Goal: Task Accomplishment & Management: Manage account settings

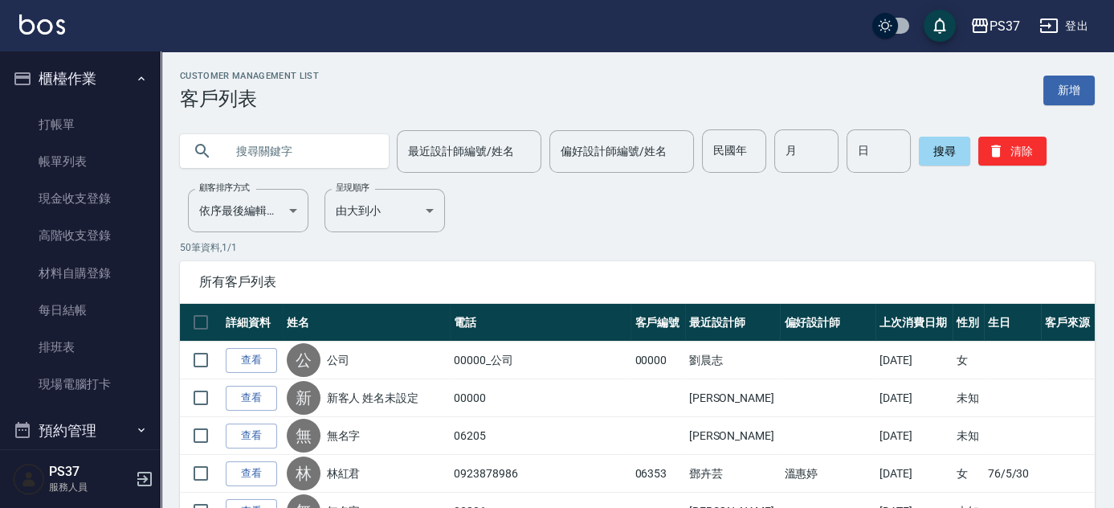
scroll to position [269, 0]
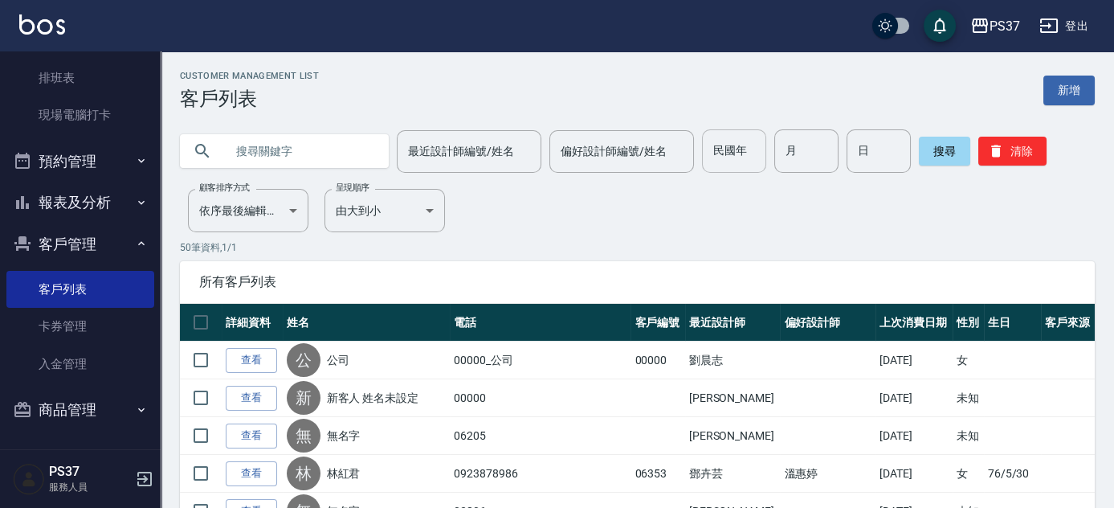
click at [740, 158] on input "民國年" at bounding box center [734, 150] width 64 height 43
type input "86"
type input "11"
type input "1"
type input "07"
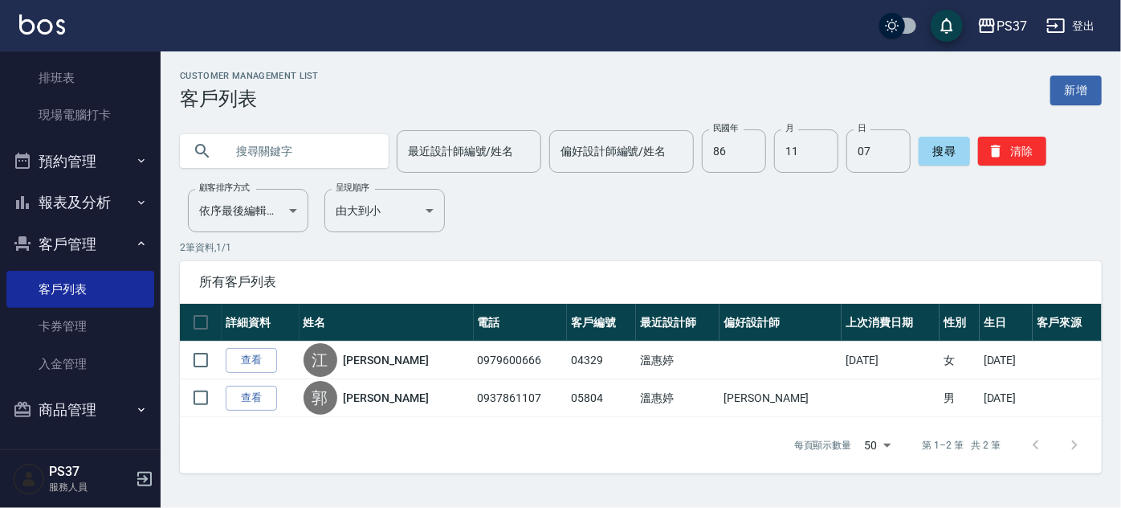
click at [745, 204] on div "Customer Management List 客戶列表 新增 最近設計師編號/姓名 最近設計師編號/姓名 偏好設計師編號/姓名 偏好設計師編號/姓名 民國…" at bounding box center [641, 272] width 960 height 402
click at [984, 153] on button "清除" at bounding box center [1012, 151] width 68 height 29
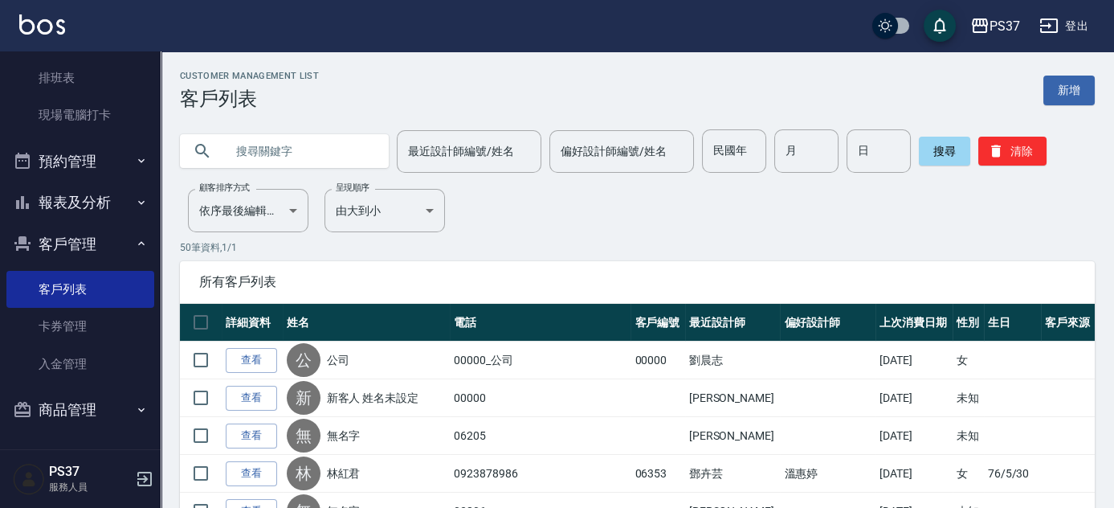
scroll to position [0, 0]
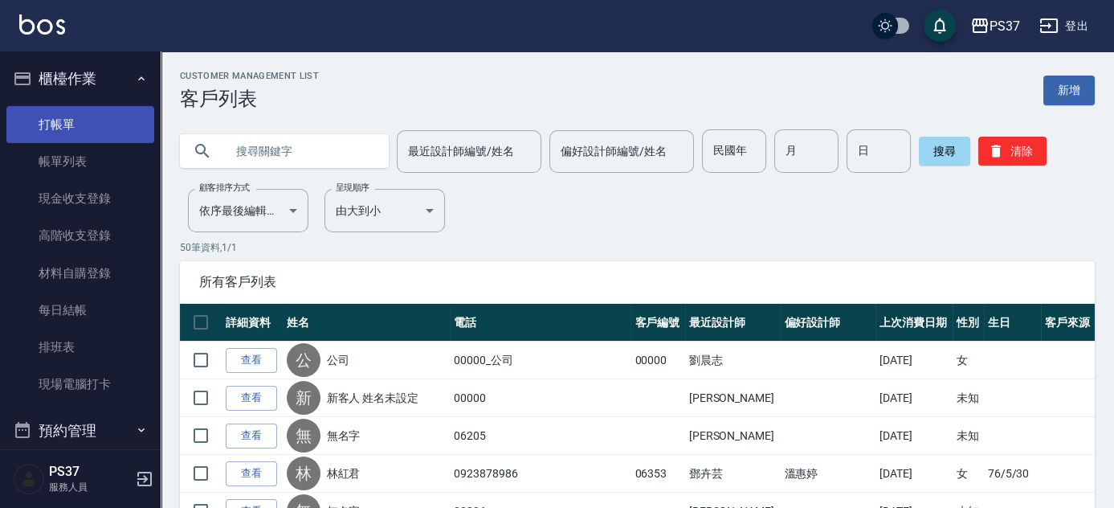
click at [85, 115] on link "打帳單" at bounding box center [80, 124] width 148 height 37
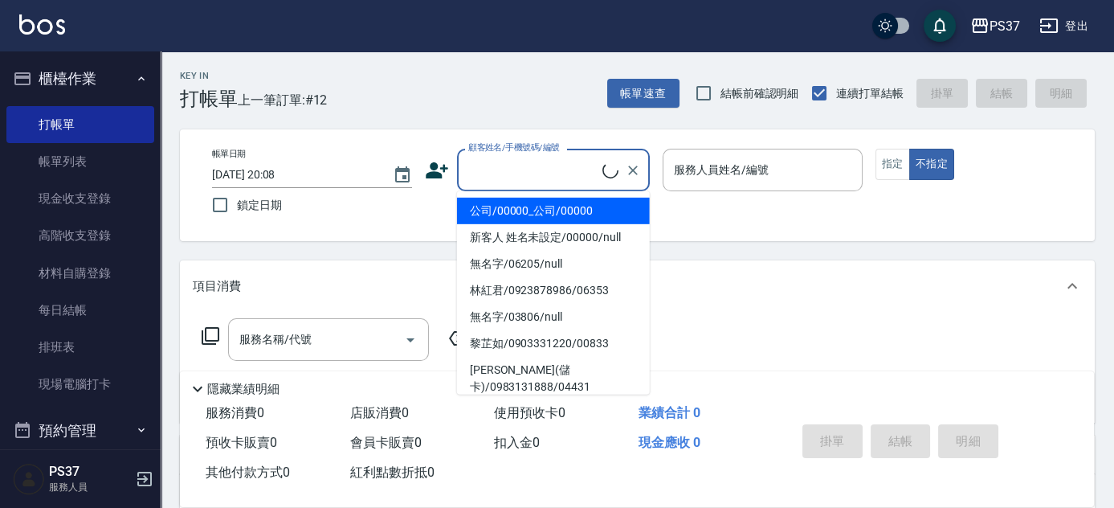
click at [548, 170] on input "顧客姓名/手機號碼/編號" at bounding box center [533, 170] width 138 height 28
click at [555, 218] on li "公司/00000_公司/00000" at bounding box center [553, 211] width 193 height 27
type input "公司/00000_公司/00000"
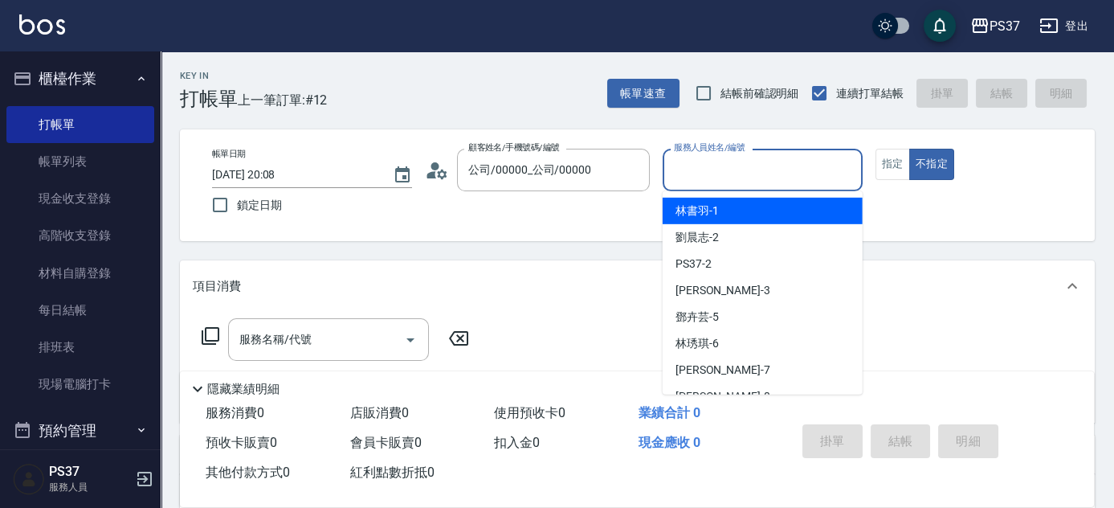
click at [741, 175] on input "服務人員姓名/編號" at bounding box center [763, 170] width 186 height 28
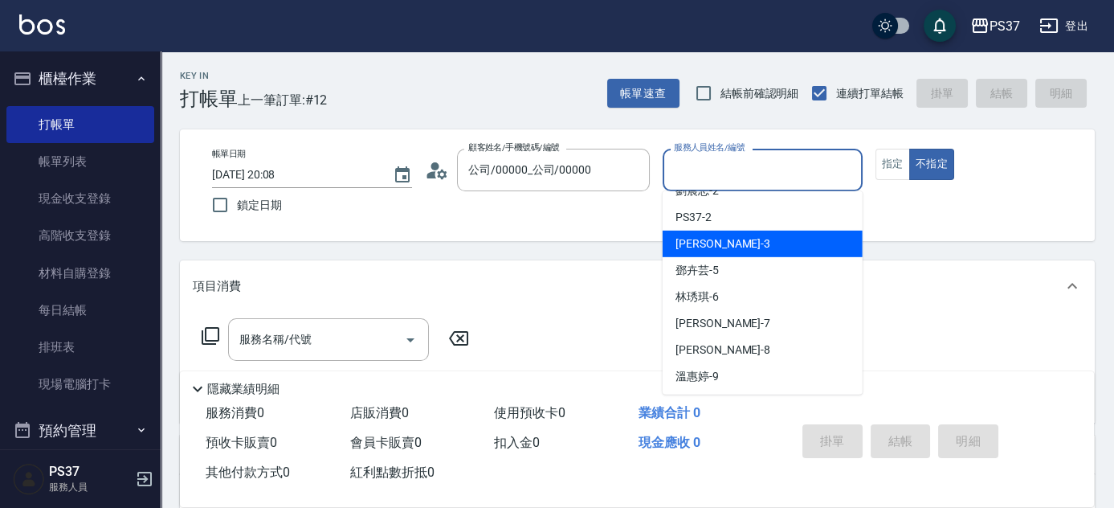
scroll to position [72, 0]
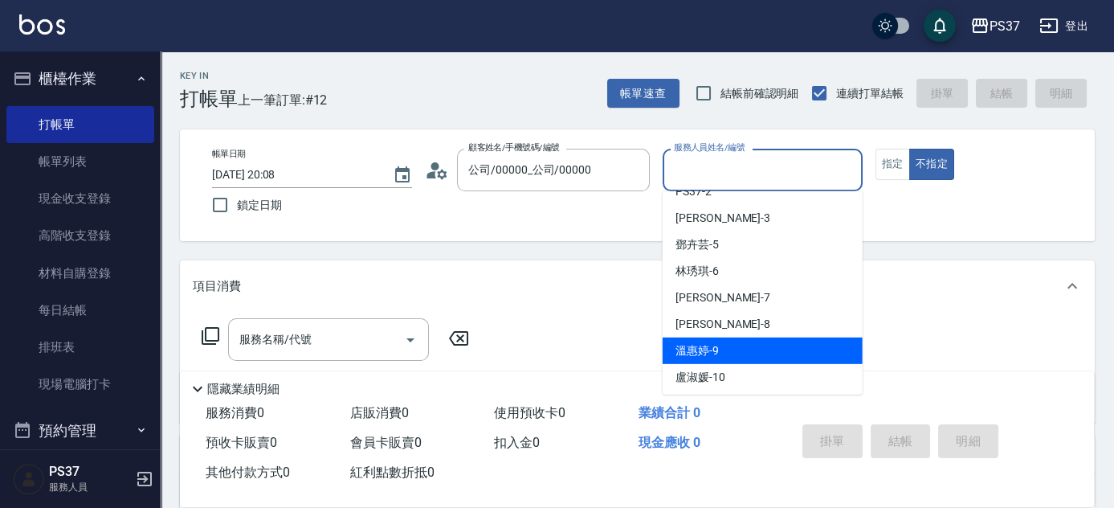
click at [755, 345] on div "溫惠婷 -9" at bounding box center [763, 350] width 200 height 27
type input "溫惠婷-9"
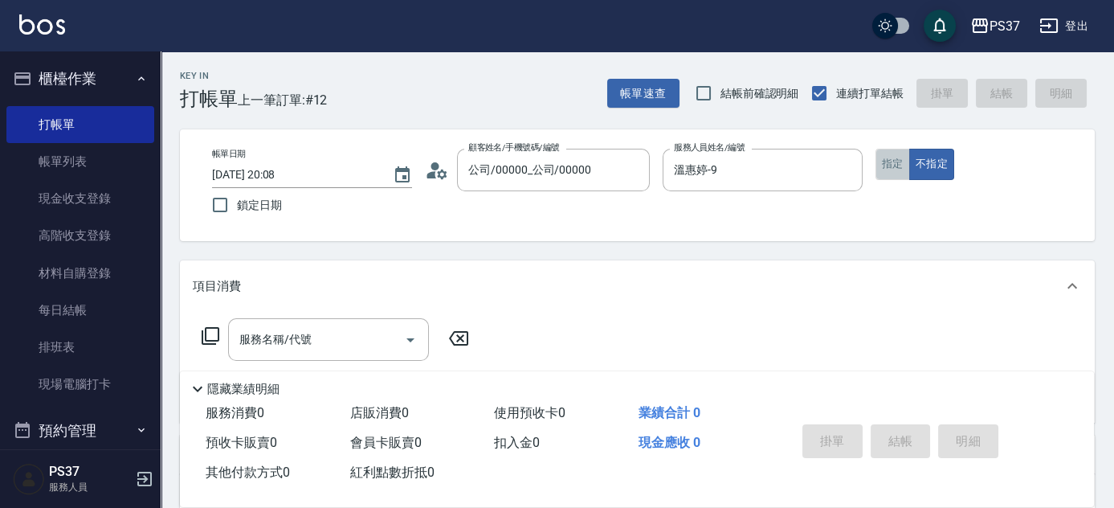
click at [887, 162] on button "指定" at bounding box center [892, 164] width 35 height 31
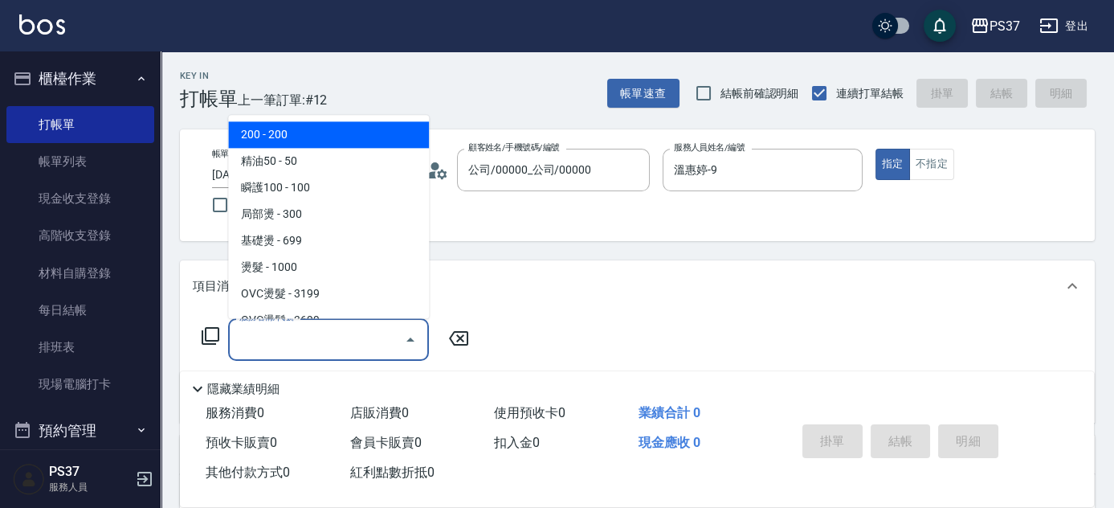
click at [312, 353] on input "服務名稱/代號" at bounding box center [316, 339] width 162 height 28
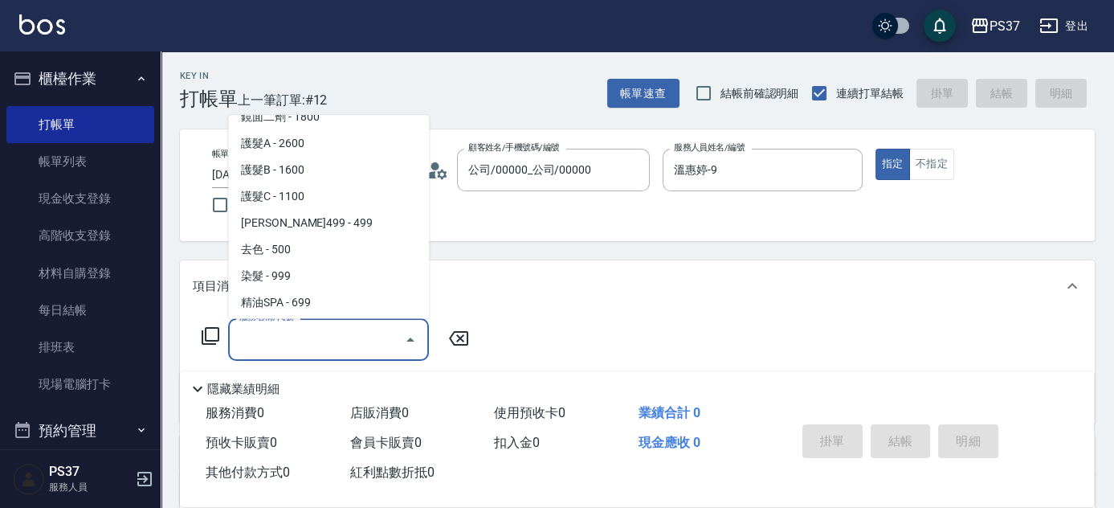
scroll to position [875, 0]
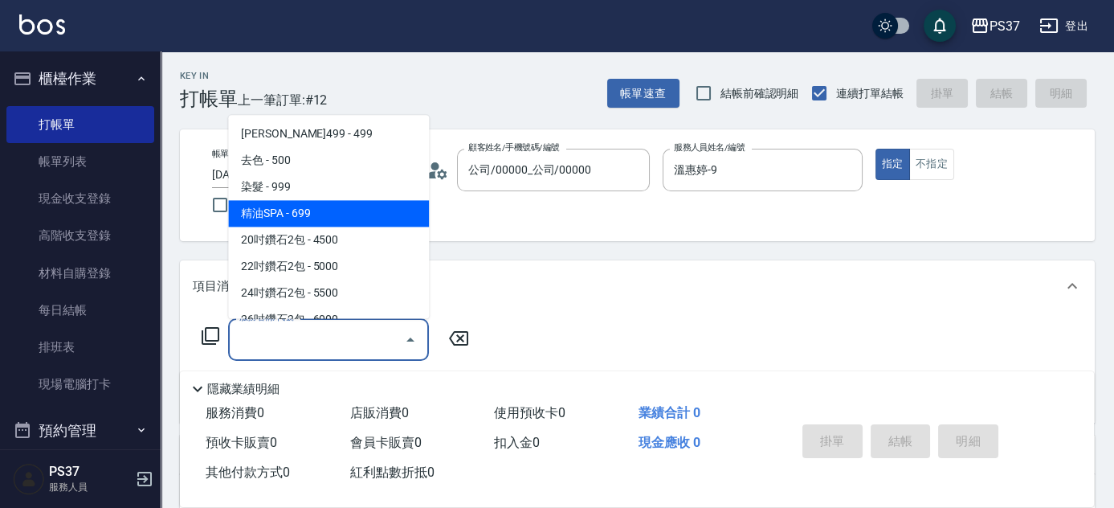
click at [349, 220] on span "精油SPA - 699" at bounding box center [328, 214] width 201 height 27
type input "精油SPA(0699)"
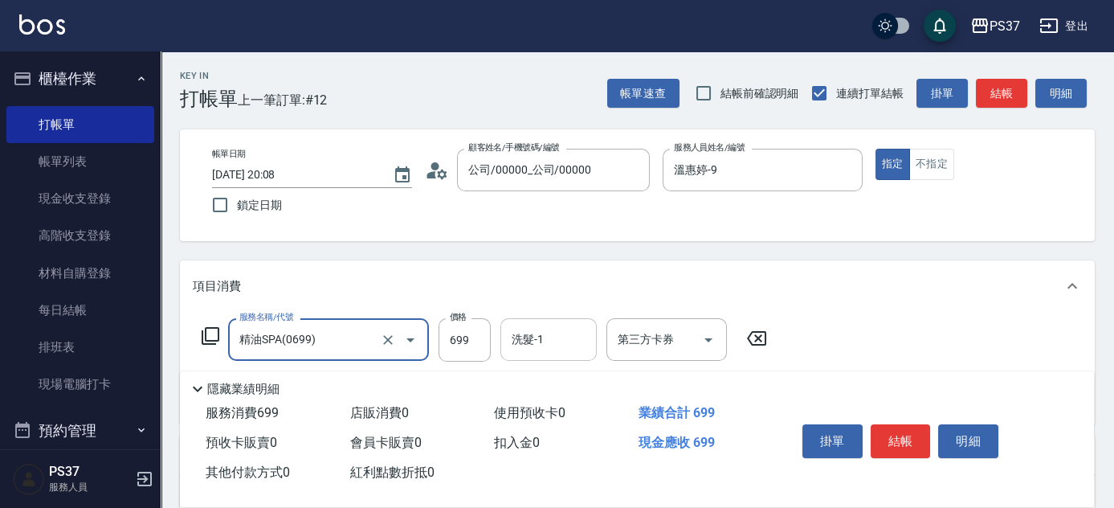
click at [540, 345] on div "洗髮-1 洗髮-1" at bounding box center [548, 339] width 96 height 43
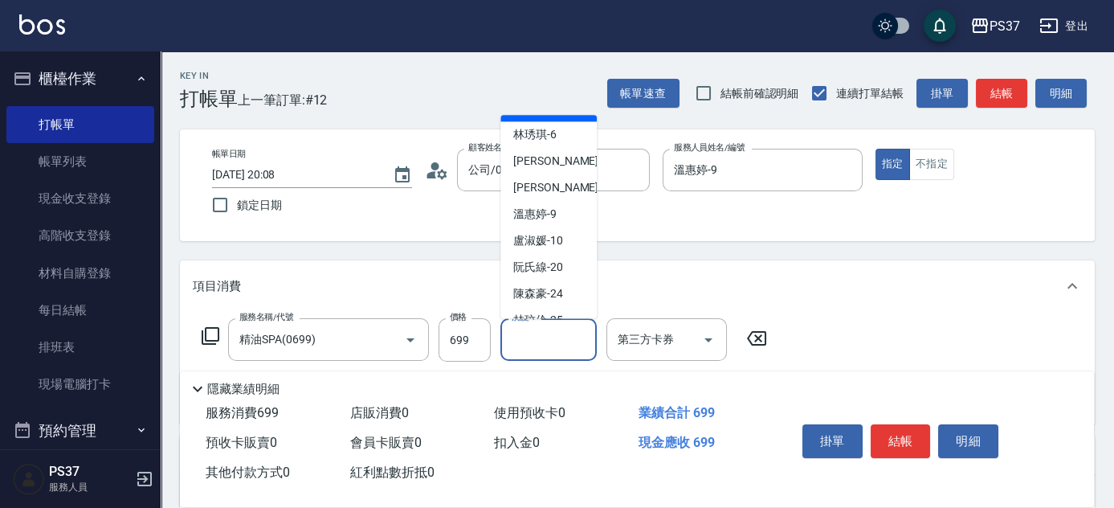
scroll to position [259, 0]
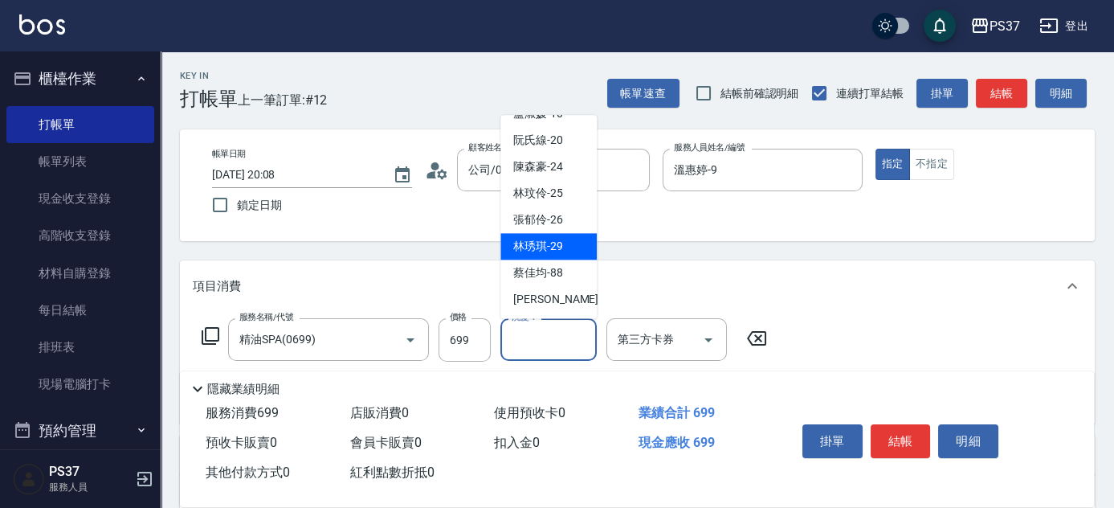
click at [544, 239] on span "林琇琪 -29" at bounding box center [538, 247] width 50 height 17
type input "林琇琪-29"
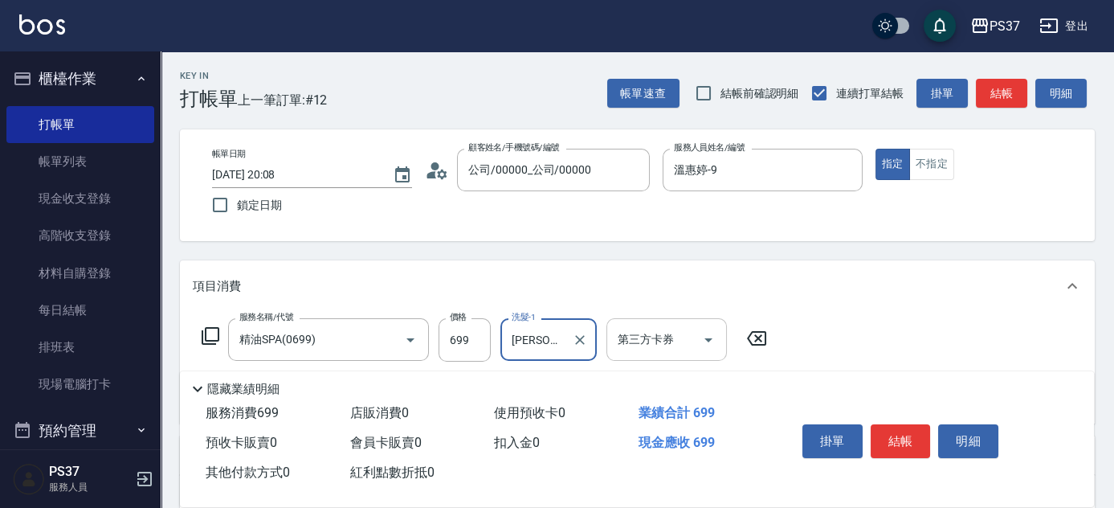
click at [707, 339] on icon "Open" at bounding box center [708, 340] width 8 height 4
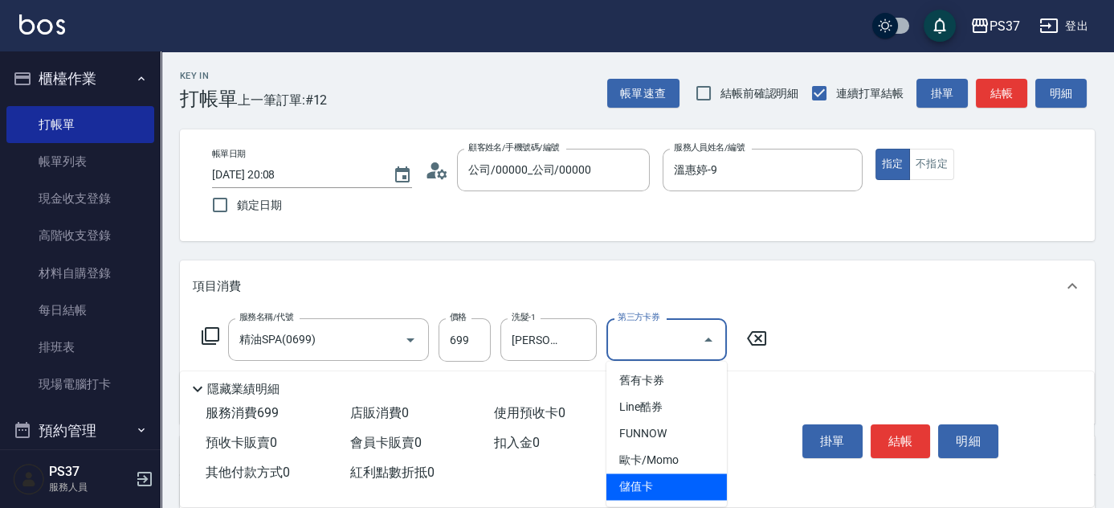
click at [642, 495] on span "儲值卡" at bounding box center [666, 486] width 120 height 27
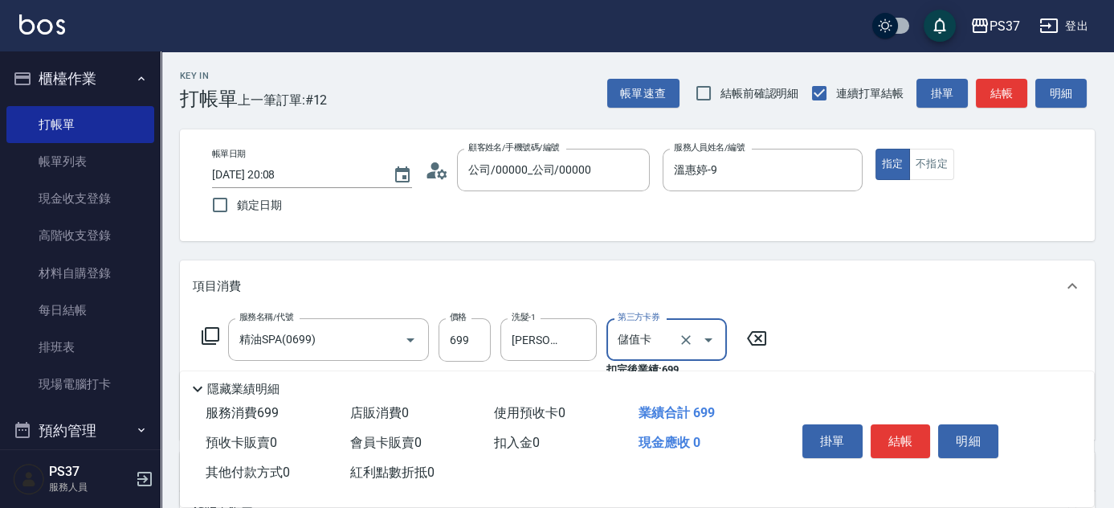
type input "儲值卡"
click at [914, 424] on button "結帳" at bounding box center [901, 441] width 60 height 34
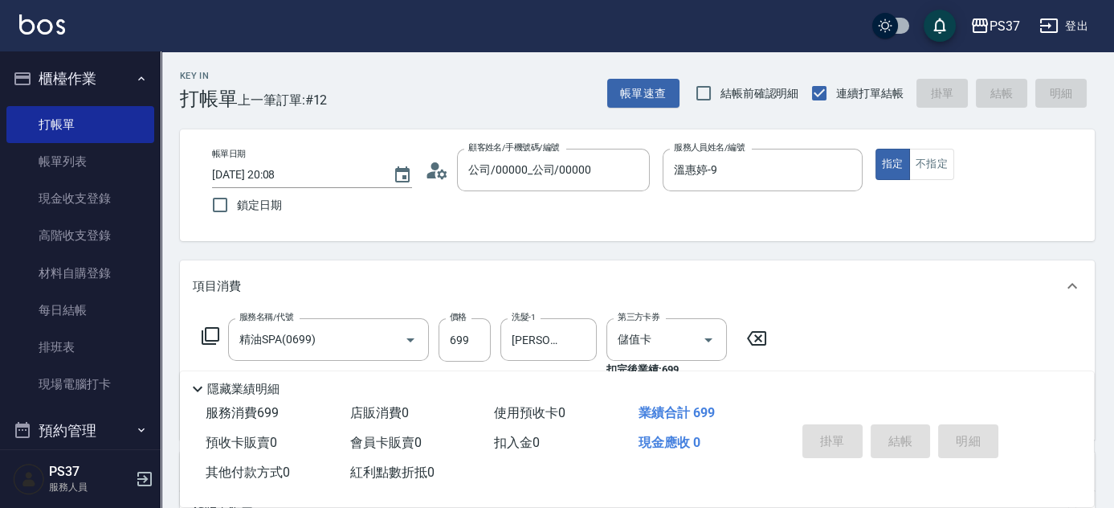
click at [906, 426] on div "掛單 結帳 明細" at bounding box center [901, 443] width 210 height 51
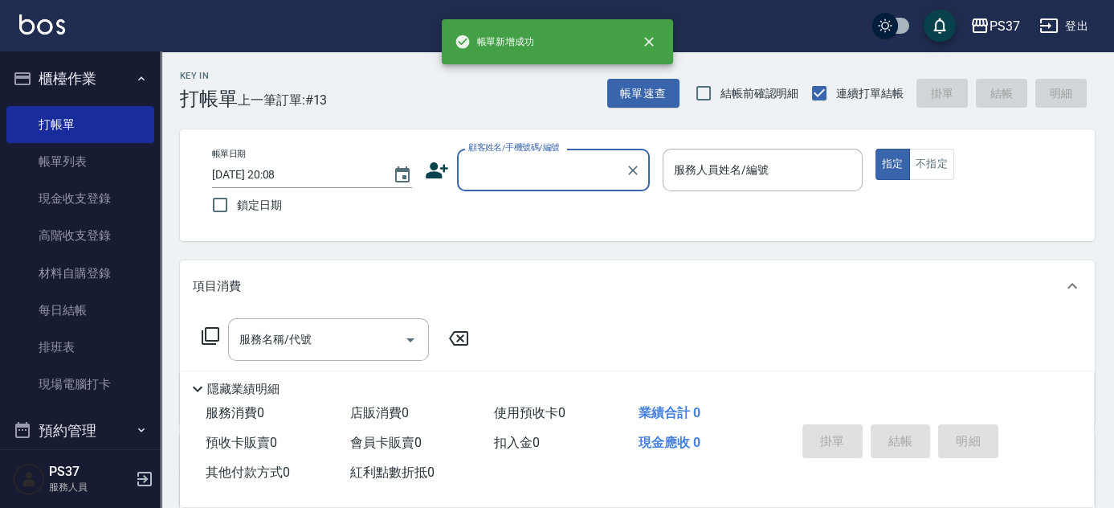
click at [535, 181] on input "顧客姓名/手機號碼/編號" at bounding box center [541, 170] width 154 height 28
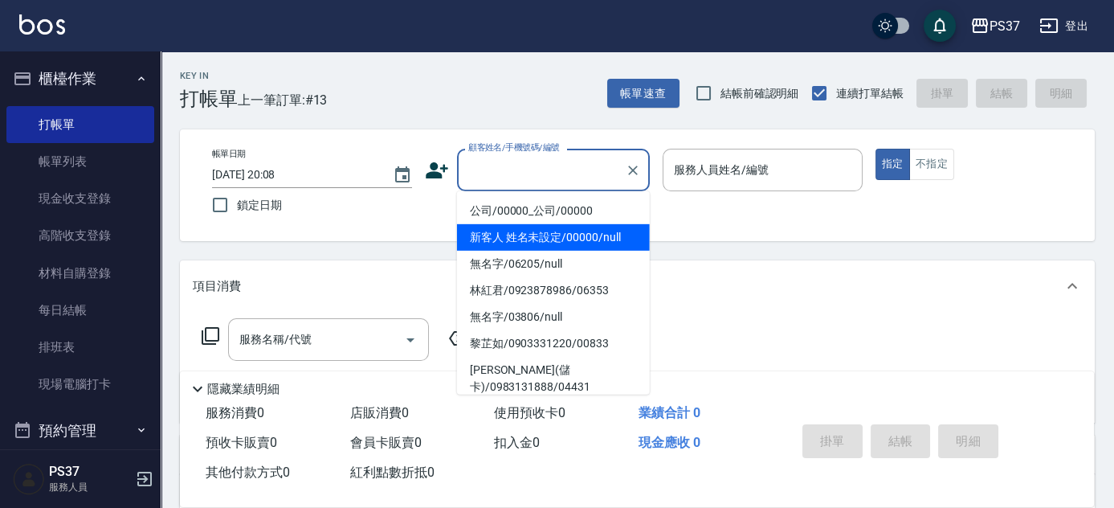
click at [548, 218] on li "公司/00000_公司/00000" at bounding box center [553, 211] width 193 height 27
type input "公司/00000_公司/00000"
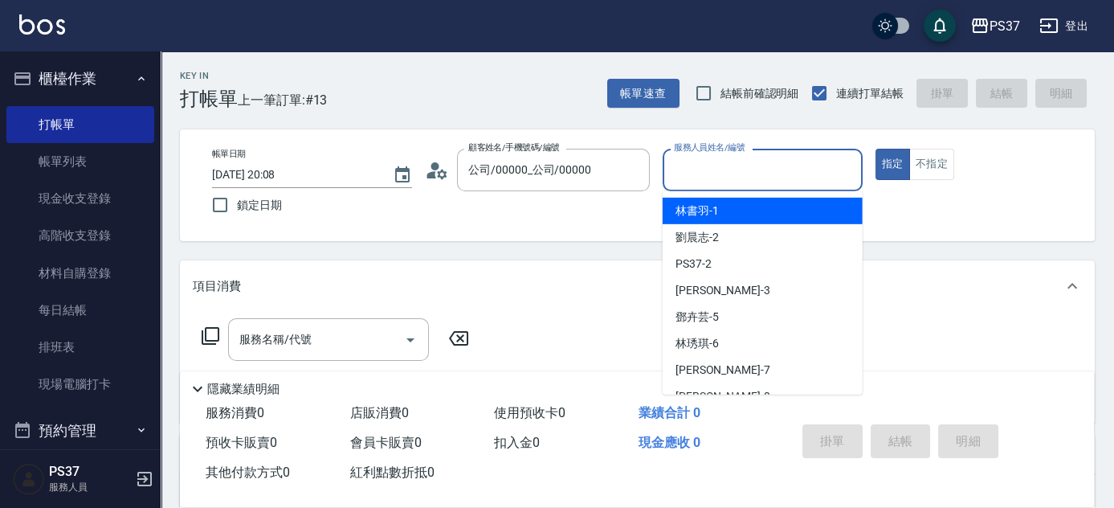
click at [729, 169] on input "服務人員姓名/編號" at bounding box center [763, 170] width 186 height 28
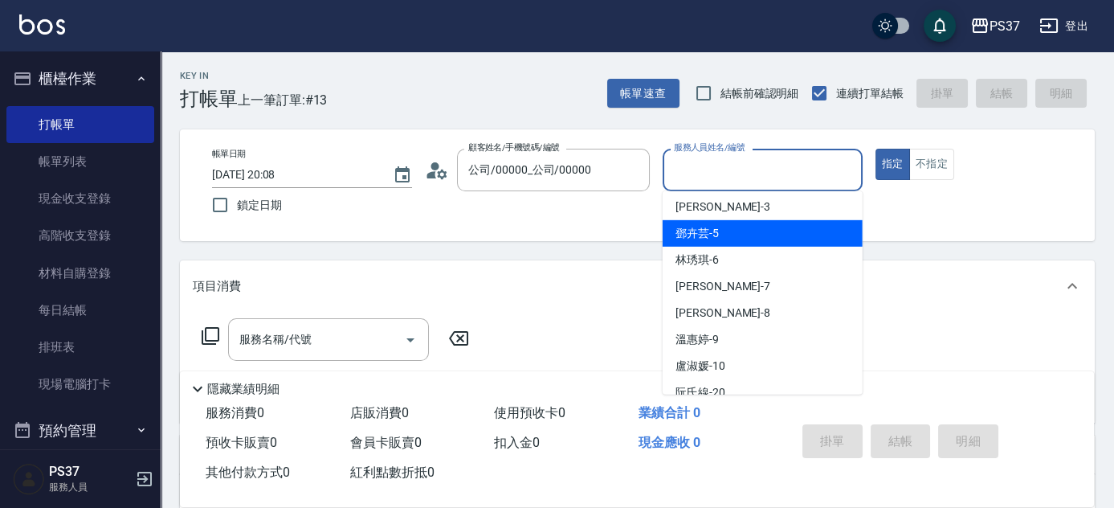
scroll to position [145, 0]
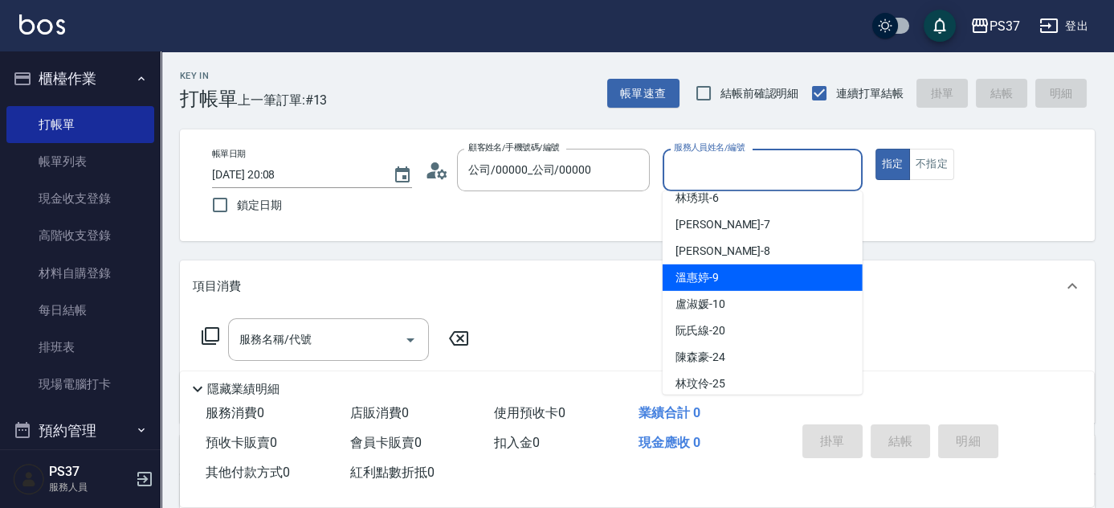
click at [732, 284] on div "溫惠婷 -9" at bounding box center [763, 277] width 200 height 27
type input "溫惠婷-9"
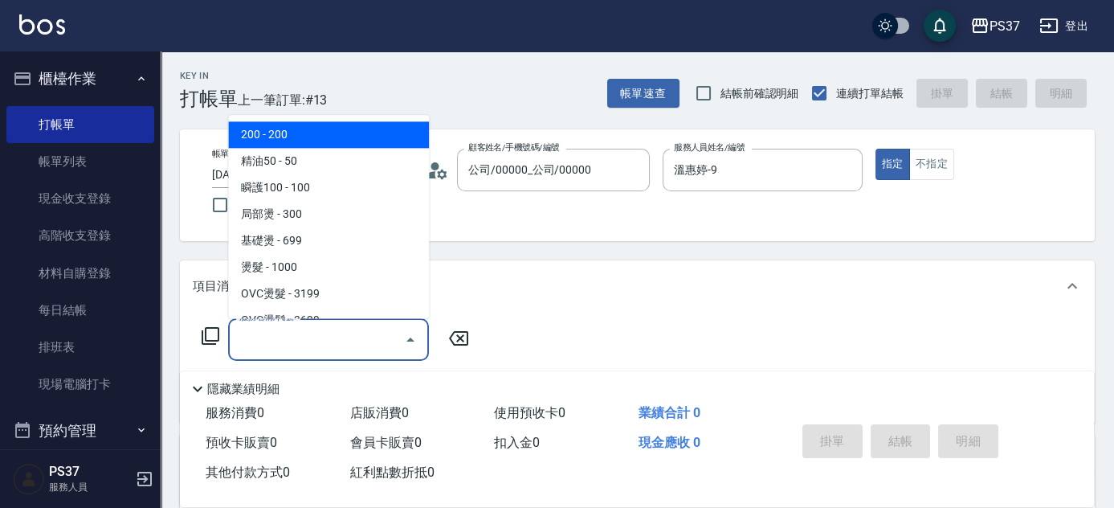
click at [308, 333] on input "服務名稱/代號" at bounding box center [316, 339] width 162 height 28
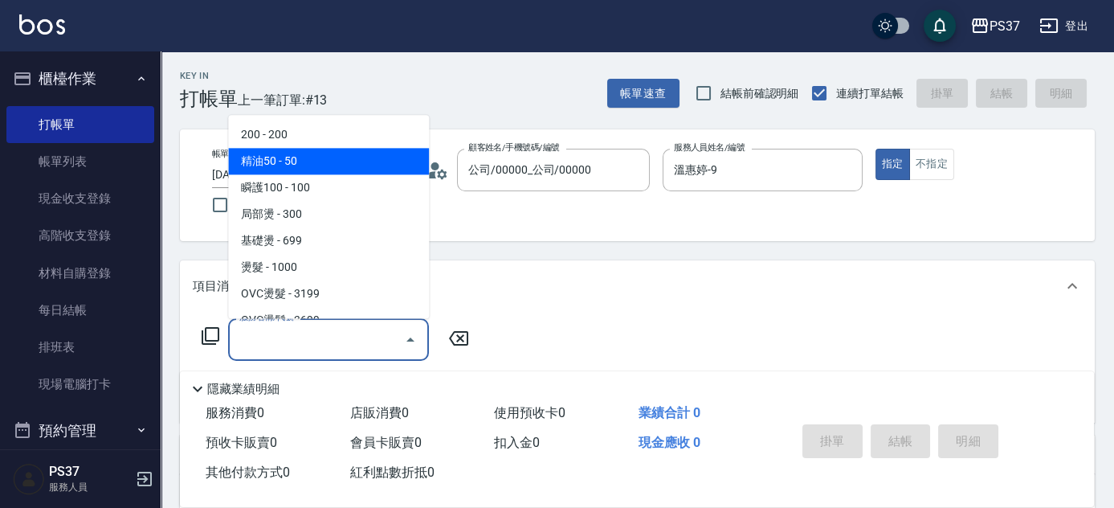
click at [310, 173] on span "精油50 - 50" at bounding box center [328, 162] width 201 height 27
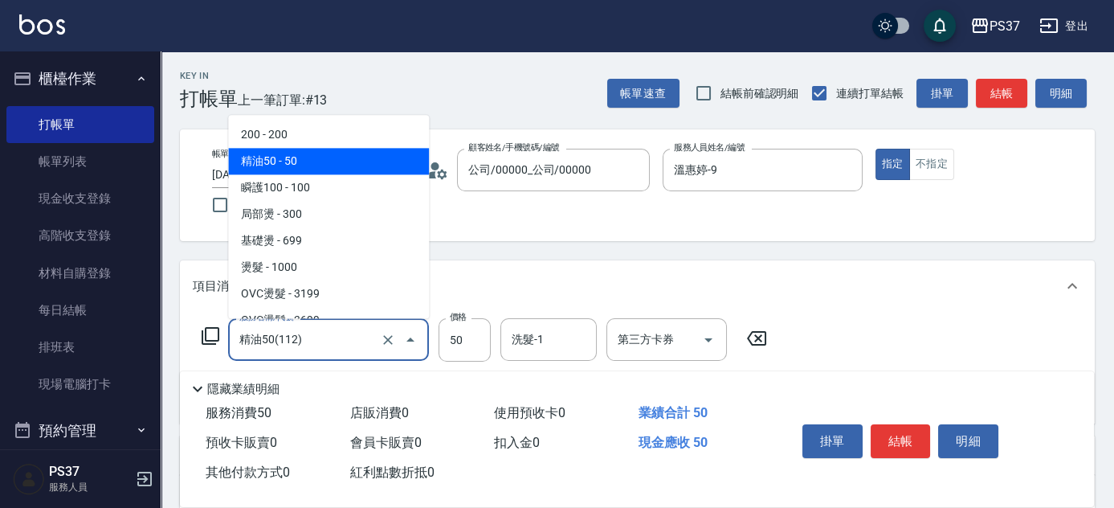
click at [334, 353] on input "精油50(112)" at bounding box center [305, 339] width 141 height 28
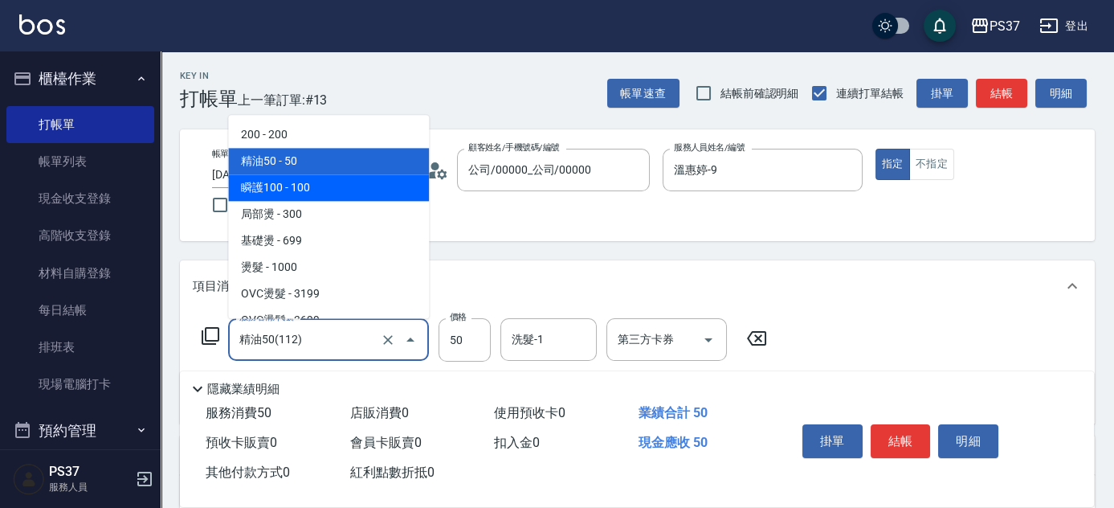
click at [332, 182] on span "瞬護100 - 100" at bounding box center [328, 188] width 201 height 27
type input "瞬護100(113)"
type input "100"
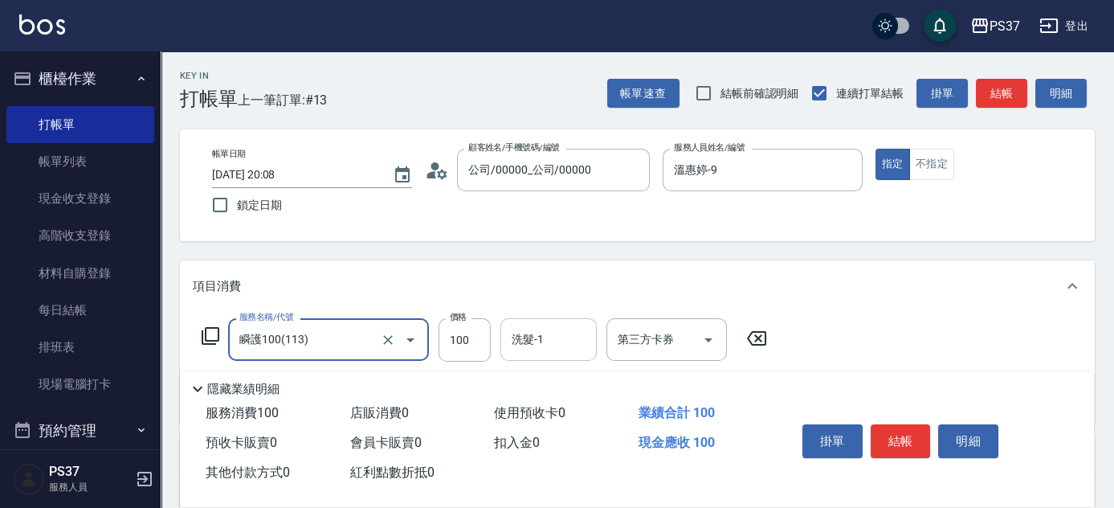
click at [535, 351] on input "洗髮-1" at bounding box center [549, 339] width 82 height 28
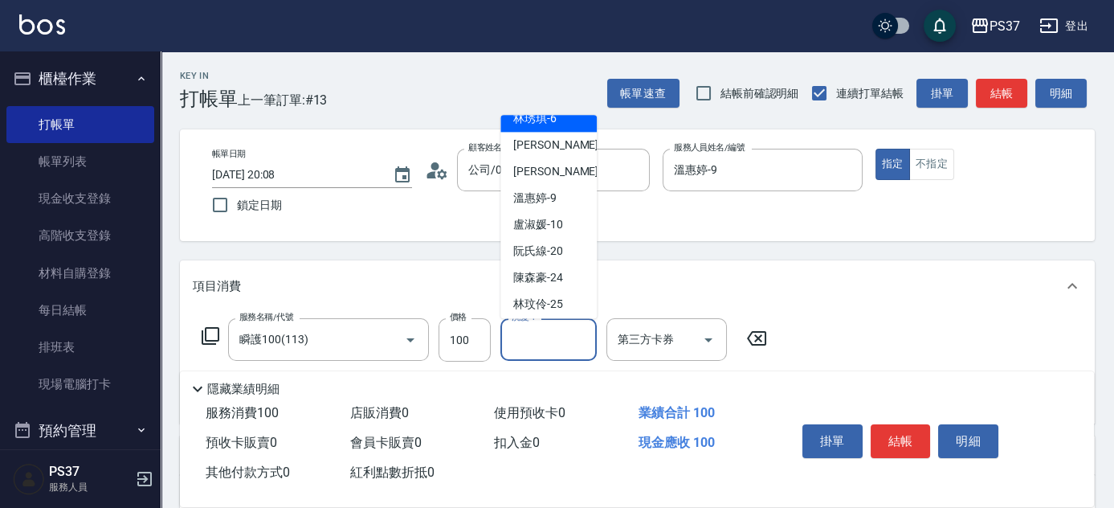
scroll to position [218, 0]
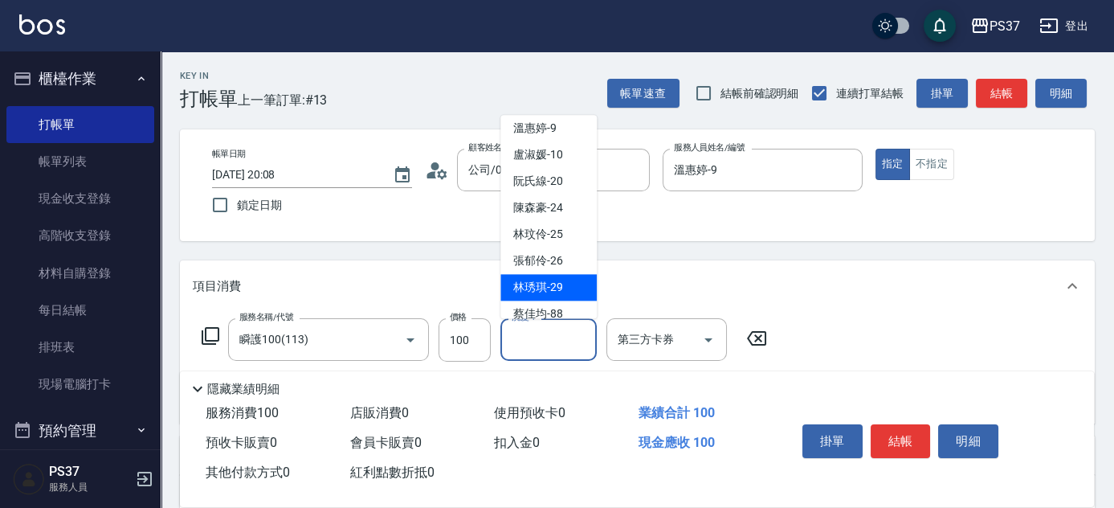
click at [536, 283] on span "林琇琪 -29" at bounding box center [538, 287] width 50 height 17
type input "林琇琪-29"
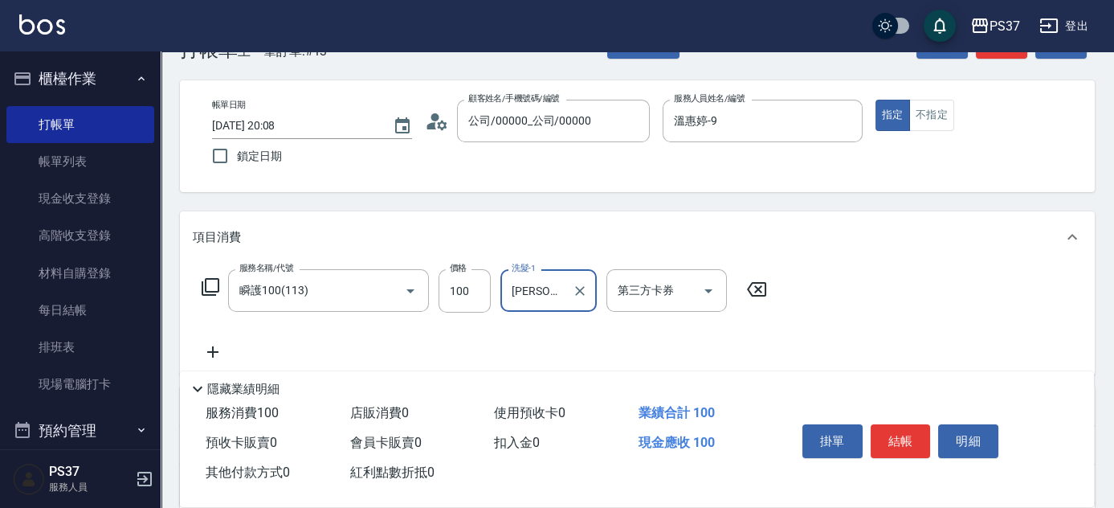
scroll to position [145, 0]
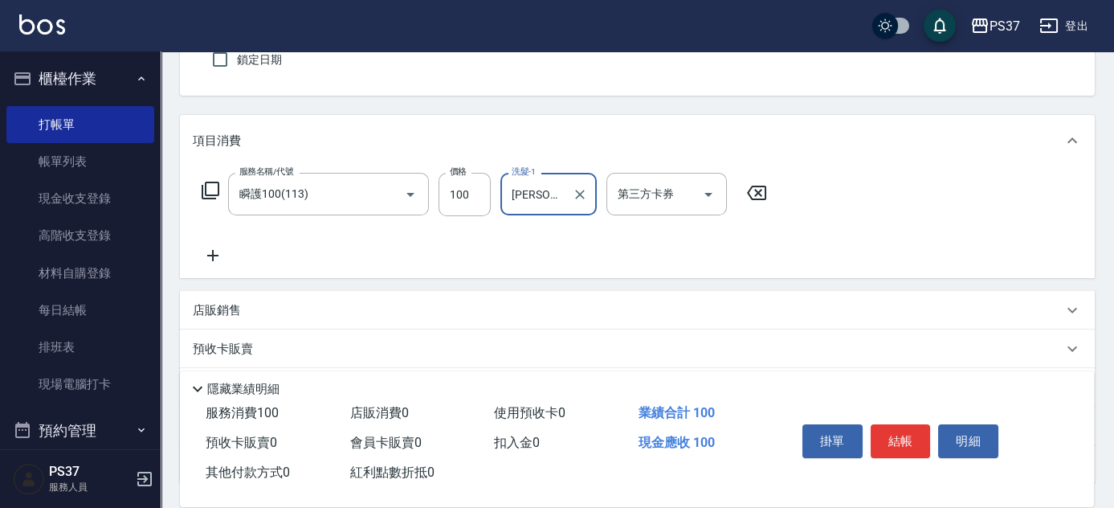
click at [208, 256] on icon at bounding box center [213, 255] width 40 height 19
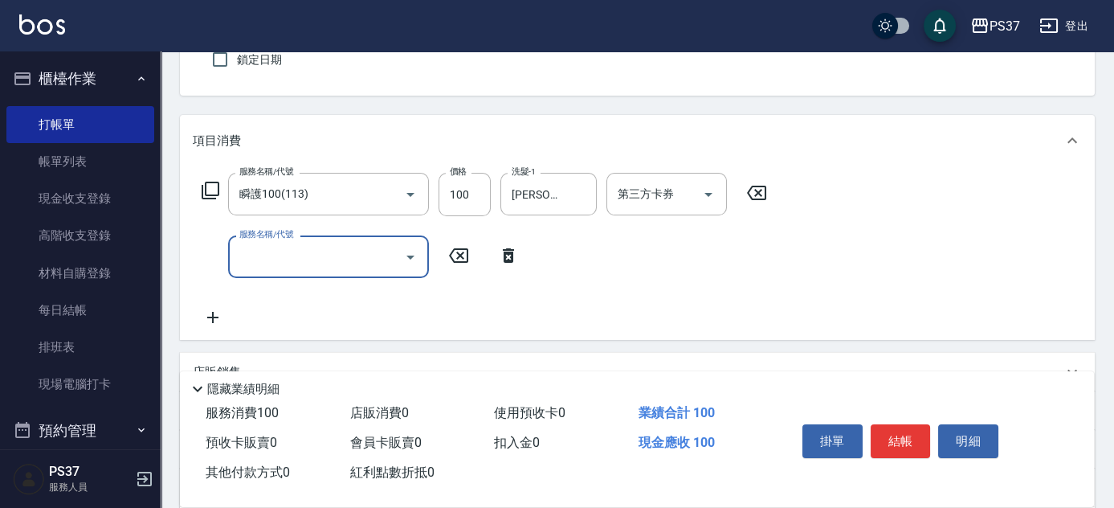
click at [280, 250] on input "服務名稱/代號" at bounding box center [316, 257] width 162 height 28
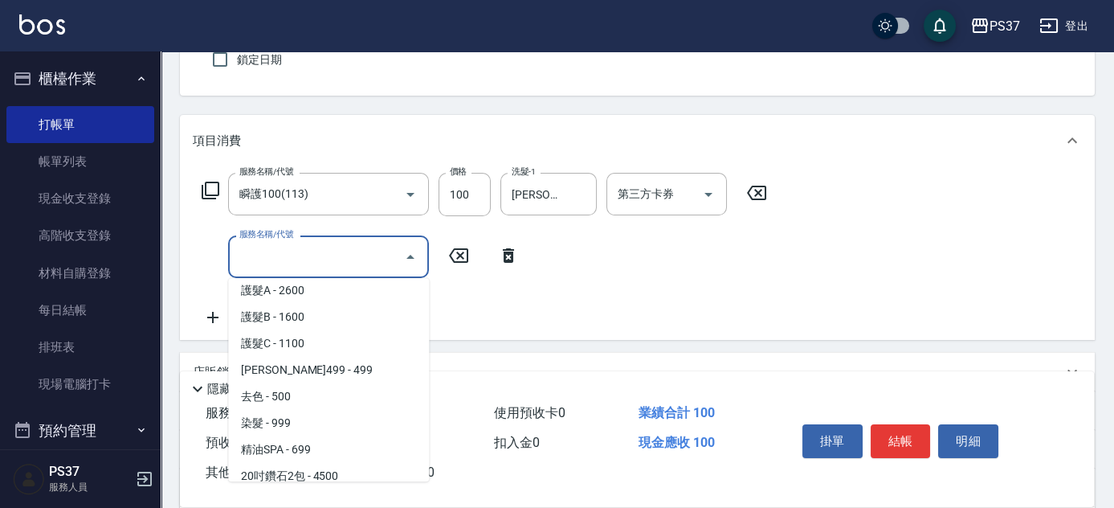
scroll to position [803, 0]
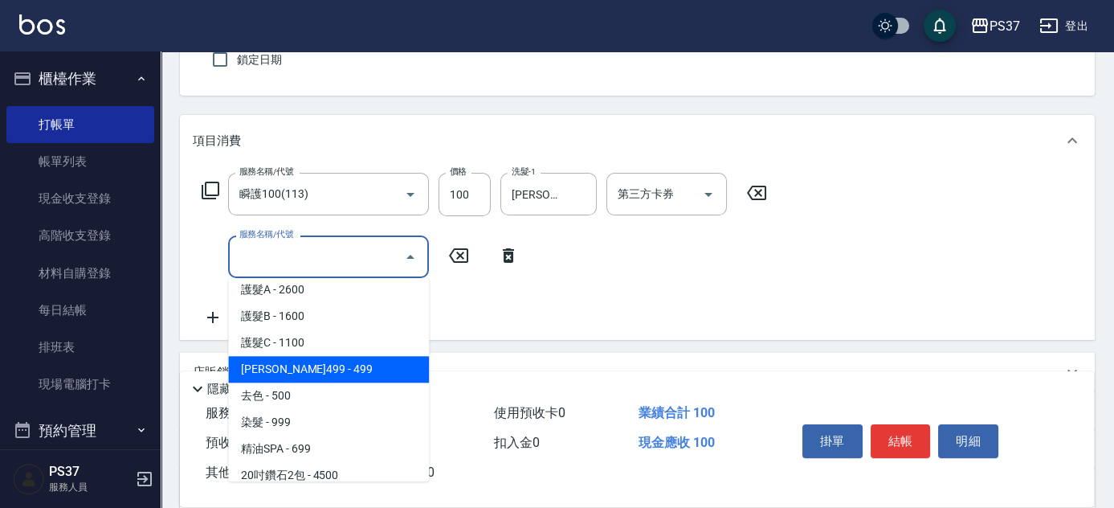
click at [324, 363] on span "伊黛莉499 - 499" at bounding box center [328, 369] width 201 height 27
type input "伊黛莉499(0499)"
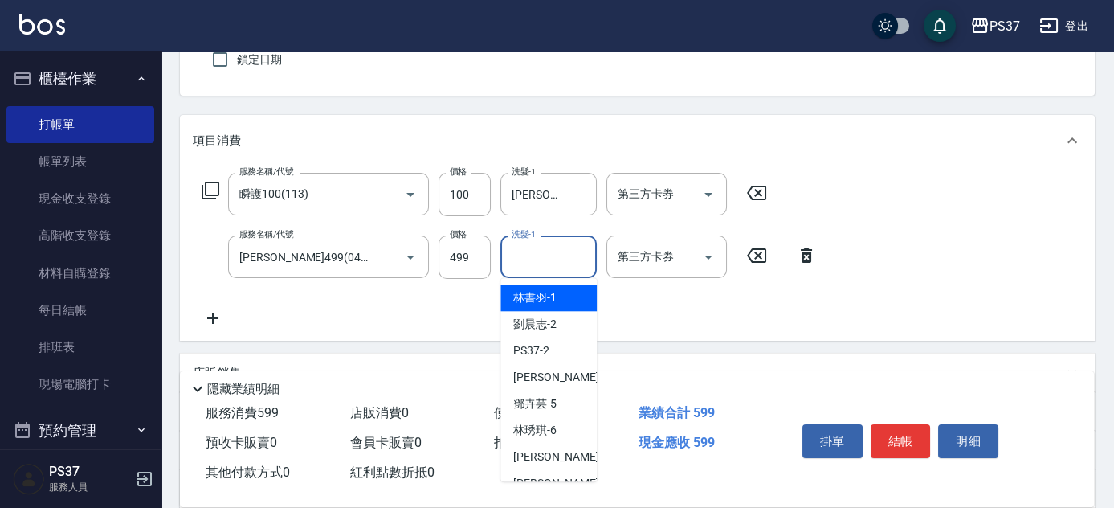
click at [536, 261] on div "洗髮-1 洗髮-1" at bounding box center [548, 256] width 96 height 43
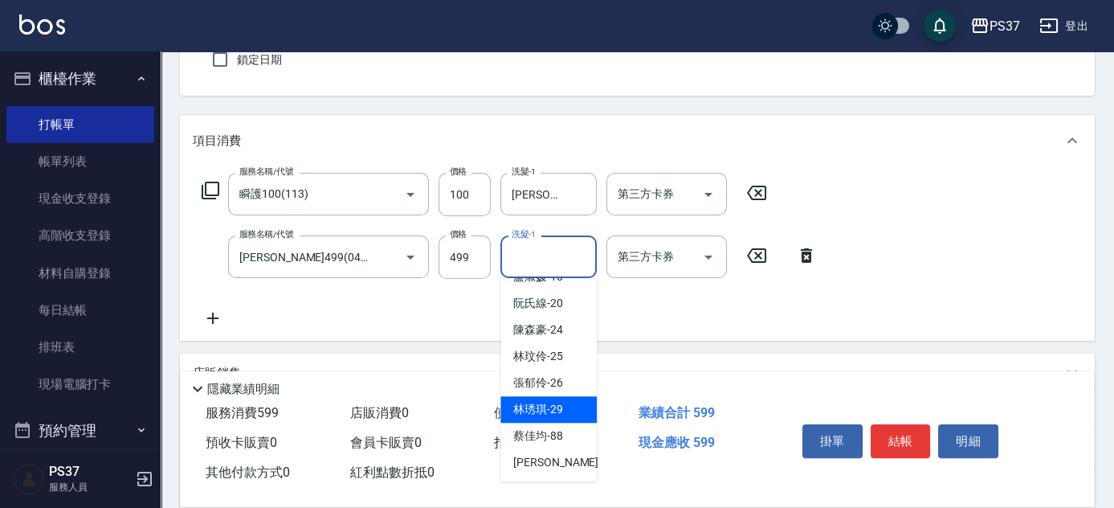
click at [540, 401] on span "林琇琪 -29" at bounding box center [538, 409] width 50 height 17
type input "林琇琪-29"
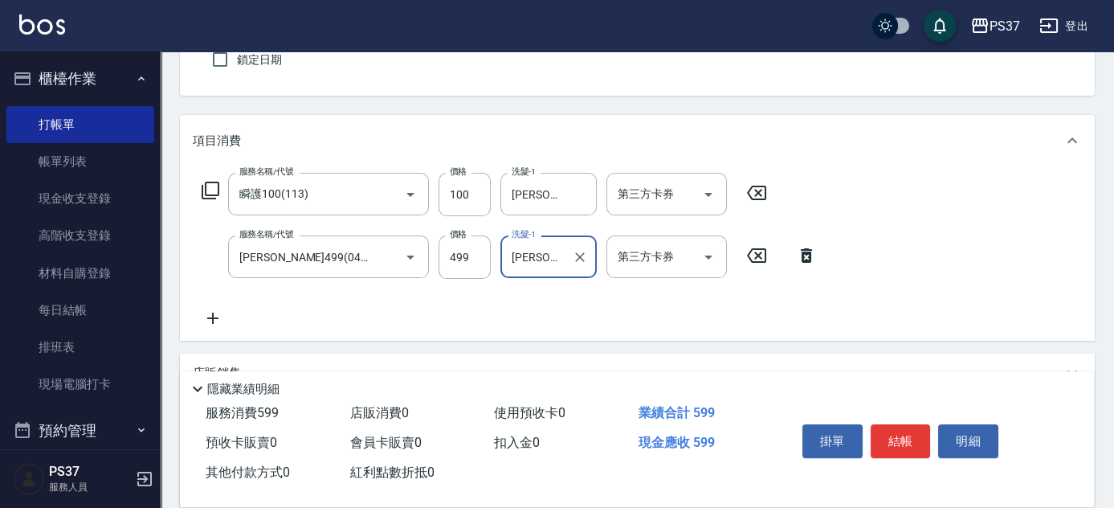
click at [213, 316] on icon at bounding box center [212, 317] width 11 height 11
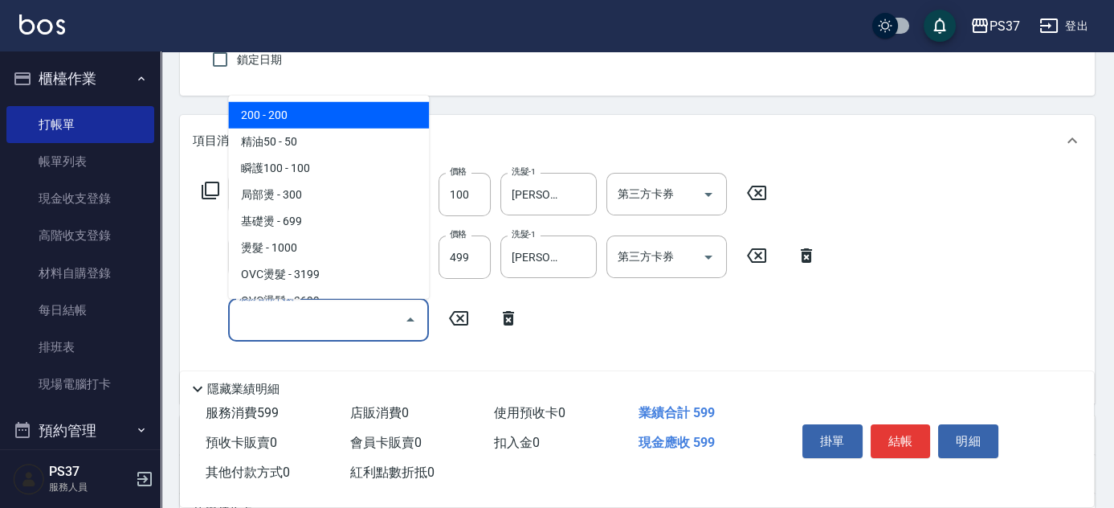
click at [244, 315] on input "服務名稱/代號" at bounding box center [316, 319] width 162 height 28
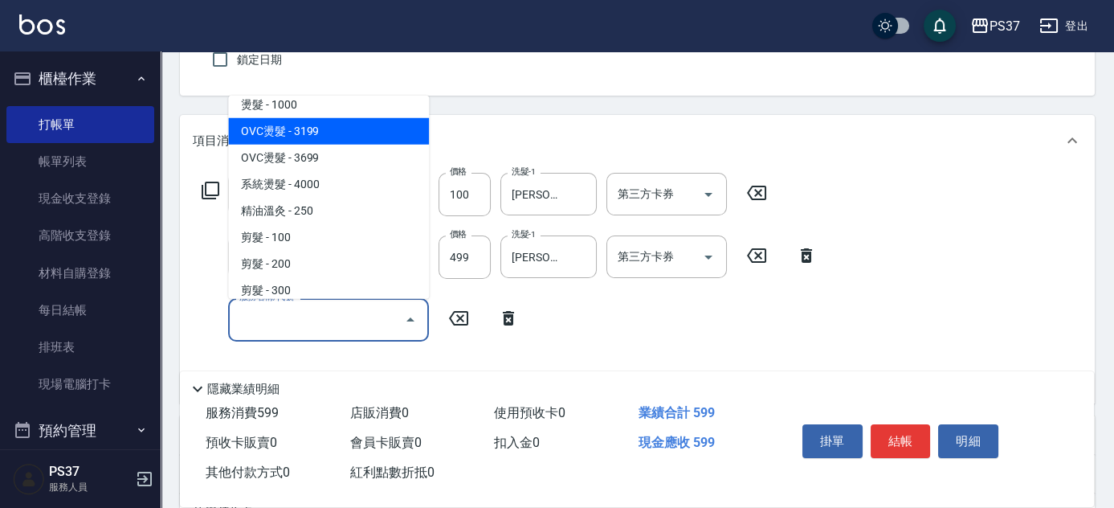
scroll to position [145, 0]
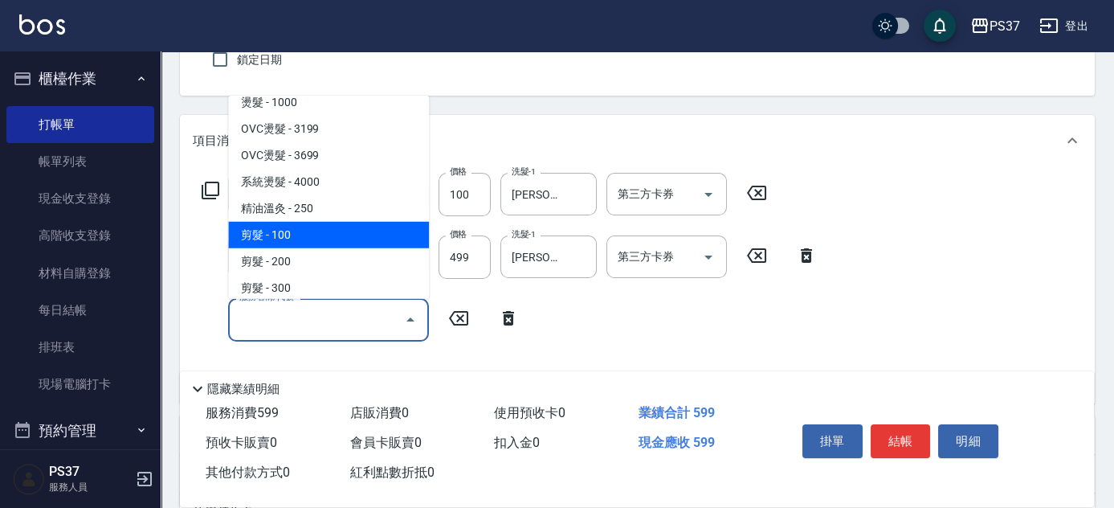
click at [329, 242] on span "剪髮 - 100" at bounding box center [328, 235] width 201 height 27
type input "剪髮(300)"
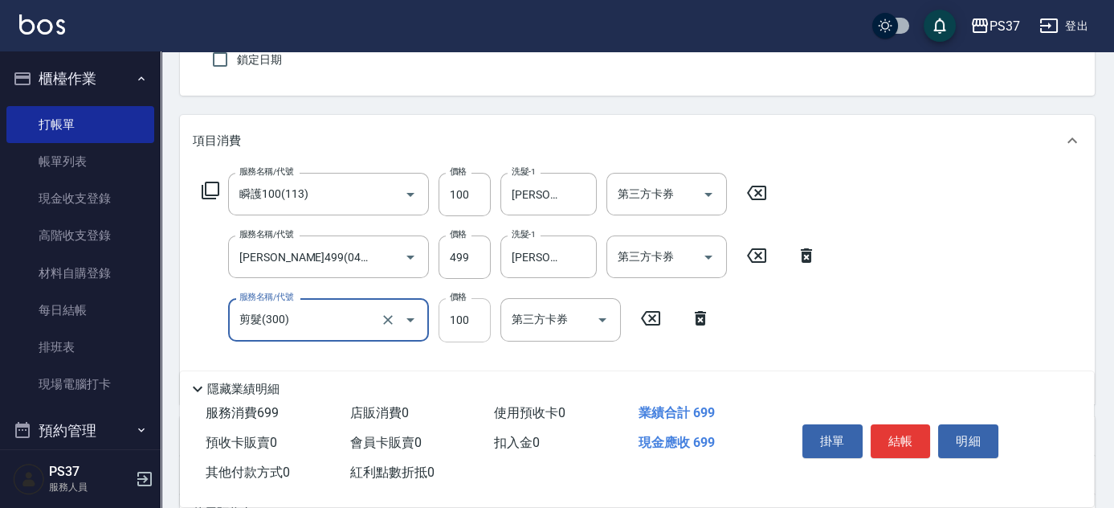
click at [460, 321] on input "100" at bounding box center [464, 319] width 52 height 43
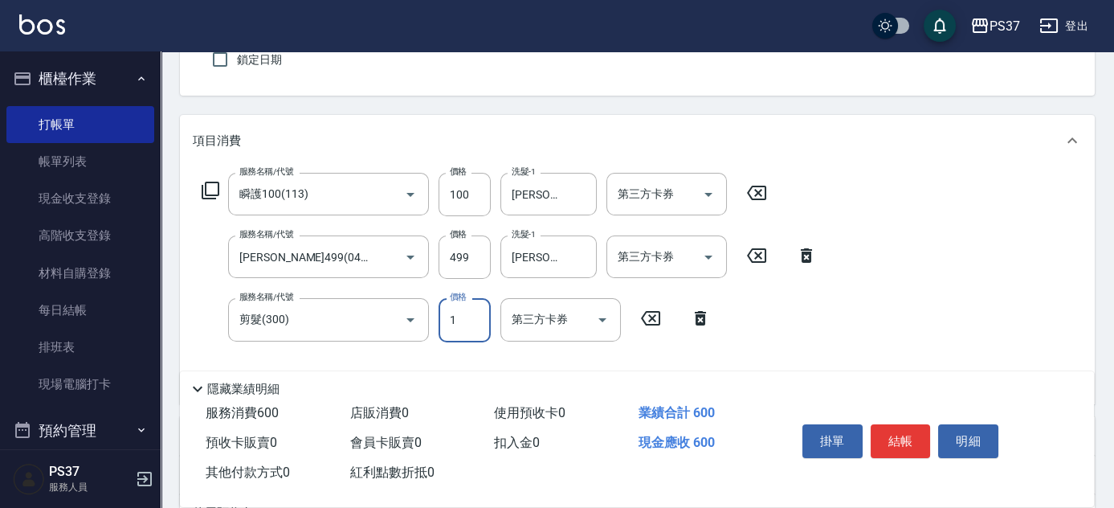
type input "1"
click at [712, 190] on icon "Open" at bounding box center [708, 194] width 19 height 19
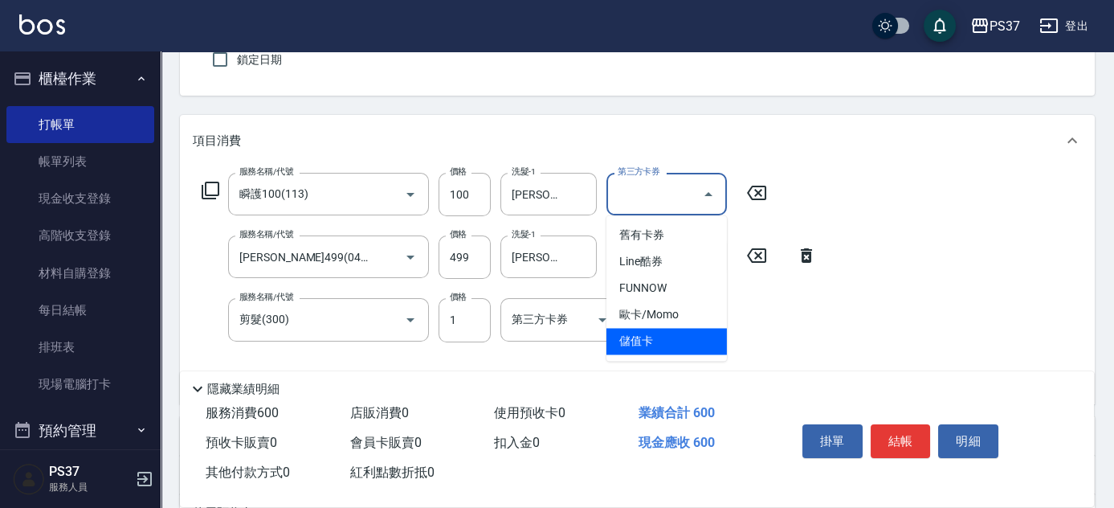
click at [679, 335] on span "儲值卡" at bounding box center [666, 341] width 120 height 27
type input "儲值卡"
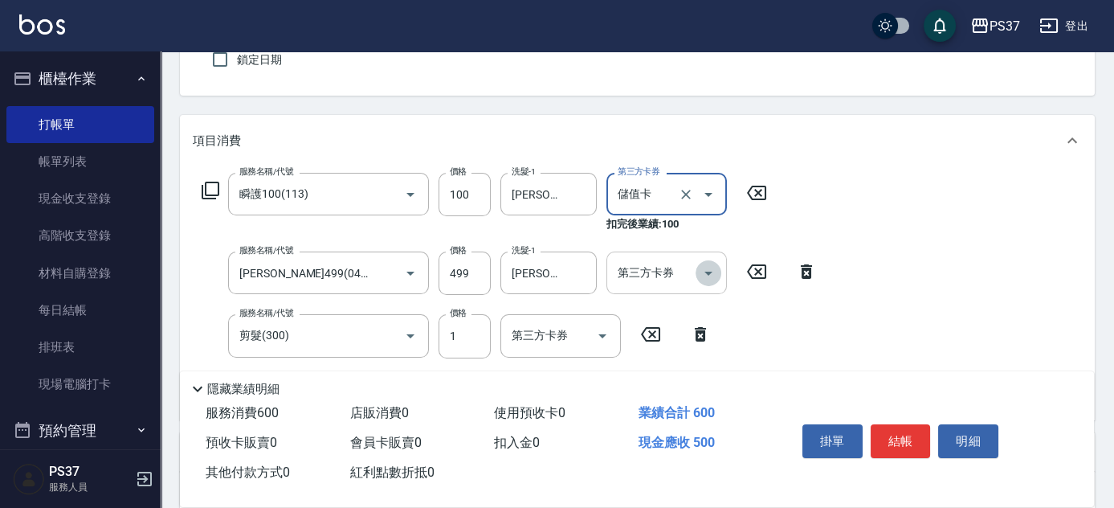
click at [717, 269] on icon "Open" at bounding box center [708, 272] width 19 height 19
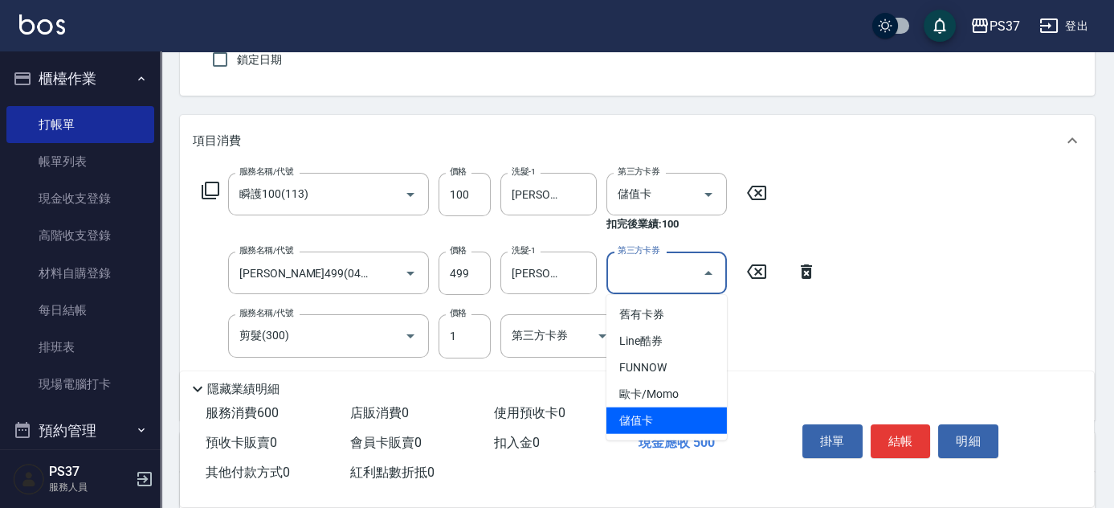
click at [672, 423] on span "儲值卡" at bounding box center [666, 420] width 120 height 27
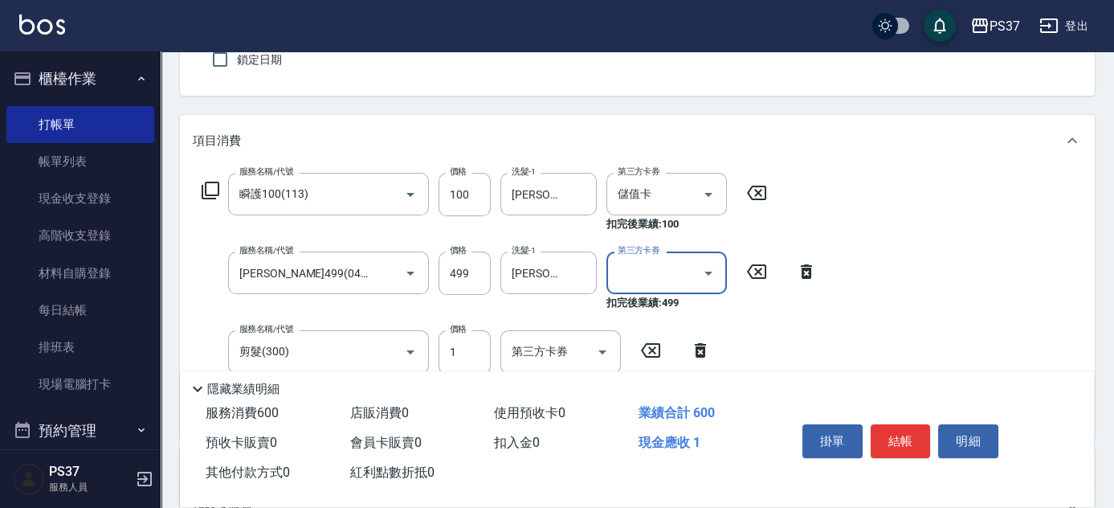
type input "儲值卡"
click at [602, 348] on icon "Open" at bounding box center [602, 351] width 19 height 19
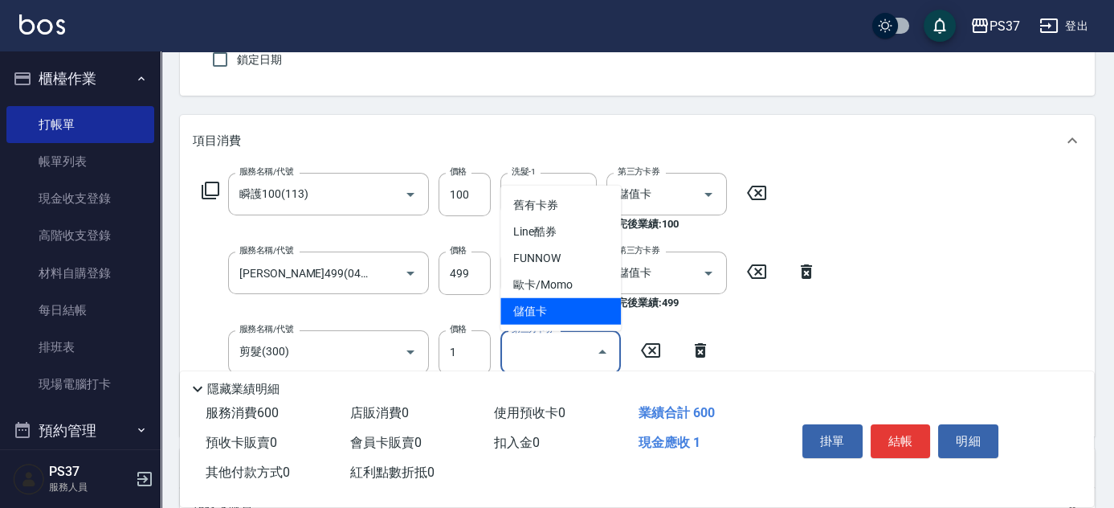
click at [573, 312] on span "儲值卡" at bounding box center [560, 311] width 120 height 27
type input "儲值卡"
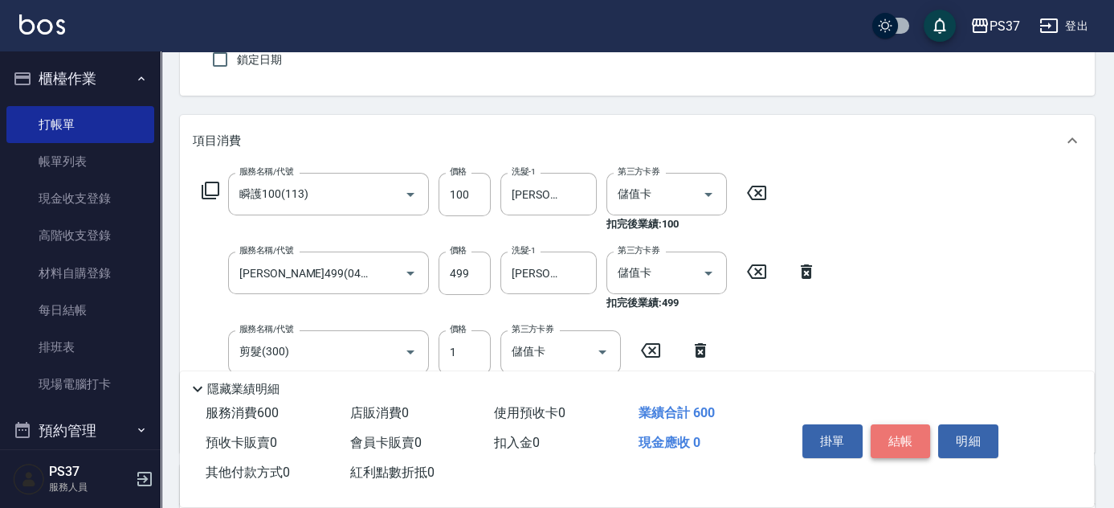
click at [913, 449] on button "結帳" at bounding box center [901, 441] width 60 height 34
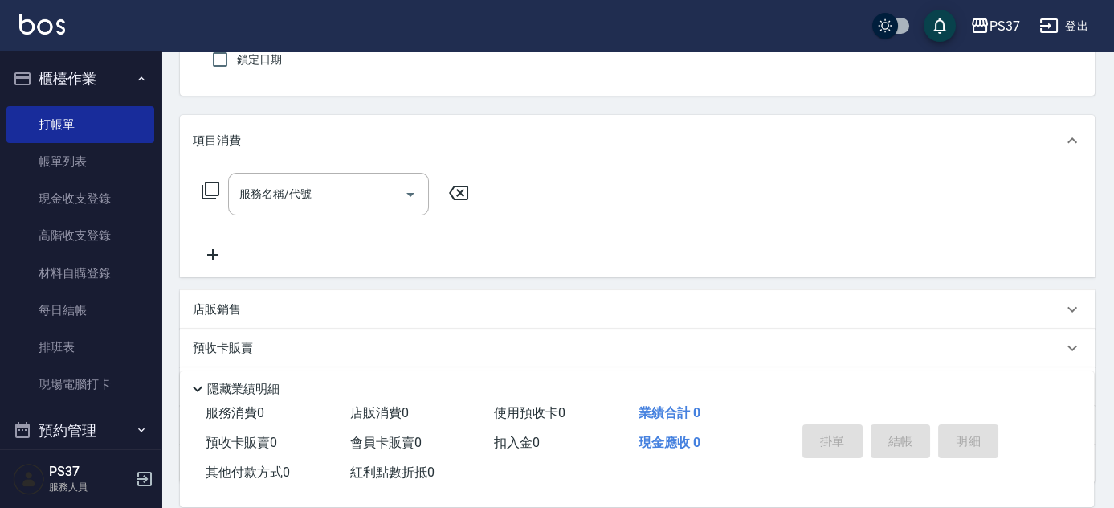
scroll to position [0, 0]
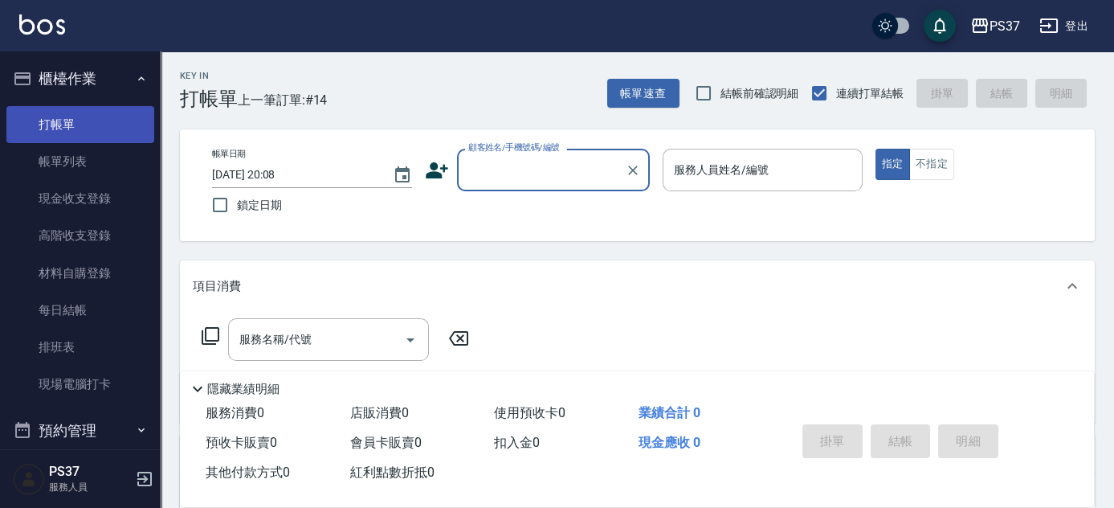
click at [93, 132] on link "打帳單" at bounding box center [80, 124] width 148 height 37
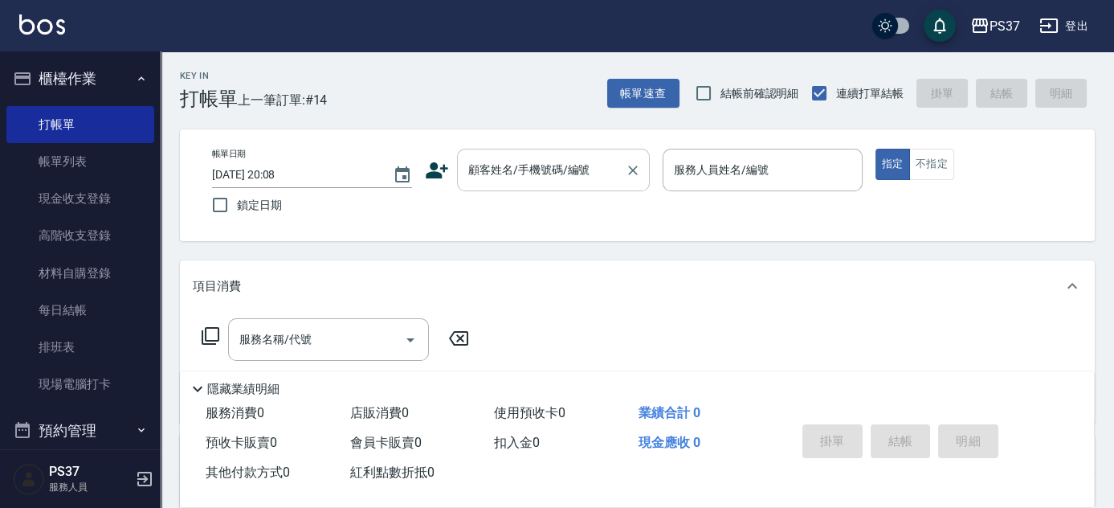
click at [525, 166] on input "顧客姓名/手機號碼/編號" at bounding box center [541, 170] width 154 height 28
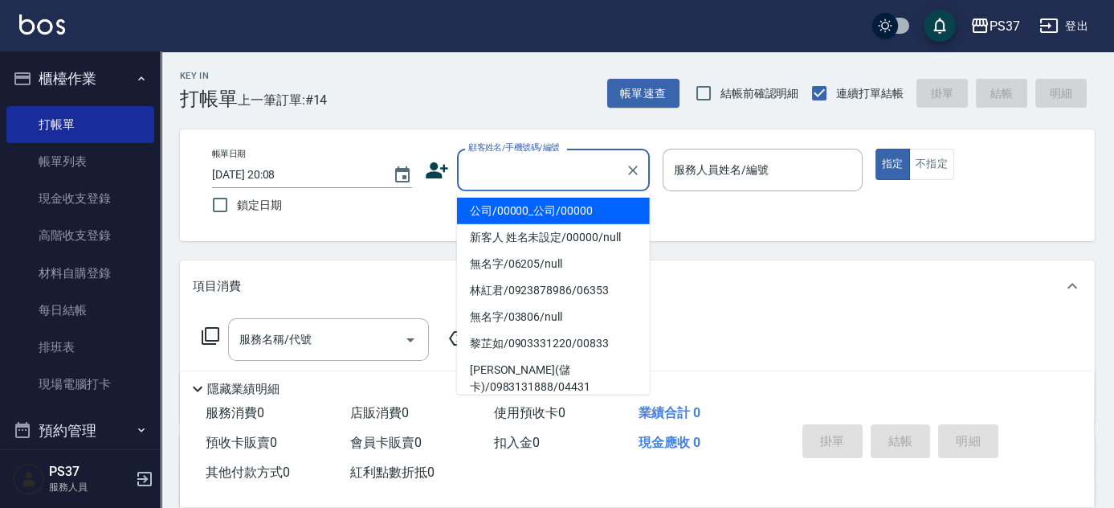
click at [532, 201] on li "公司/00000_公司/00000" at bounding box center [553, 211] width 193 height 27
type input "公司/00000_公司/00000"
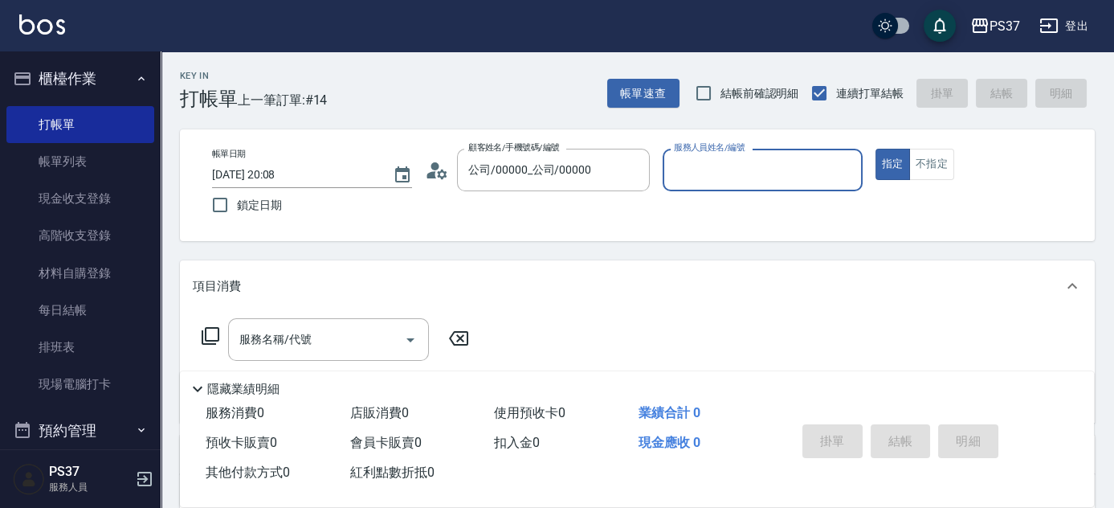
click at [702, 171] on input "服務人員姓名/編號" at bounding box center [763, 170] width 186 height 28
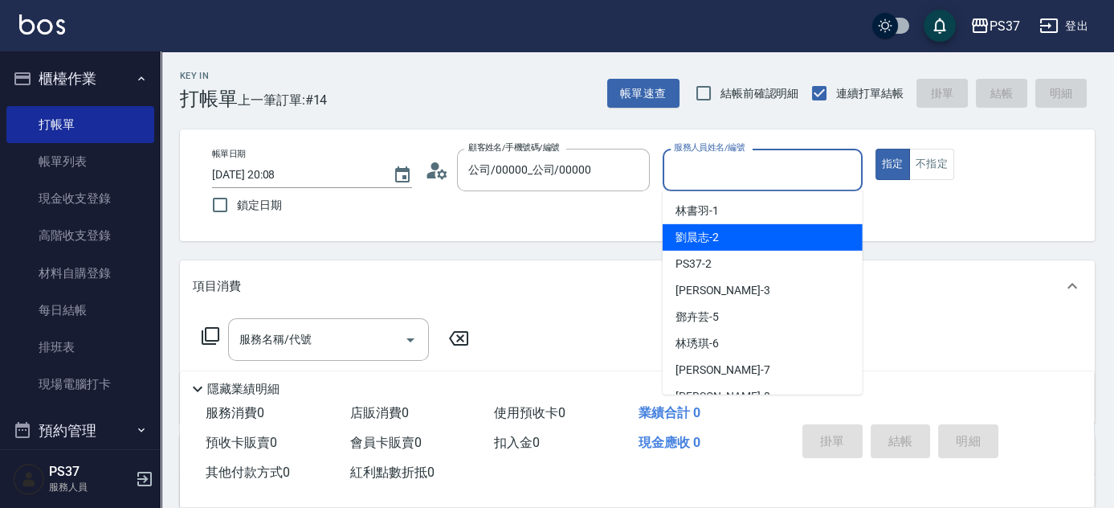
click at [801, 231] on div "劉晨志 -2" at bounding box center [763, 237] width 200 height 27
type input "劉晨志-2"
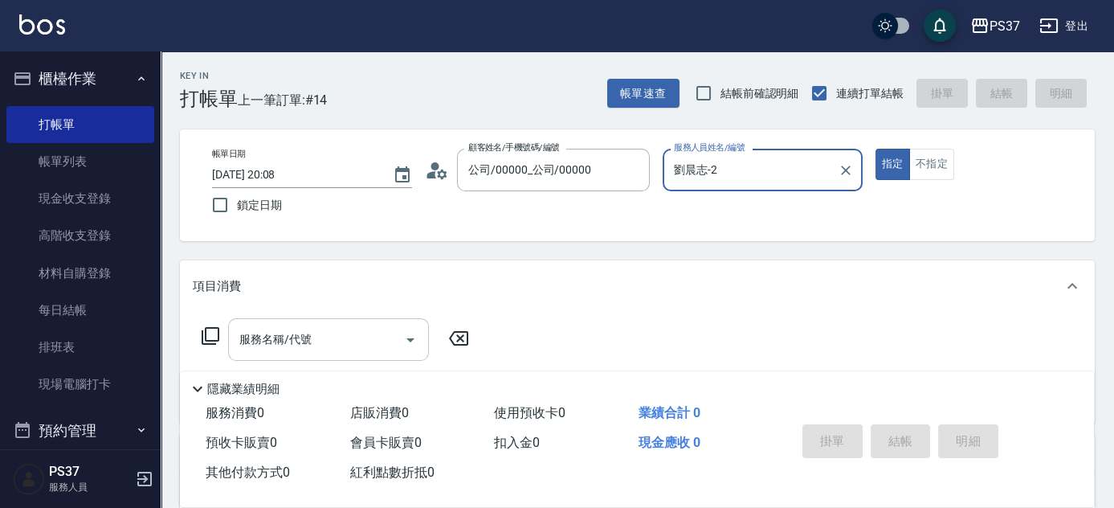
click at [356, 342] on input "服務名稱/代號" at bounding box center [316, 339] width 162 height 28
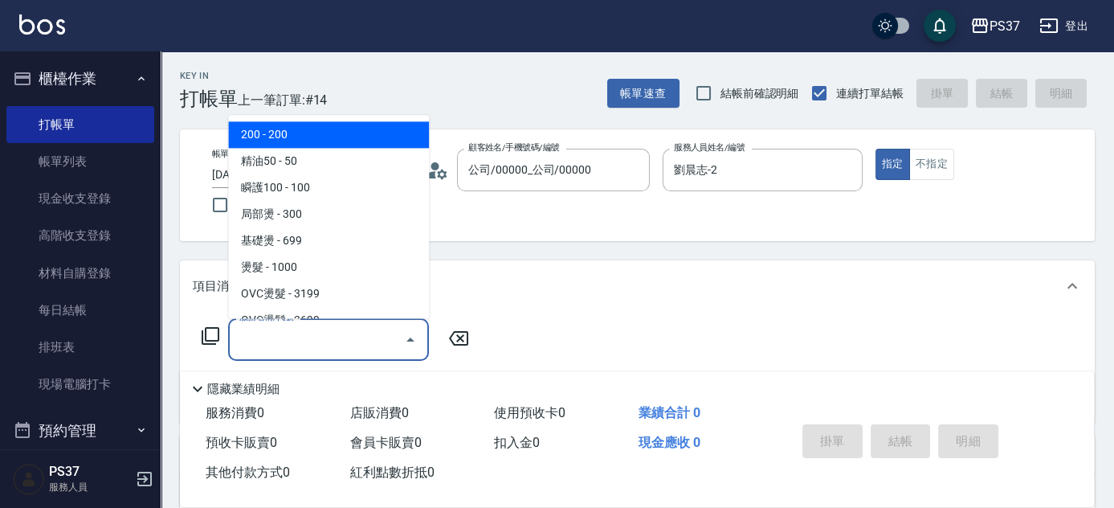
click at [293, 138] on span "200 - 200" at bounding box center [328, 135] width 201 height 27
type input "200(111)"
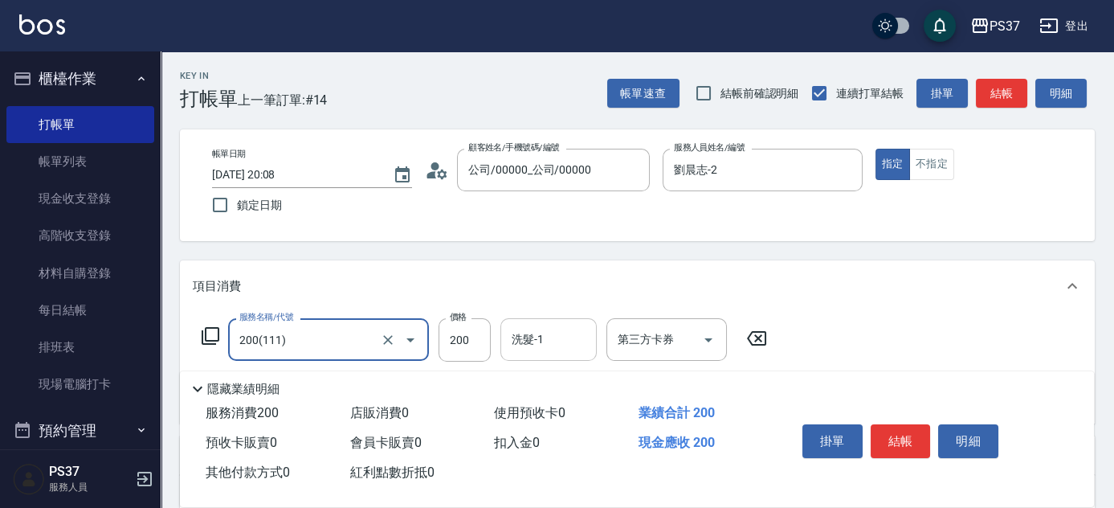
click at [536, 343] on input "洗髮-1" at bounding box center [549, 339] width 82 height 28
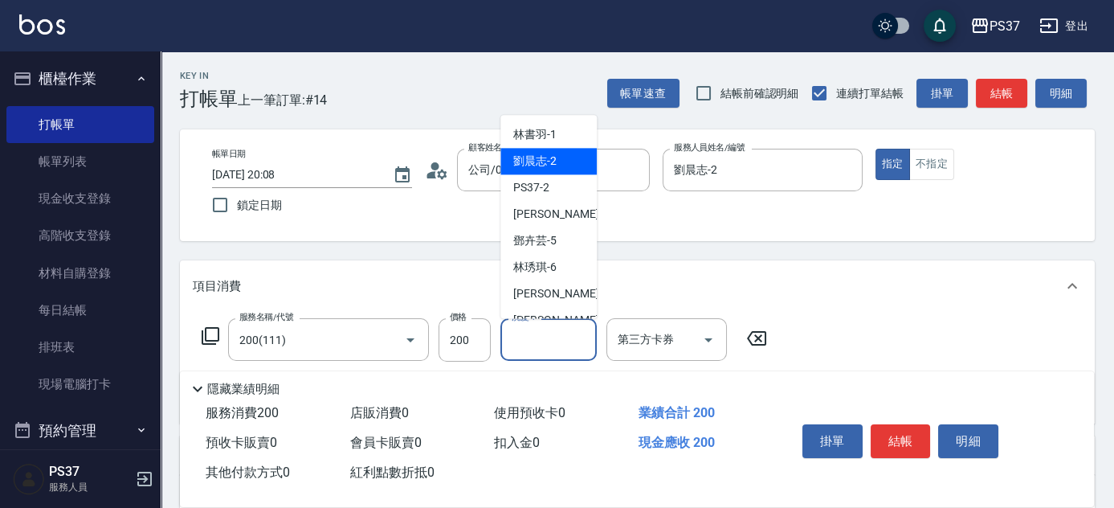
click at [543, 156] on span "劉晨志 -2" at bounding box center [534, 161] width 43 height 17
type input "劉晨志-2"
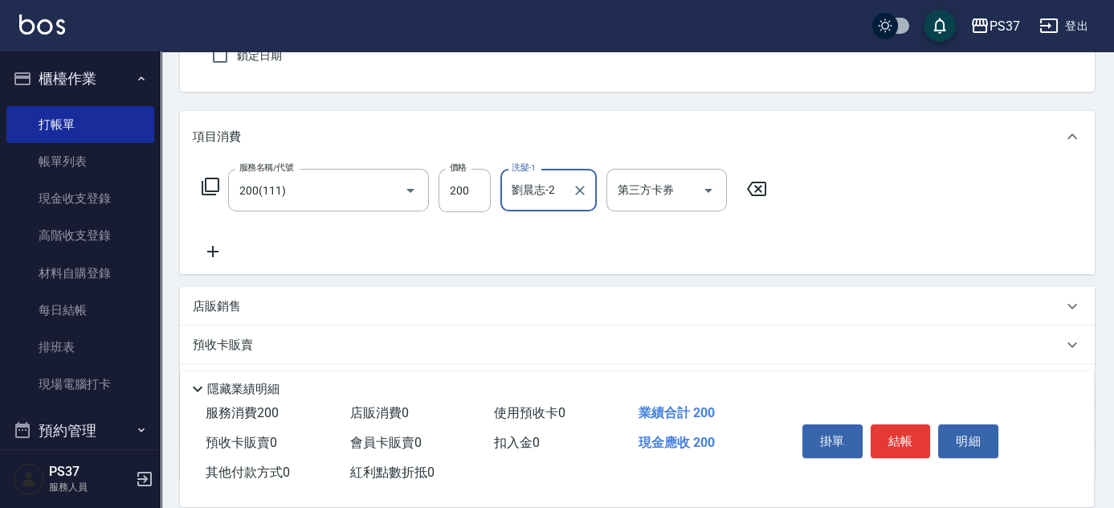
scroll to position [218, 0]
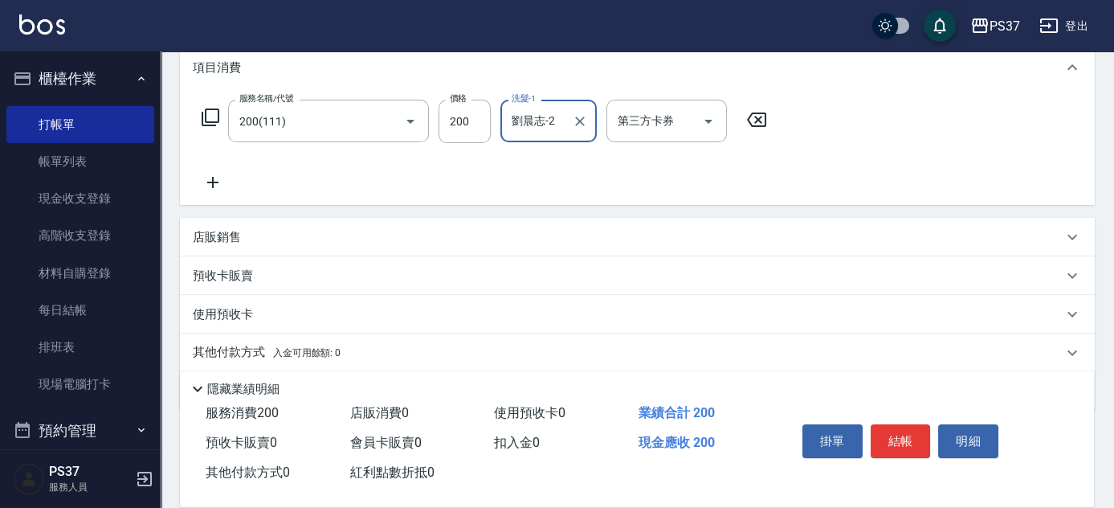
click at [221, 190] on icon at bounding box center [213, 182] width 40 height 19
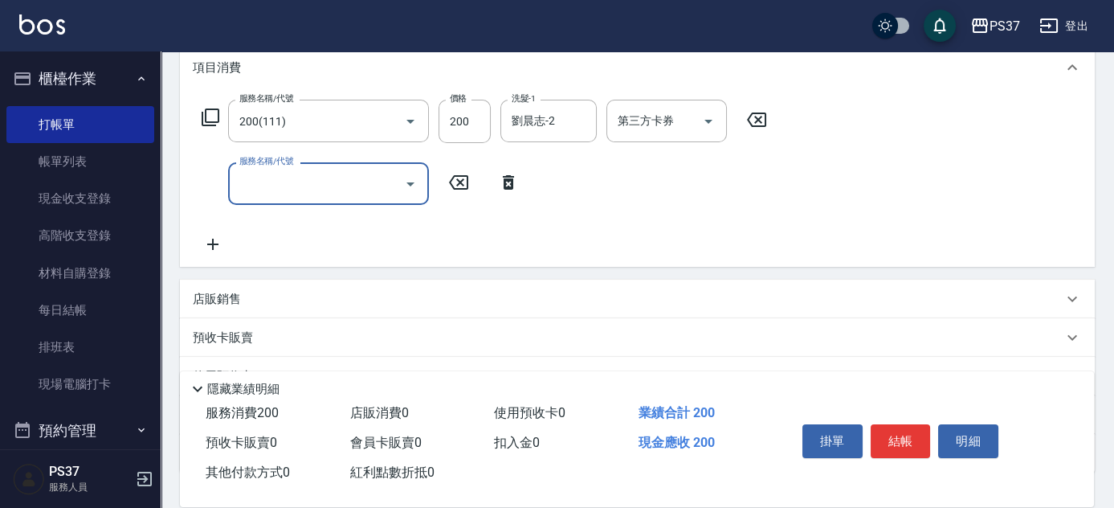
click at [252, 188] on input "服務名稱/代號" at bounding box center [316, 183] width 162 height 28
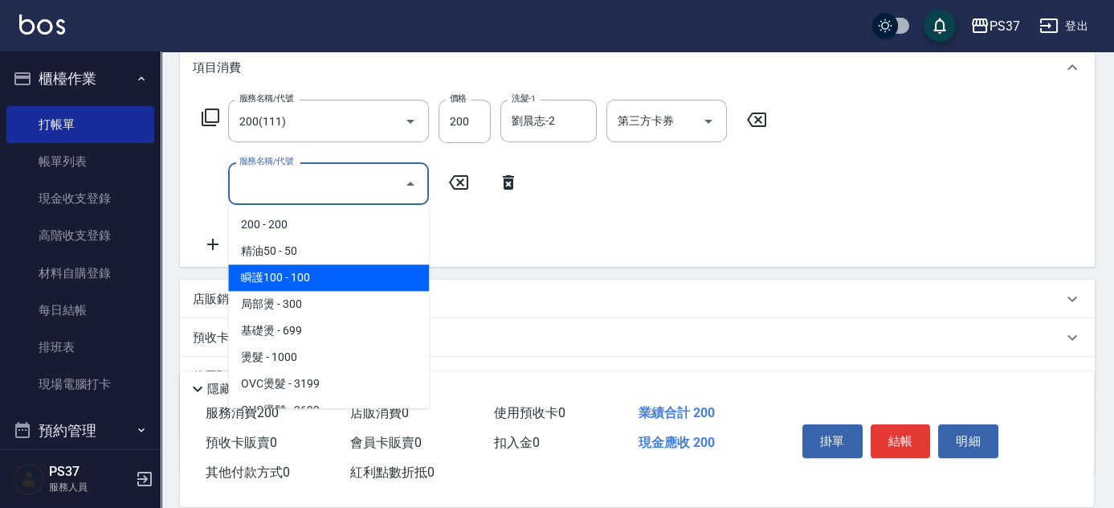
click at [344, 284] on span "瞬護100 - 100" at bounding box center [328, 277] width 201 height 27
type input "瞬護100(113)"
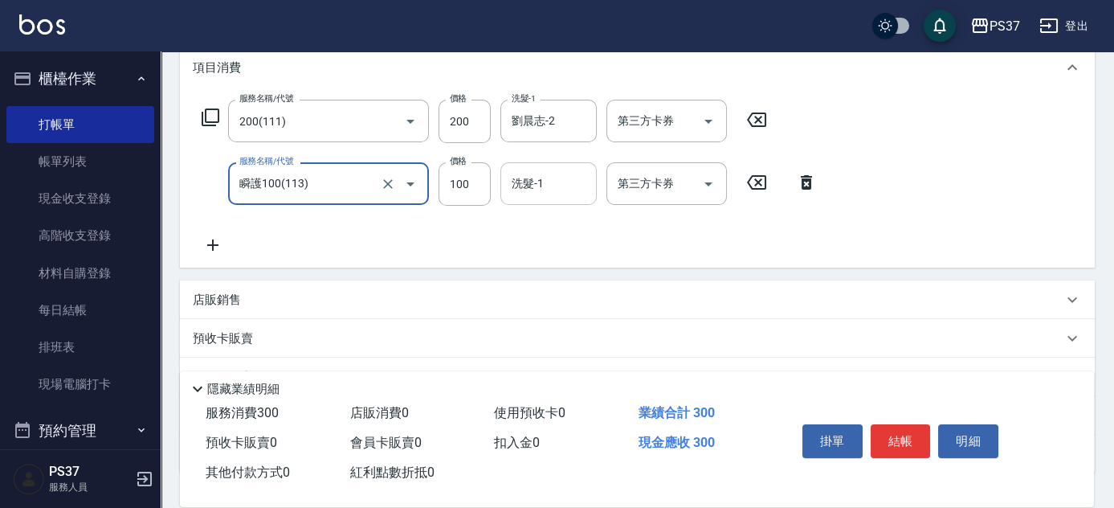
click at [549, 190] on input "洗髮-1" at bounding box center [549, 183] width 82 height 28
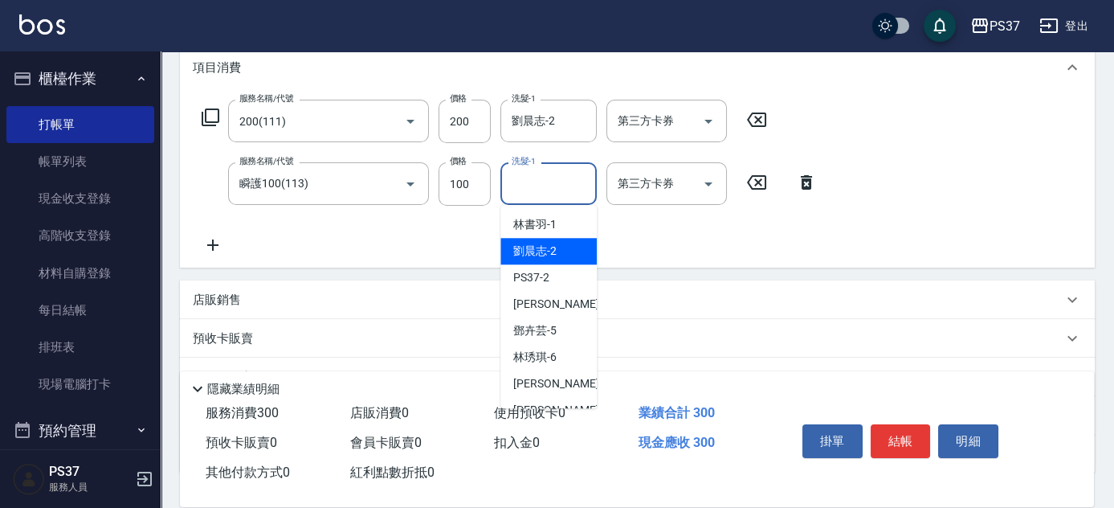
click at [561, 254] on div "劉晨志 -2" at bounding box center [548, 251] width 96 height 27
type input "劉晨志-2"
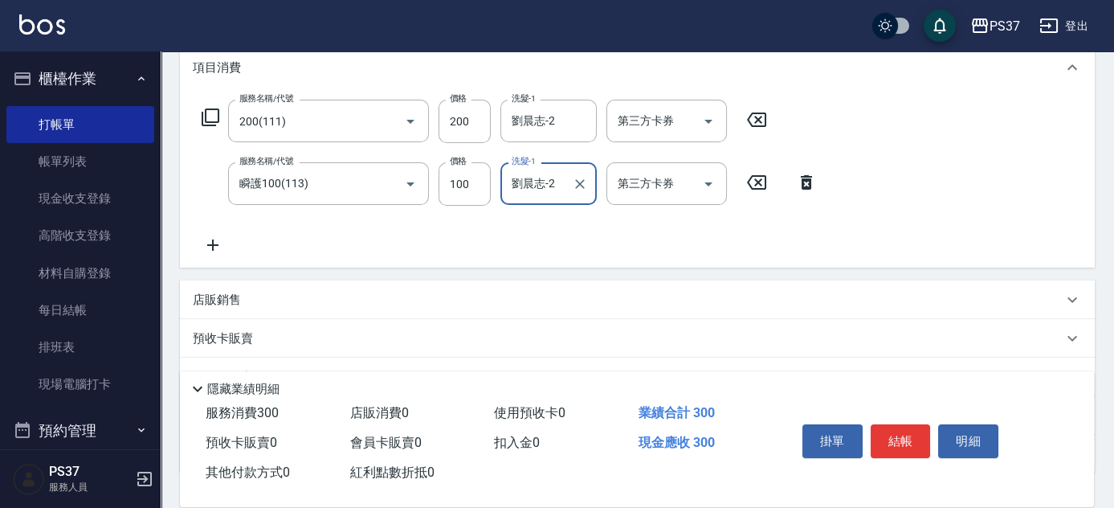
click at [915, 437] on button "結帳" at bounding box center [901, 441] width 60 height 34
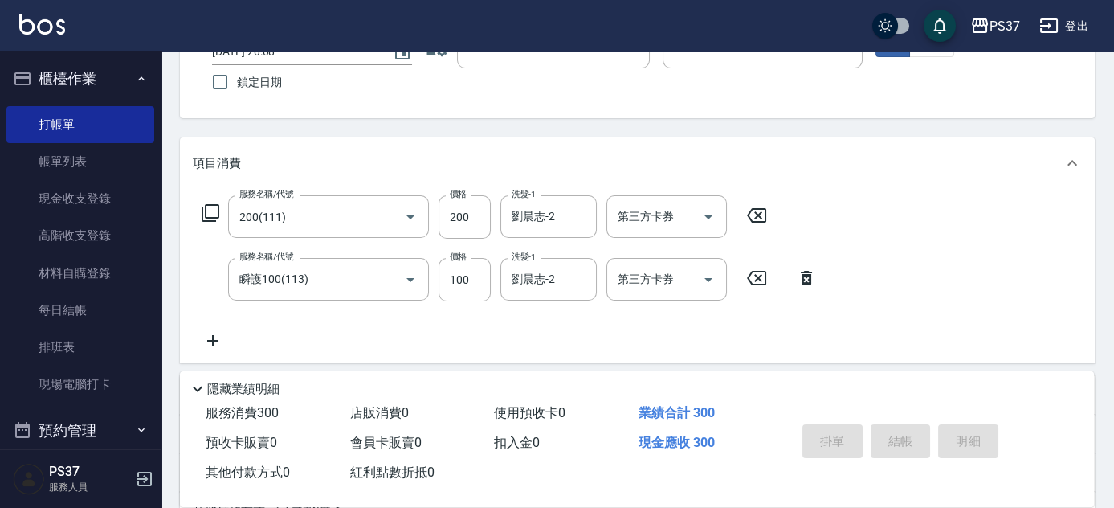
scroll to position [0, 0]
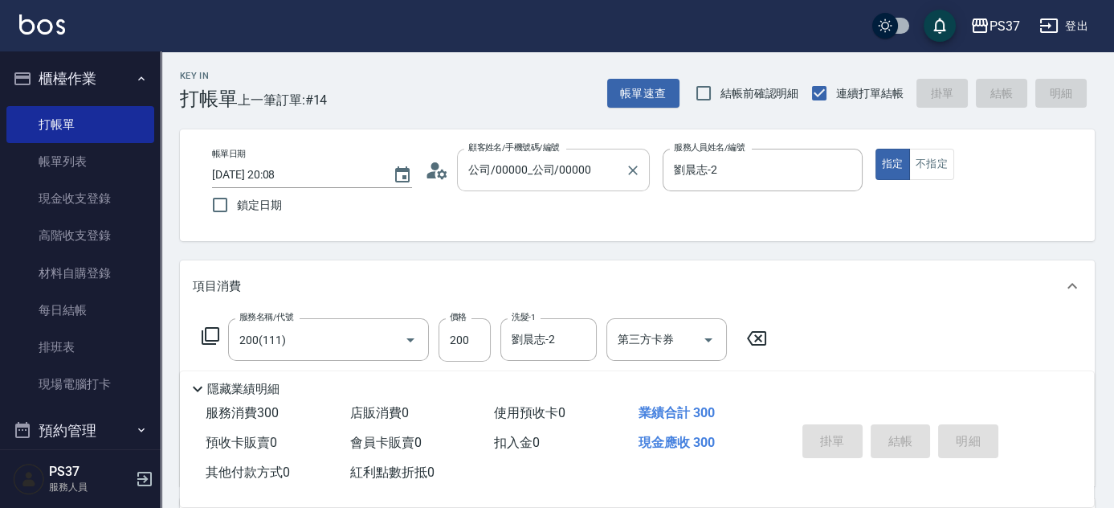
type input "[DATE] 20:19"
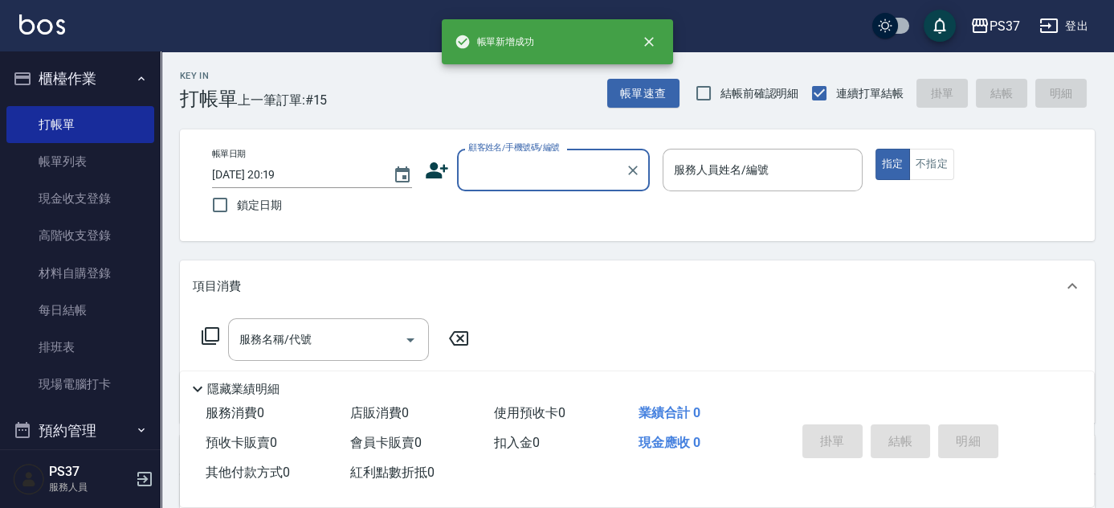
click at [553, 182] on input "顧客姓名/手機號碼/編號" at bounding box center [541, 170] width 154 height 28
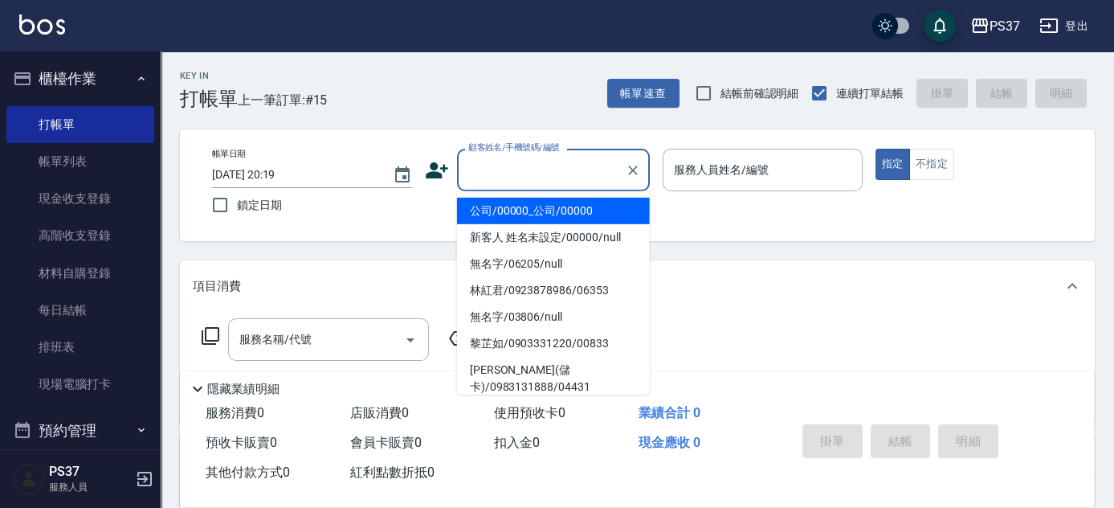
click at [548, 209] on li "公司/00000_公司/00000" at bounding box center [553, 211] width 193 height 27
type input "公司/00000_公司/00000"
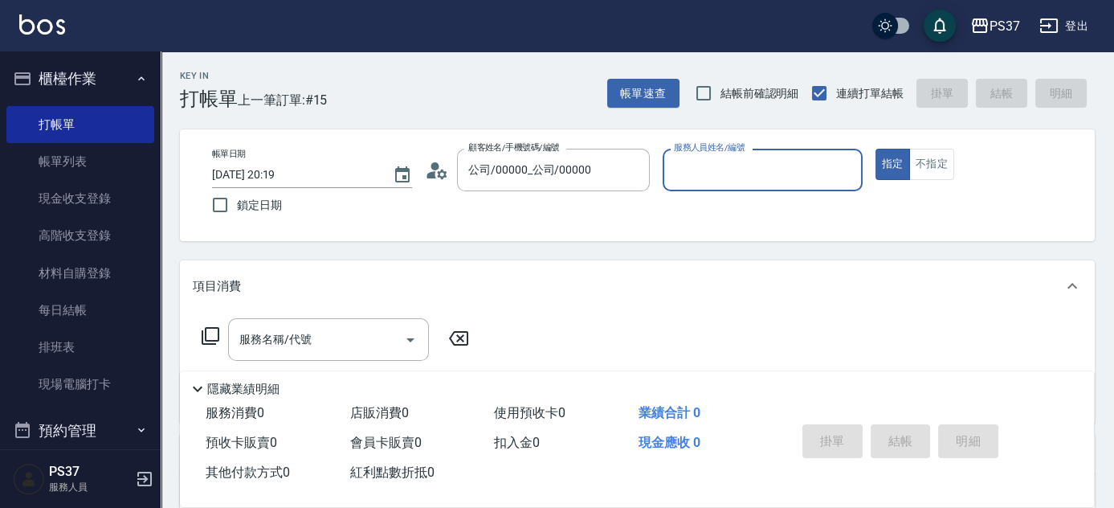
click at [724, 169] on input "服務人員姓名/編號" at bounding box center [763, 170] width 186 height 28
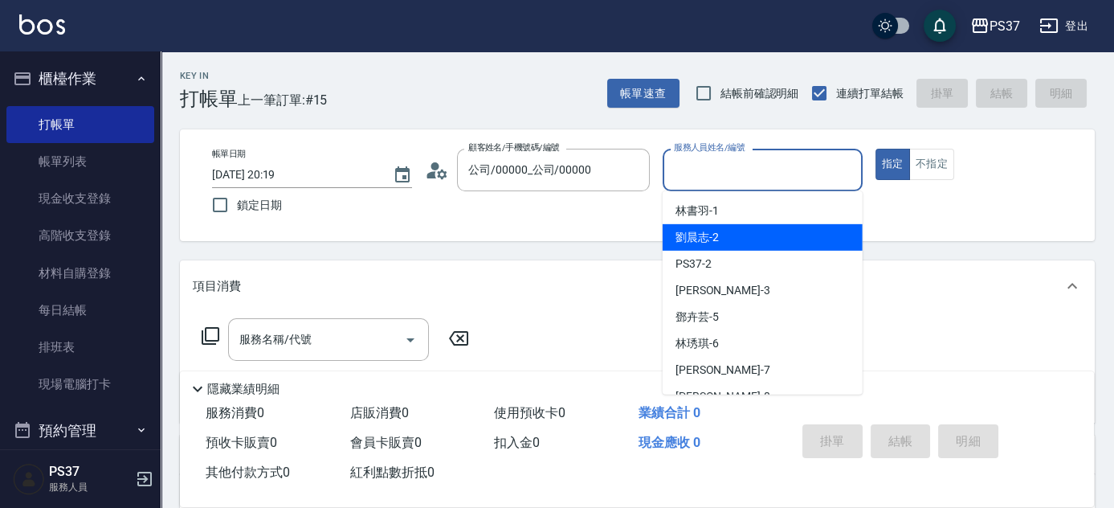
click at [743, 239] on div "劉晨志 -2" at bounding box center [763, 237] width 200 height 27
type input "劉晨志-2"
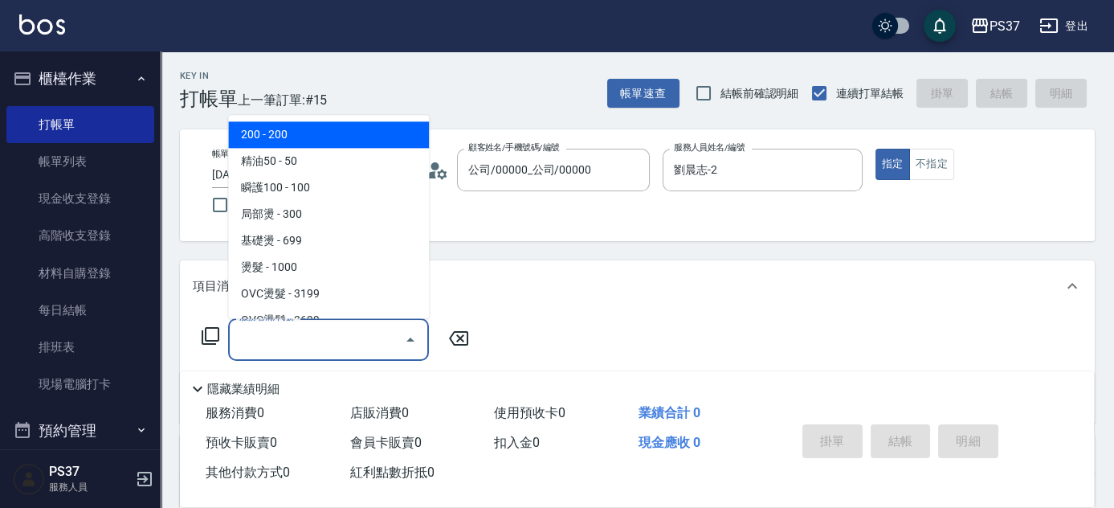
click at [304, 338] on div "服務名稱/代號 服務名稱/代號" at bounding box center [328, 339] width 201 height 43
click at [322, 146] on span "200 - 200" at bounding box center [328, 135] width 201 height 27
type input "200(111)"
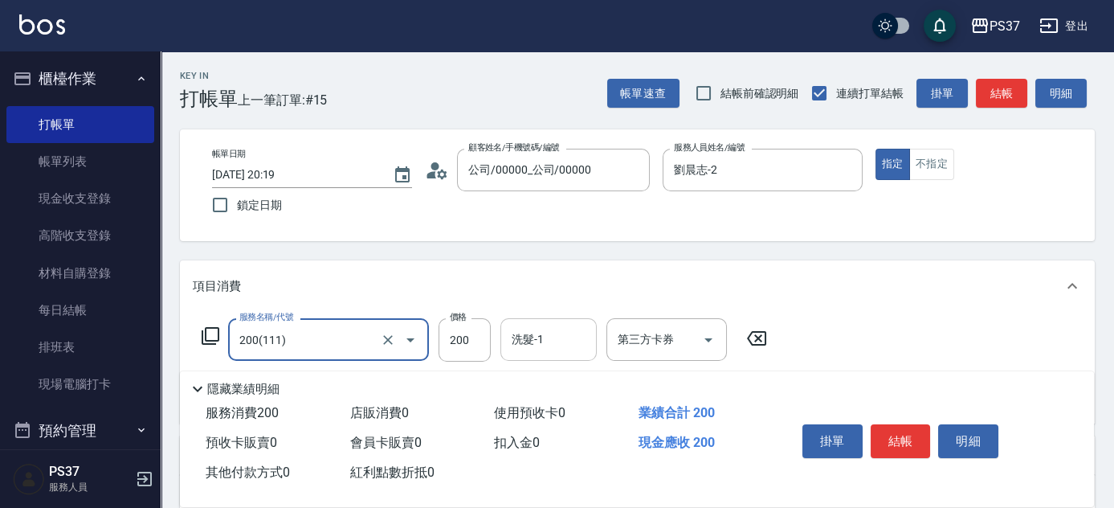
click at [541, 331] on input "洗髮-1" at bounding box center [549, 339] width 82 height 28
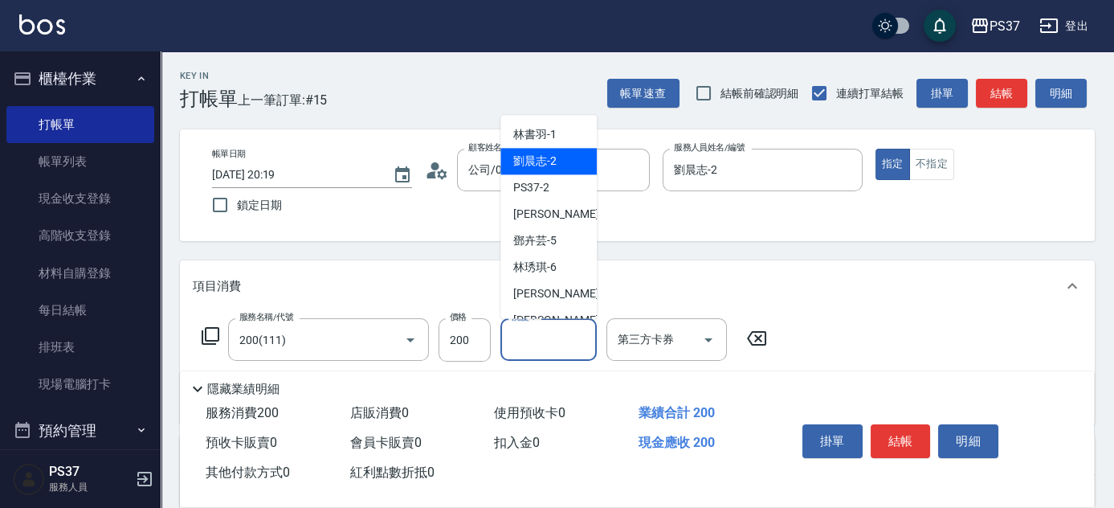
click at [545, 173] on div "劉晨志 -2" at bounding box center [548, 162] width 96 height 27
type input "劉晨志-2"
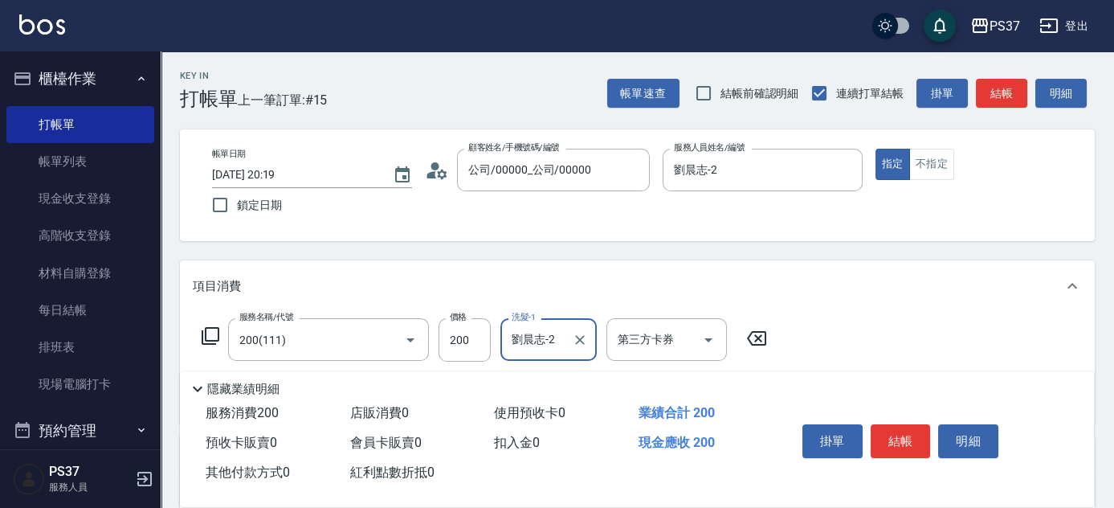
scroll to position [218, 0]
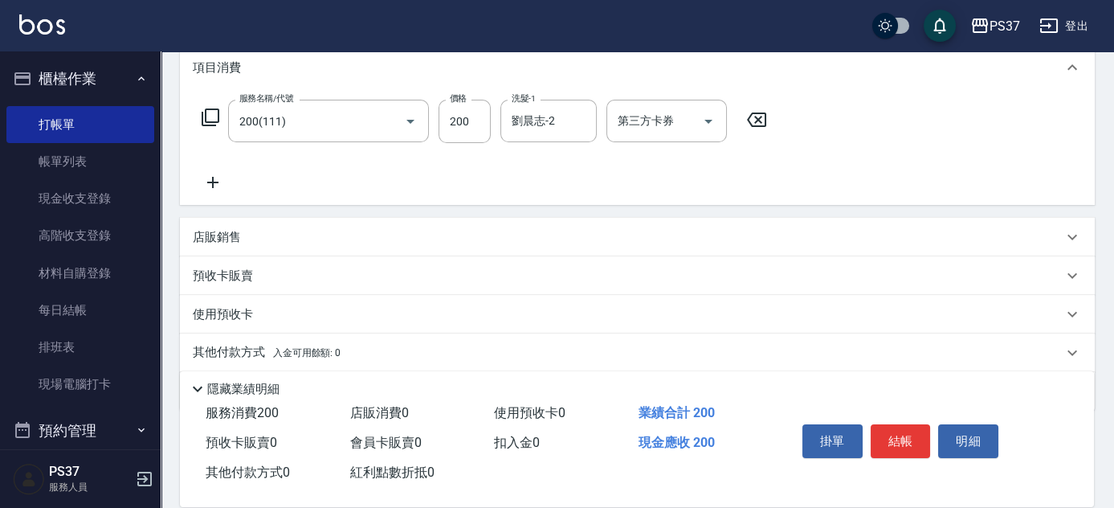
click at [227, 182] on div "服務名稱/代號 200(111) 服務名稱/代號 價格 200 價格 洗髮-1 劉晨志-2 洗髮-1 第三方卡券 第三方卡券" at bounding box center [485, 146] width 584 height 92
click at [231, 182] on icon at bounding box center [213, 182] width 40 height 19
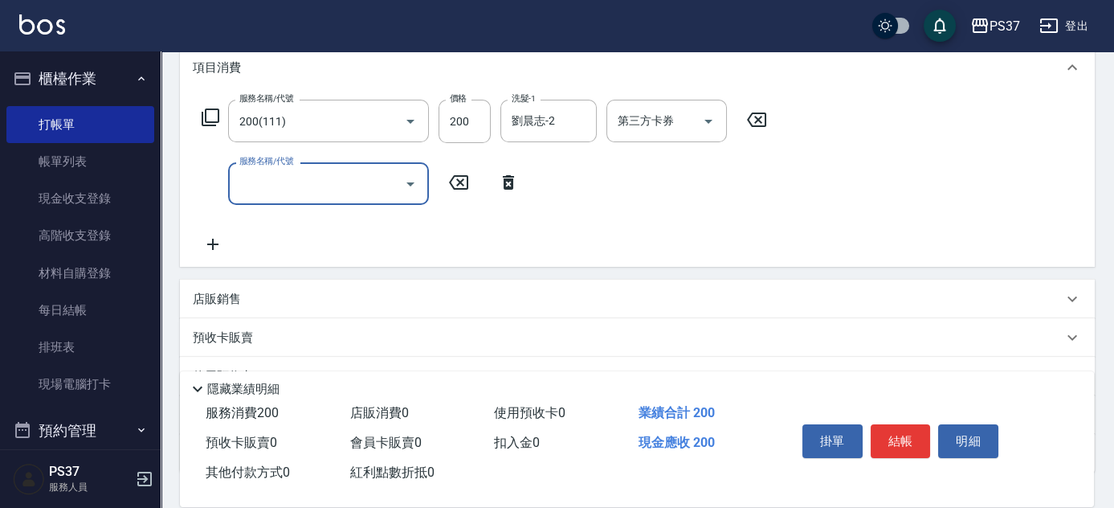
click at [348, 198] on div "服務名稱/代號" at bounding box center [328, 183] width 201 height 43
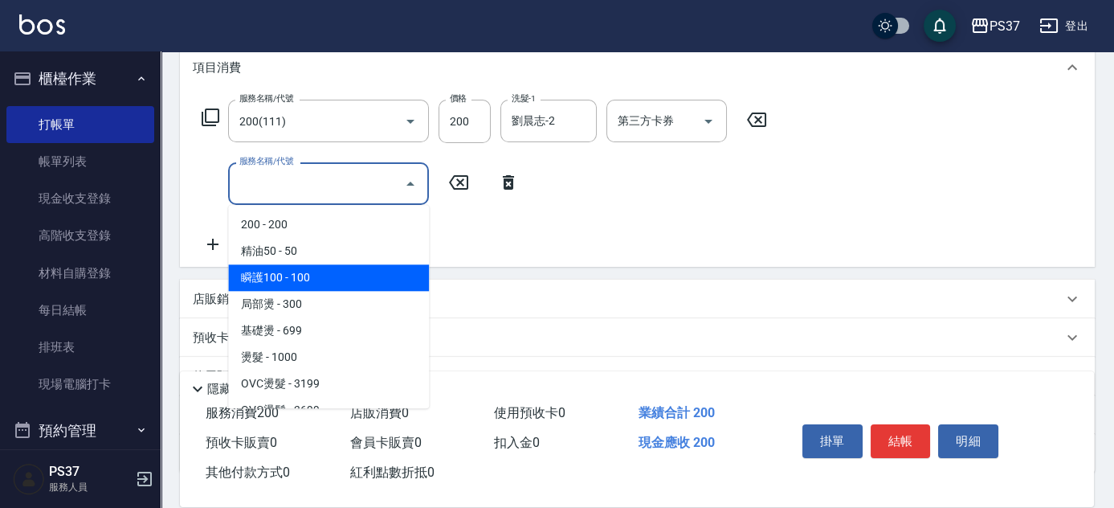
click at [353, 273] on span "瞬護100 - 100" at bounding box center [328, 277] width 201 height 27
type input "瞬護100(113)"
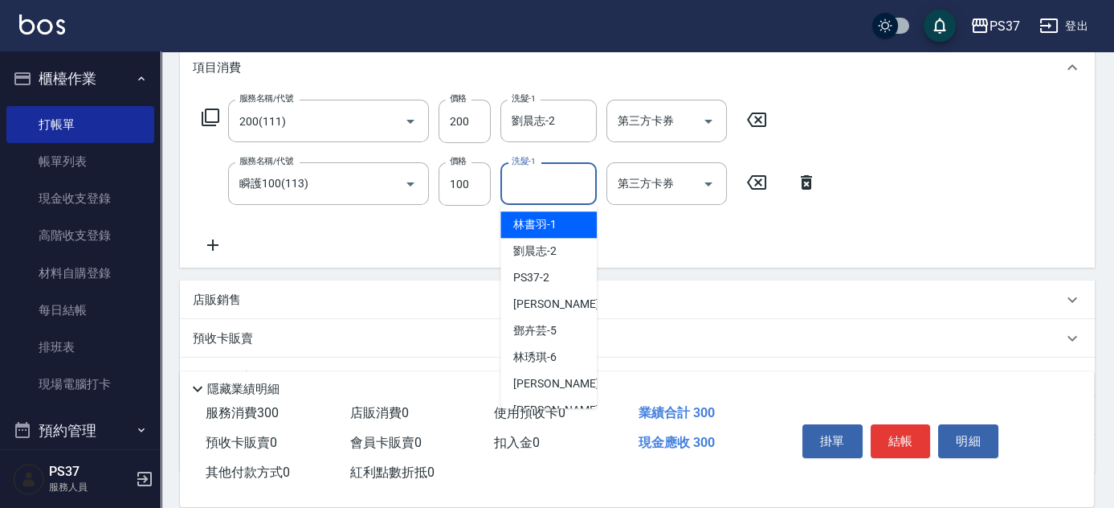
click at [555, 178] on input "洗髮-1" at bounding box center [549, 183] width 82 height 28
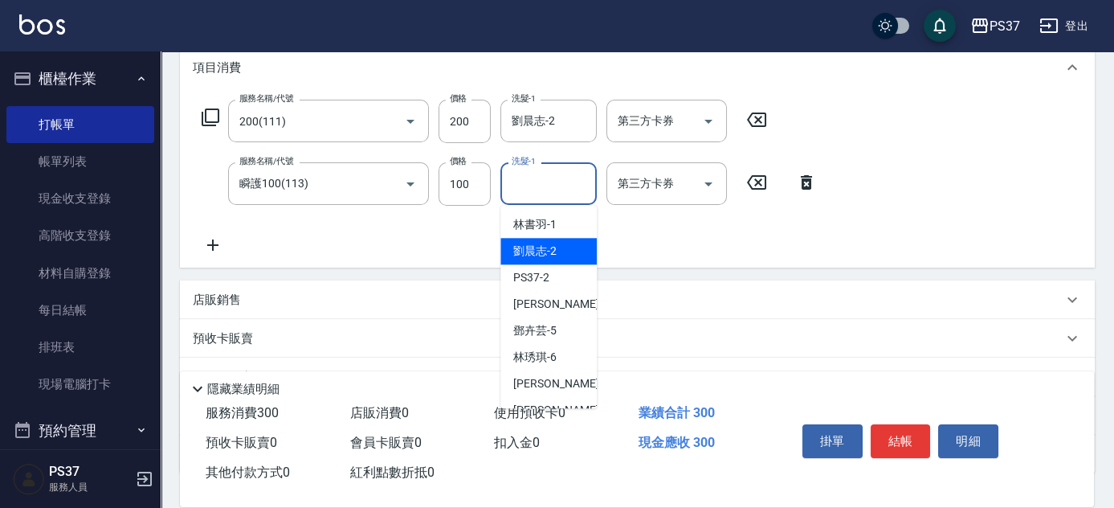
click at [557, 259] on div "劉晨志 -2" at bounding box center [548, 251] width 96 height 27
type input "劉晨志-2"
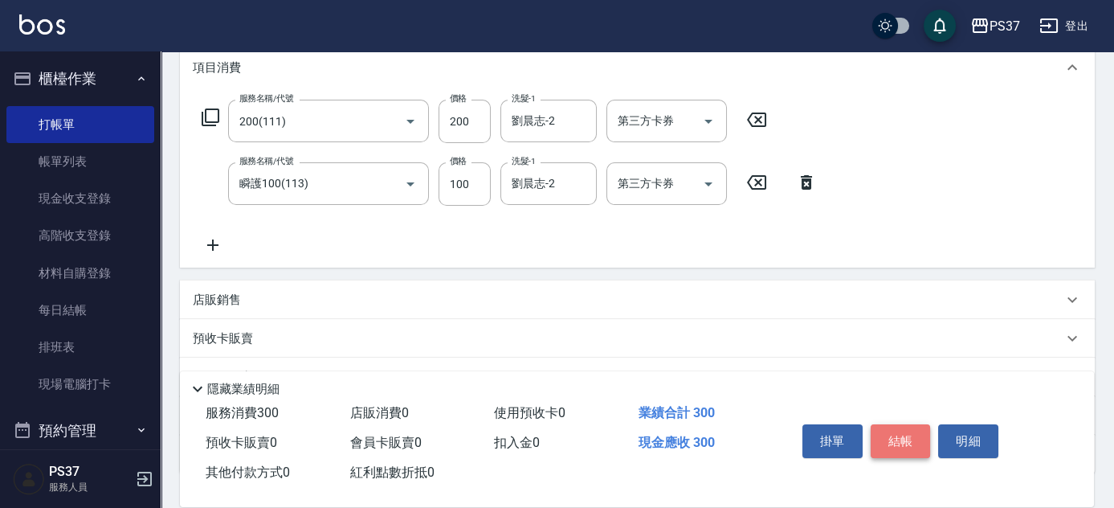
click at [911, 439] on button "結帳" at bounding box center [901, 441] width 60 height 34
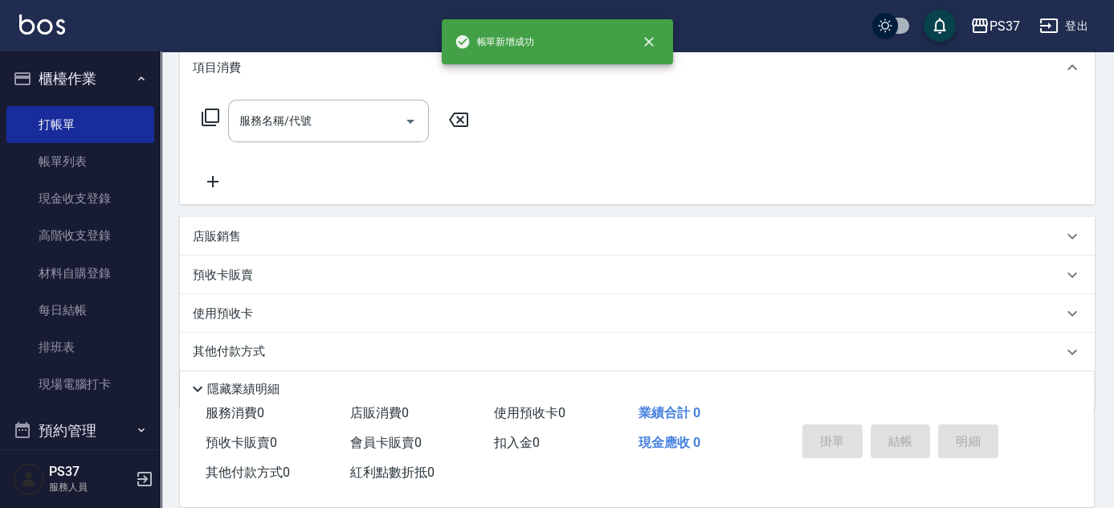
scroll to position [0, 0]
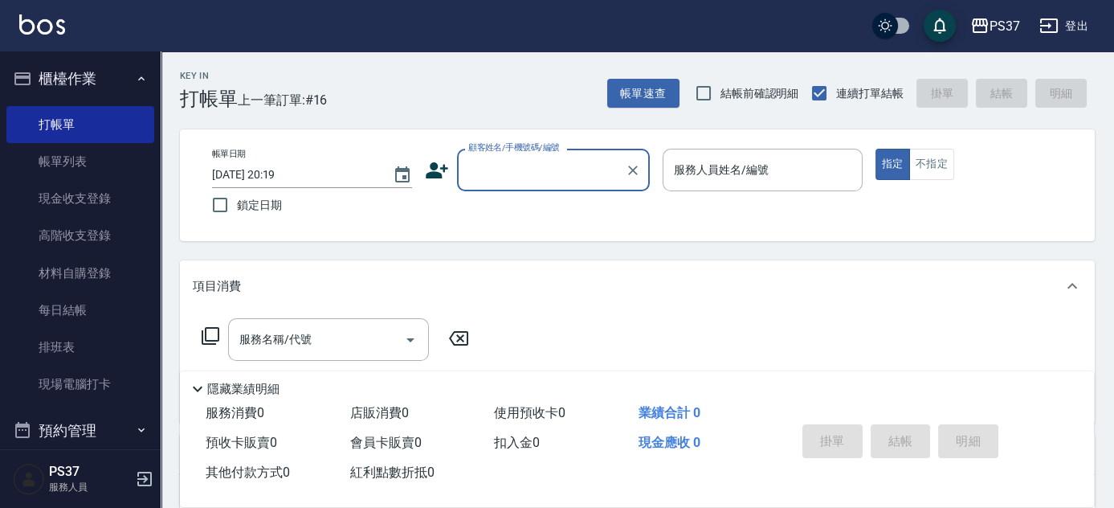
click at [530, 169] on input "顧客姓名/手機號碼/編號" at bounding box center [541, 170] width 154 height 28
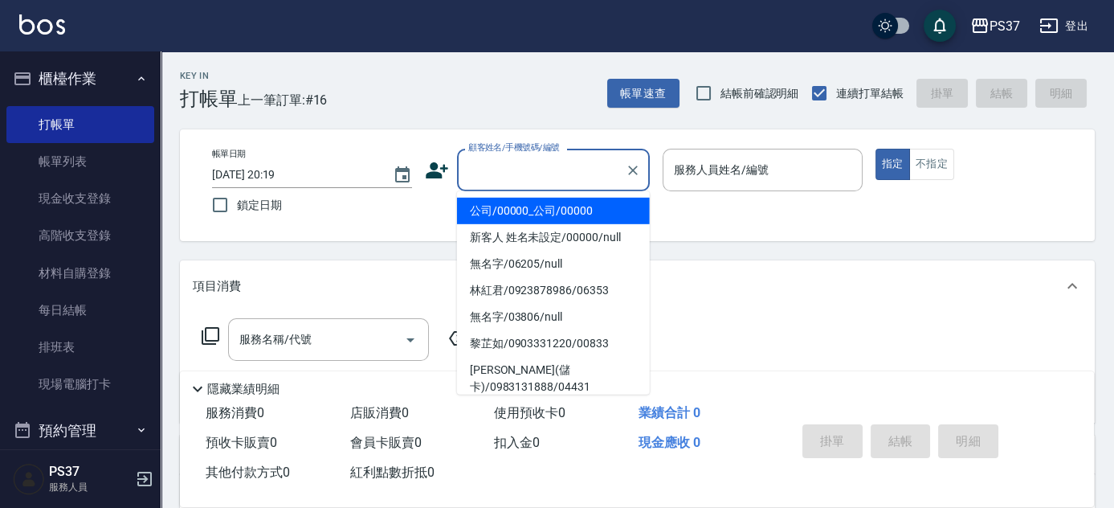
click at [548, 201] on li "公司/00000_公司/00000" at bounding box center [553, 211] width 193 height 27
type input "公司/00000_公司/00000"
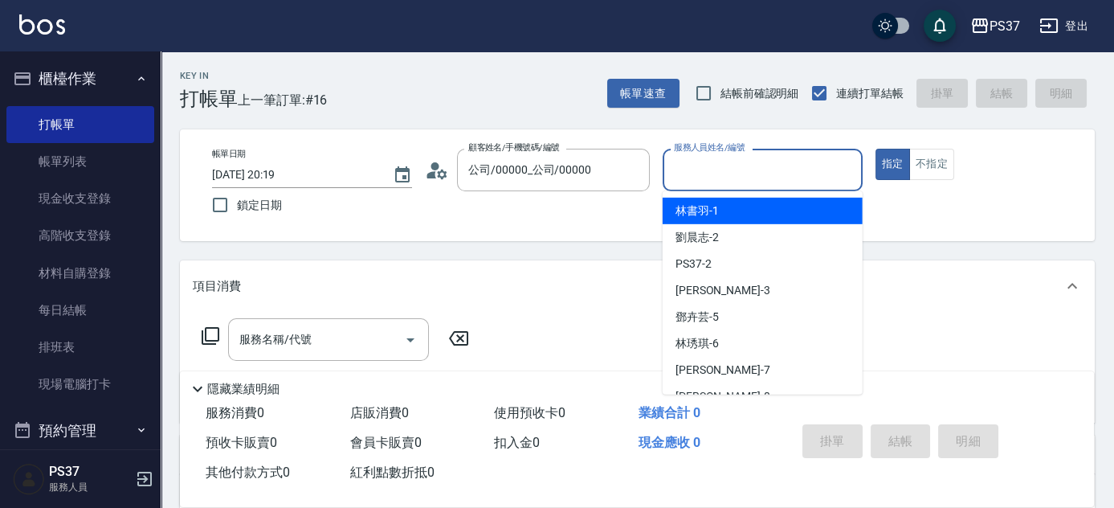
click at [698, 170] on input "服務人員姓名/編號" at bounding box center [763, 170] width 186 height 28
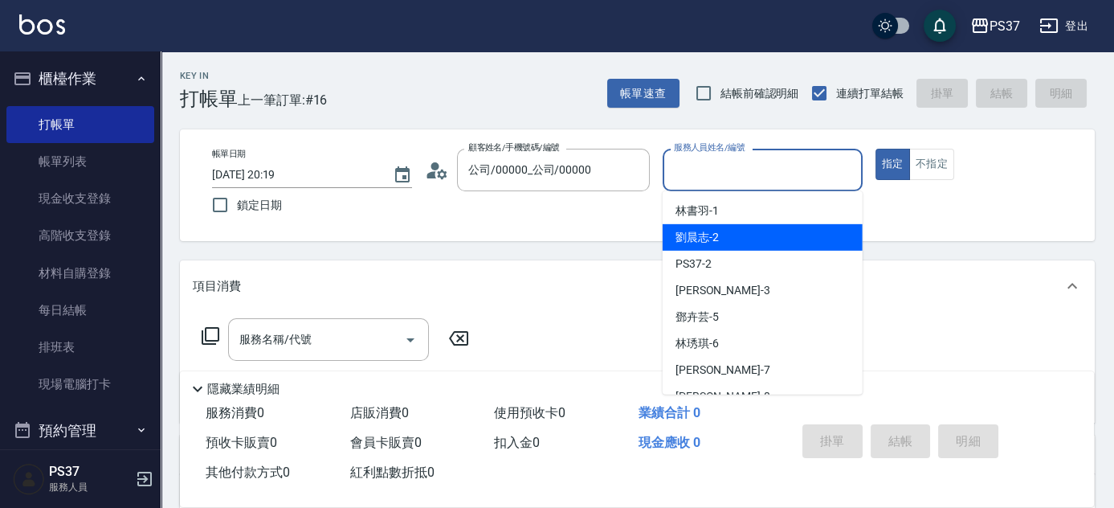
click at [728, 230] on div "劉晨志 -2" at bounding box center [763, 237] width 200 height 27
type input "劉晨志-2"
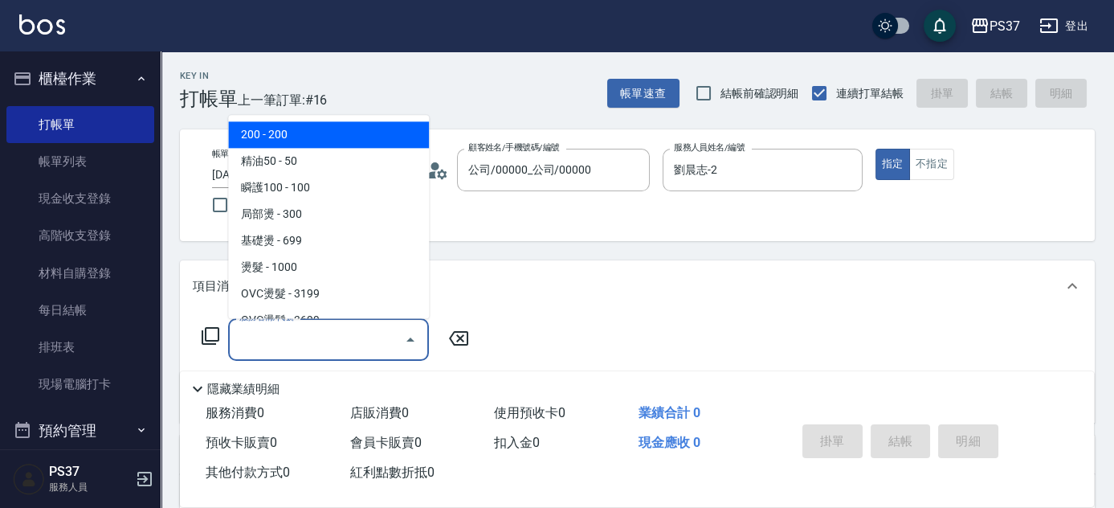
click at [328, 339] on input "服務名稱/代號" at bounding box center [316, 339] width 162 height 28
click at [313, 136] on span "200 - 200" at bounding box center [328, 135] width 201 height 27
type input "200(111)"
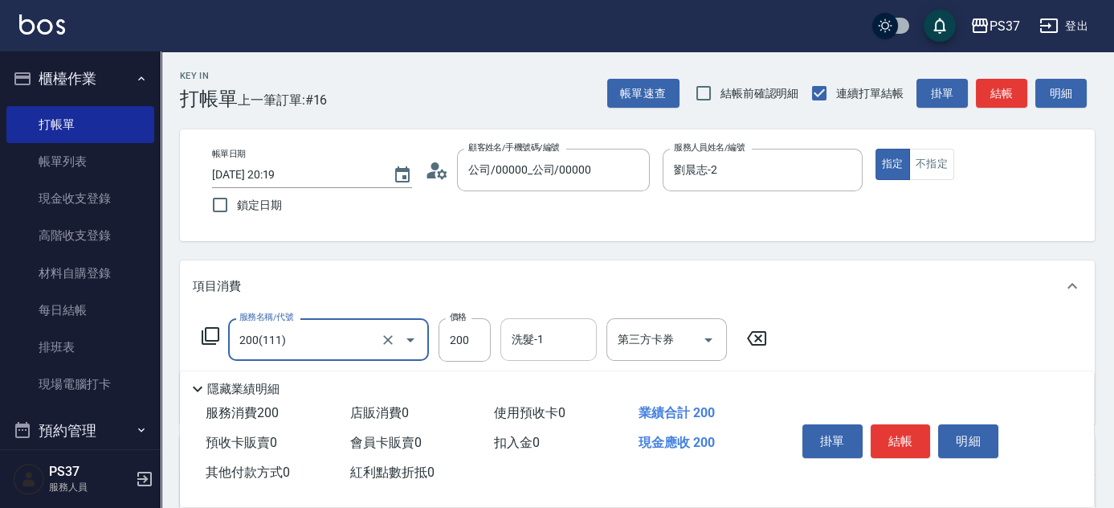
click at [534, 344] on input "洗髮-1" at bounding box center [549, 339] width 82 height 28
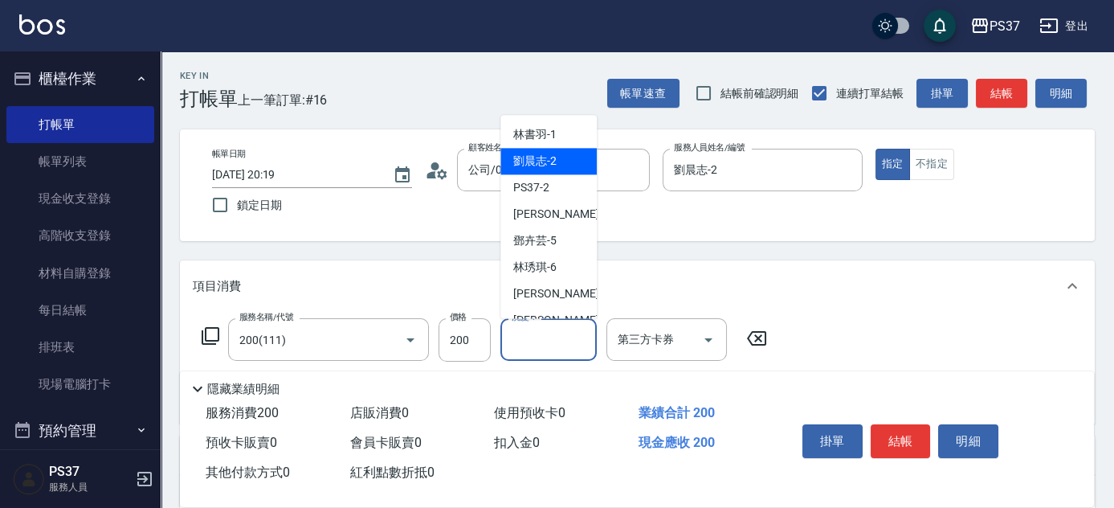
click at [540, 164] on span "劉晨志 -2" at bounding box center [534, 161] width 43 height 17
type input "劉晨志-2"
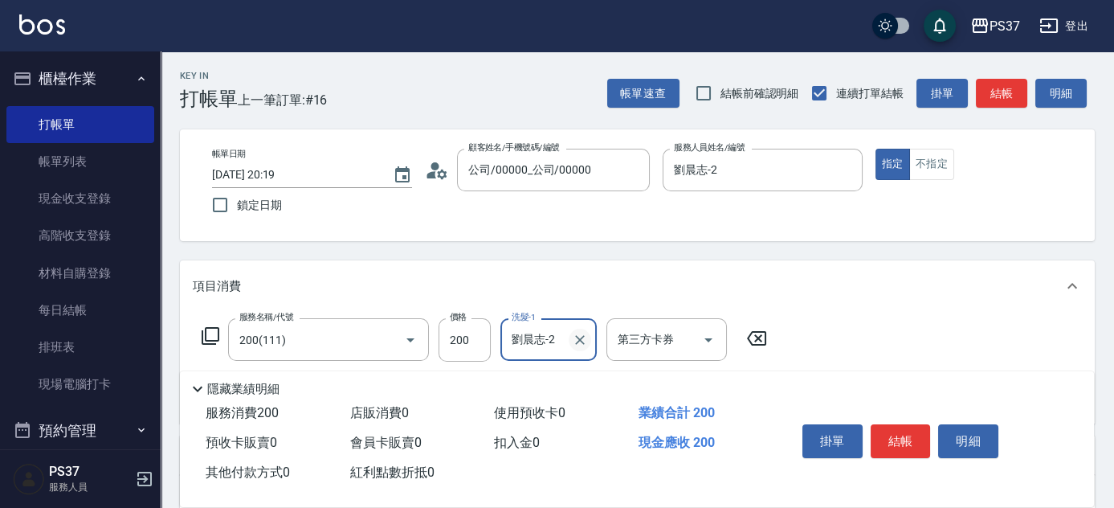
click at [582, 333] on icon "Clear" at bounding box center [580, 340] width 16 height 16
click at [536, 336] on input "洗髮-1" at bounding box center [549, 339] width 82 height 28
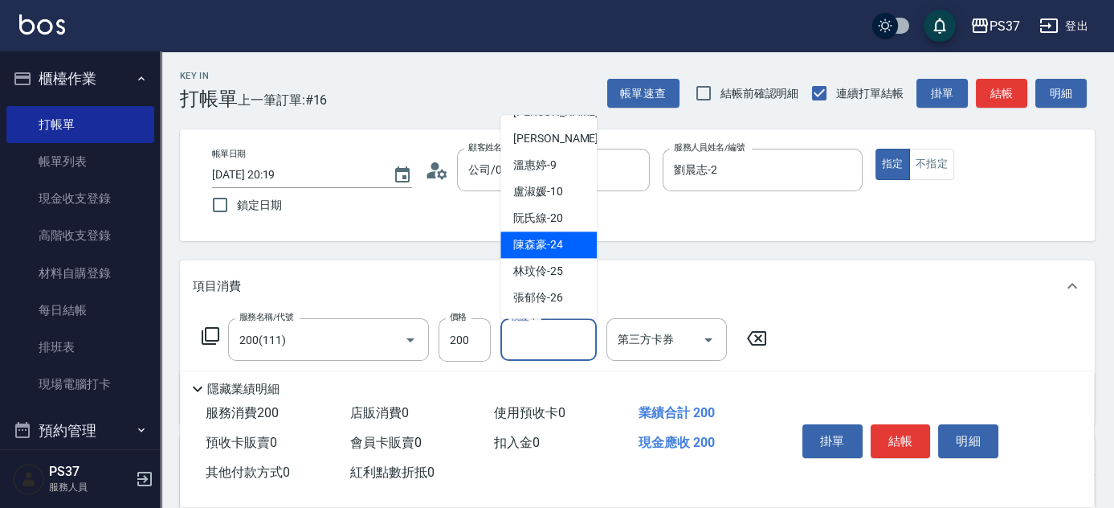
scroll to position [218, 0]
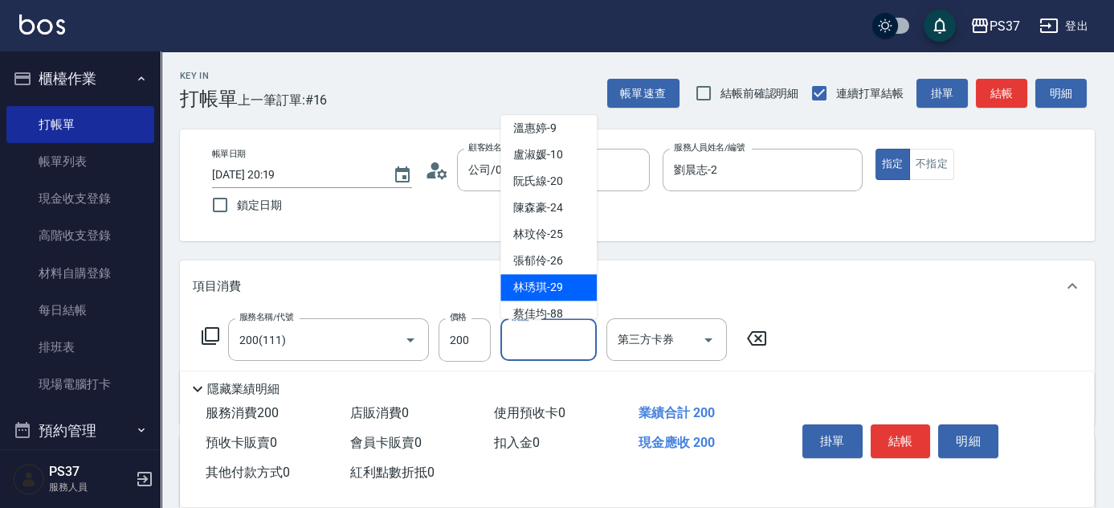
click at [548, 291] on span "林琇琪 -29" at bounding box center [538, 287] width 50 height 17
type input "林琇琪-29"
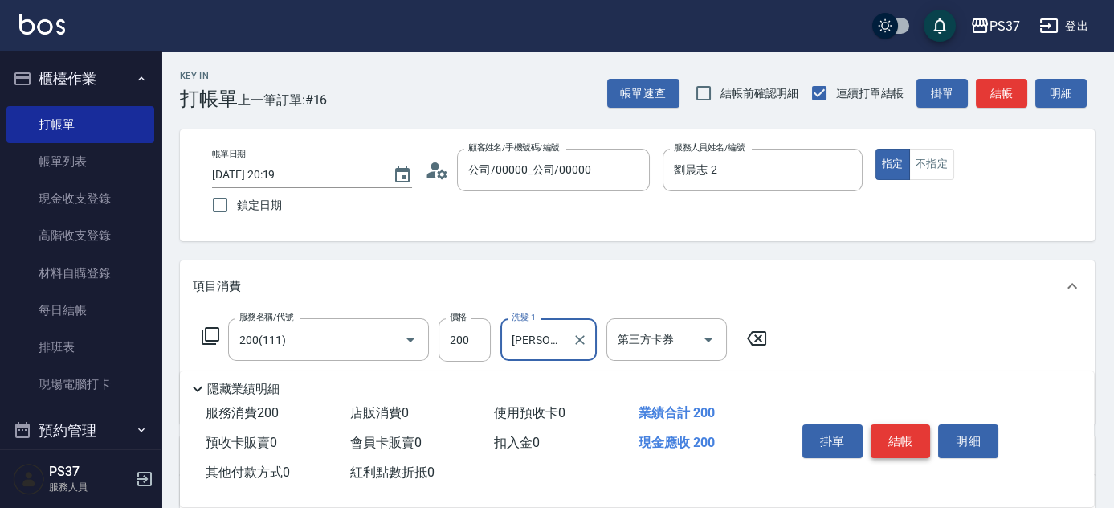
click at [895, 435] on button "結帳" at bounding box center [901, 441] width 60 height 34
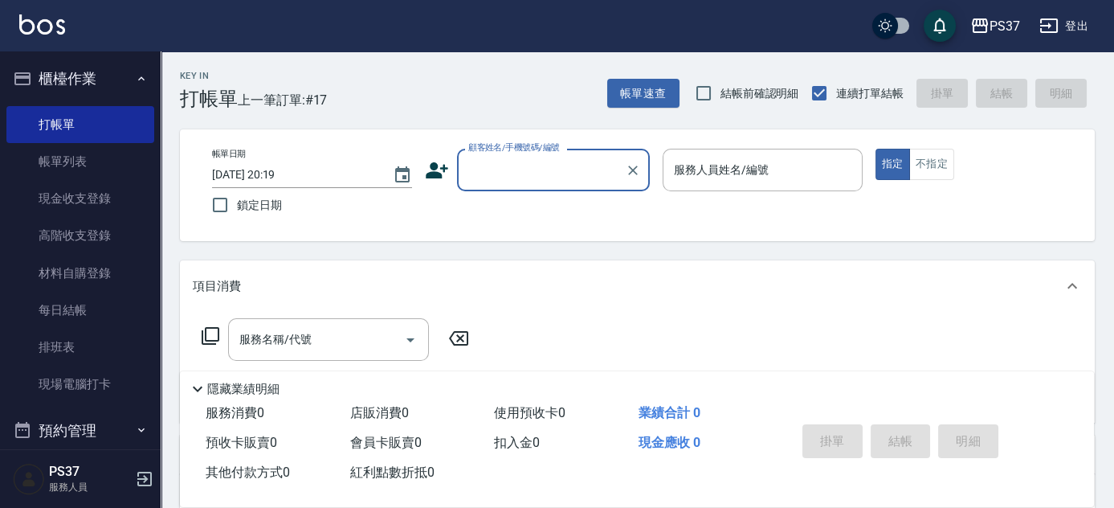
click at [572, 175] on input "顧客姓名/手機號碼/編號" at bounding box center [541, 170] width 154 height 28
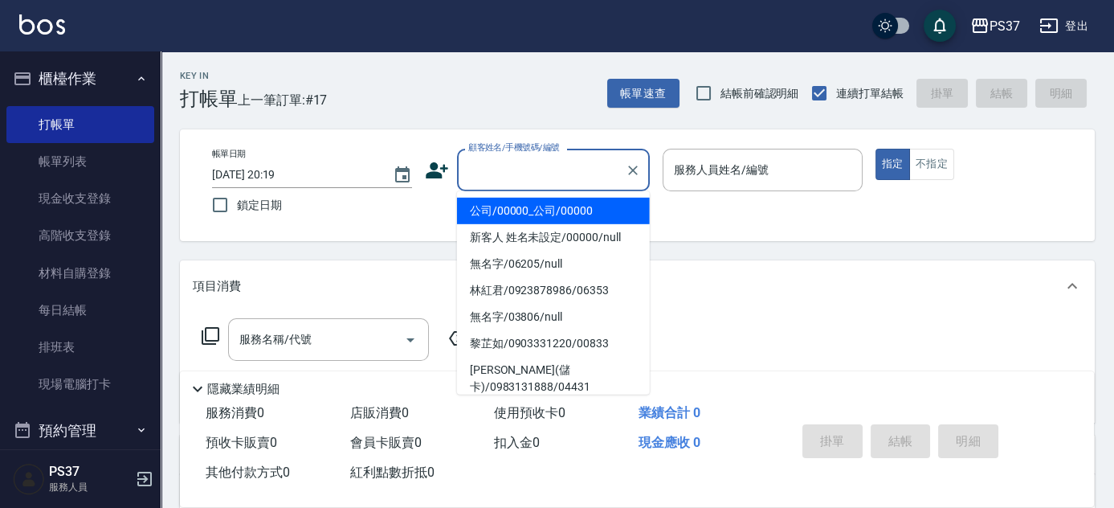
click at [554, 209] on li "公司/00000_公司/00000" at bounding box center [553, 211] width 193 height 27
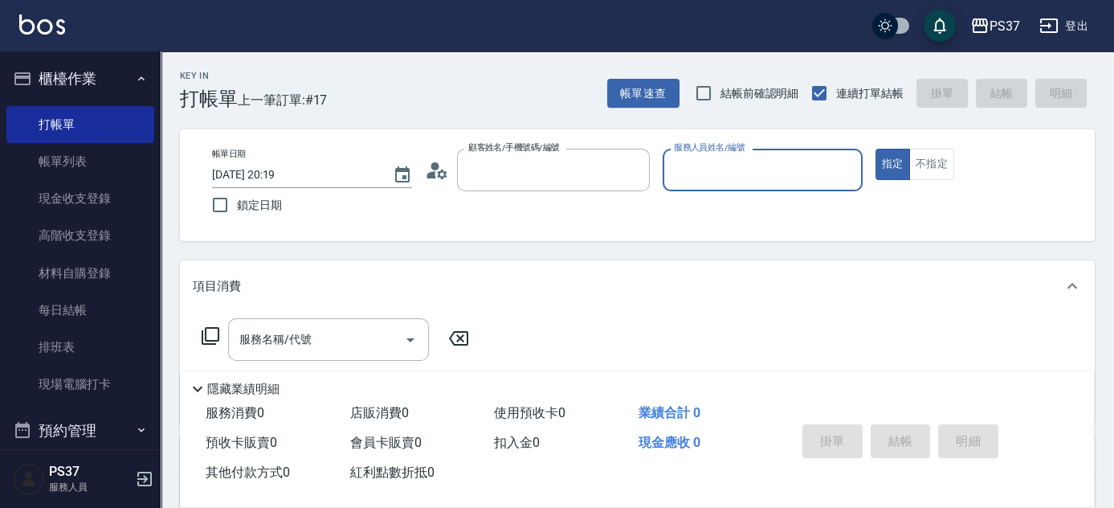
type input "公司/00000_公司/00000"
click at [732, 183] on input "服務人員姓名/編號" at bounding box center [763, 170] width 186 height 28
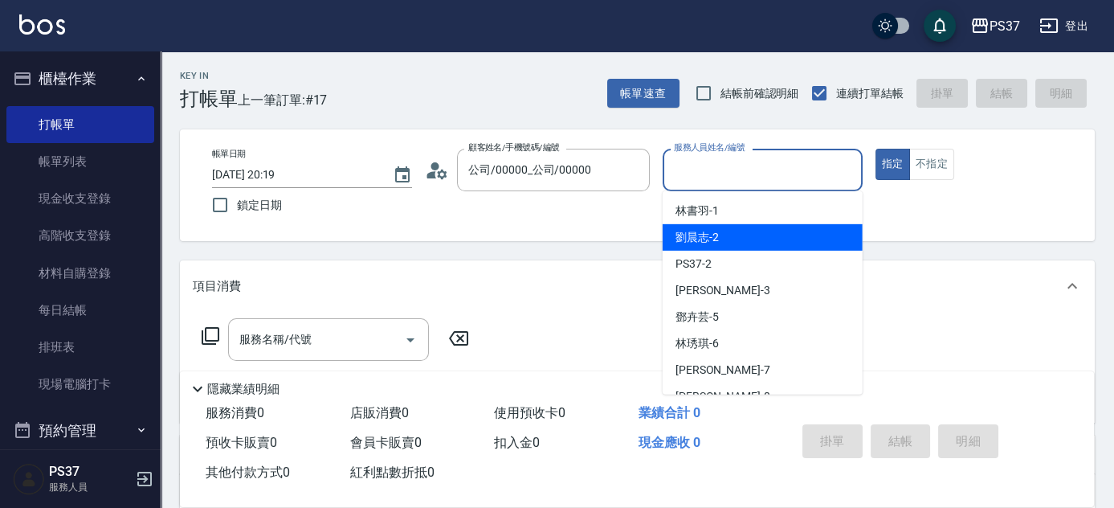
click at [732, 230] on div "劉晨志 -2" at bounding box center [763, 237] width 200 height 27
type input "劉晨志-2"
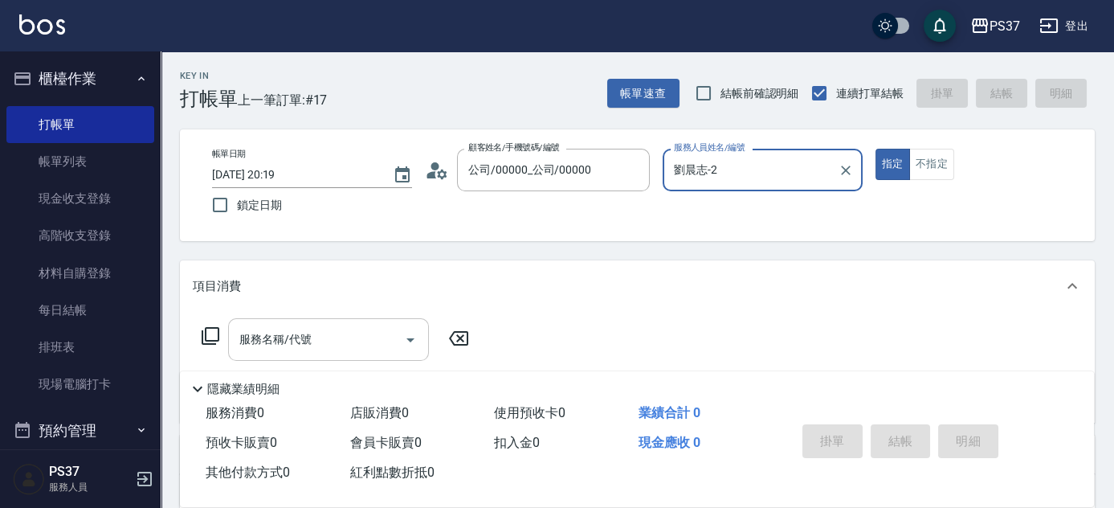
click at [340, 335] on input "服務名稱/代號" at bounding box center [316, 339] width 162 height 28
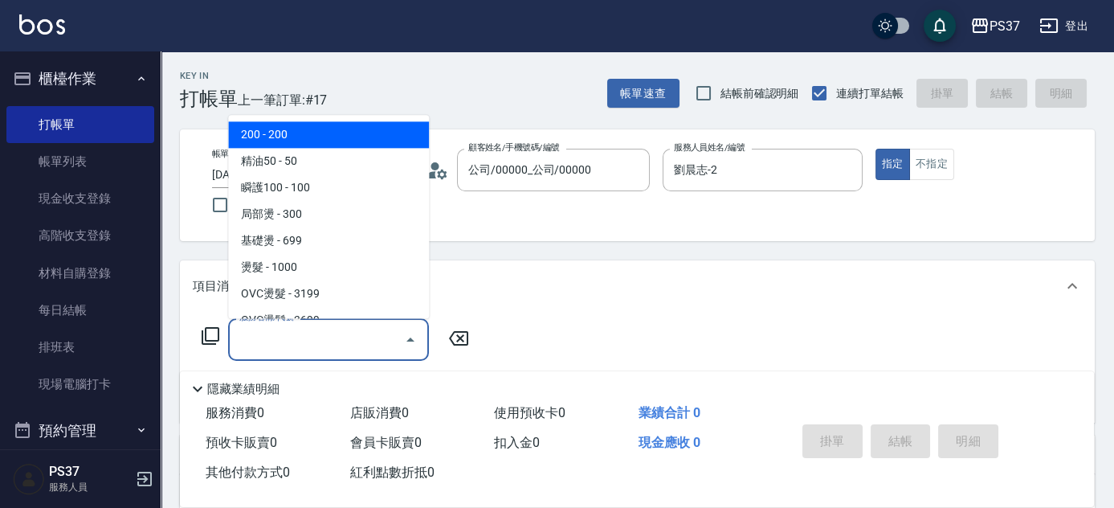
click at [285, 125] on span "200 - 200" at bounding box center [328, 135] width 201 height 27
type input "200(111)"
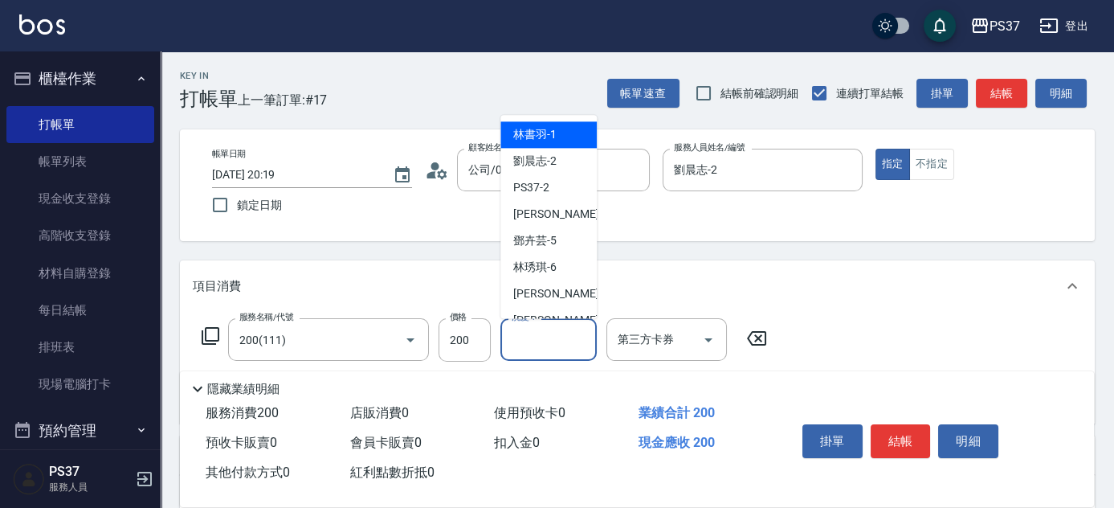
click at [541, 328] on input "洗髮-1" at bounding box center [549, 339] width 82 height 28
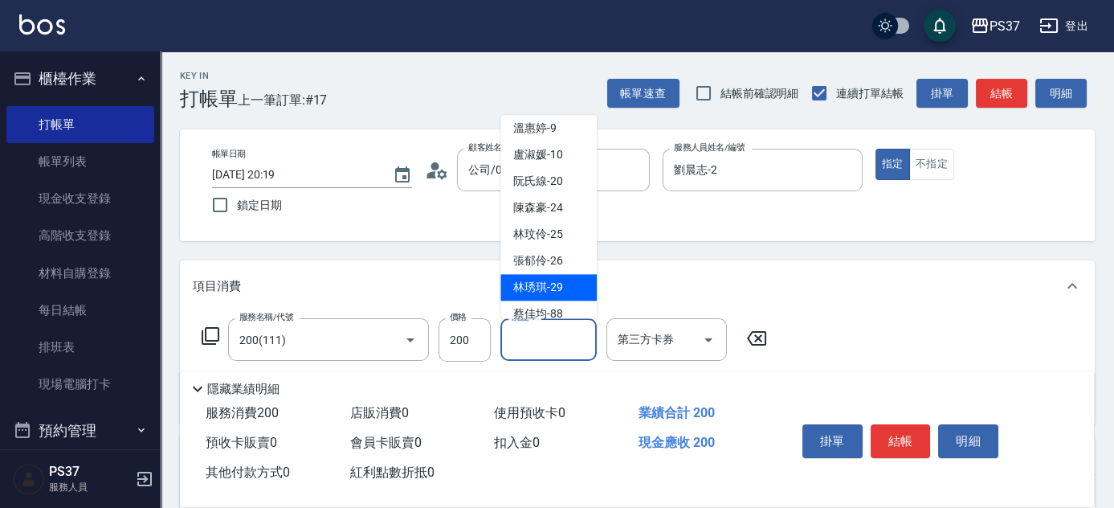
click at [548, 277] on div "林琇琪 -29" at bounding box center [548, 288] width 96 height 27
type input "林琇琪-29"
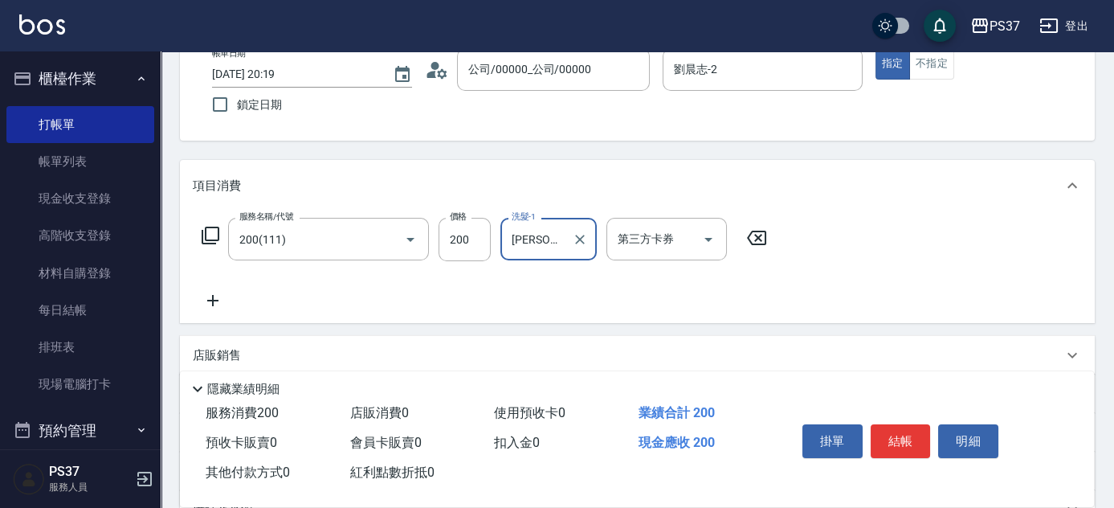
scroll to position [145, 0]
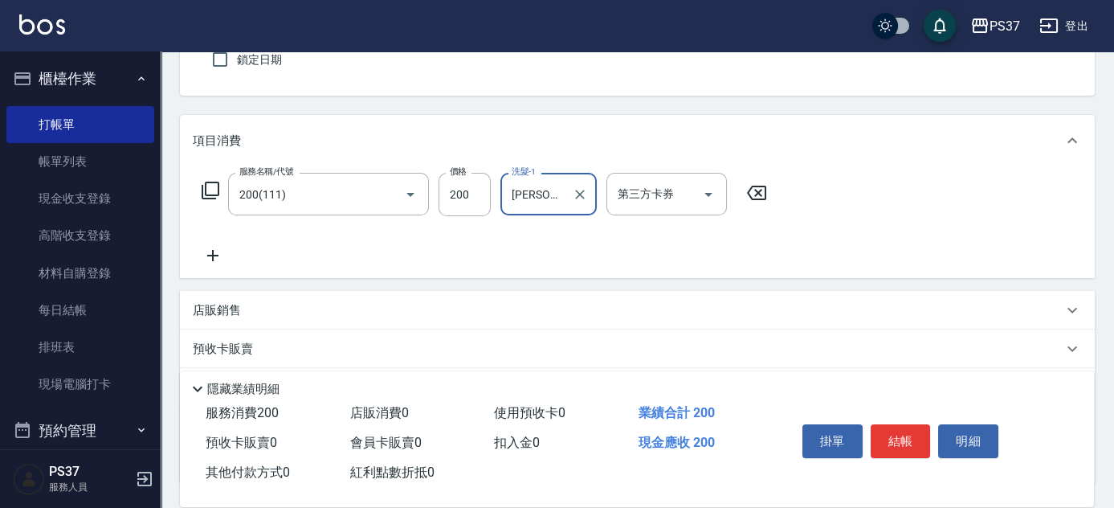
click at [201, 265] on div "服務名稱/代號 200(111) 服務名稱/代號 價格 200 價格 洗髮-1 林琇琪-29 洗髮-1 第三方卡券 第三方卡券" at bounding box center [637, 222] width 915 height 112
click at [220, 252] on icon at bounding box center [213, 255] width 40 height 19
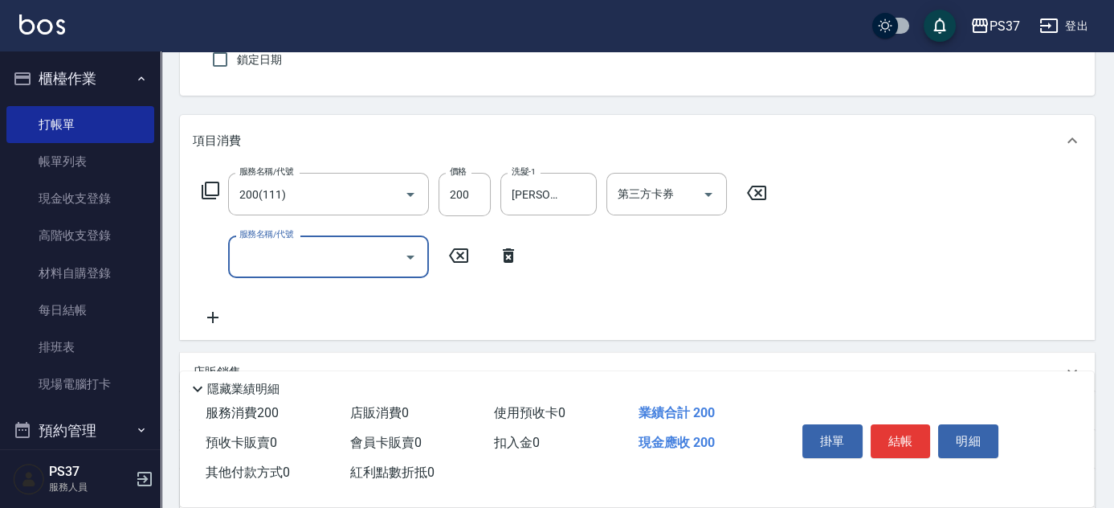
click at [217, 255] on div "服務名稱/代號 服務名稱/代號" at bounding box center [361, 256] width 336 height 43
click at [304, 282] on div "服務名稱/代號 200(111) 服務名稱/代號 價格 200 價格 洗髮-1 林琇琪-29 洗髮-1 第三方卡券 第三方卡券 服務名稱/代號 服務名稱/代號" at bounding box center [485, 250] width 584 height 154
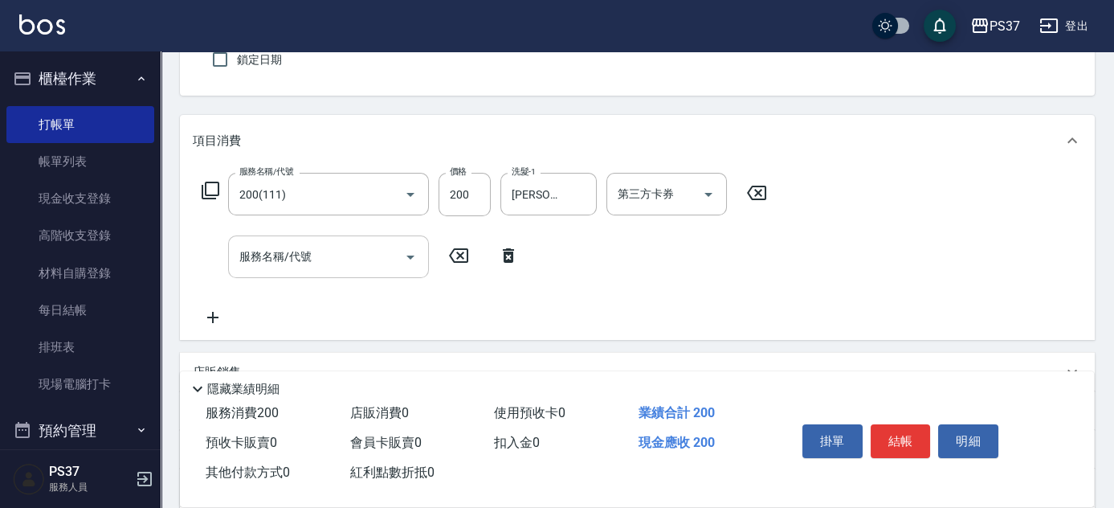
click at [308, 263] on input "服務名稱/代號" at bounding box center [316, 257] width 162 height 28
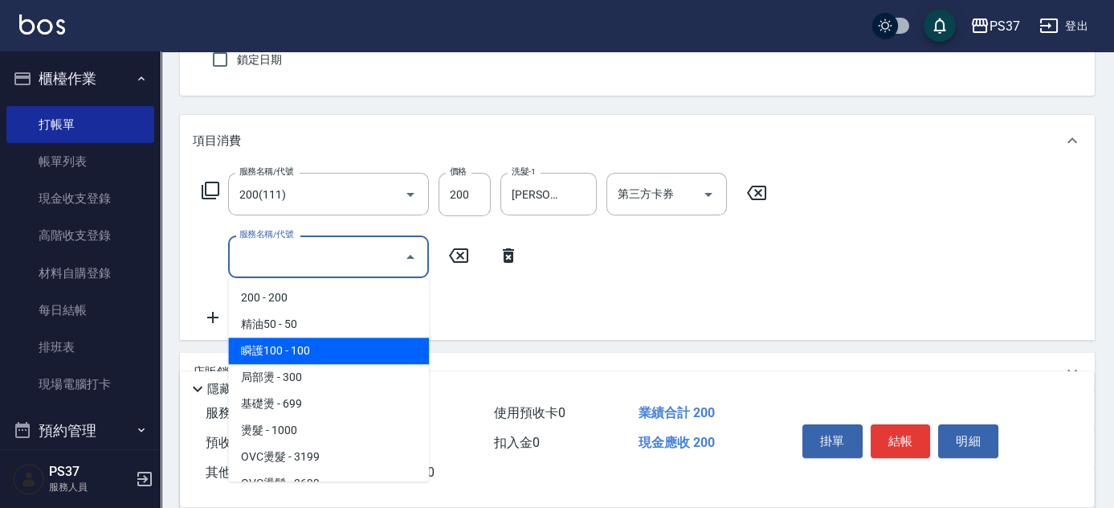
click at [349, 344] on span "瞬護100 - 100" at bounding box center [328, 350] width 201 height 27
type input "瞬護100(113)"
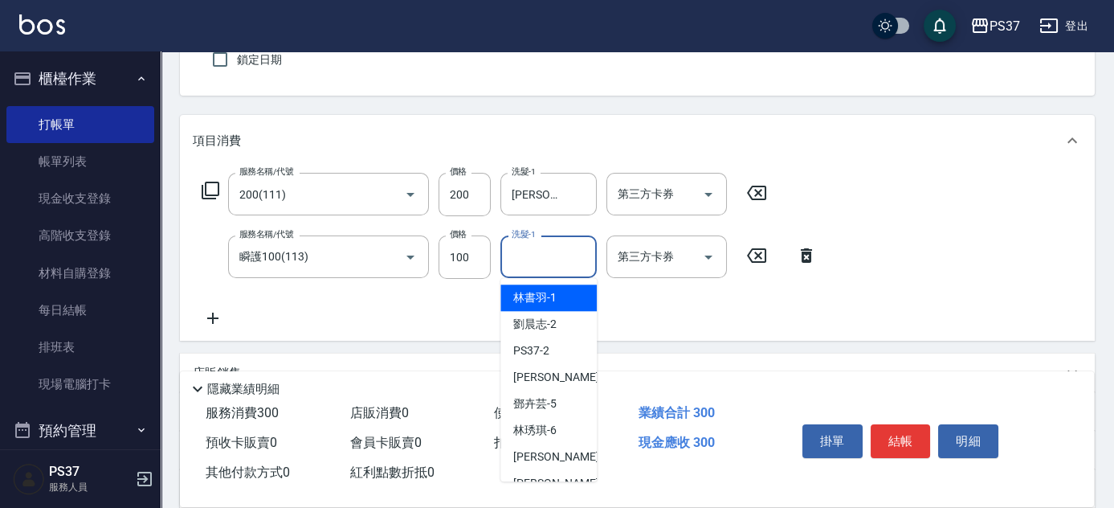
click at [524, 252] on div "洗髮-1 洗髮-1" at bounding box center [548, 256] width 96 height 43
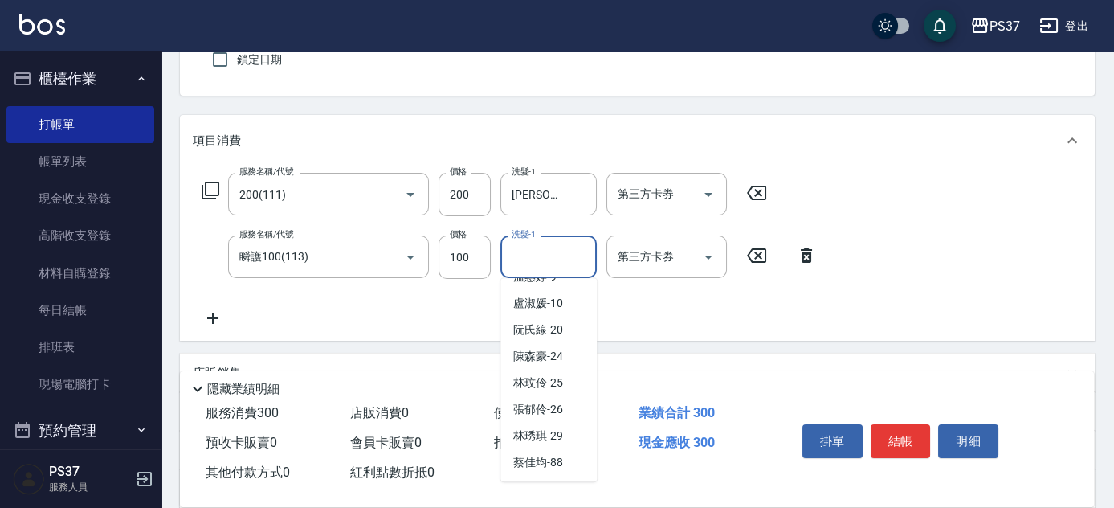
scroll to position [259, 0]
click at [536, 402] on span "林琇琪 -29" at bounding box center [538, 409] width 50 height 17
type input "林琇琪-29"
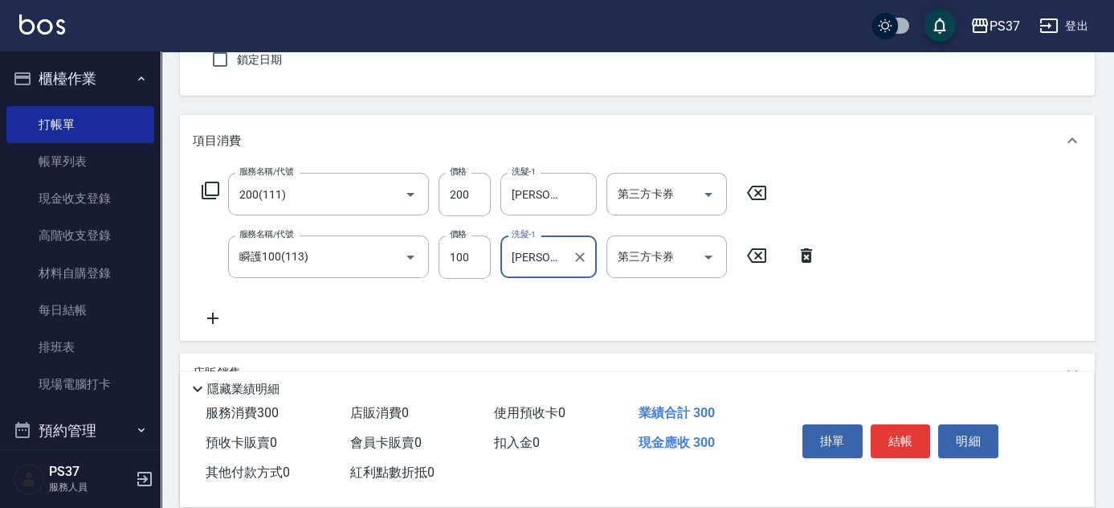
click at [211, 316] on icon at bounding box center [213, 317] width 40 height 19
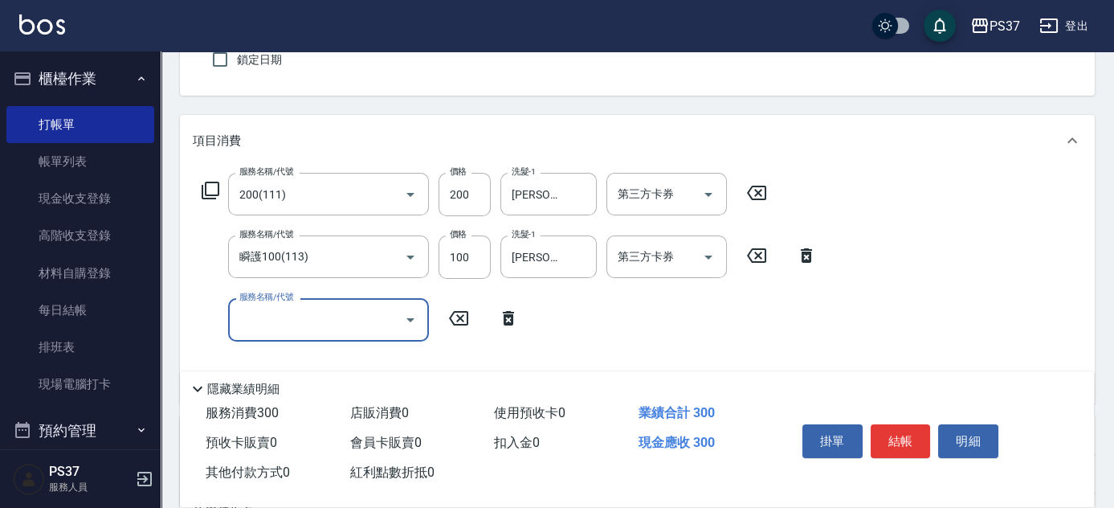
click at [249, 317] on input "服務名稱/代號" at bounding box center [316, 319] width 162 height 28
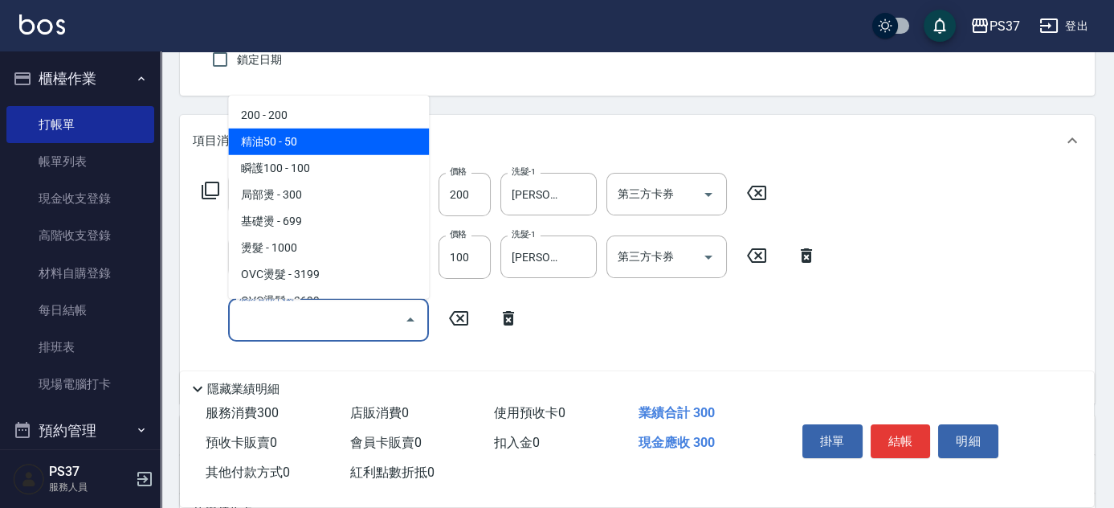
click at [328, 150] on span "精油50 - 50" at bounding box center [328, 141] width 201 height 27
type input "精油50(112)"
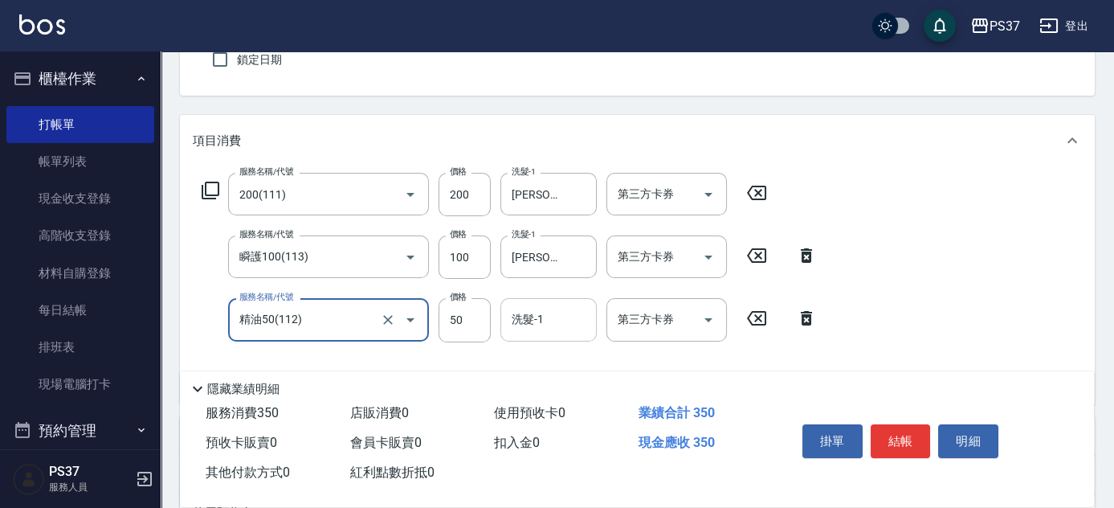
click at [533, 317] on input "洗髮-1" at bounding box center [549, 319] width 82 height 28
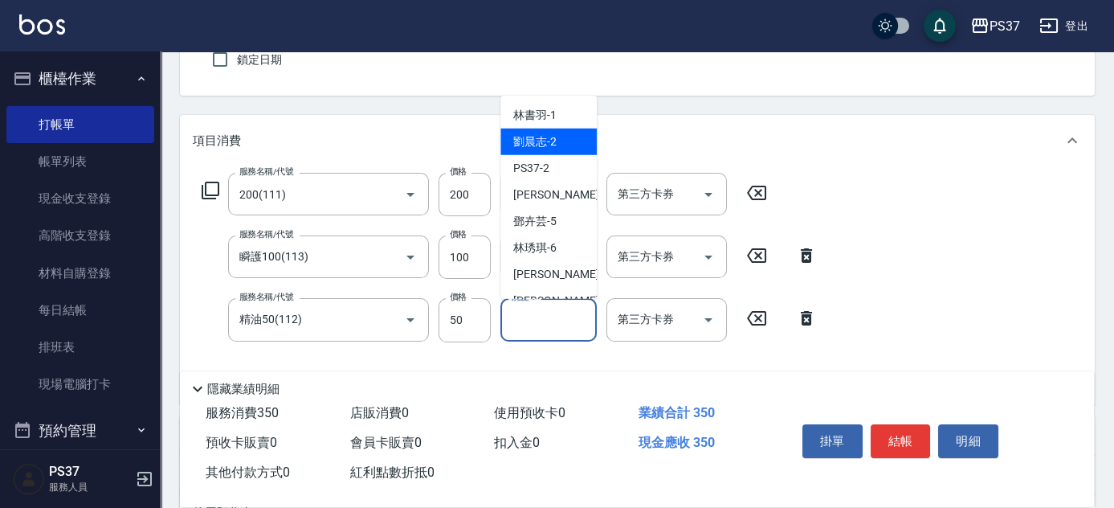
click at [548, 151] on div "劉晨志 -2" at bounding box center [548, 141] width 96 height 27
type input "劉晨志-2"
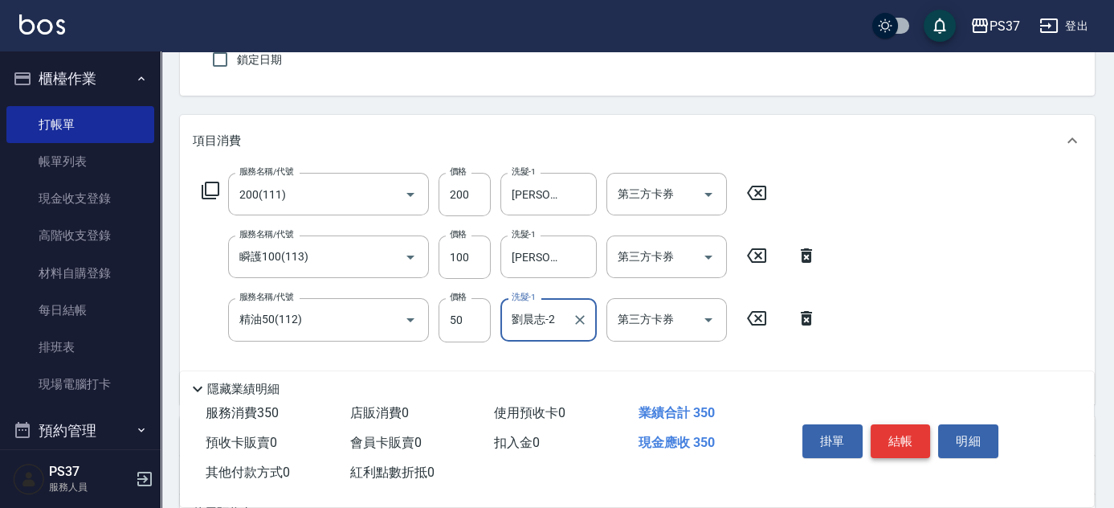
click at [895, 430] on button "結帳" at bounding box center [901, 441] width 60 height 34
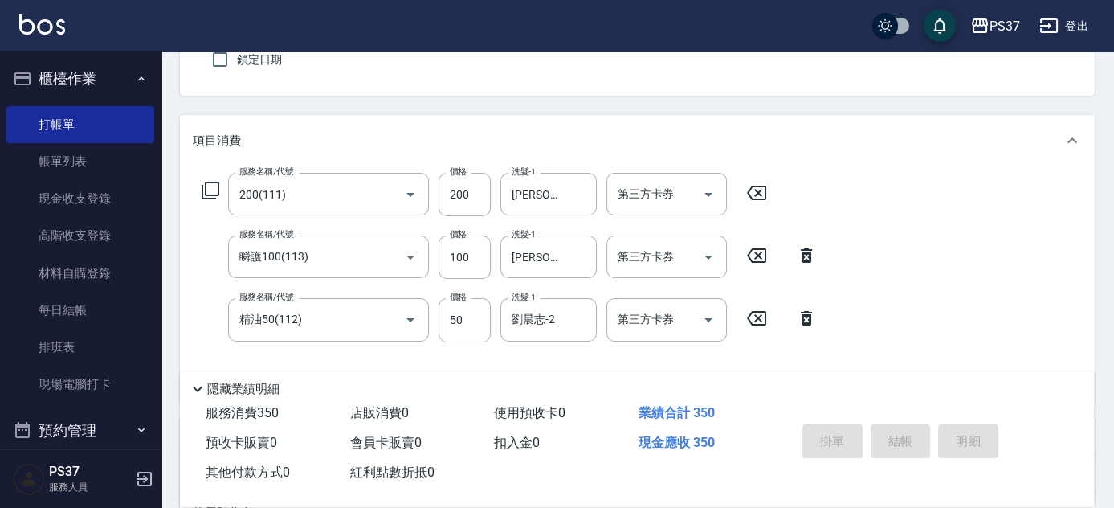
type input "2025/08/19 20:20"
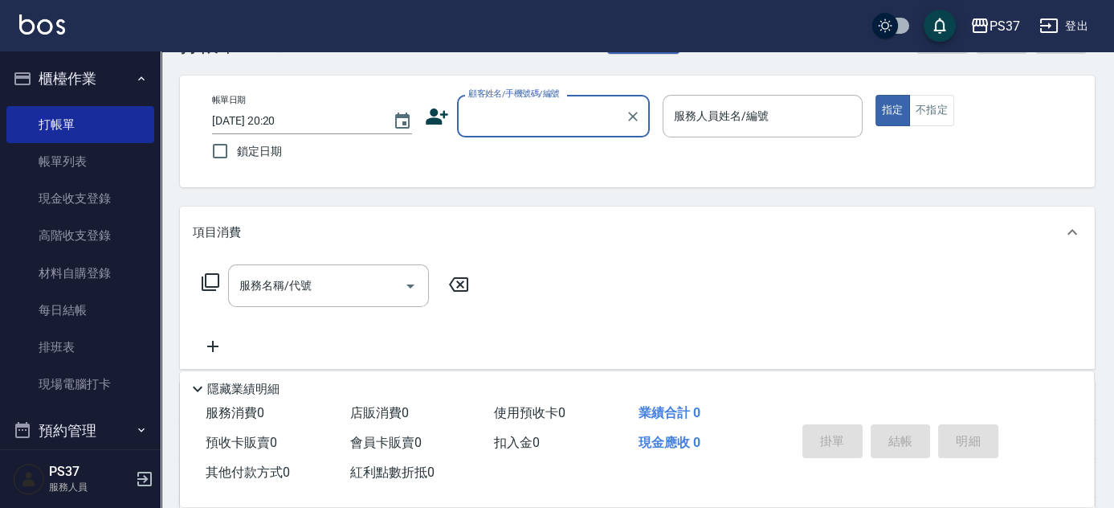
scroll to position [0, 0]
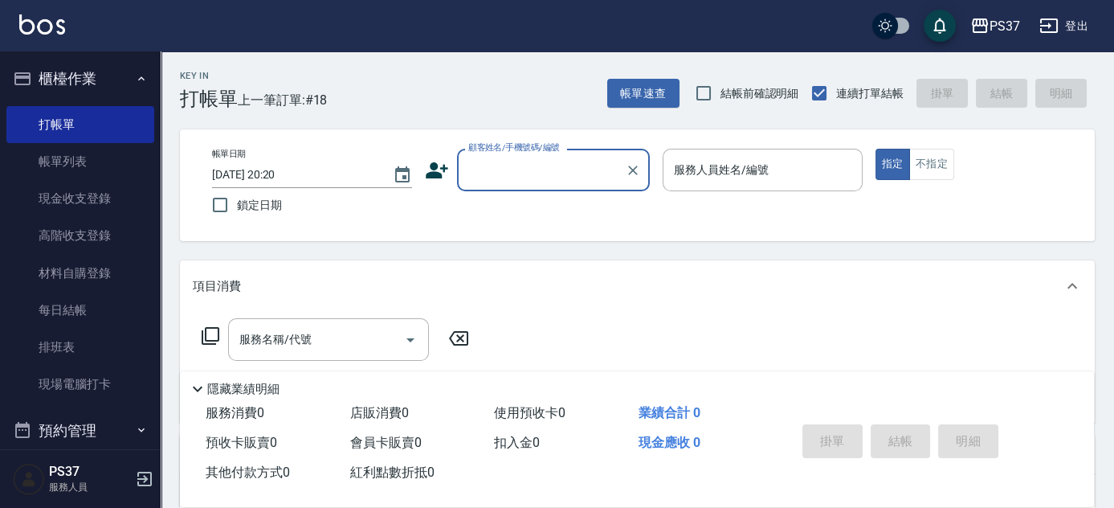
click at [551, 166] on input "顧客姓名/手機號碼/編號" at bounding box center [541, 170] width 154 height 28
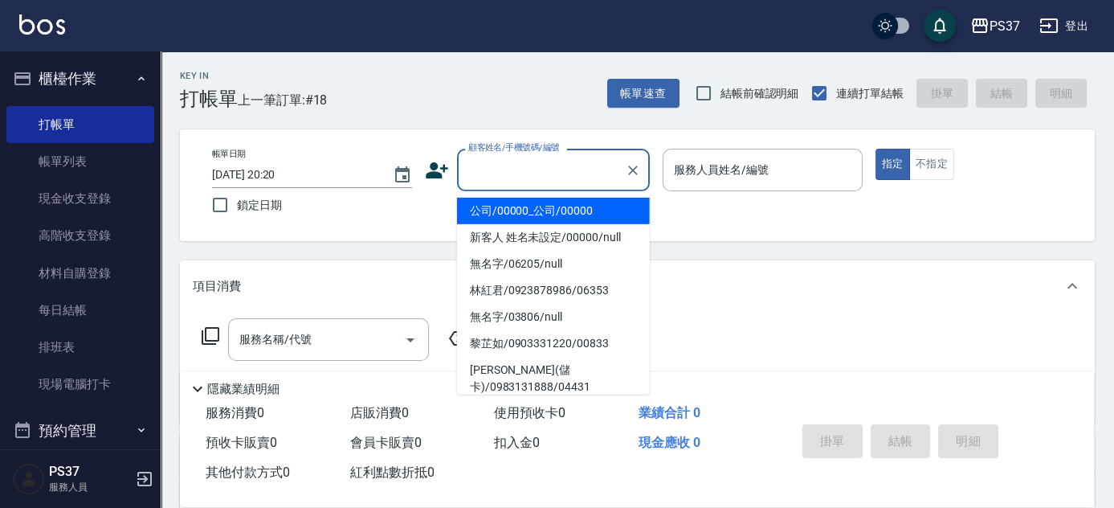
click at [557, 213] on li "公司/00000_公司/00000" at bounding box center [553, 211] width 193 height 27
type input "公司/00000_公司/00000"
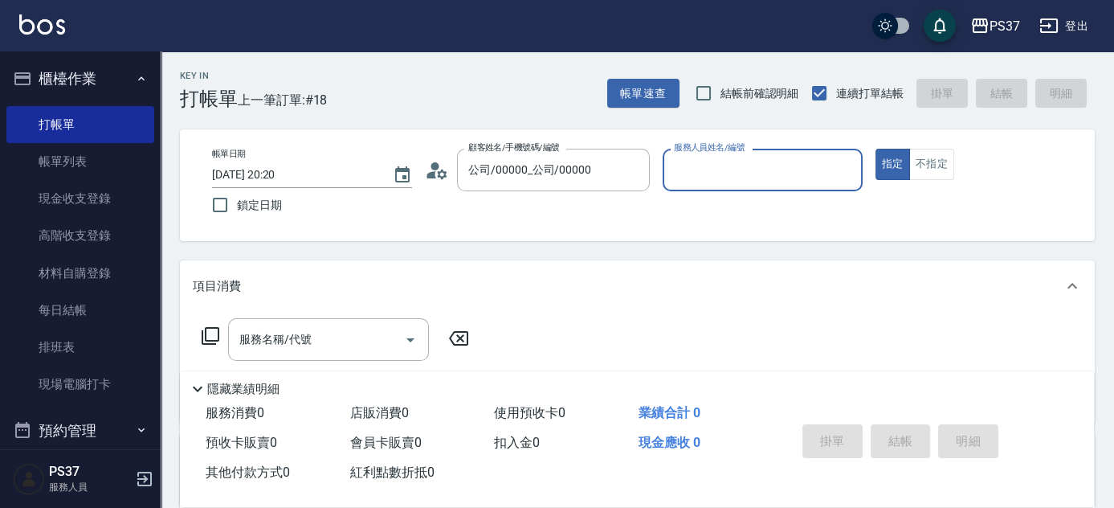
click at [711, 184] on div "服務人員姓名/編號" at bounding box center [763, 170] width 200 height 43
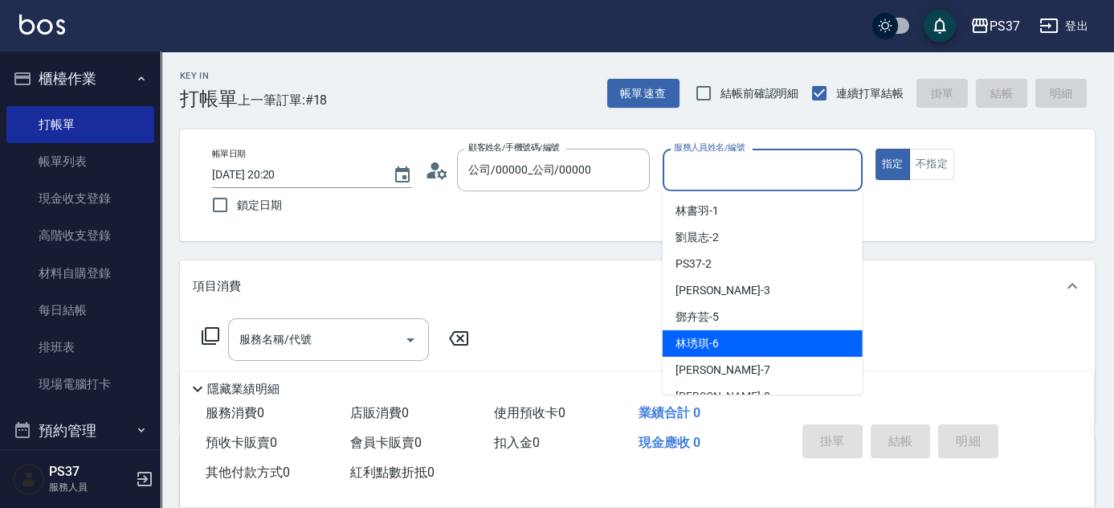
click at [736, 301] on div "徐雅惠 -3" at bounding box center [763, 290] width 200 height 27
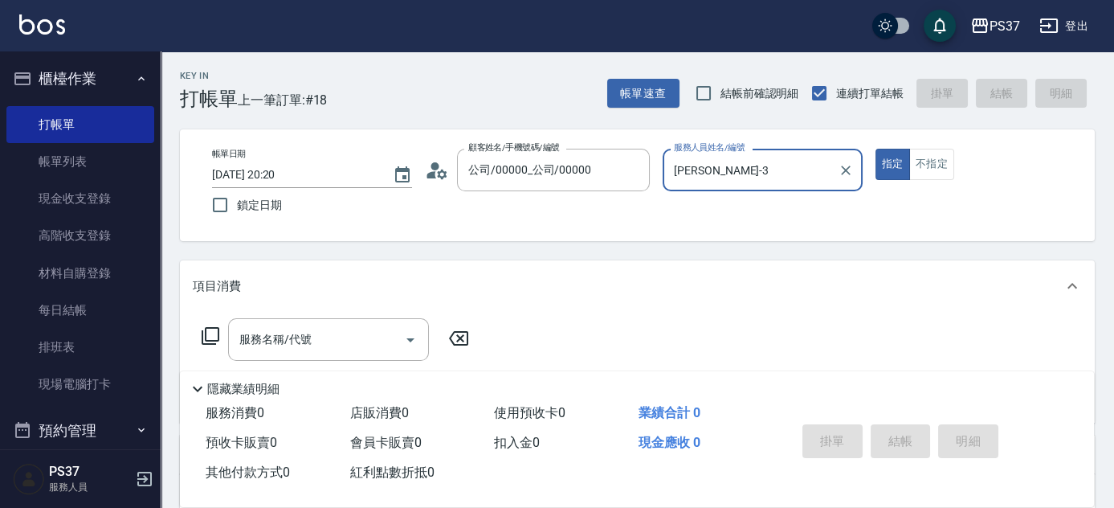
click at [746, 171] on input "徐雅惠-3" at bounding box center [750, 170] width 161 height 28
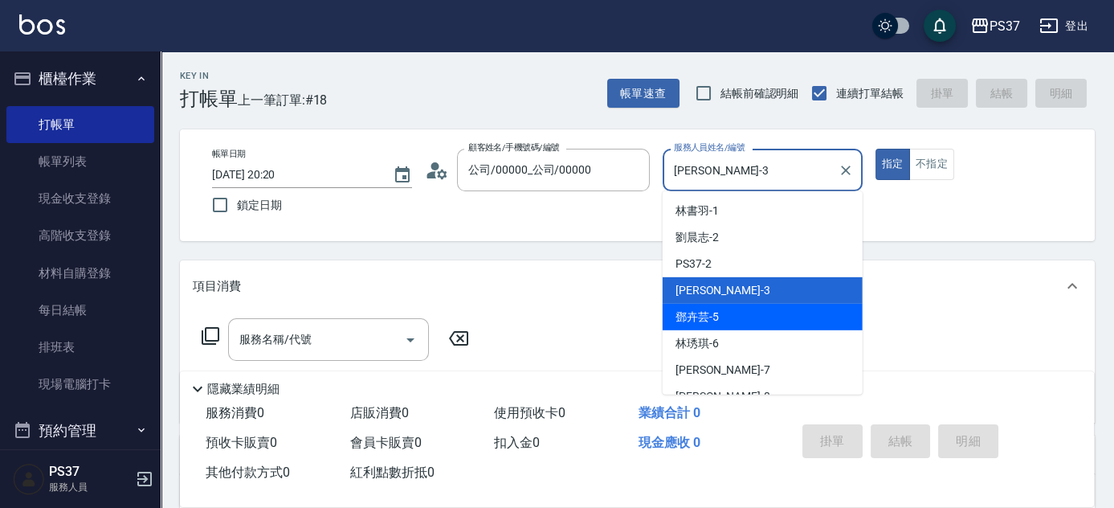
click at [764, 319] on div "鄧卉芸 -5" at bounding box center [763, 317] width 200 height 27
type input "鄧卉芸-5"
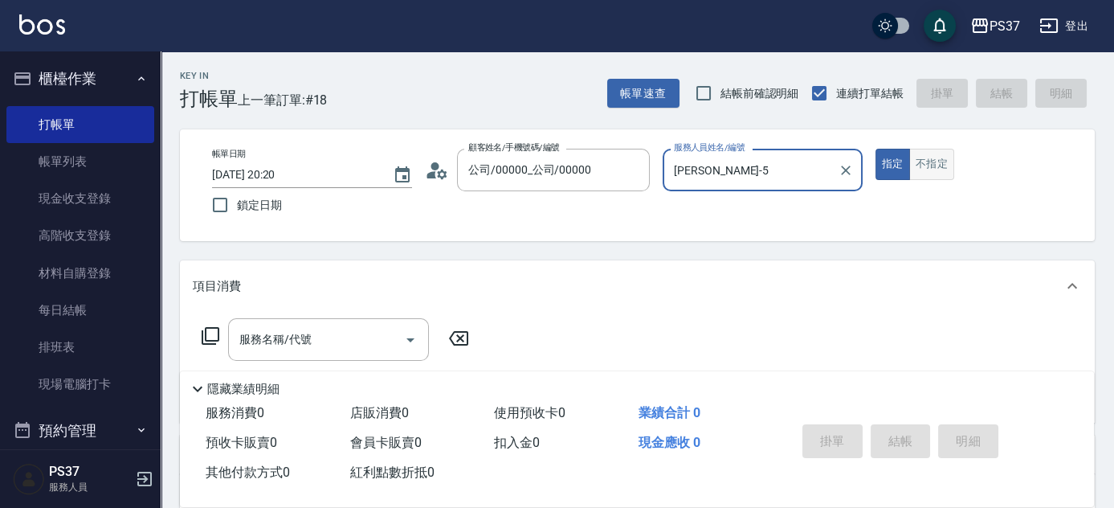
click at [921, 162] on button "不指定" at bounding box center [931, 164] width 45 height 31
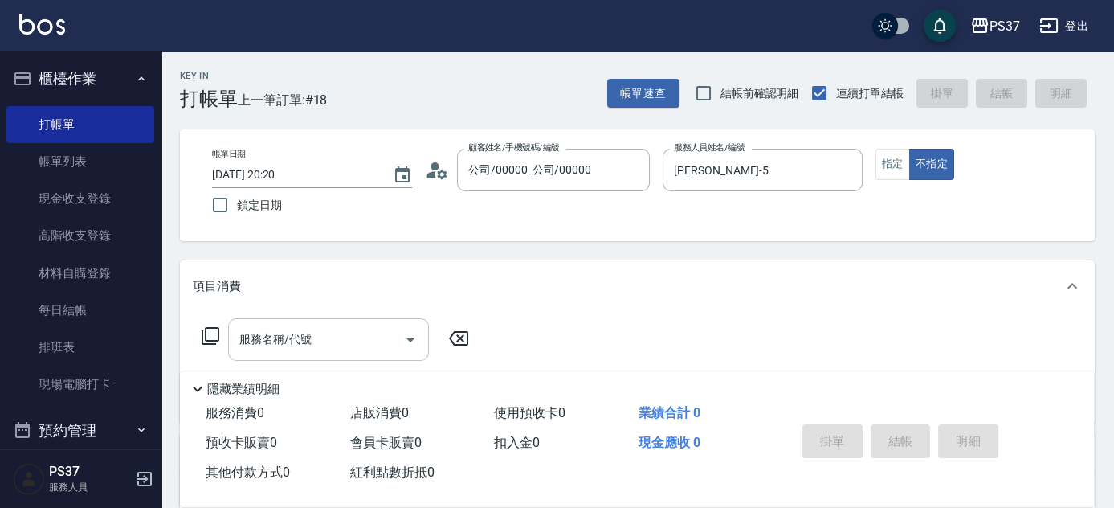
click at [353, 336] on input "服務名稱/代號" at bounding box center [316, 339] width 162 height 28
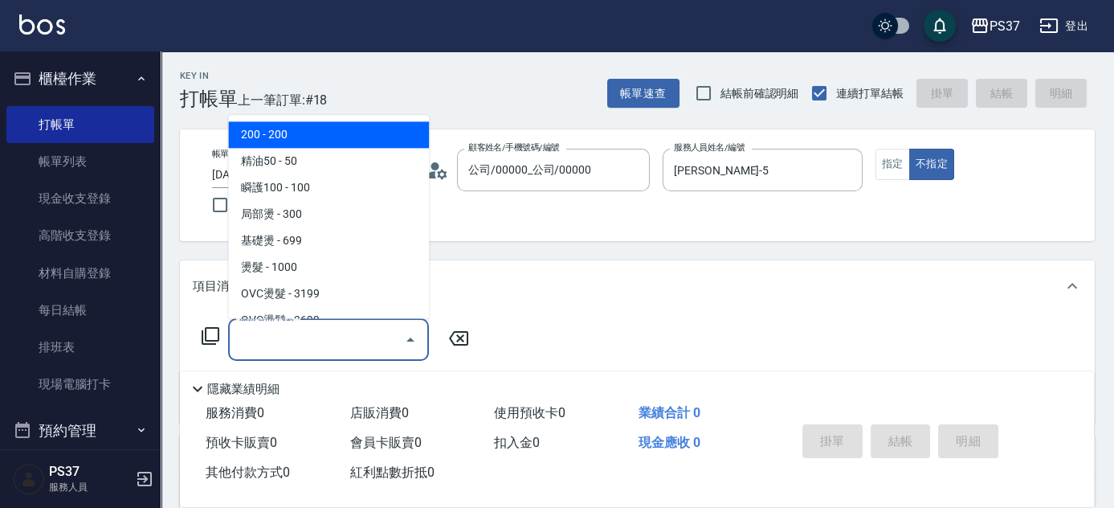
click at [336, 145] on span "200 - 200" at bounding box center [328, 135] width 201 height 27
type input "200(111)"
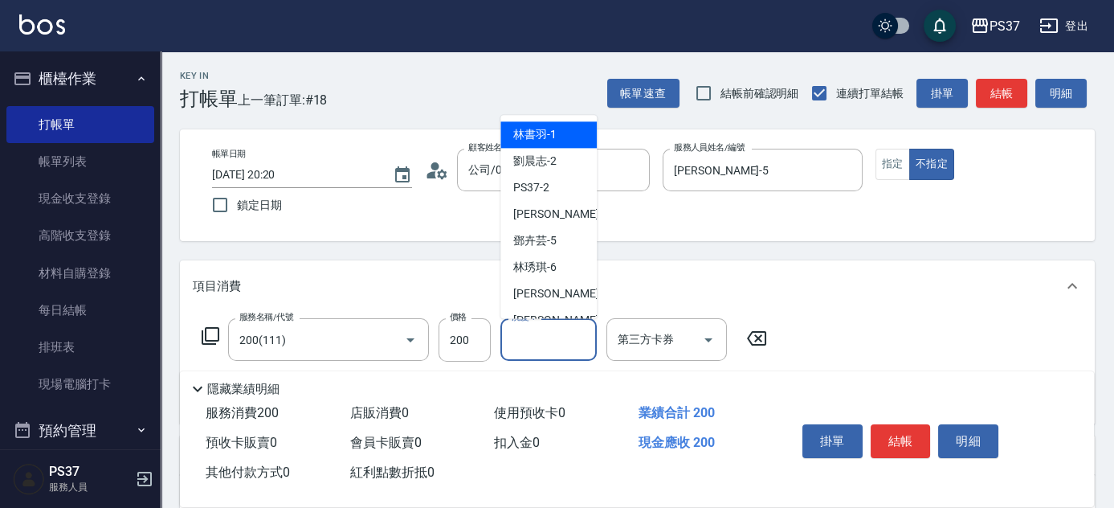
click at [536, 340] on input "洗髮-1" at bounding box center [549, 339] width 82 height 28
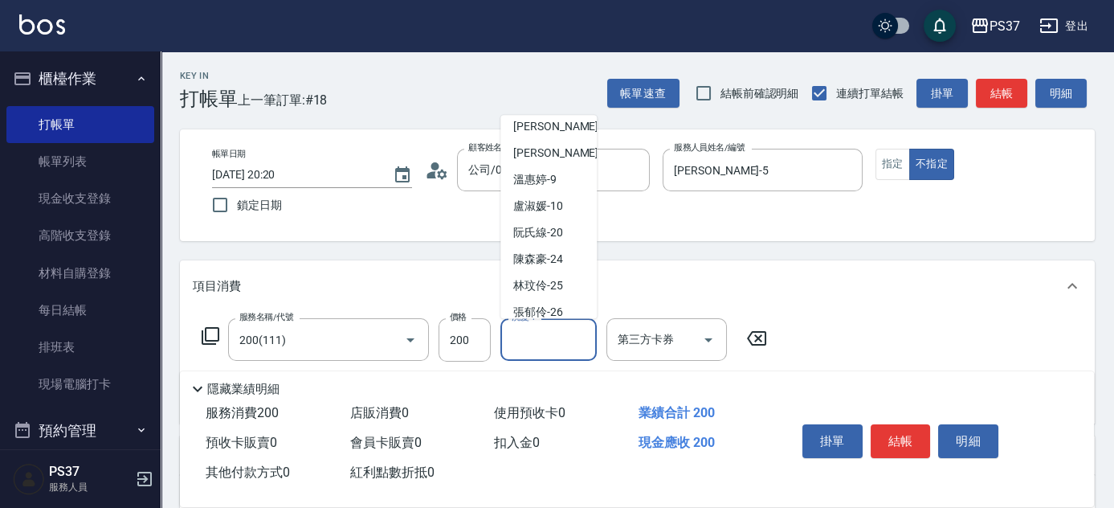
scroll to position [259, 0]
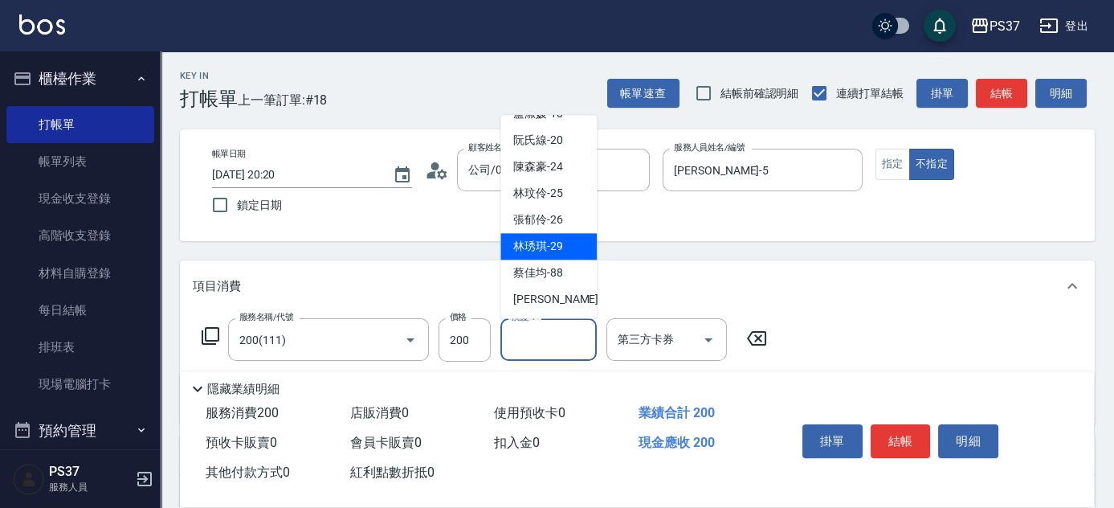
click at [544, 251] on span "林琇琪 -29" at bounding box center [538, 247] width 50 height 17
type input "林琇琪-29"
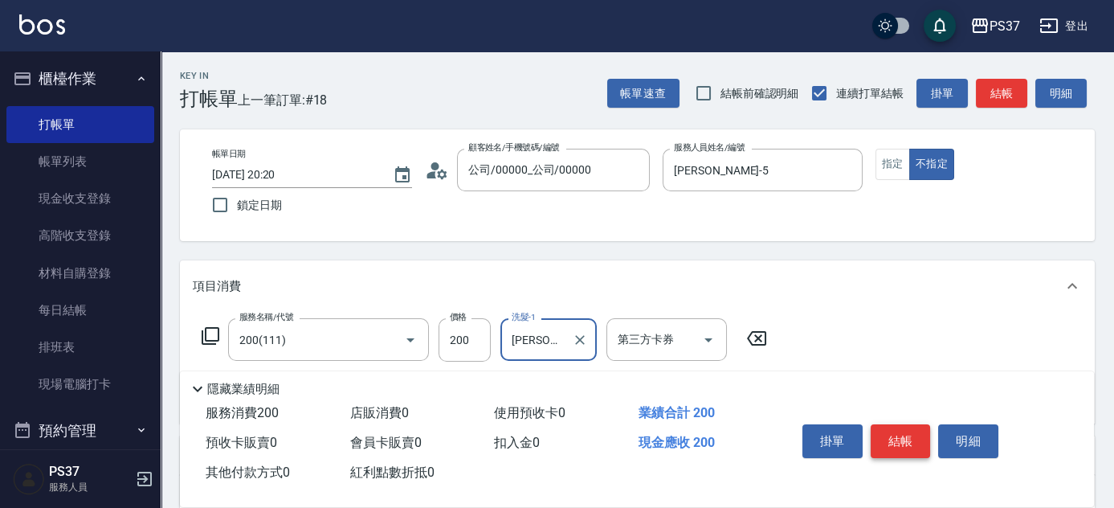
click at [916, 435] on button "結帳" at bounding box center [901, 441] width 60 height 34
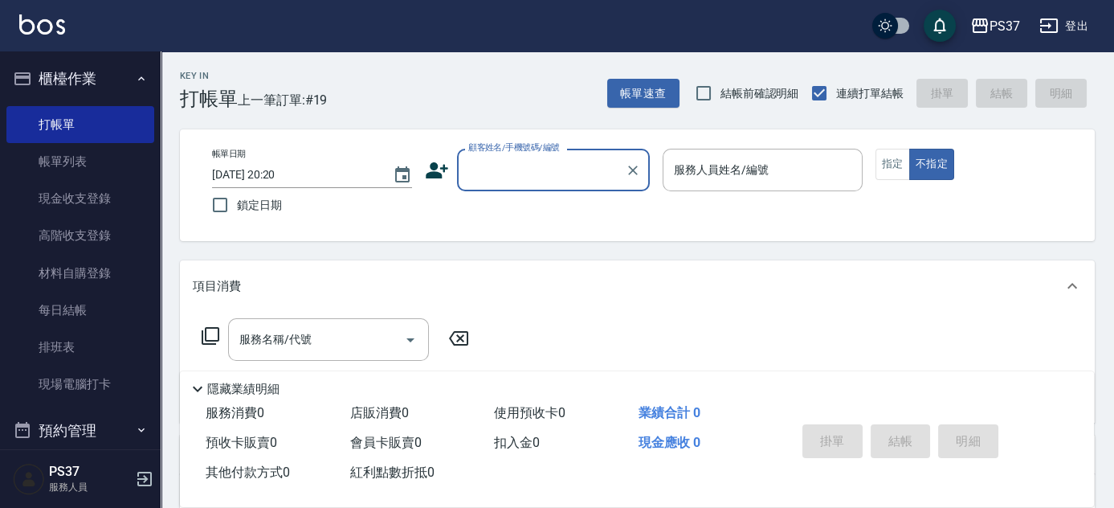
click at [561, 156] on div "顧客姓名/手機號碼/編號" at bounding box center [553, 170] width 193 height 43
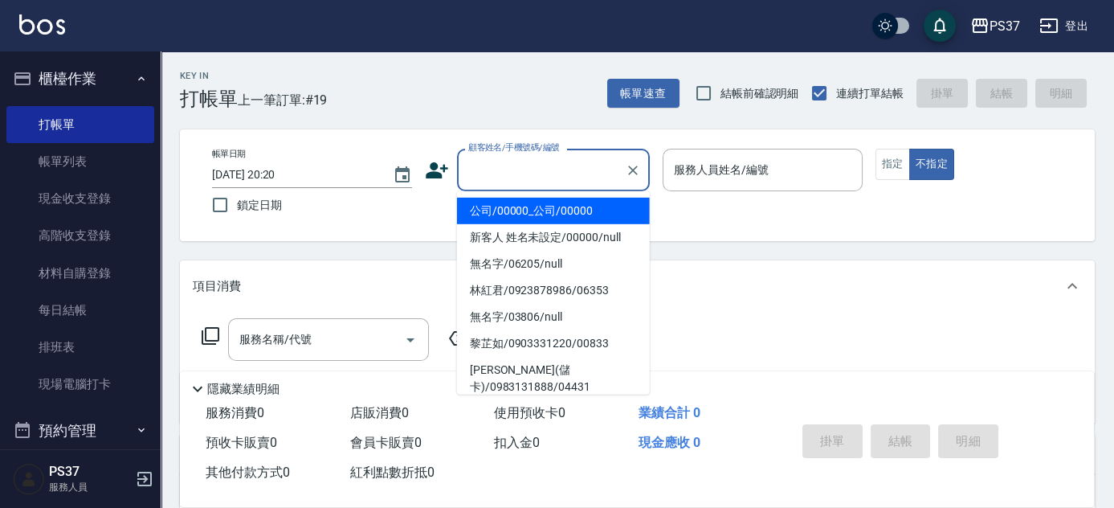
click at [569, 196] on ul "公司/00000_公司/00000 新客人 姓名未設定/00000/null 無名字/06205/null 林紅君/0923878986/06353 無名字/…" at bounding box center [553, 292] width 193 height 203
click at [568, 198] on li "公司/00000_公司/00000" at bounding box center [553, 211] width 193 height 27
type input "公司/00000_公司/00000"
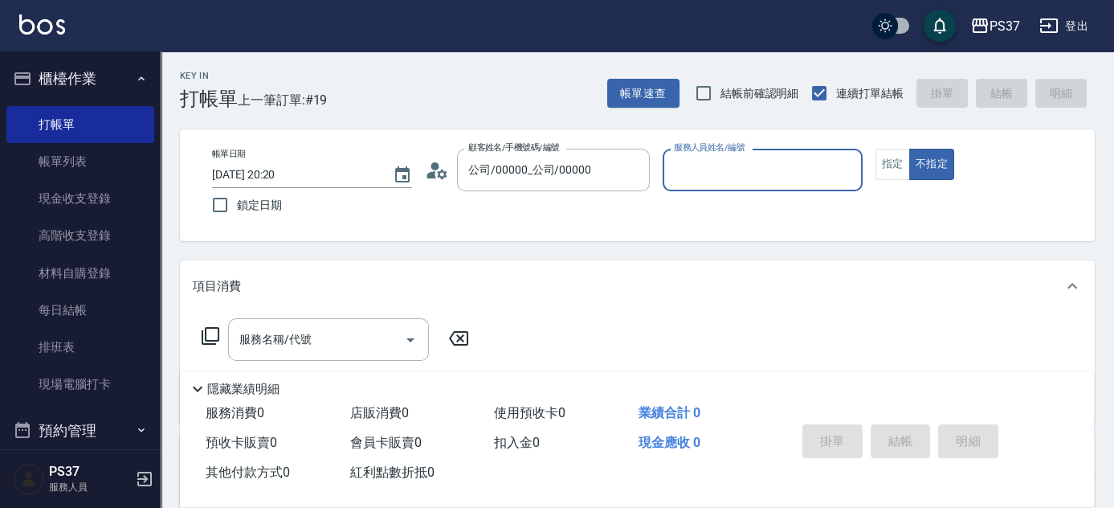
click at [718, 173] on input "服務人員姓名/編號" at bounding box center [763, 170] width 186 height 28
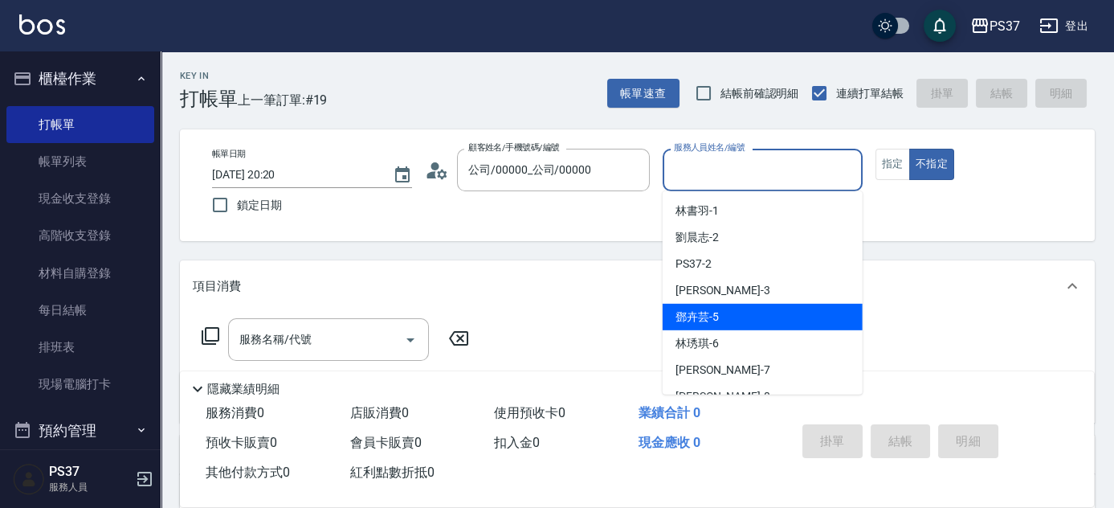
click at [731, 324] on div "鄧卉芸 -5" at bounding box center [763, 317] width 200 height 27
type input "鄧卉芸-5"
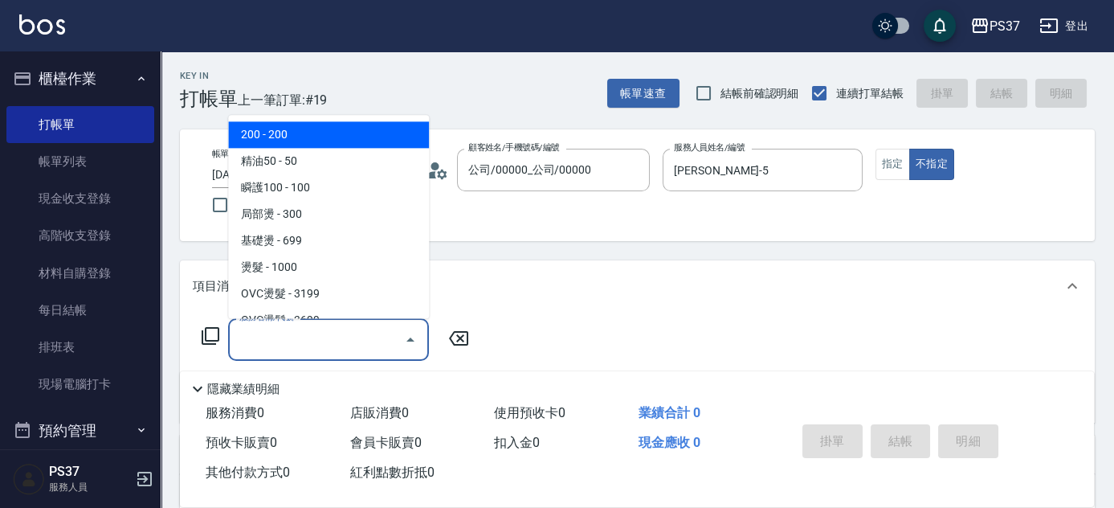
click at [316, 343] on input "服務名稱/代號" at bounding box center [316, 339] width 162 height 28
click at [287, 123] on span "200 - 200" at bounding box center [328, 135] width 201 height 27
type input "200(111)"
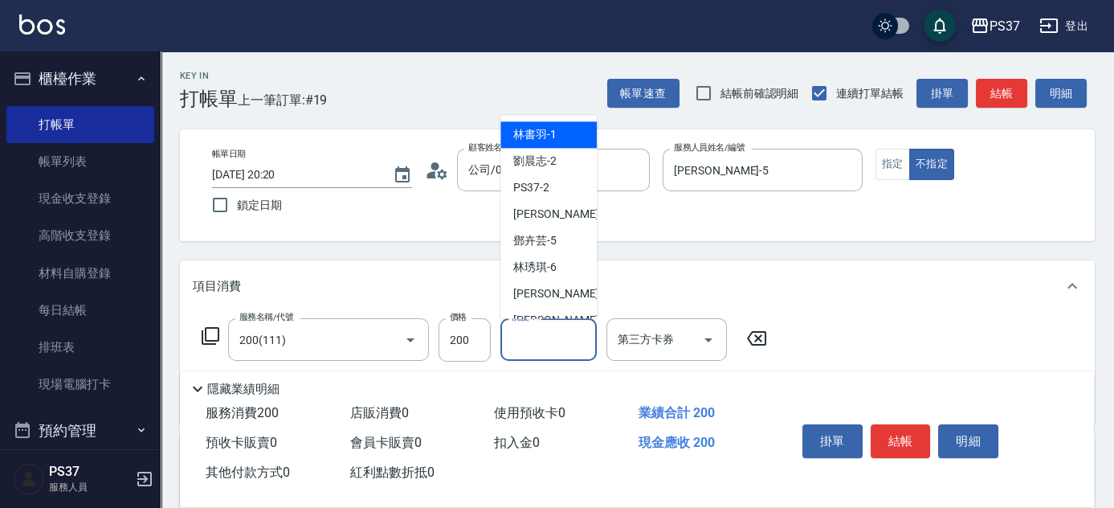
click at [565, 347] on input "洗髮-1" at bounding box center [549, 339] width 82 height 28
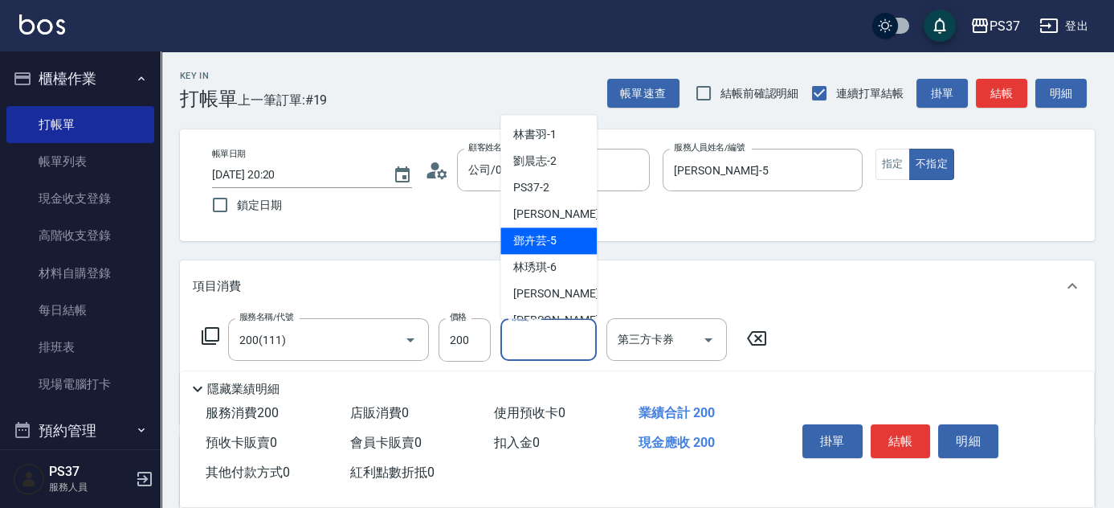
click at [562, 233] on div "鄧卉芸 -5" at bounding box center [548, 241] width 96 height 27
type input "鄧卉芸-5"
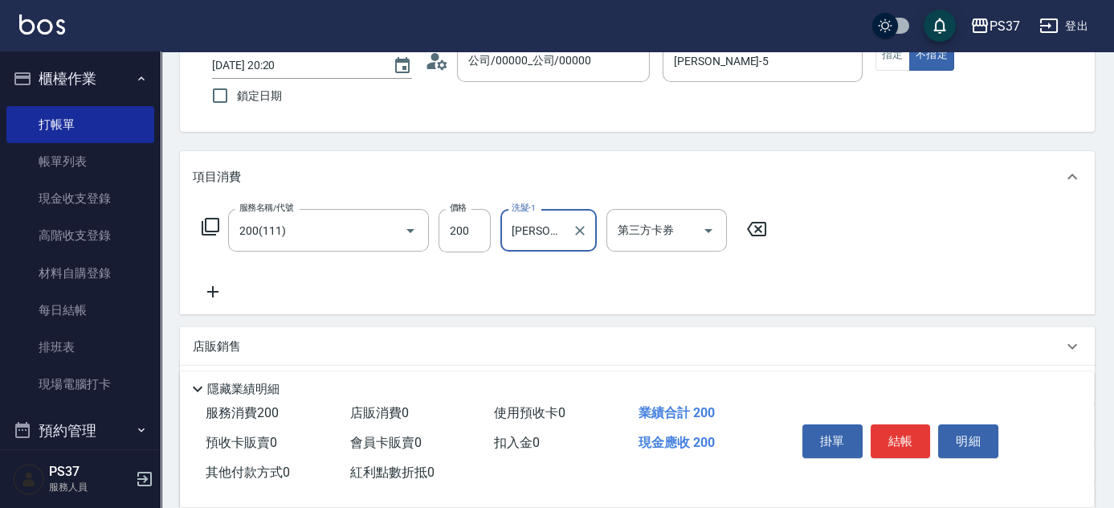
scroll to position [218, 0]
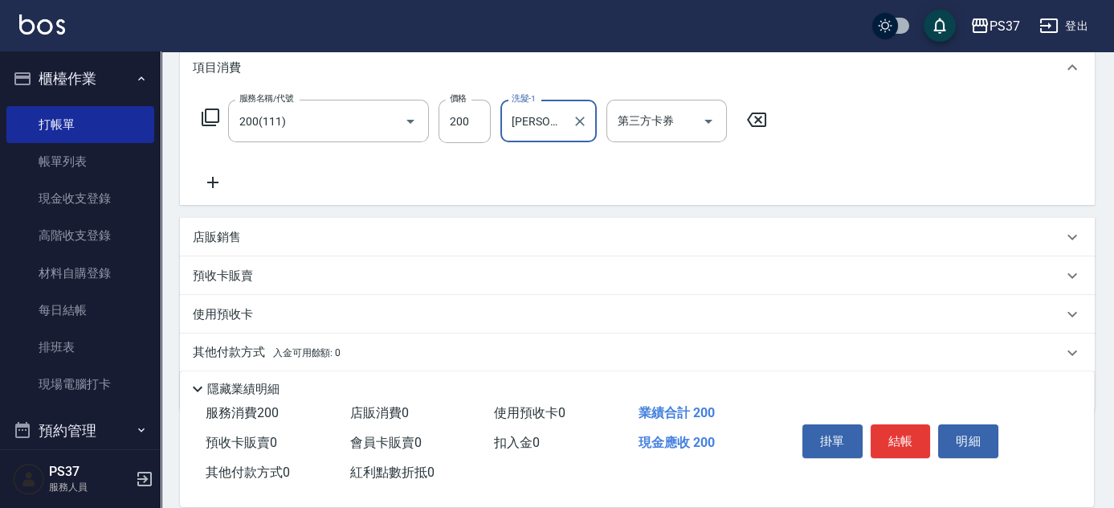
click at [207, 186] on icon at bounding box center [213, 182] width 40 height 19
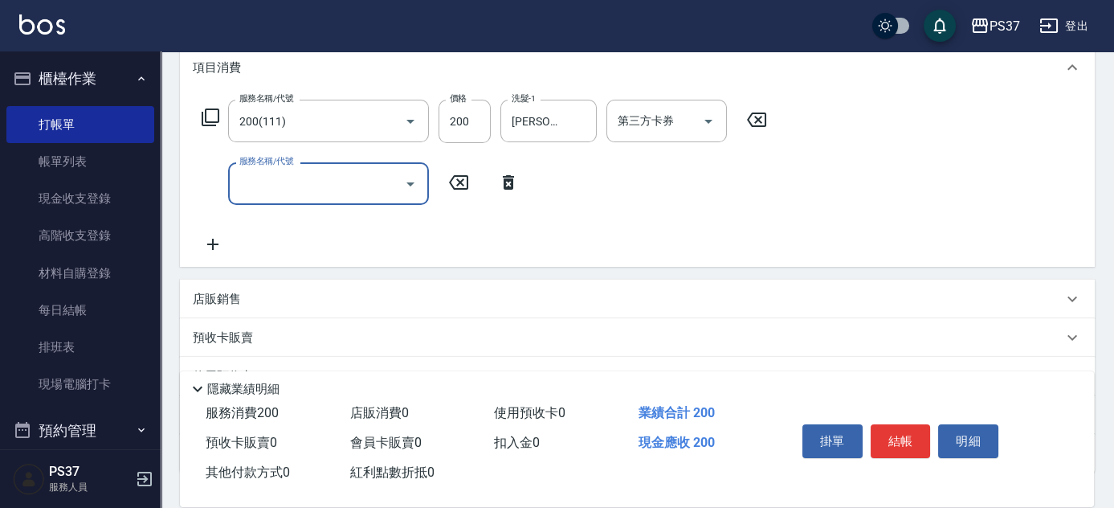
click at [270, 190] on input "服務名稱/代號" at bounding box center [316, 183] width 162 height 28
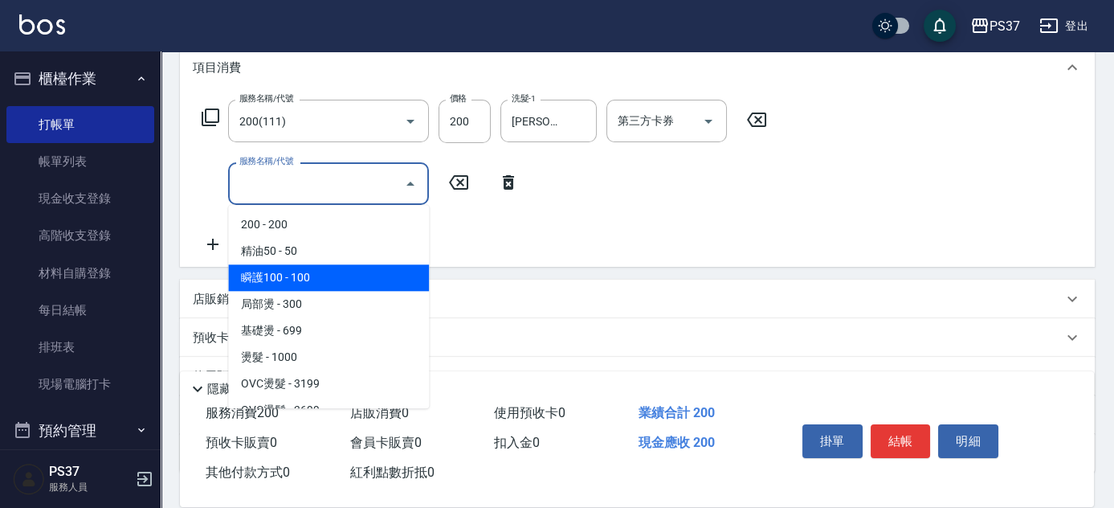
click at [335, 283] on span "瞬護100 - 100" at bounding box center [328, 277] width 201 height 27
type input "瞬護100(113)"
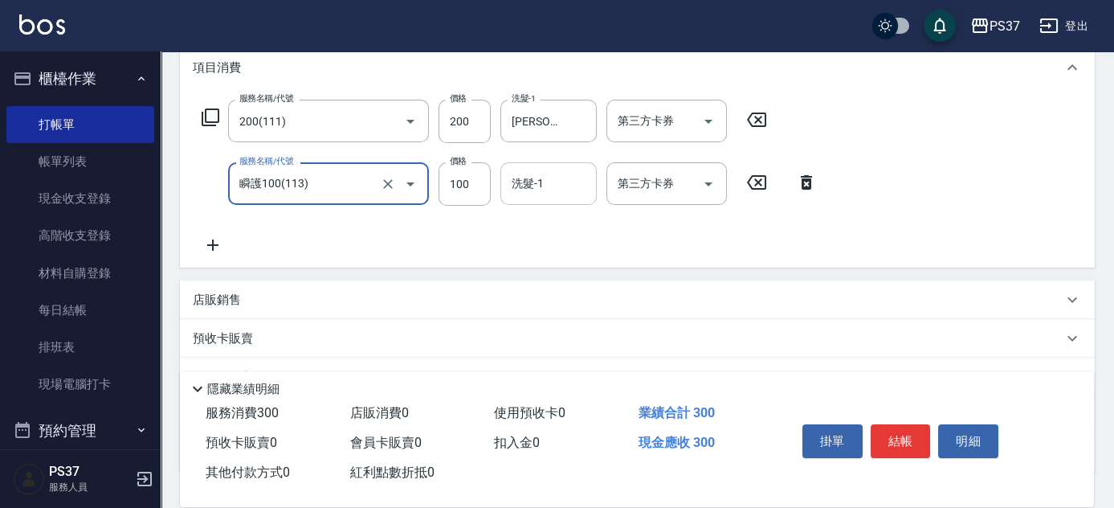
click at [533, 188] on input "洗髮-1" at bounding box center [549, 183] width 82 height 28
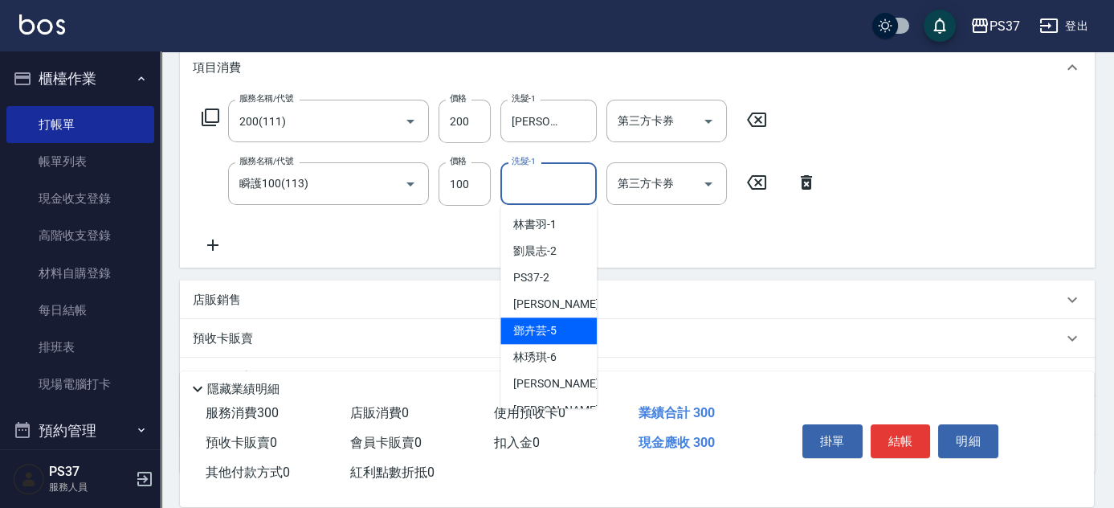
click at [545, 331] on span "鄧卉芸 -5" at bounding box center [534, 330] width 43 height 17
type input "鄧卉芸-5"
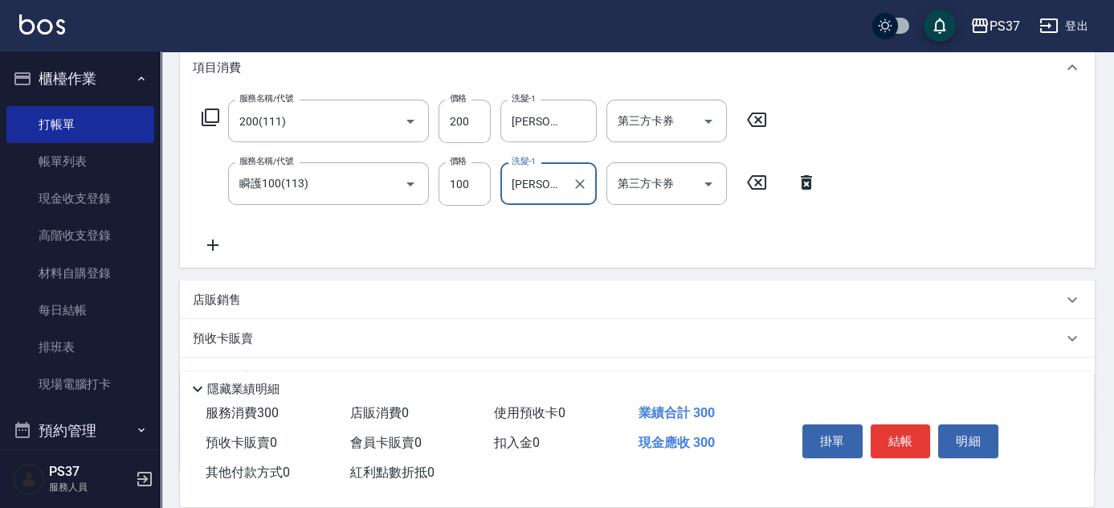
click at [224, 240] on icon at bounding box center [213, 244] width 40 height 19
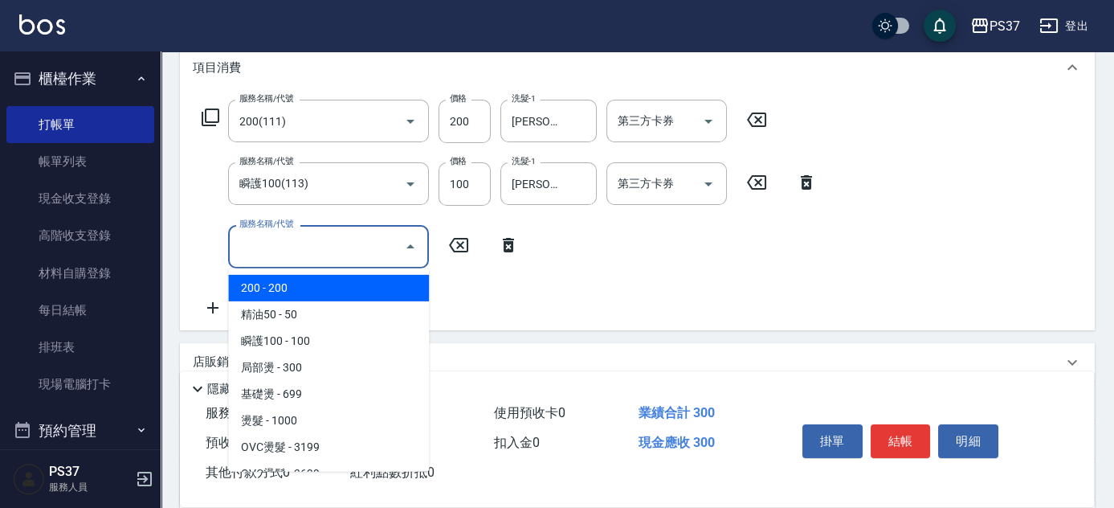
click at [293, 247] on input "服務名稱/代號" at bounding box center [316, 246] width 162 height 28
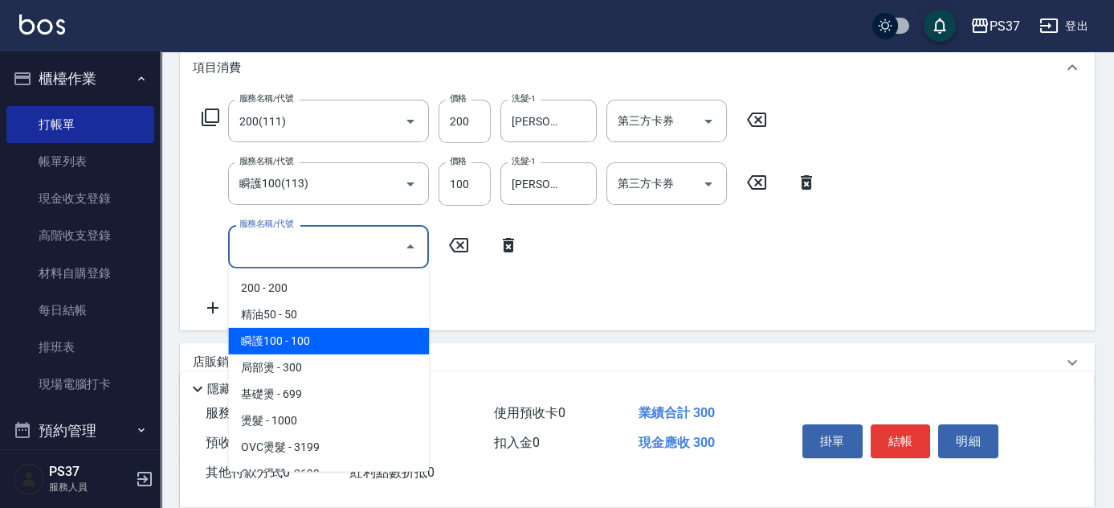
click at [344, 328] on span "瞬護100 - 100" at bounding box center [328, 341] width 201 height 27
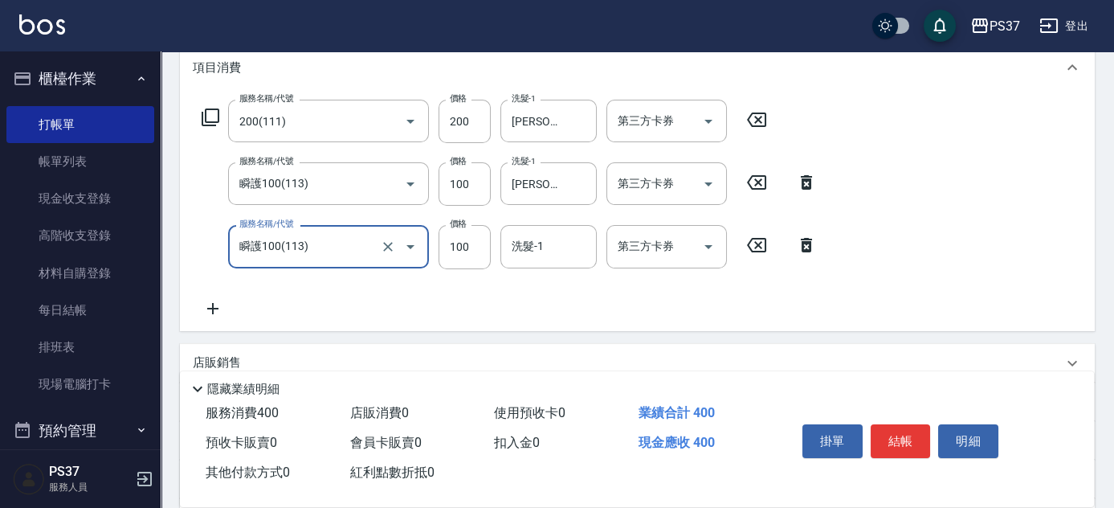
click at [333, 246] on input "瞬護100(113)" at bounding box center [305, 246] width 141 height 28
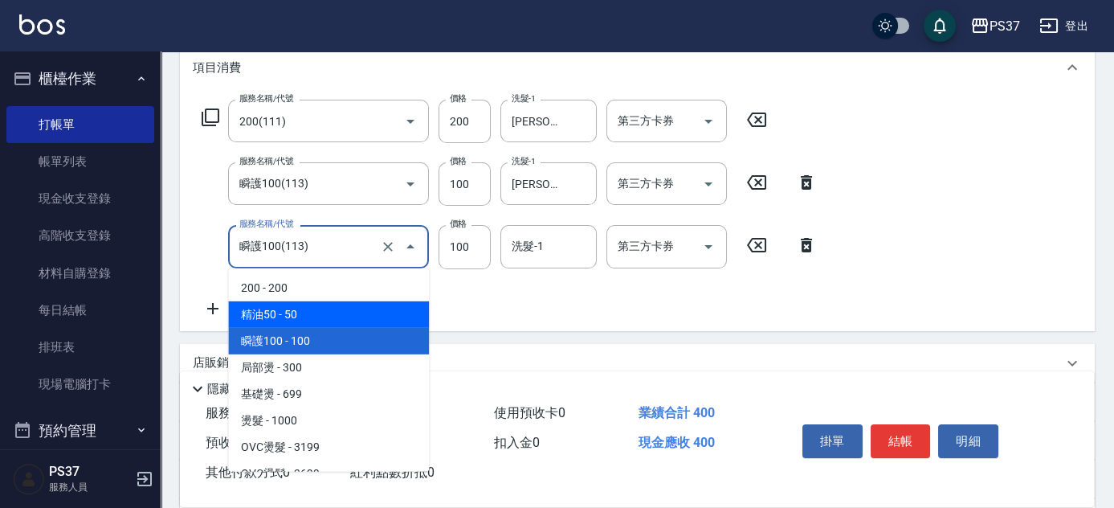
click at [341, 313] on span "精油50 - 50" at bounding box center [328, 314] width 201 height 27
type input "精油50(112)"
type input "50"
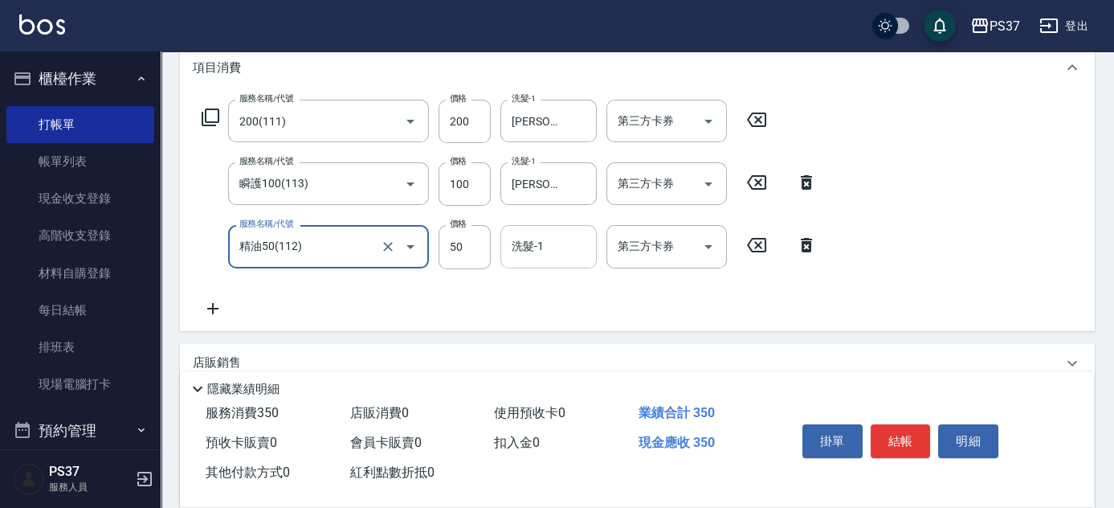
click at [528, 249] on div "洗髮-1 洗髮-1" at bounding box center [548, 246] width 96 height 43
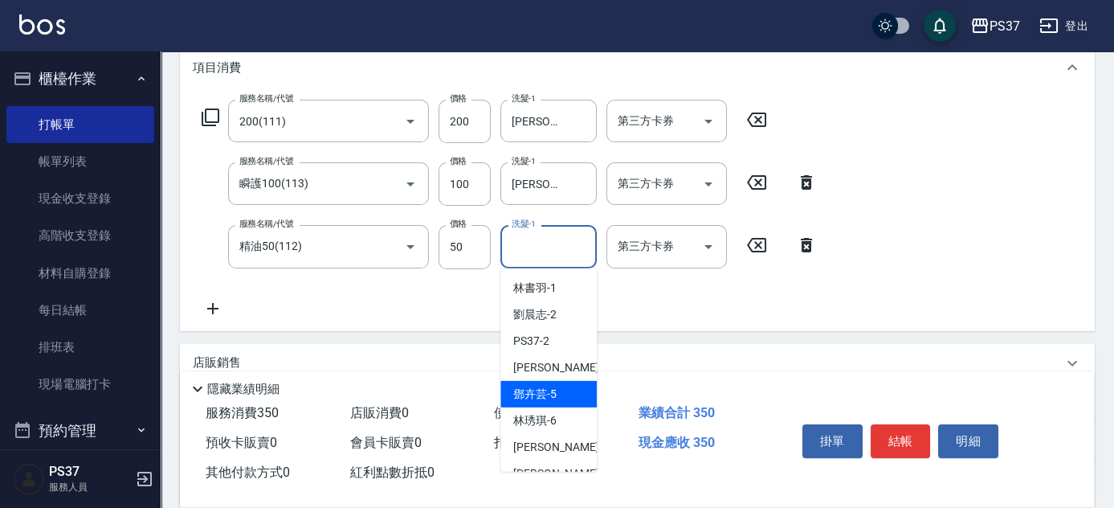
click at [557, 389] on div "鄧卉芸 -5" at bounding box center [548, 394] width 96 height 27
type input "鄧卉芸-5"
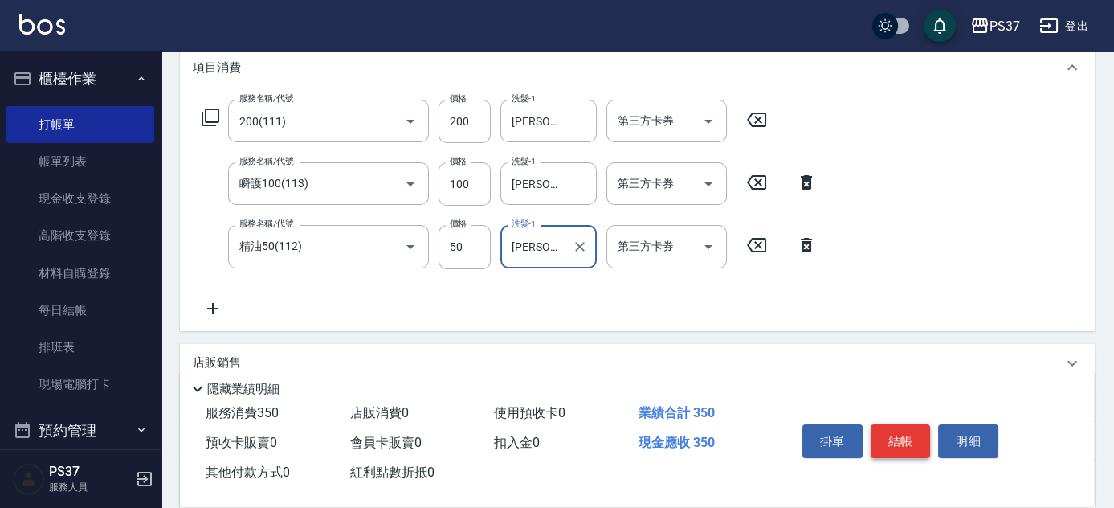
click at [900, 438] on button "結帳" at bounding box center [901, 441] width 60 height 34
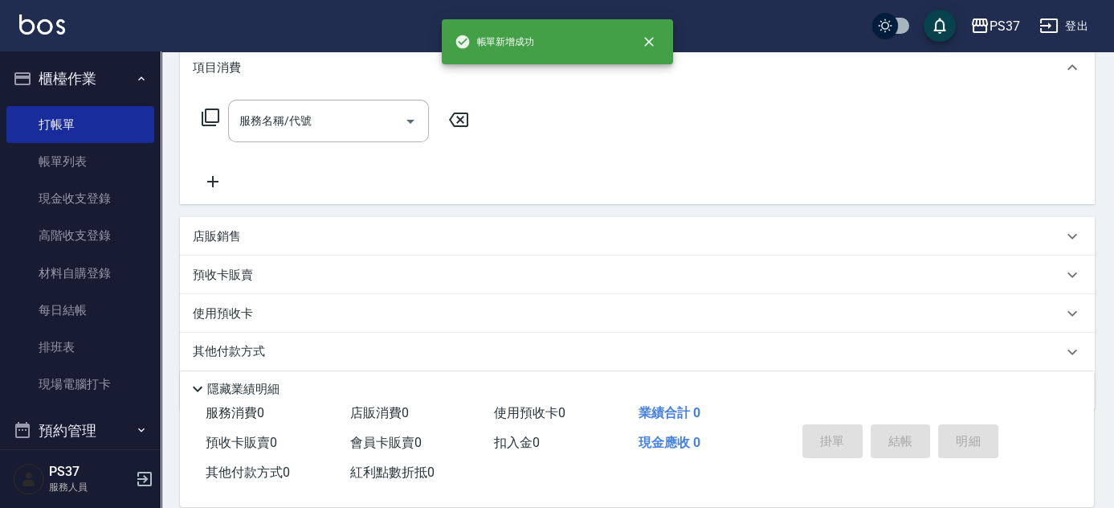
scroll to position [0, 0]
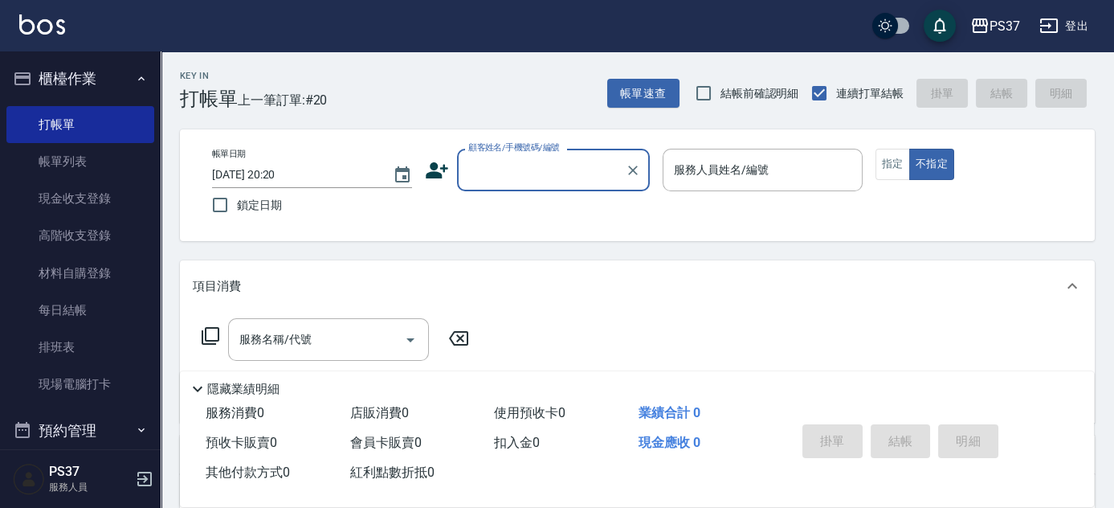
click at [550, 175] on input "顧客姓名/手機號碼/編號" at bounding box center [541, 170] width 154 height 28
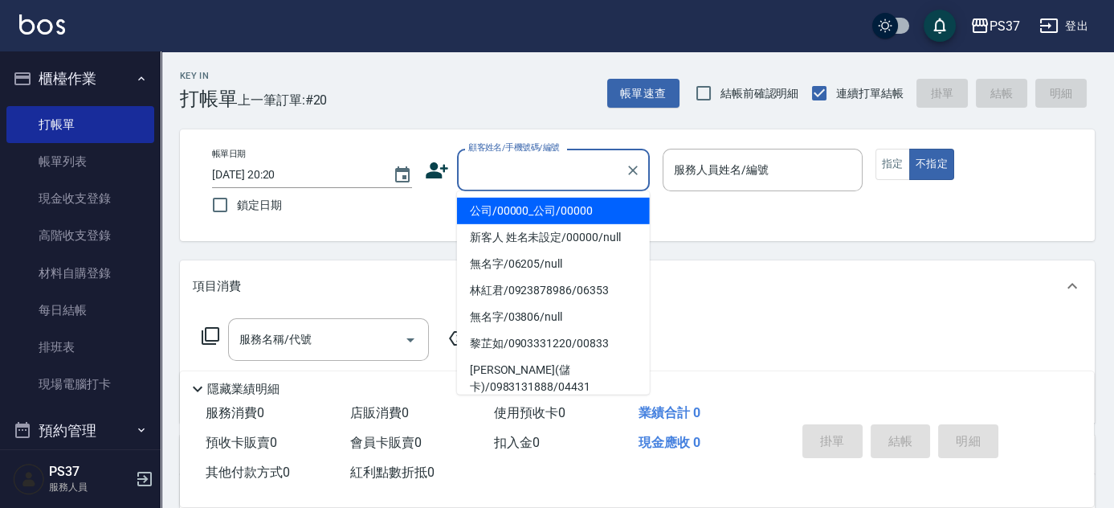
click at [557, 207] on li "公司/00000_公司/00000" at bounding box center [553, 211] width 193 height 27
type input "公司/00000_公司/00000"
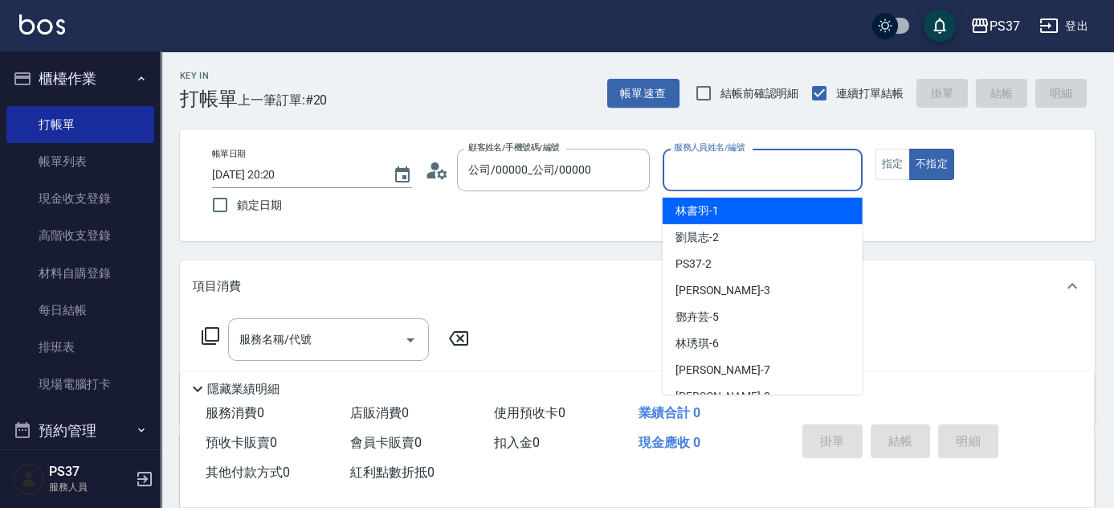
click at [732, 164] on input "服務人員姓名/編號" at bounding box center [763, 170] width 186 height 28
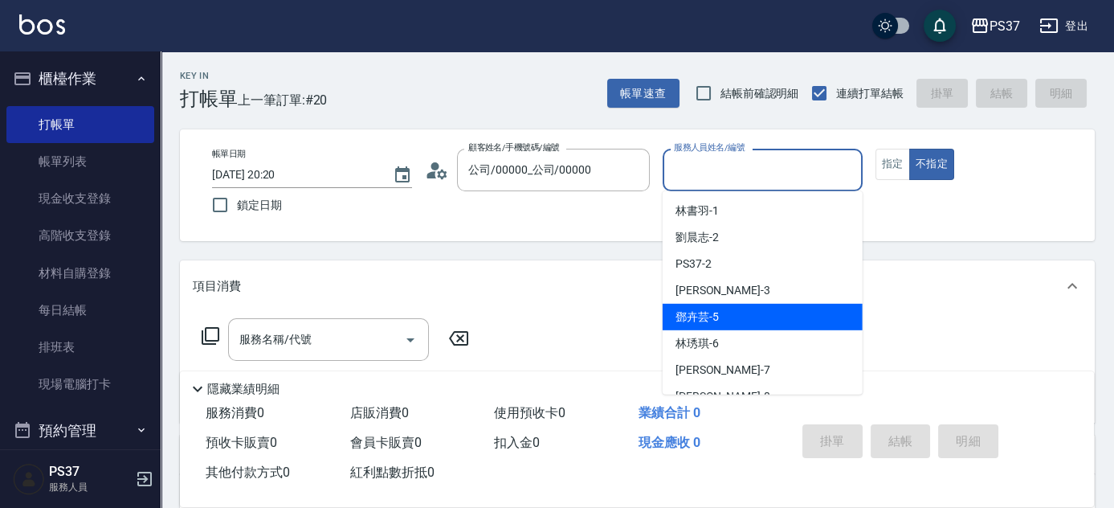
click at [730, 321] on div "鄧卉芸 -5" at bounding box center [763, 317] width 200 height 27
type input "鄧卉芸-5"
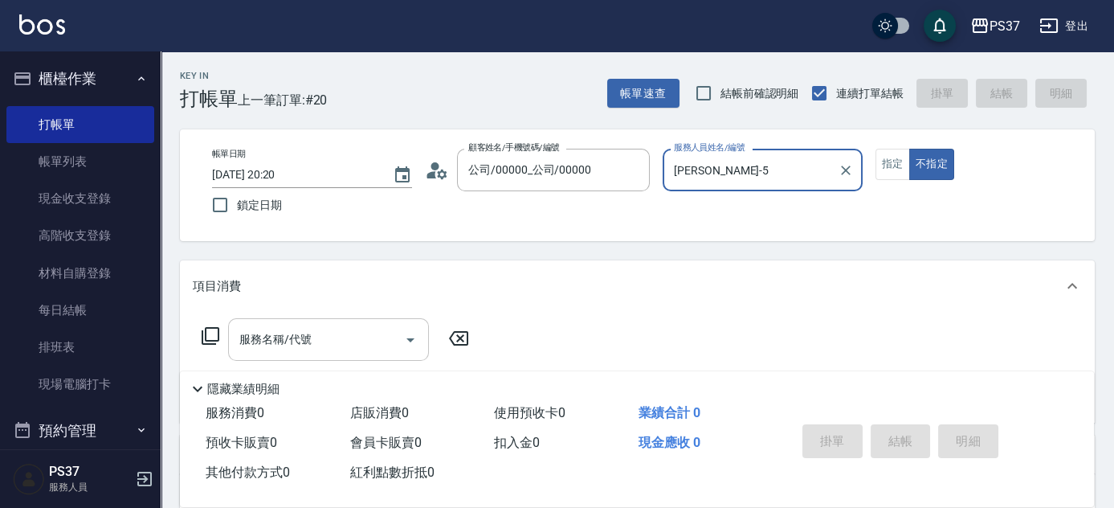
click at [313, 340] on input "服務名稱/代號" at bounding box center [316, 339] width 162 height 28
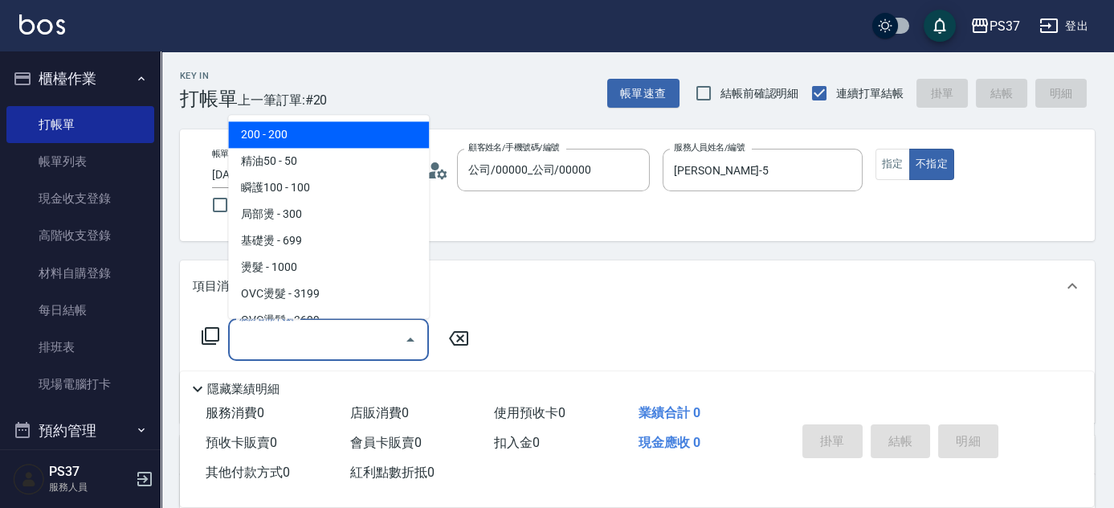
click at [348, 136] on span "200 - 200" at bounding box center [328, 135] width 201 height 27
type input "200(111)"
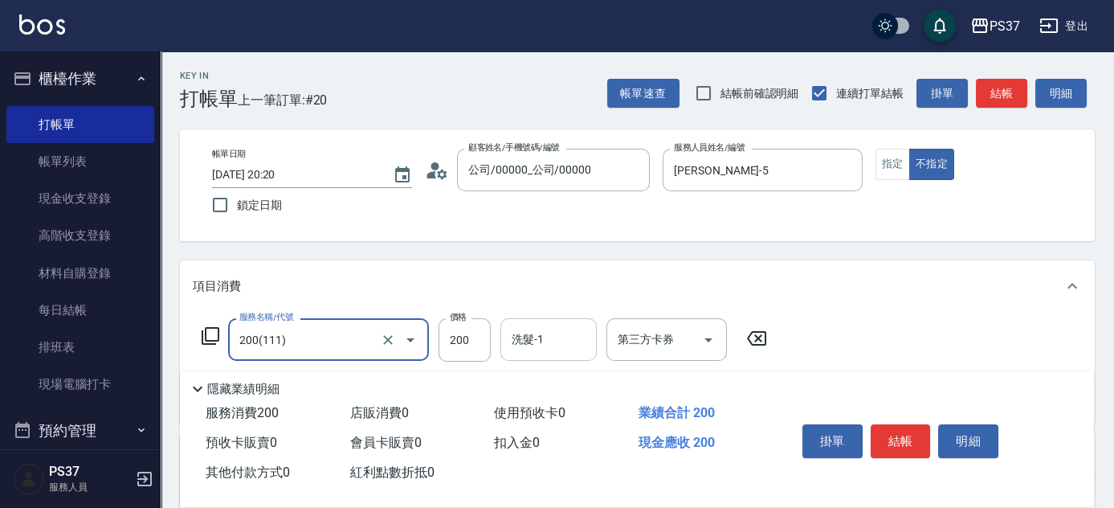
click at [556, 344] on input "洗髮-1" at bounding box center [549, 339] width 82 height 28
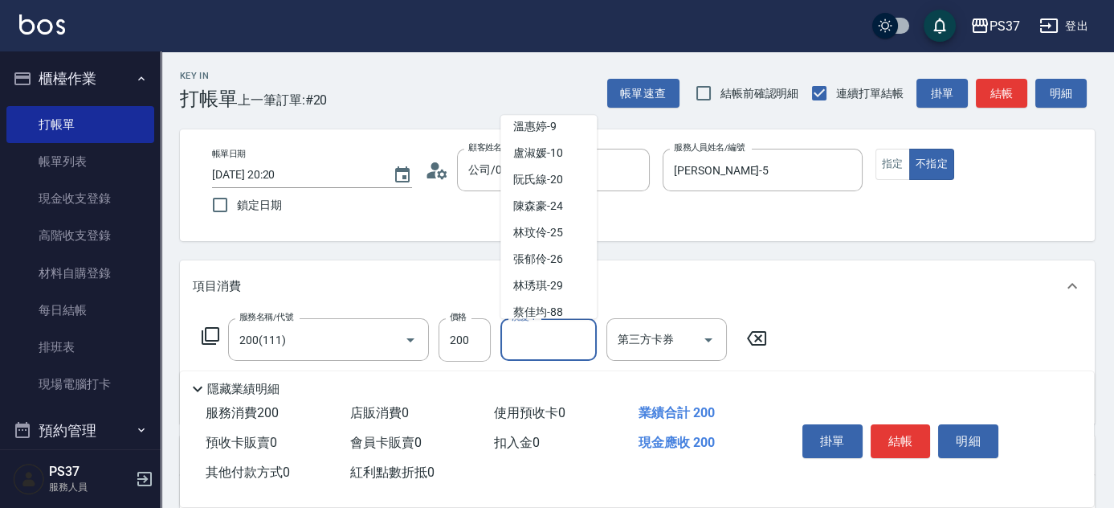
scroll to position [259, 0]
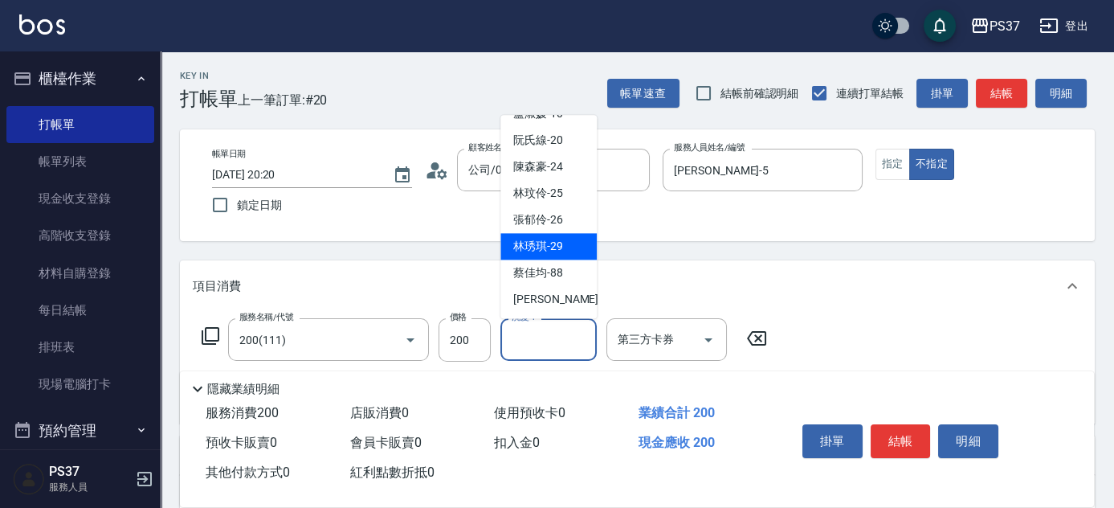
click at [541, 247] on span "林琇琪 -29" at bounding box center [538, 247] width 50 height 17
type input "林琇琪-29"
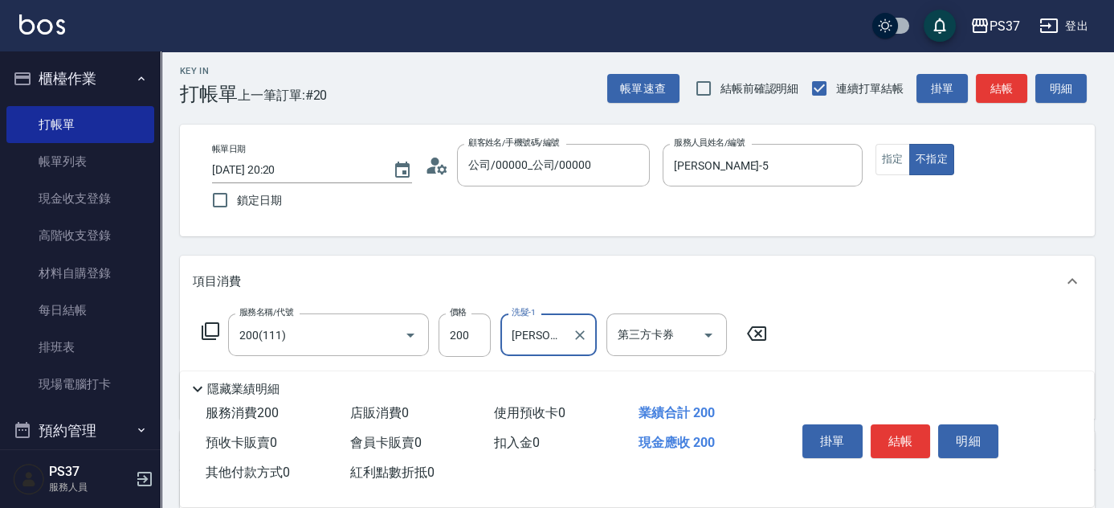
scroll to position [145, 0]
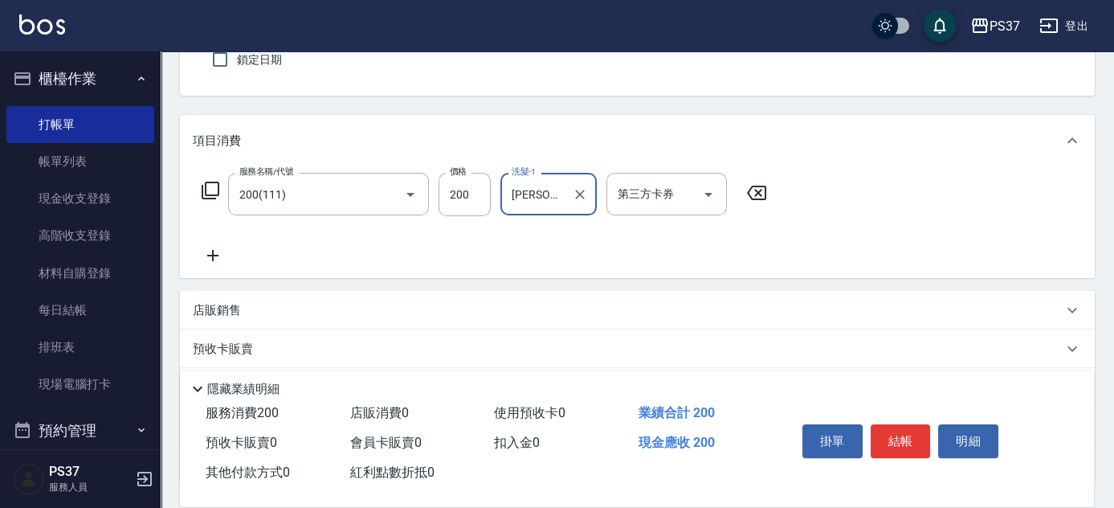
click at [222, 254] on icon at bounding box center [213, 255] width 40 height 19
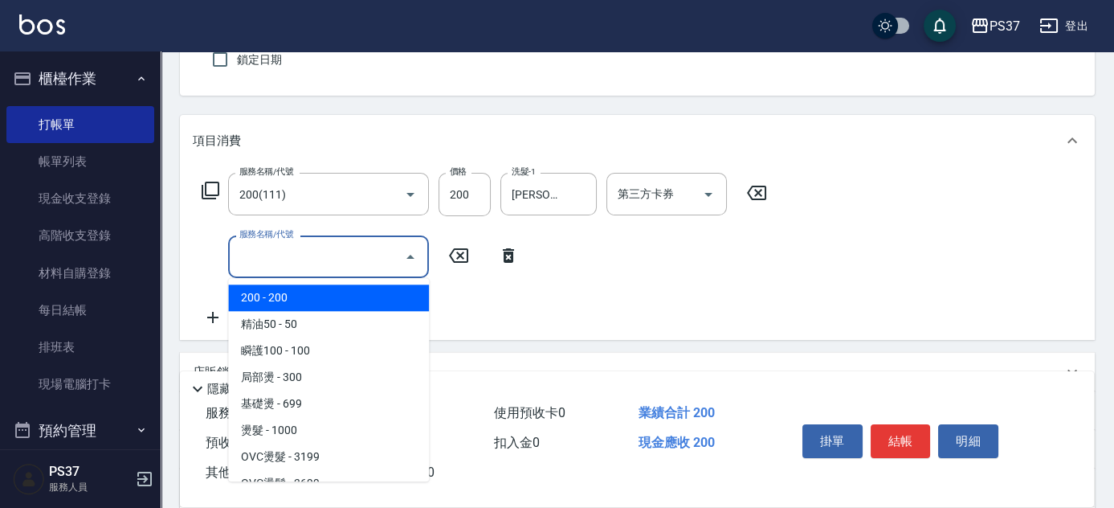
click at [271, 254] on input "服務名稱/代號" at bounding box center [316, 257] width 162 height 28
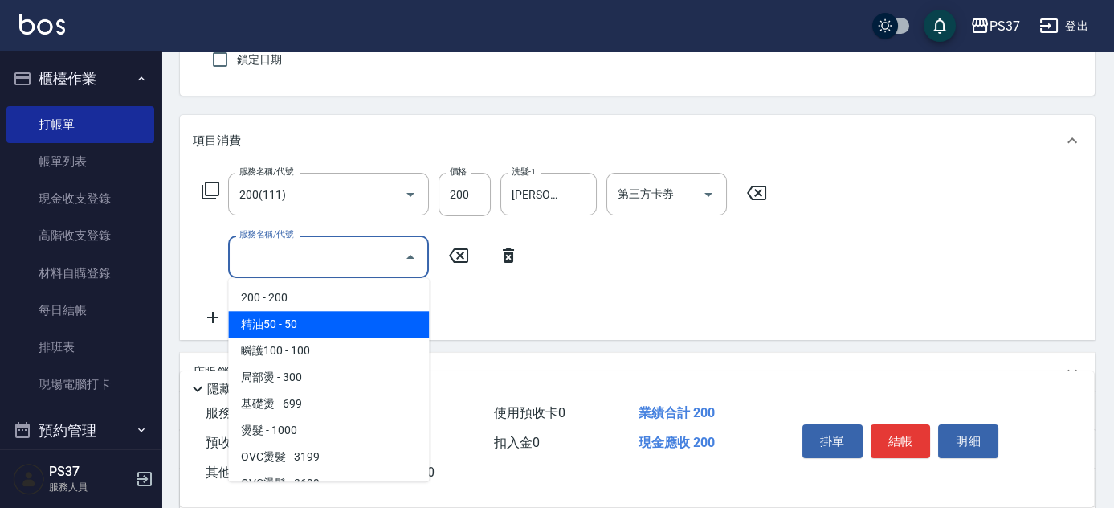
click at [328, 324] on span "精油50 - 50" at bounding box center [328, 324] width 201 height 27
type input "精油50(112)"
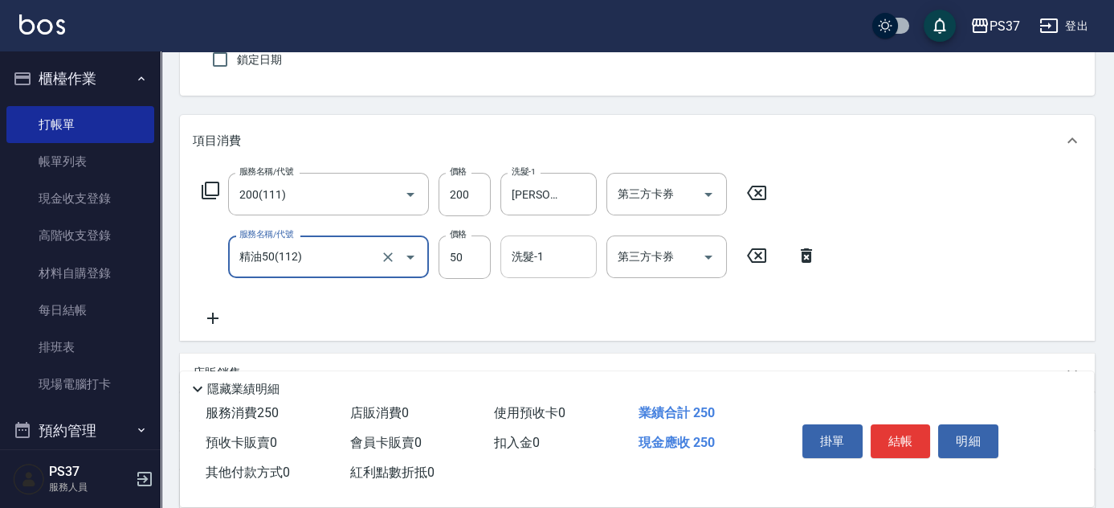
click at [539, 259] on input "洗髮-1" at bounding box center [549, 257] width 82 height 28
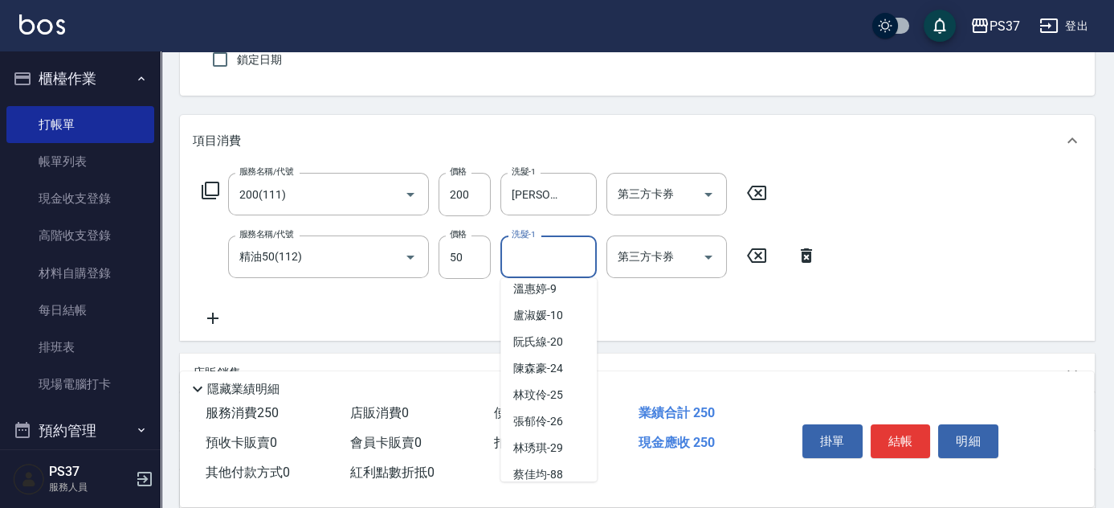
scroll to position [259, 0]
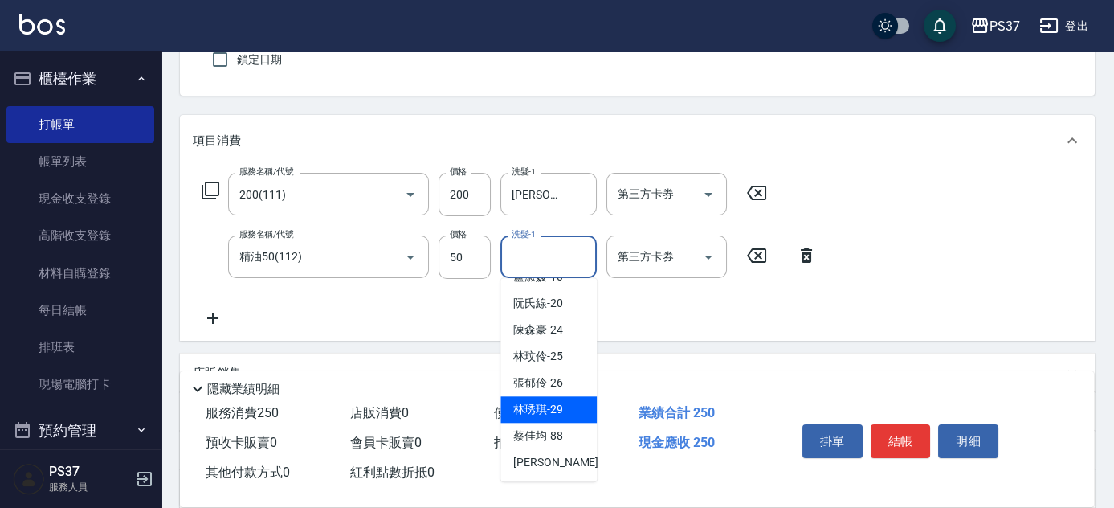
click at [533, 401] on span "林琇琪 -29" at bounding box center [538, 409] width 50 height 17
type input "林琇琪-29"
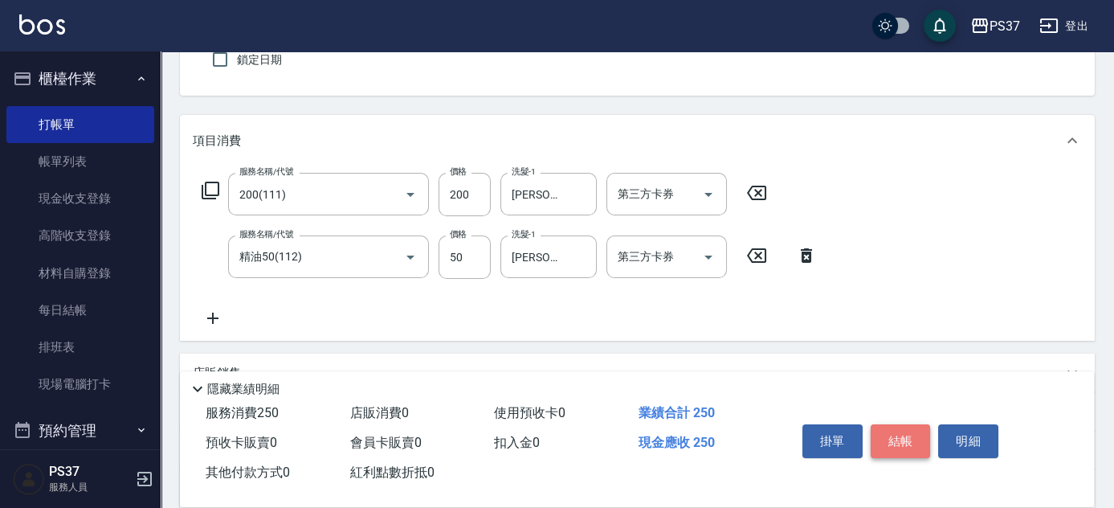
click at [899, 434] on button "結帳" at bounding box center [901, 441] width 60 height 34
type input "2025/08/19 20:21"
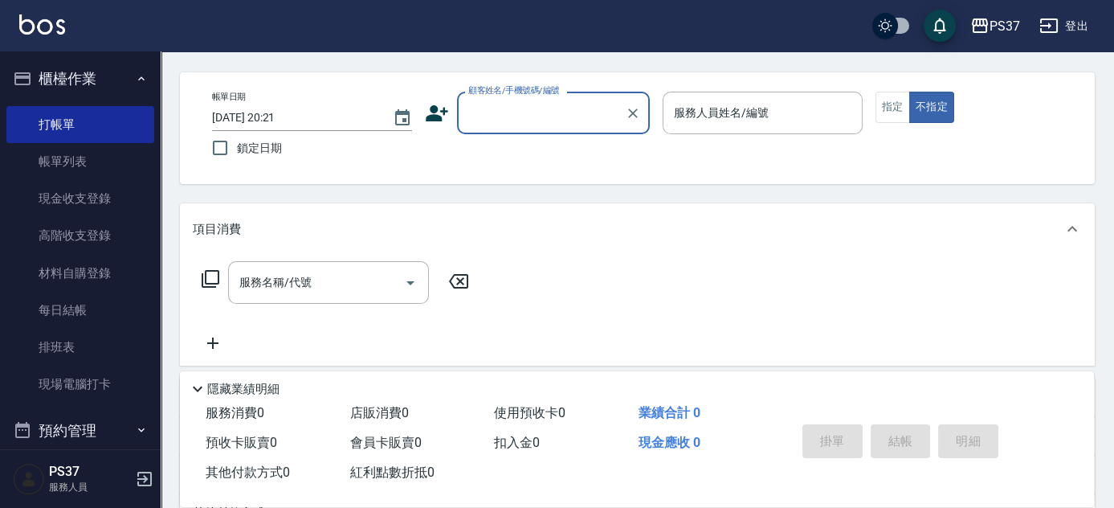
scroll to position [0, 0]
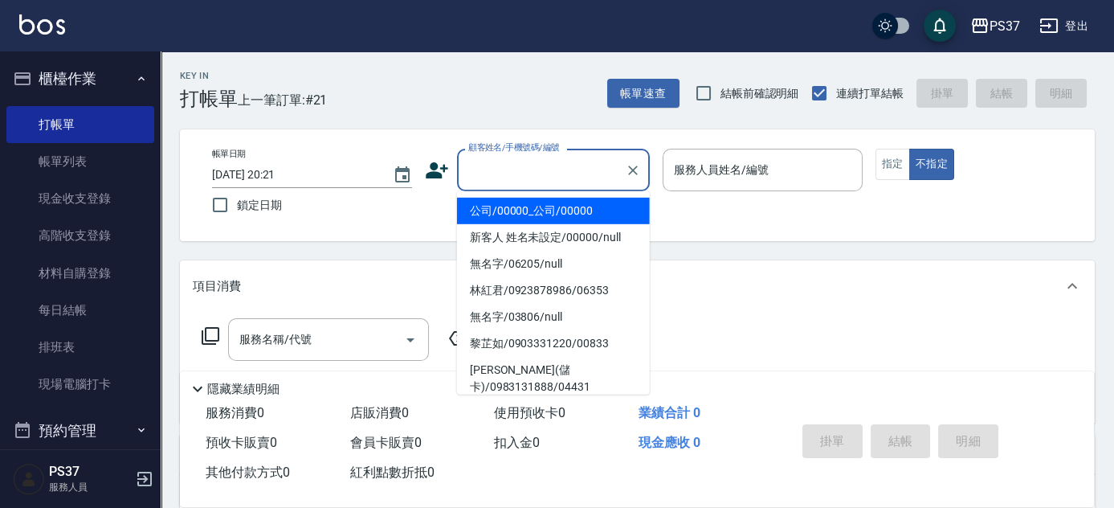
click at [572, 169] on input "顧客姓名/手機號碼/編號" at bounding box center [541, 170] width 154 height 28
click at [564, 203] on li "公司/00000_公司/00000" at bounding box center [553, 211] width 193 height 27
type input "公司/00000_公司/00000"
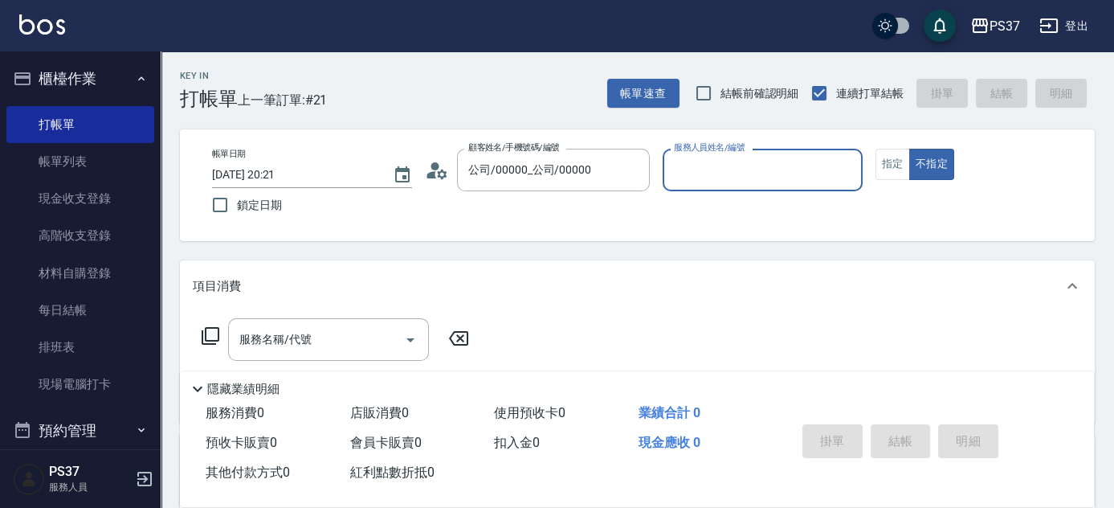
click at [684, 184] on div "服務人員姓名/編號" at bounding box center [763, 170] width 200 height 43
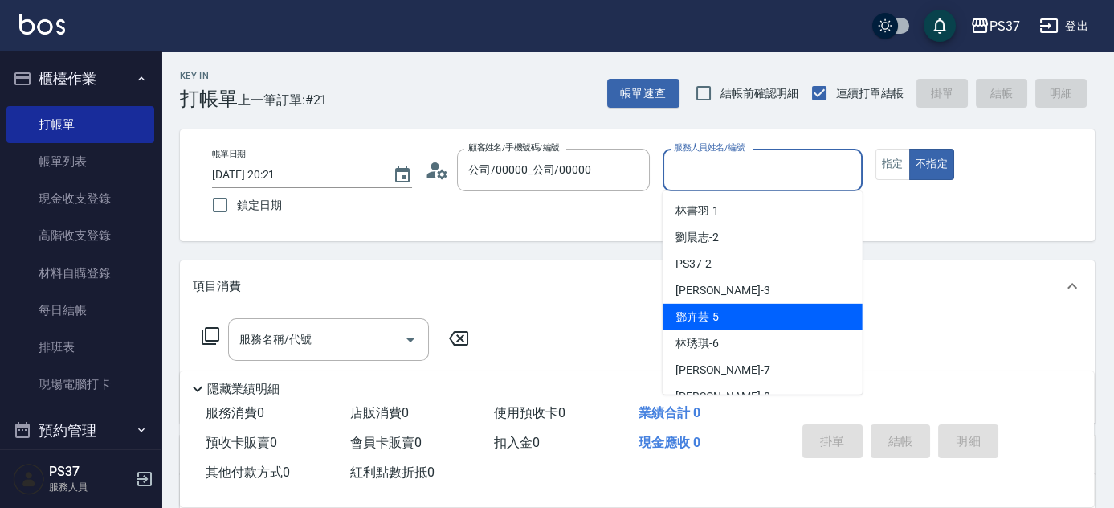
click at [728, 312] on div "鄧卉芸 -5" at bounding box center [763, 317] width 200 height 27
type input "鄧卉芸-5"
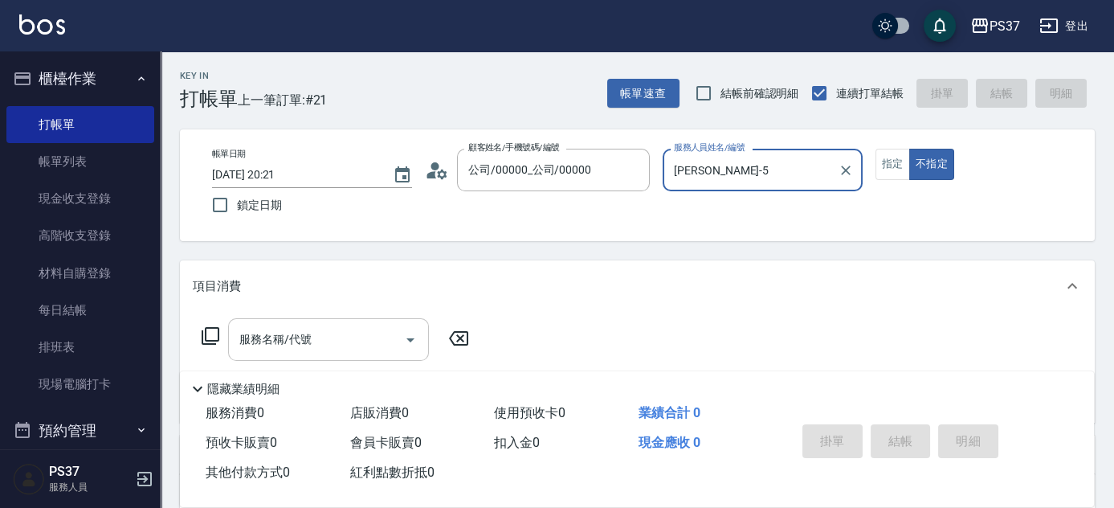
click at [283, 346] on input "服務名稱/代號" at bounding box center [316, 339] width 162 height 28
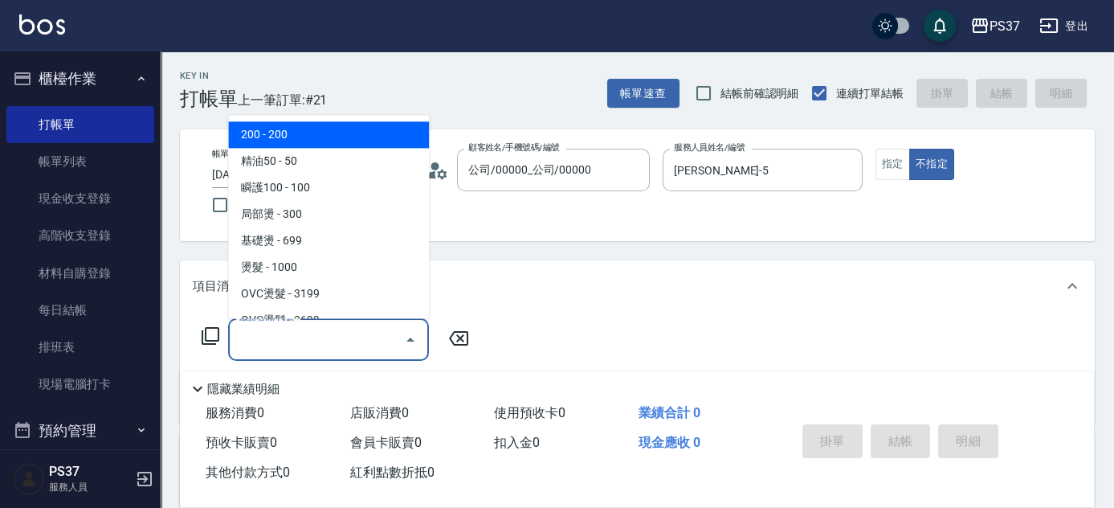
click at [336, 145] on span "200 - 200" at bounding box center [328, 135] width 201 height 27
type input "200(111)"
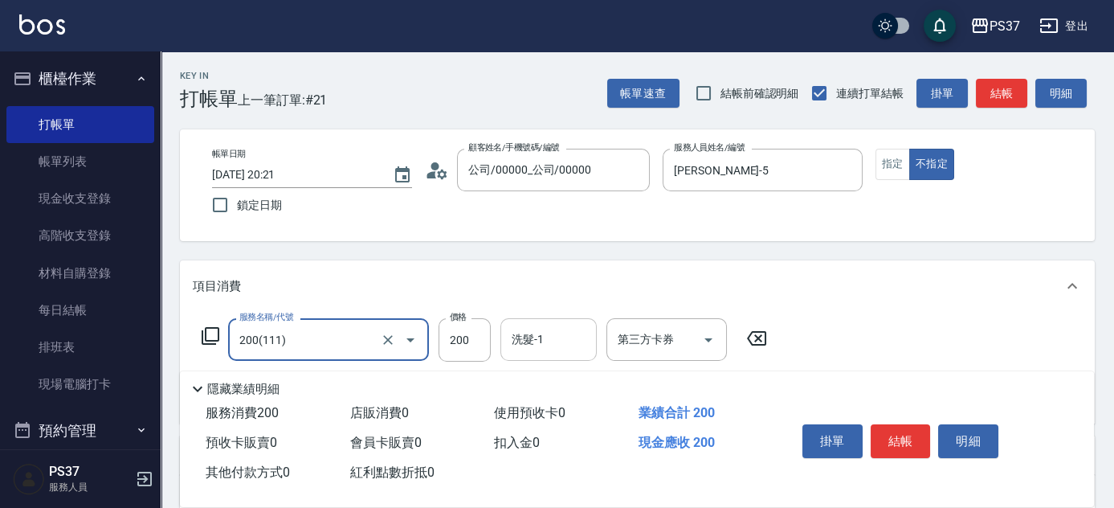
click at [537, 335] on input "洗髮-1" at bounding box center [549, 339] width 82 height 28
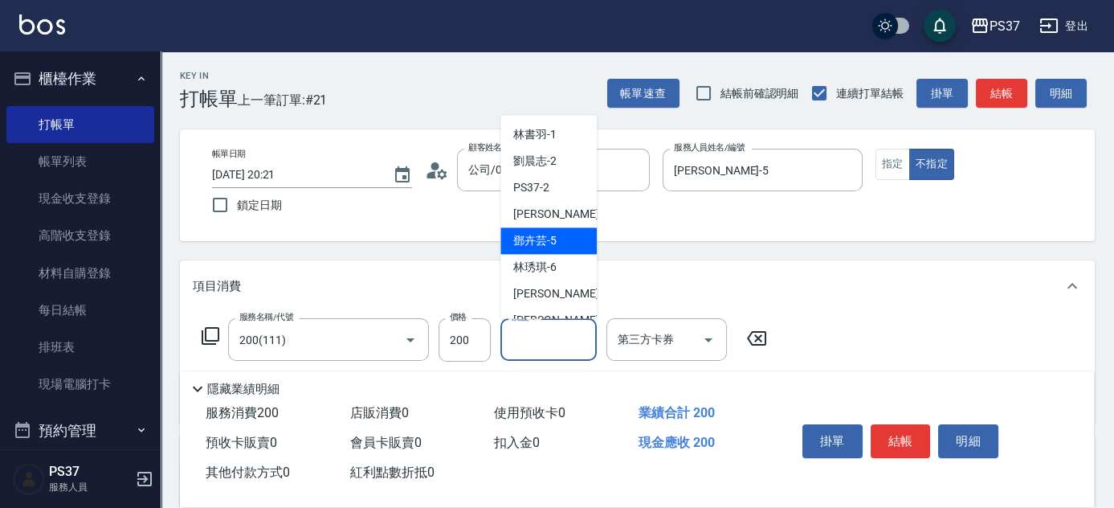
click at [544, 247] on span "鄧卉芸 -5" at bounding box center [534, 241] width 43 height 17
type input "鄧卉芸-5"
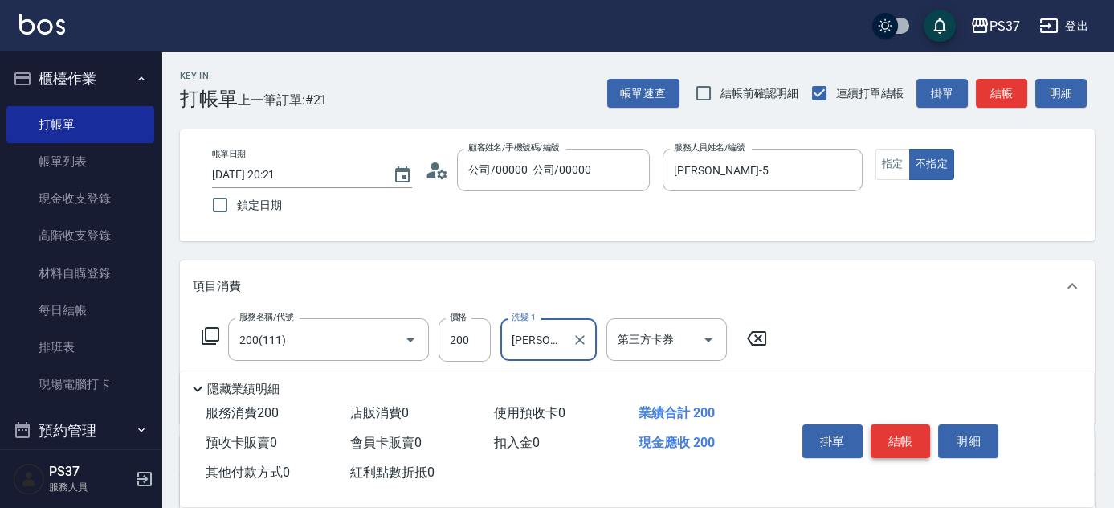
click at [899, 438] on button "結帳" at bounding box center [901, 441] width 60 height 34
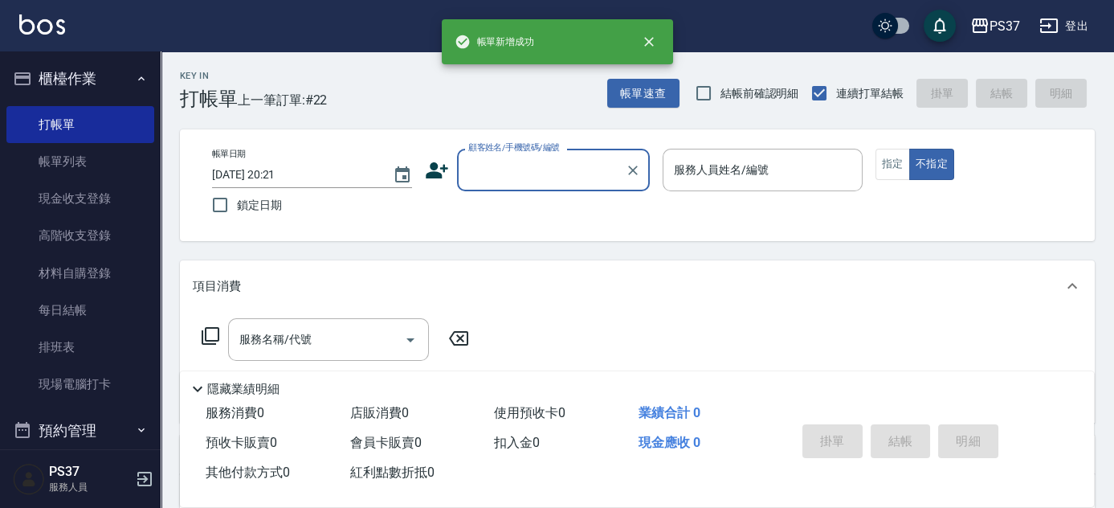
click at [552, 169] on input "顧客姓名/手機號碼/編號" at bounding box center [541, 170] width 154 height 28
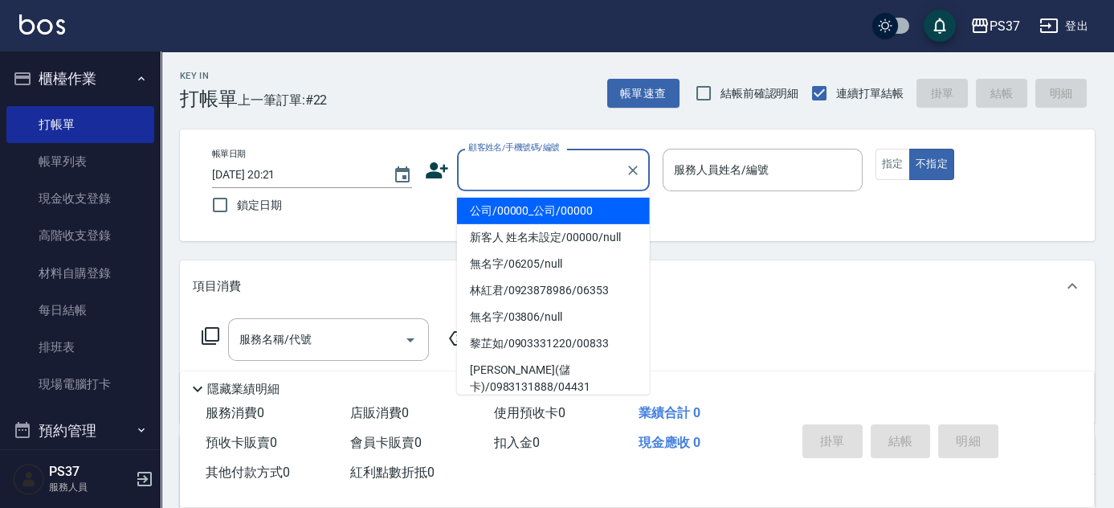
click at [544, 207] on li "公司/00000_公司/00000" at bounding box center [553, 211] width 193 height 27
type input "公司/00000_公司/00000"
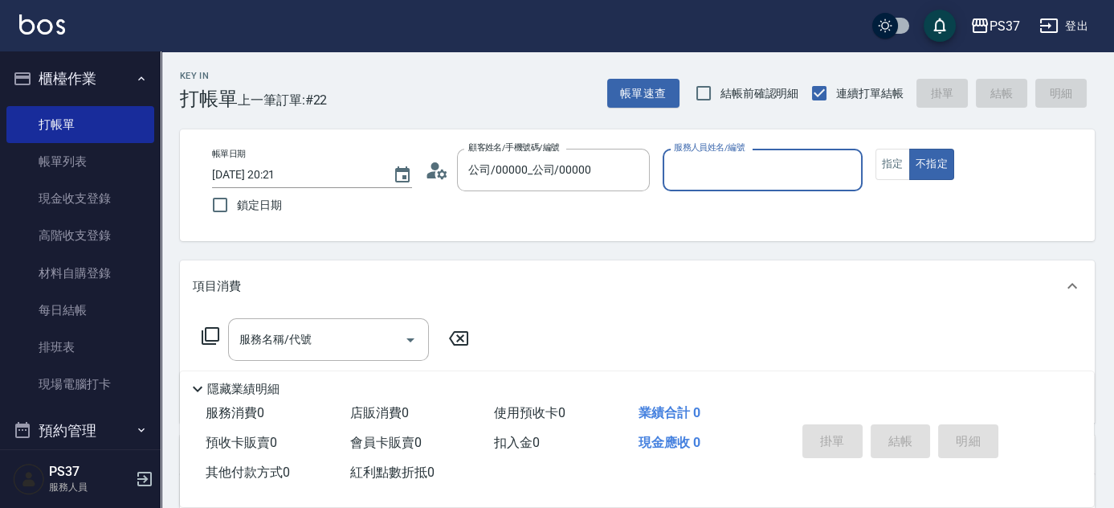
click at [724, 173] on input "服務人員姓名/編號" at bounding box center [763, 170] width 186 height 28
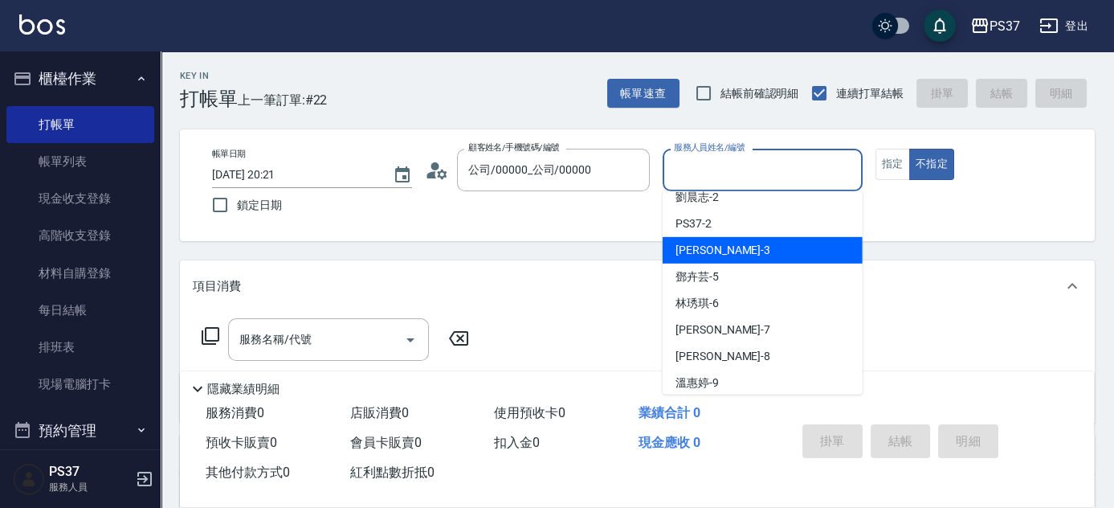
scroll to position [72, 0]
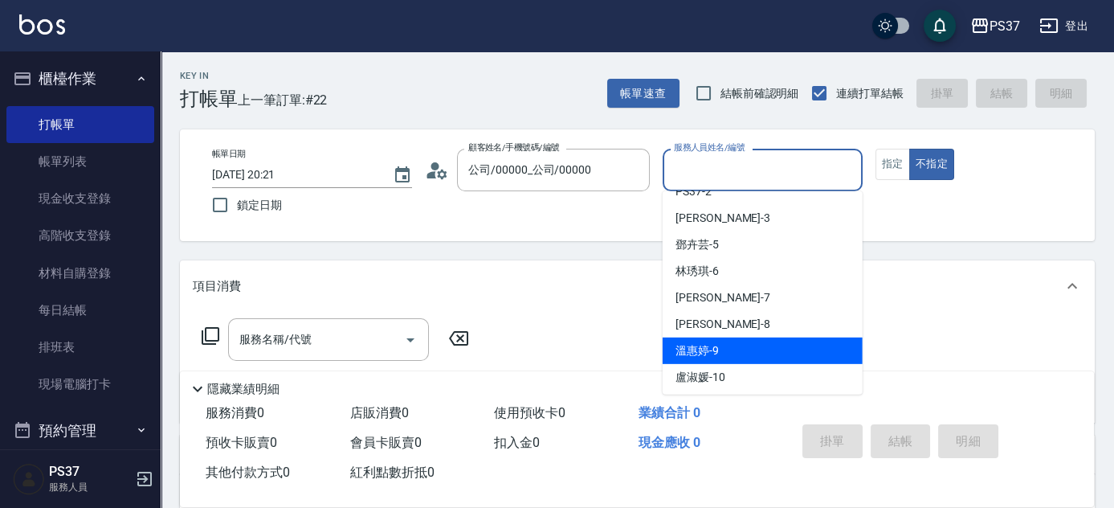
click at [742, 352] on div "溫惠婷 -9" at bounding box center [763, 350] width 200 height 27
type input "溫惠婷-9"
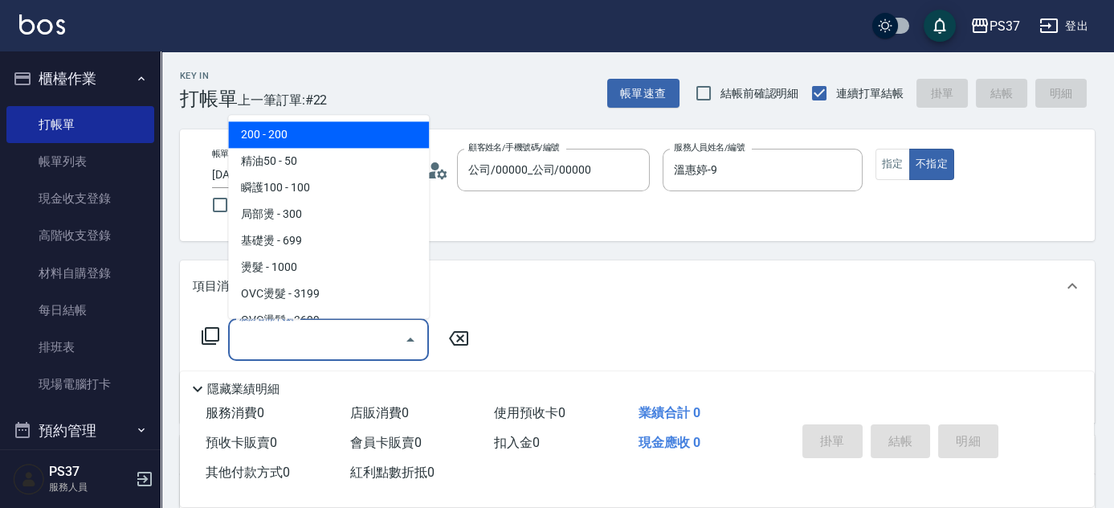
click at [348, 345] on input "服務名稱/代號" at bounding box center [316, 339] width 162 height 28
click at [310, 125] on span "200 - 200" at bounding box center [328, 135] width 201 height 27
type input "200(111)"
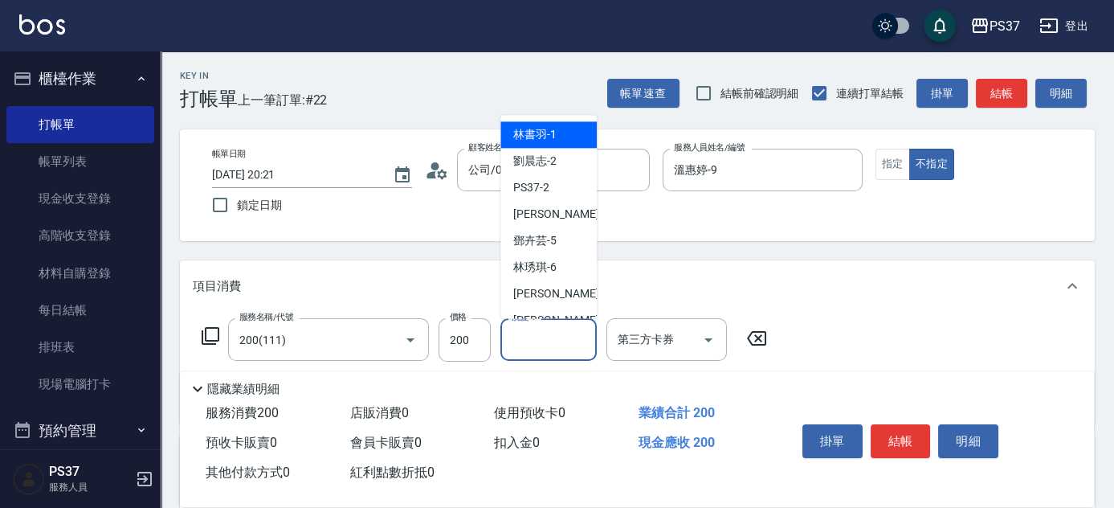
click at [543, 327] on input "洗髮-1" at bounding box center [549, 339] width 82 height 28
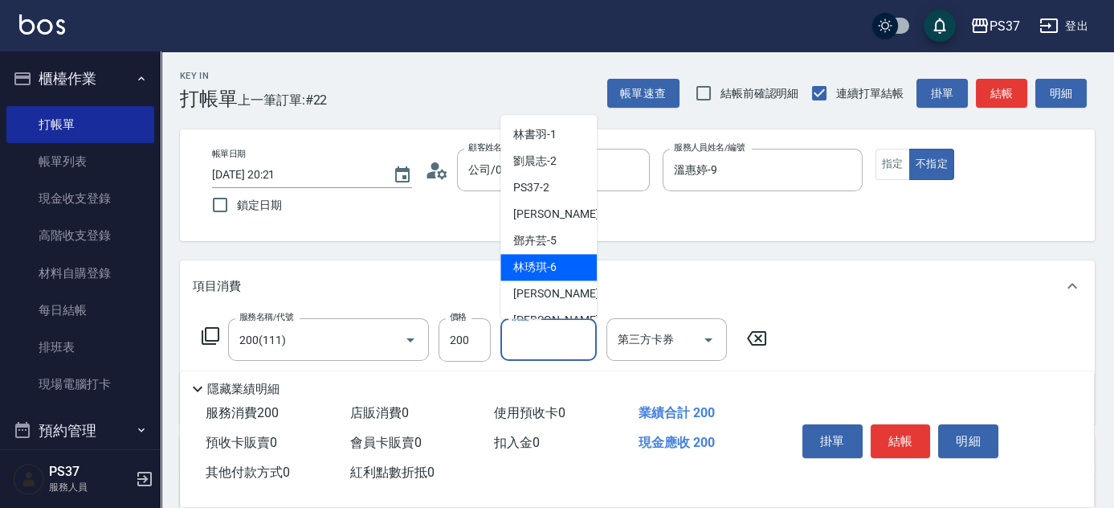
scroll to position [259, 0]
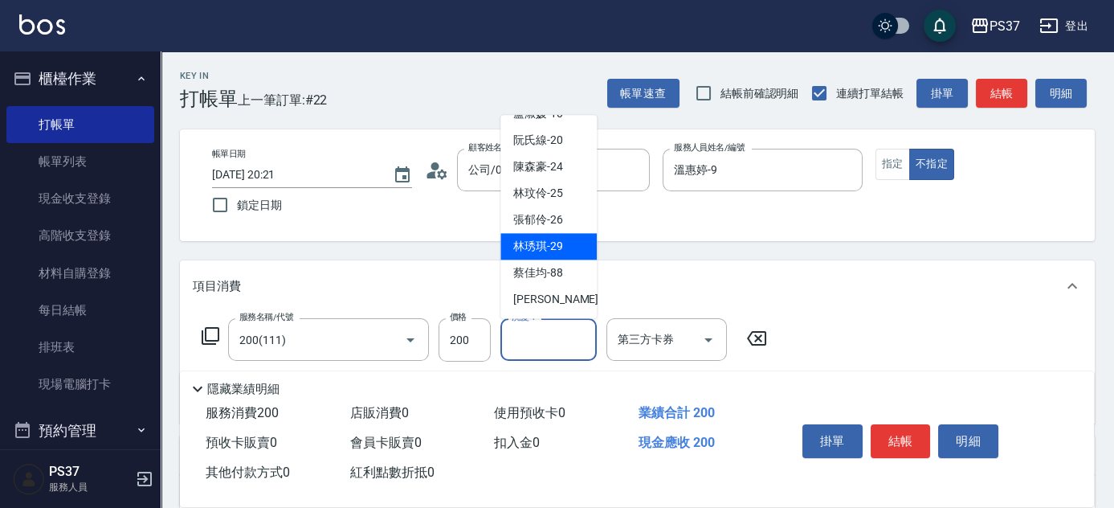
click at [551, 243] on span "林琇琪 -29" at bounding box center [538, 247] width 50 height 17
type input "林琇琪-29"
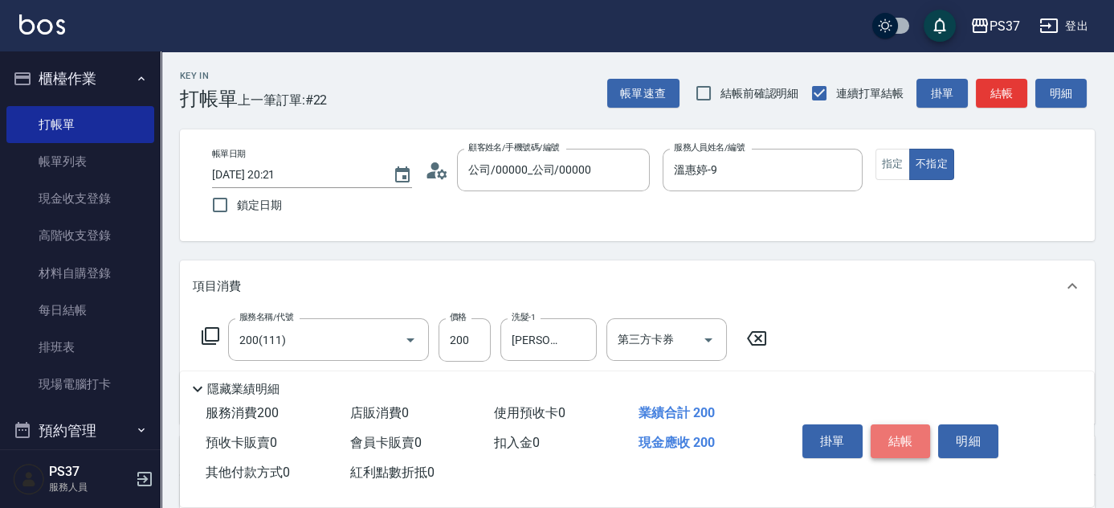
click at [908, 441] on button "結帳" at bounding box center [901, 441] width 60 height 34
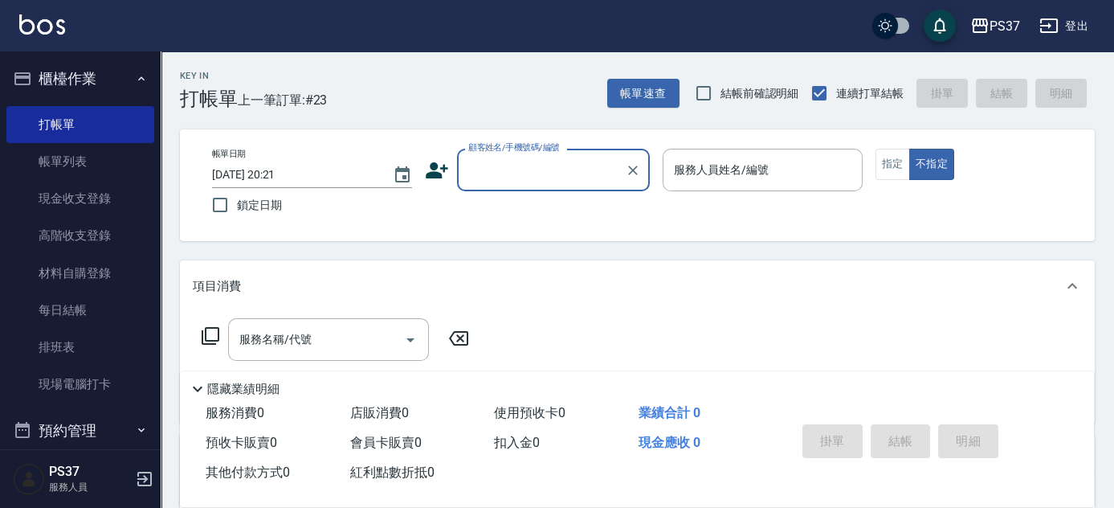
click at [528, 163] on input "顧客姓名/手機號碼/編號" at bounding box center [541, 170] width 154 height 28
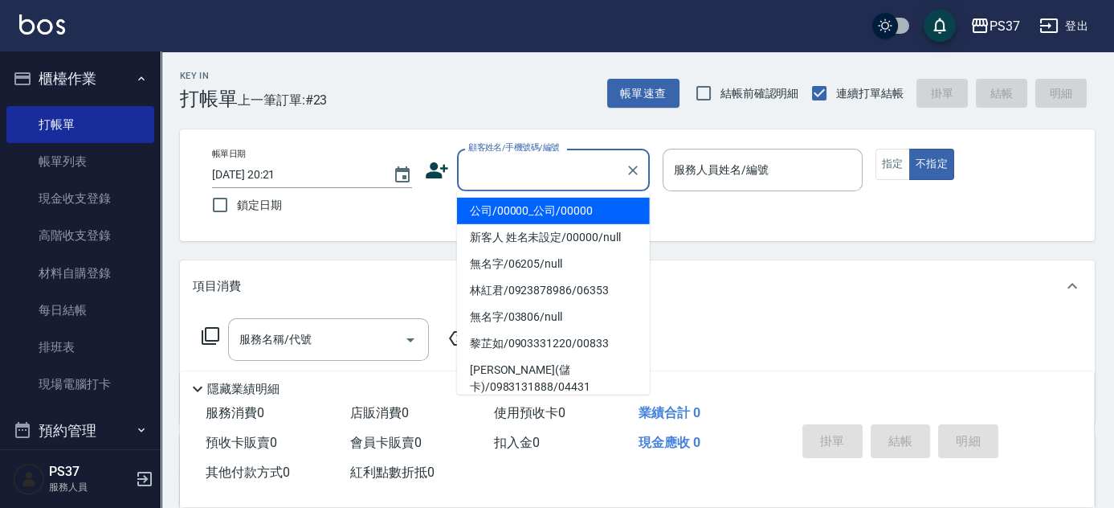
click at [540, 214] on li "公司/00000_公司/00000" at bounding box center [553, 211] width 193 height 27
type input "公司/00000_公司/00000"
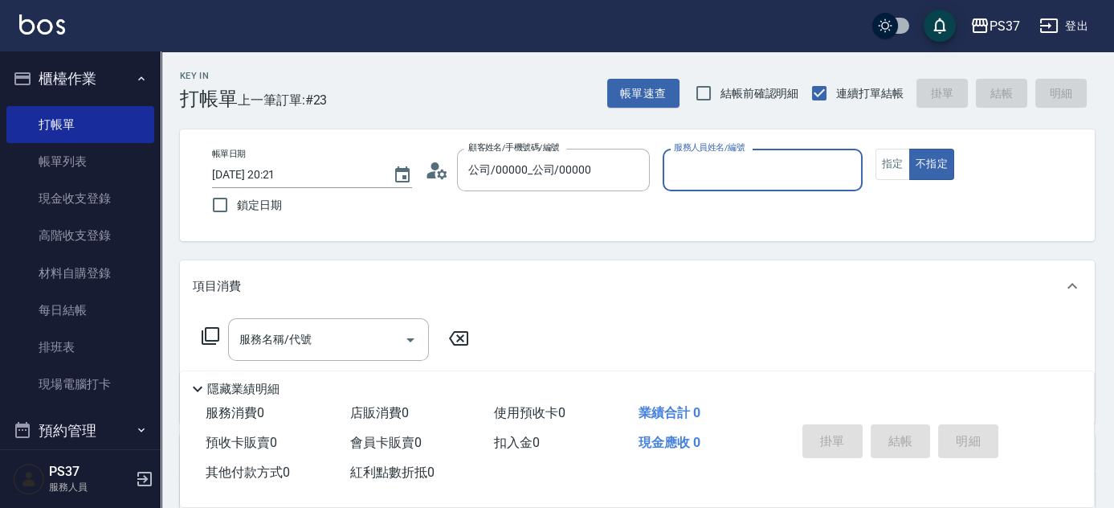
click at [667, 179] on div "服務人員姓名/編號" at bounding box center [763, 170] width 200 height 43
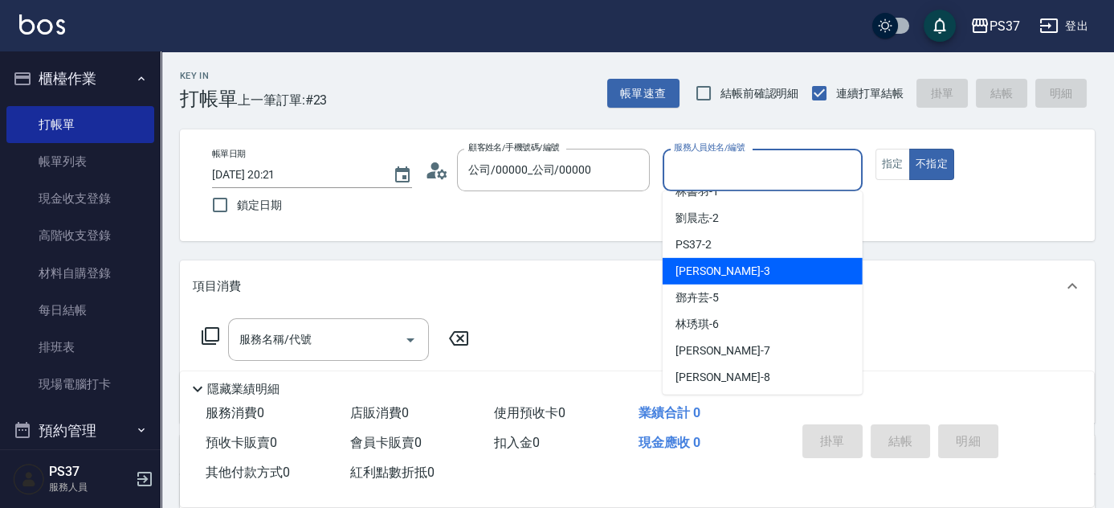
scroll to position [72, 0]
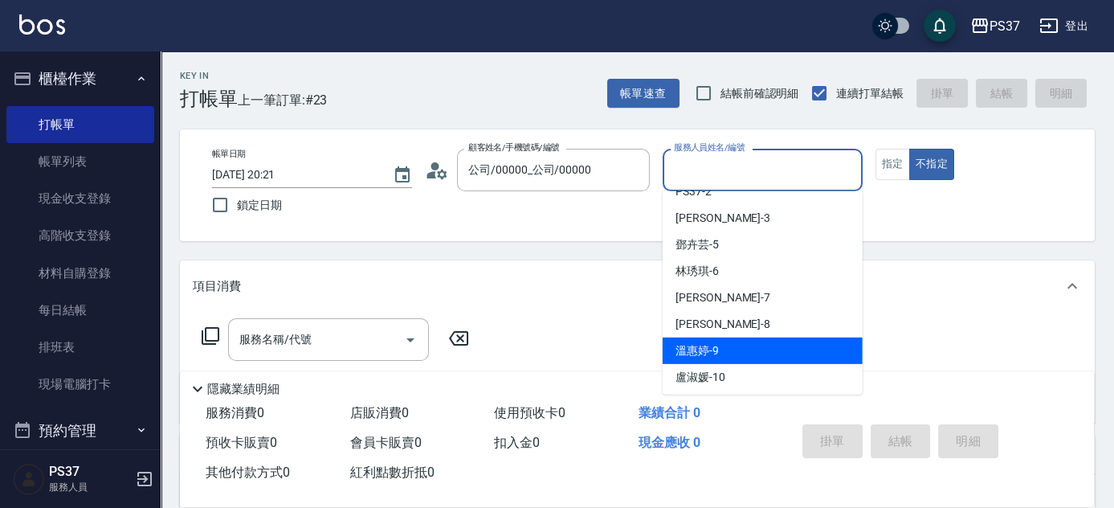
click at [736, 354] on div "溫惠婷 -9" at bounding box center [763, 350] width 200 height 27
type input "溫惠婷-9"
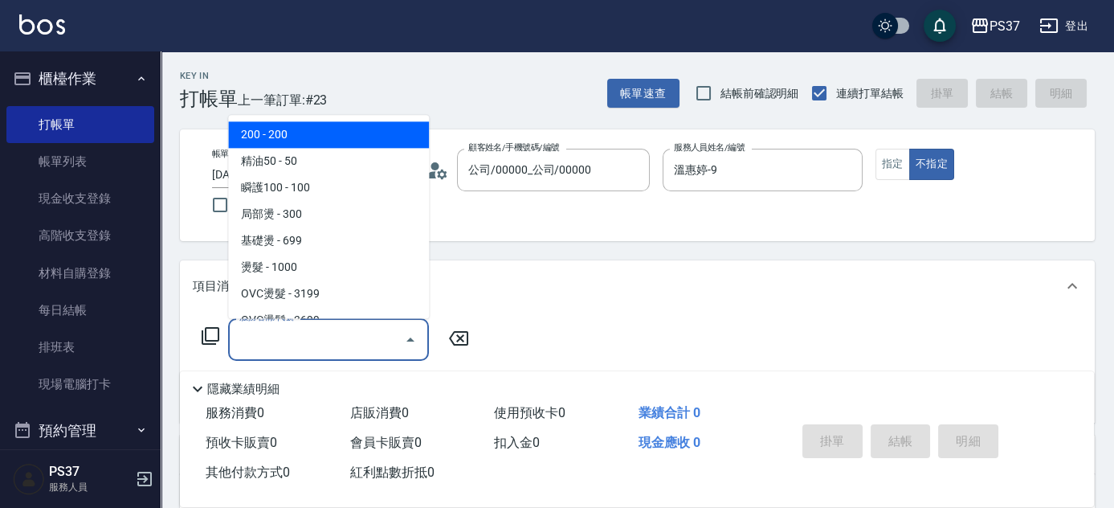
click at [339, 332] on input "服務名稱/代號" at bounding box center [316, 339] width 162 height 28
click at [315, 133] on span "200 - 200" at bounding box center [328, 135] width 201 height 27
type input "200(111)"
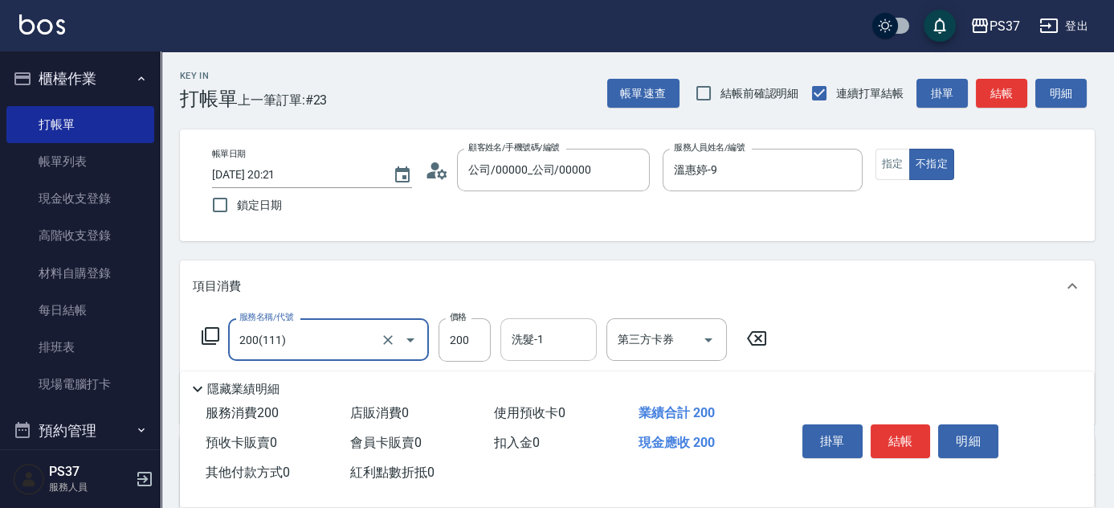
click at [546, 338] on input "洗髮-1" at bounding box center [549, 339] width 82 height 28
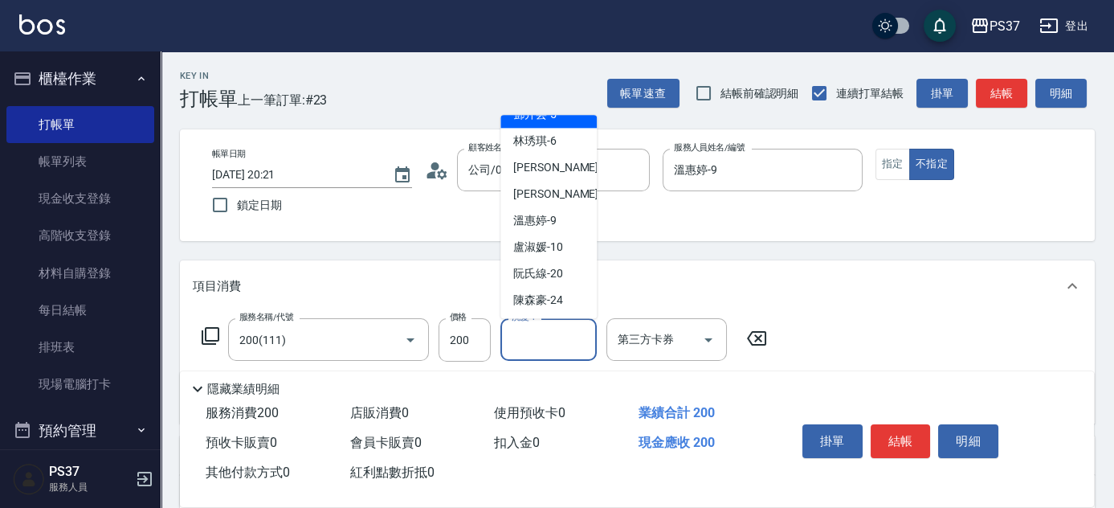
scroll to position [218, 0]
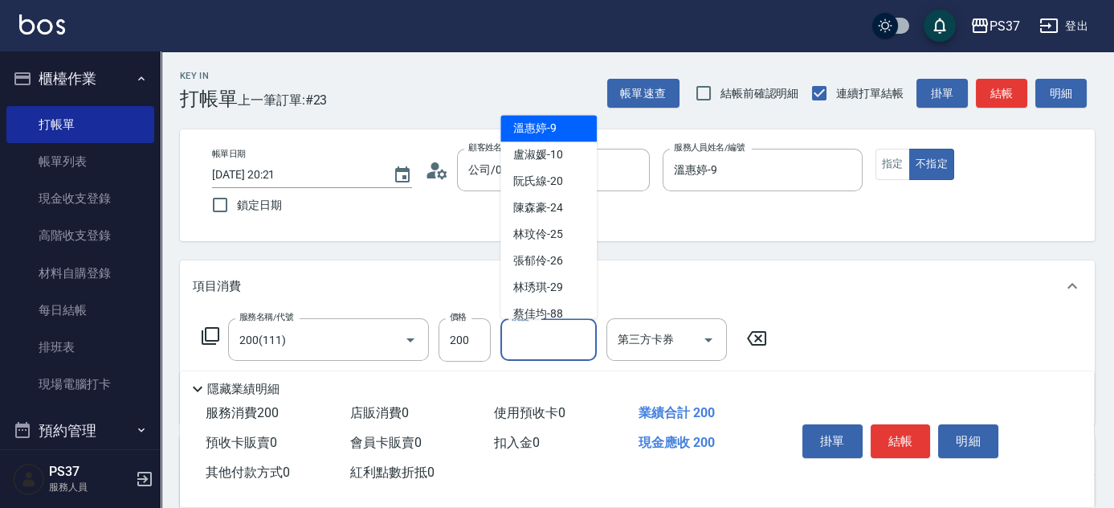
click at [538, 137] on div "溫惠婷 -9" at bounding box center [548, 129] width 96 height 27
type input "溫惠婷-9"
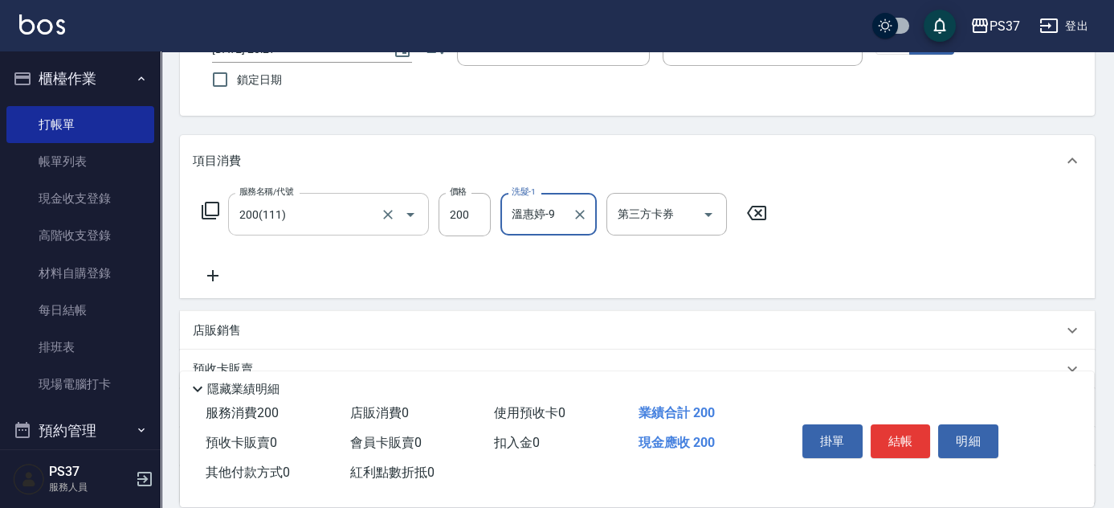
scroll to position [145, 0]
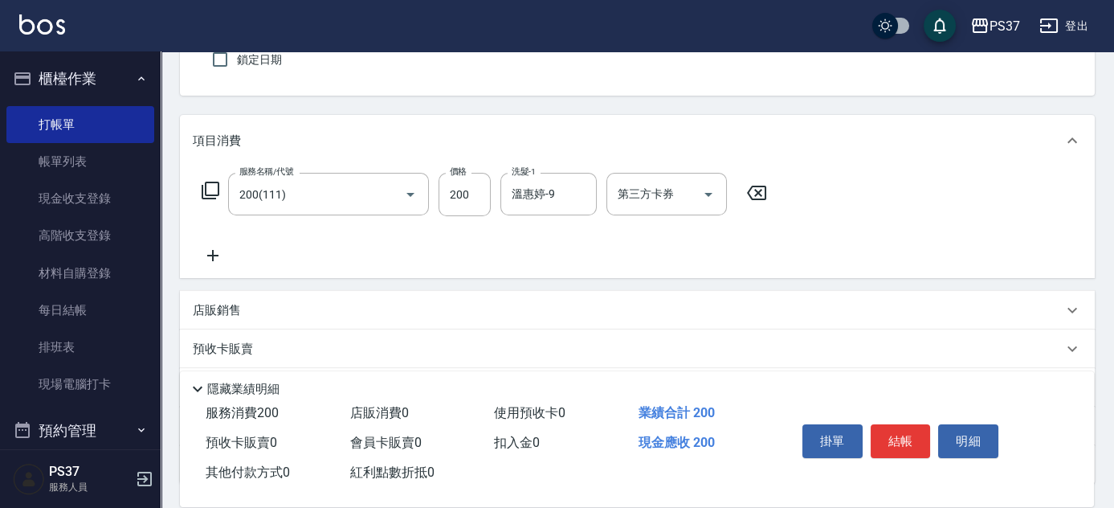
click at [224, 252] on icon at bounding box center [213, 255] width 40 height 19
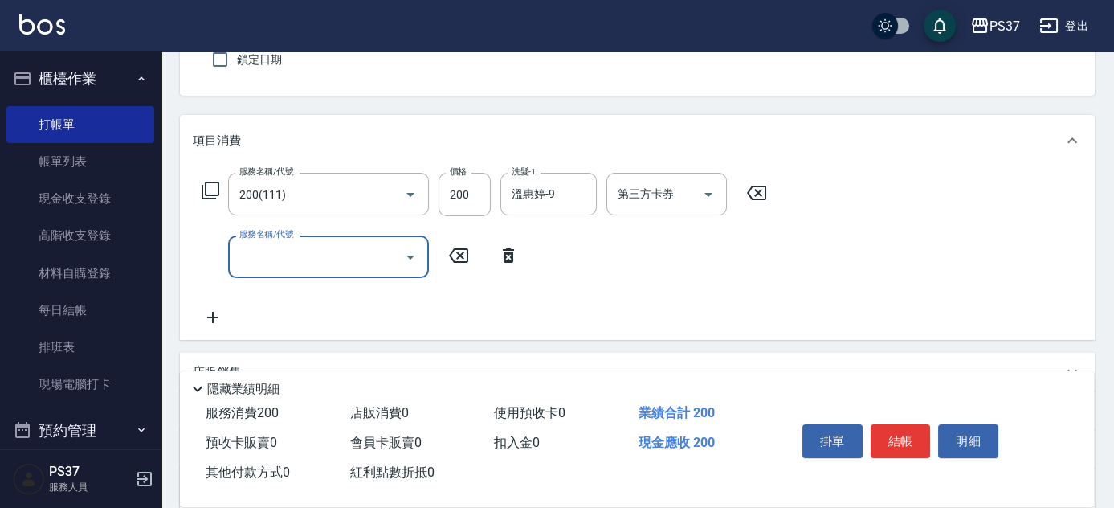
click at [247, 257] on input "服務名稱/代號" at bounding box center [316, 257] width 162 height 28
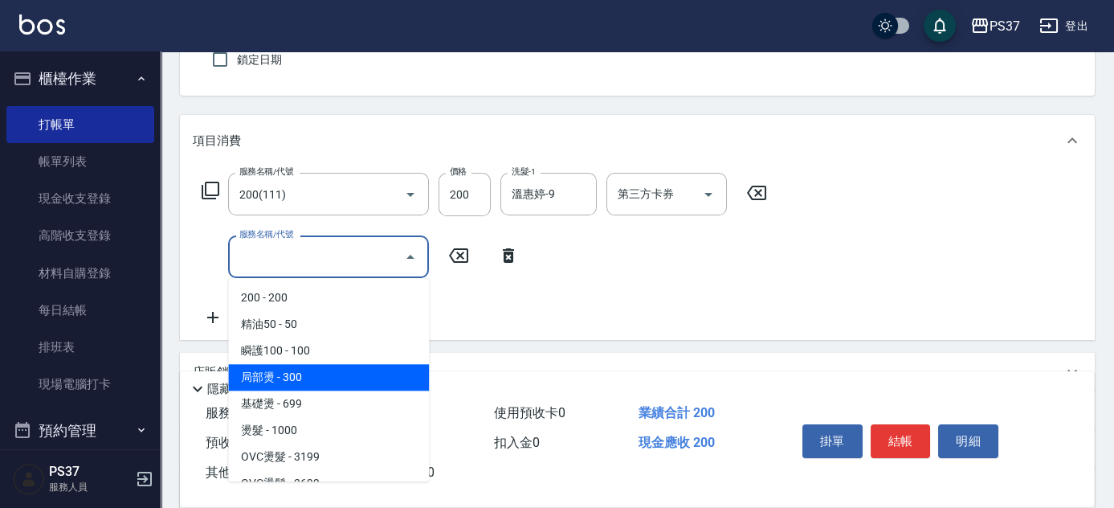
click at [321, 365] on span "局部燙 - 300" at bounding box center [328, 377] width 201 height 27
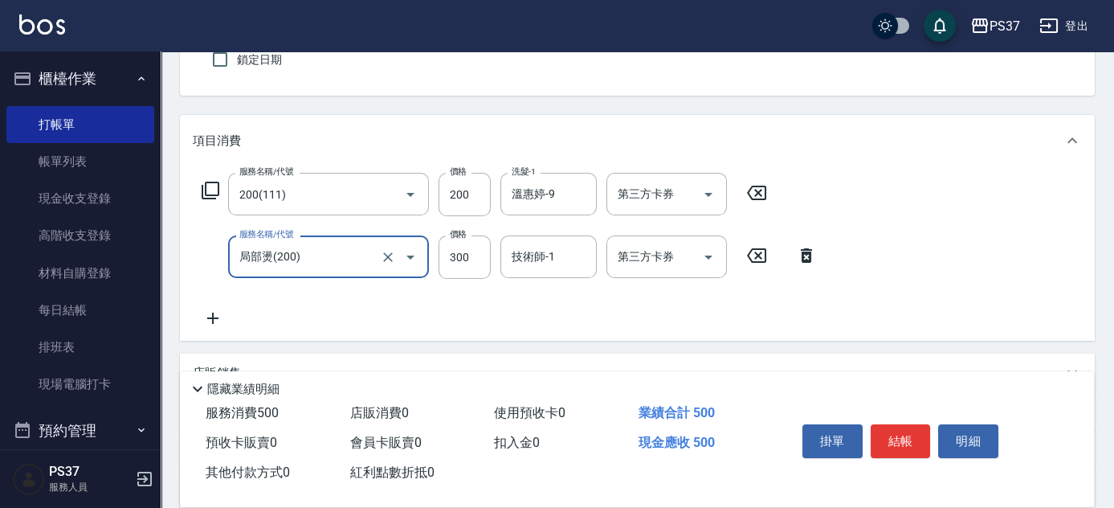
click at [345, 258] on input "局部燙(200)" at bounding box center [305, 257] width 141 height 28
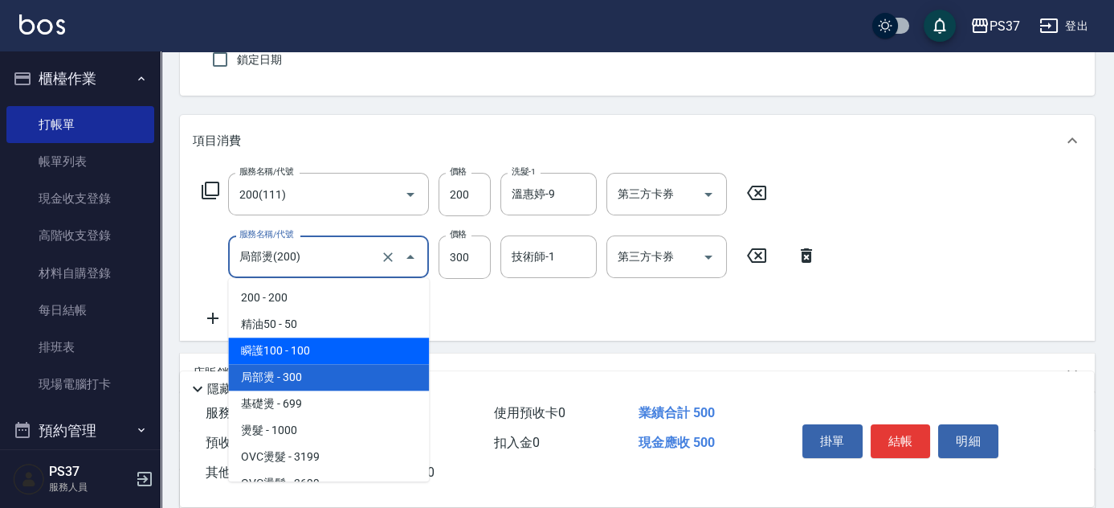
click at [338, 344] on span "瞬護100 - 100" at bounding box center [328, 350] width 201 height 27
type input "瞬護100(113)"
type input "100"
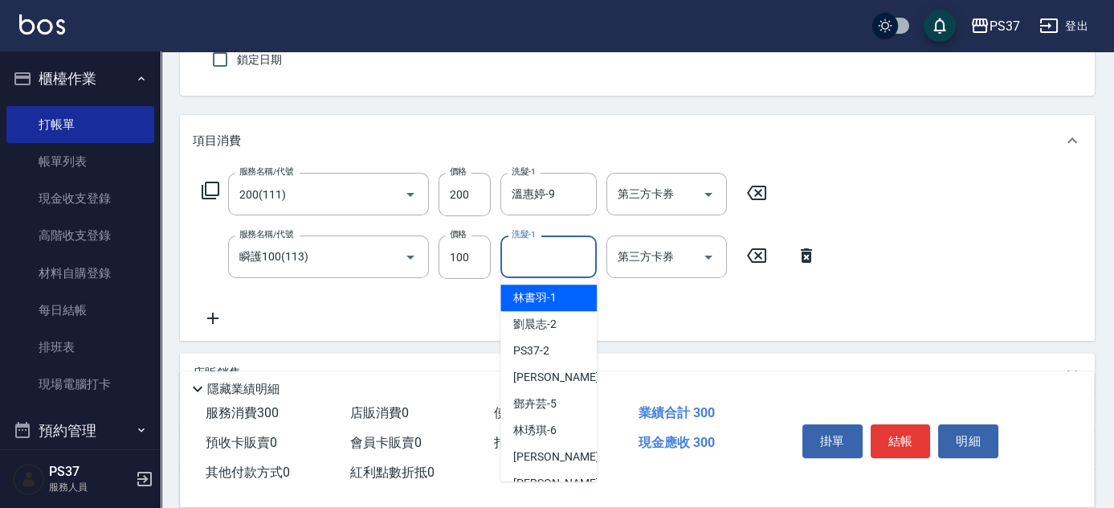
click at [537, 257] on div "洗髮-1 洗髮-1" at bounding box center [548, 256] width 96 height 43
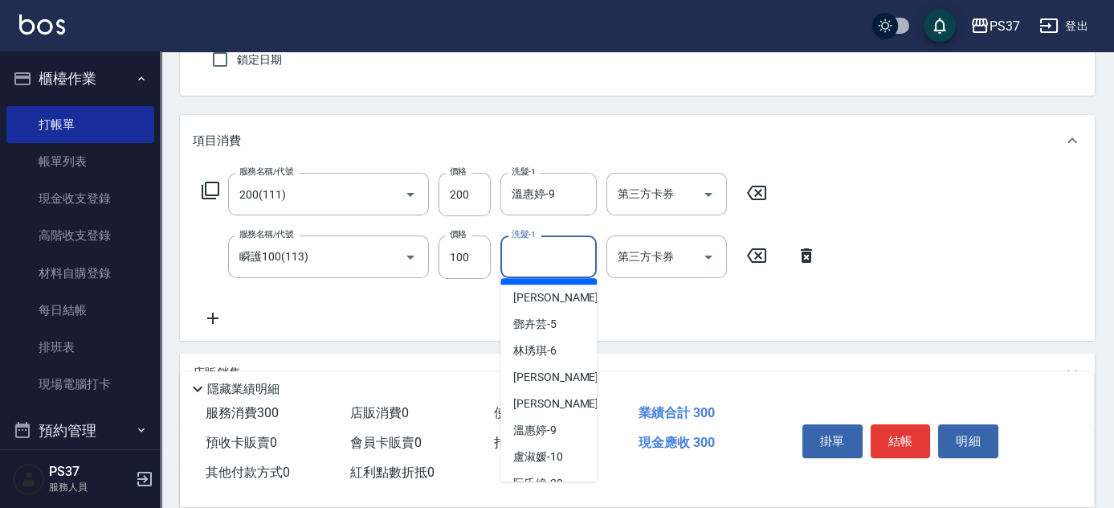
scroll to position [218, 0]
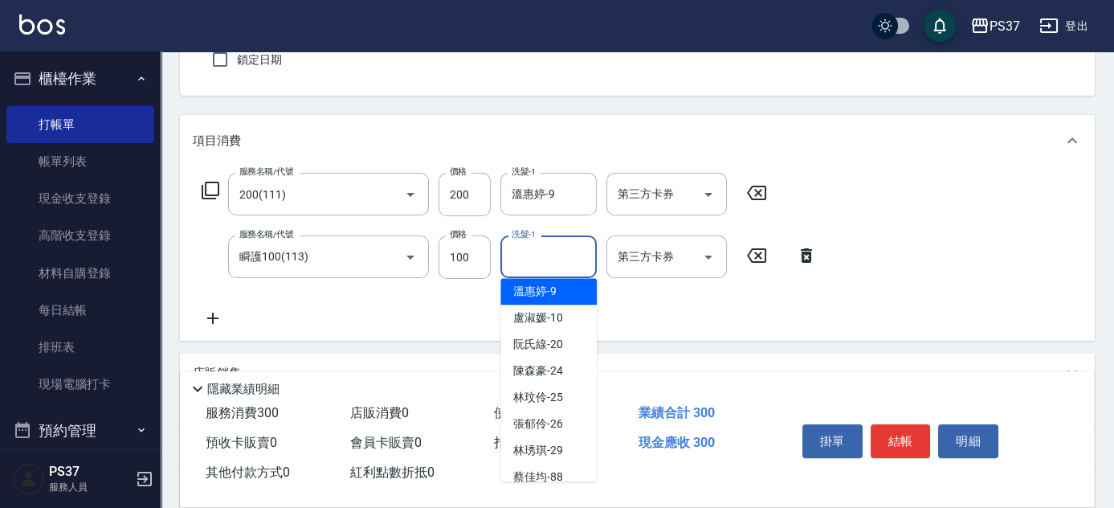
click at [550, 296] on span "溫惠婷 -9" at bounding box center [534, 291] width 43 height 17
type input "溫惠婷-9"
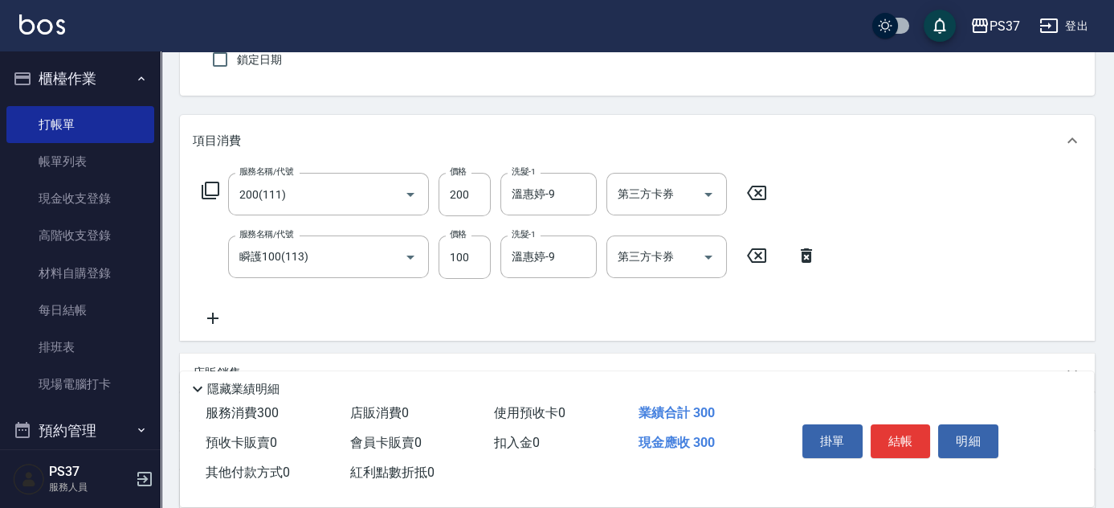
click at [214, 320] on icon at bounding box center [213, 317] width 40 height 19
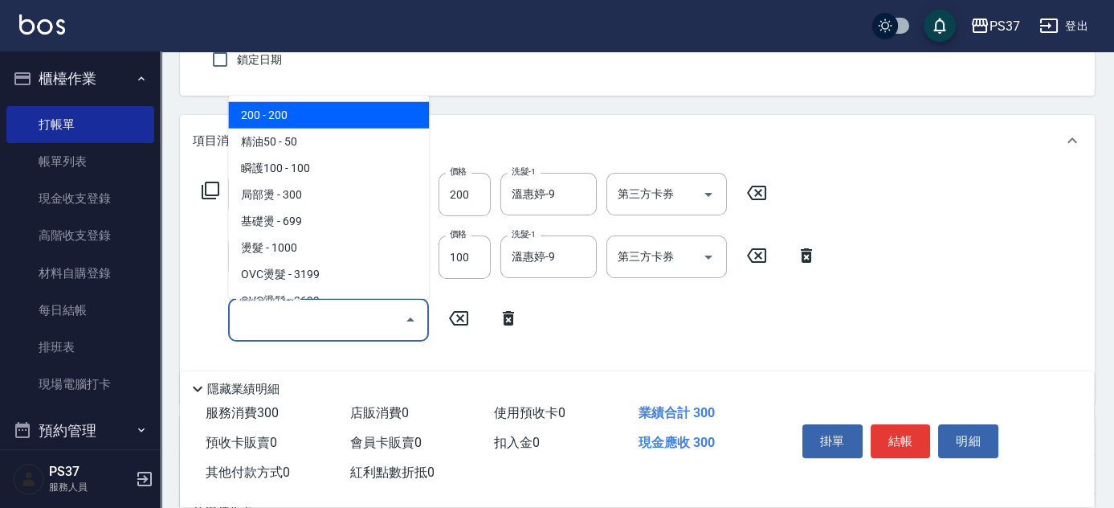
click at [260, 319] on input "服務名稱/代號" at bounding box center [316, 319] width 162 height 28
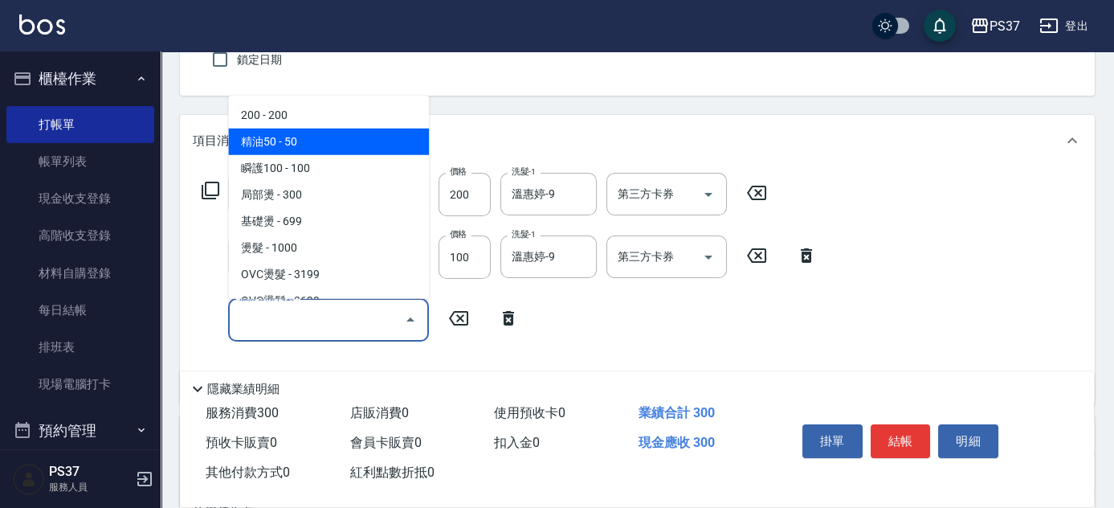
click at [329, 141] on span "精油50 - 50" at bounding box center [328, 141] width 201 height 27
type input "精油50(112)"
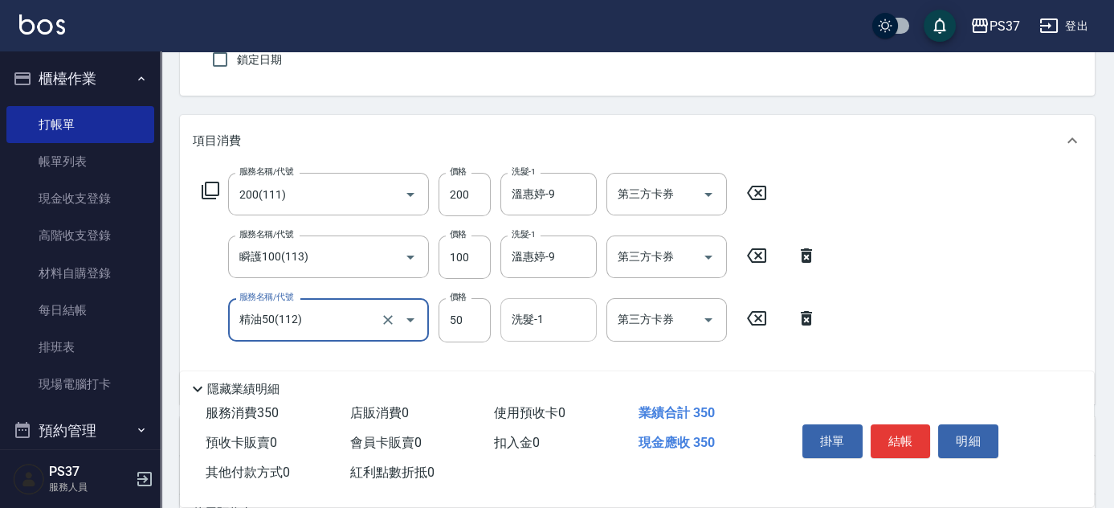
click at [532, 320] on input "洗髮-1" at bounding box center [549, 319] width 82 height 28
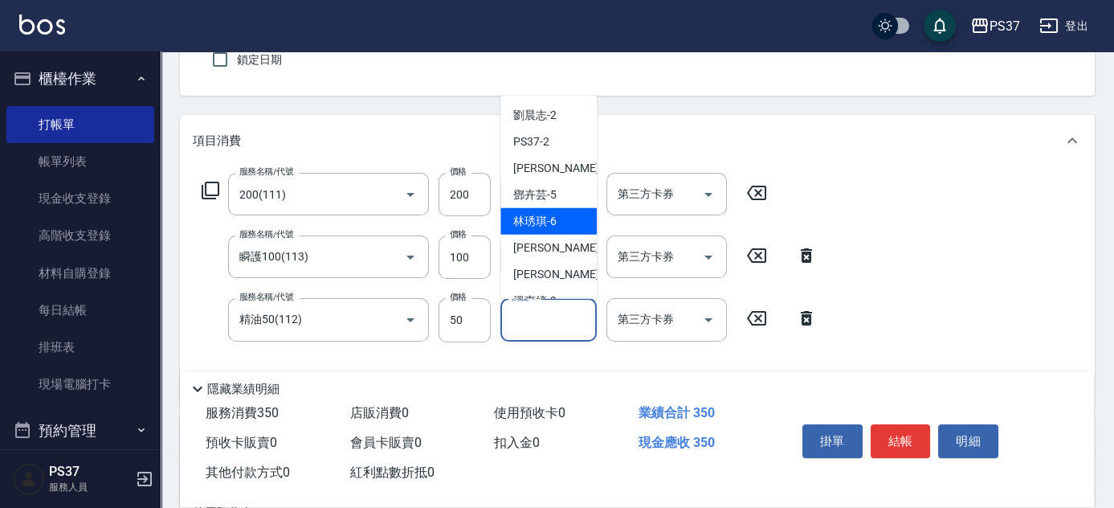
scroll to position [72, 0]
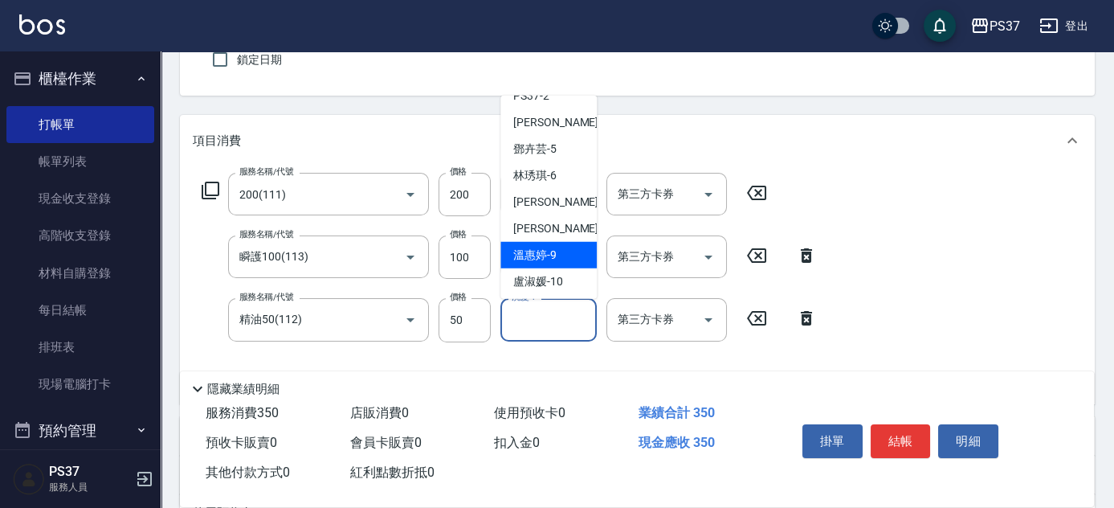
click at [538, 253] on span "溫惠婷 -9" at bounding box center [534, 255] width 43 height 17
type input "溫惠婷-9"
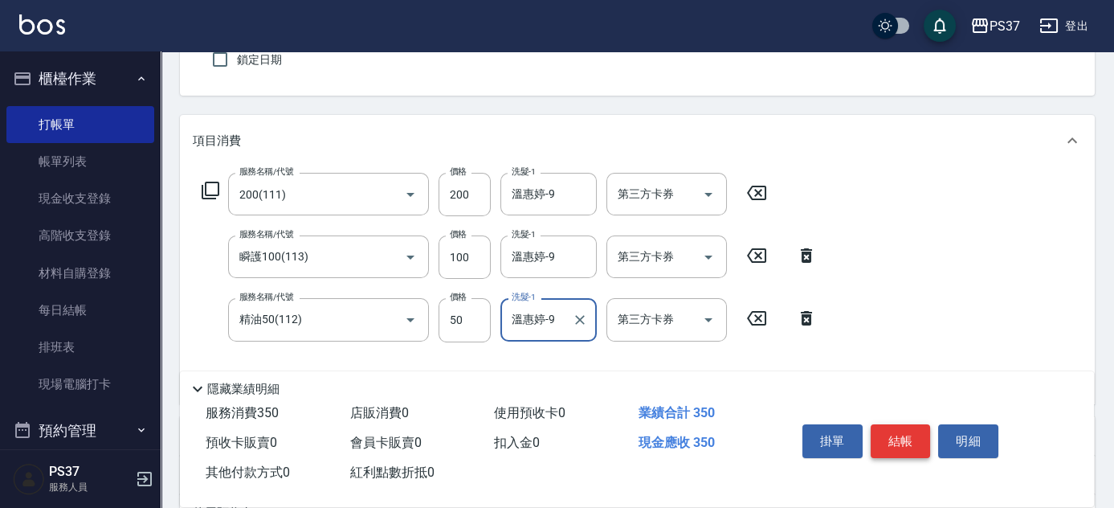
click at [896, 424] on button "結帳" at bounding box center [901, 441] width 60 height 34
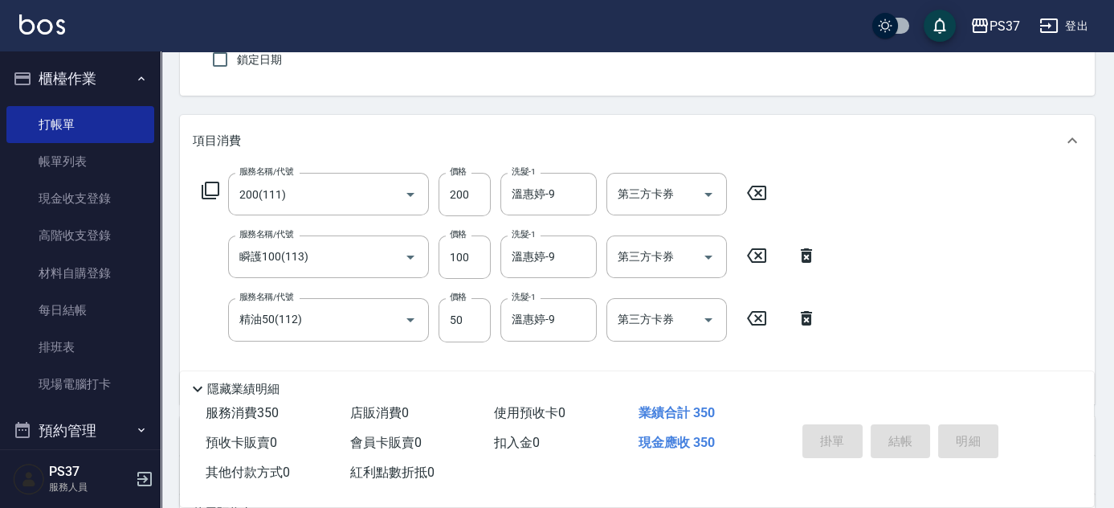
type input "2025/08/19 20:22"
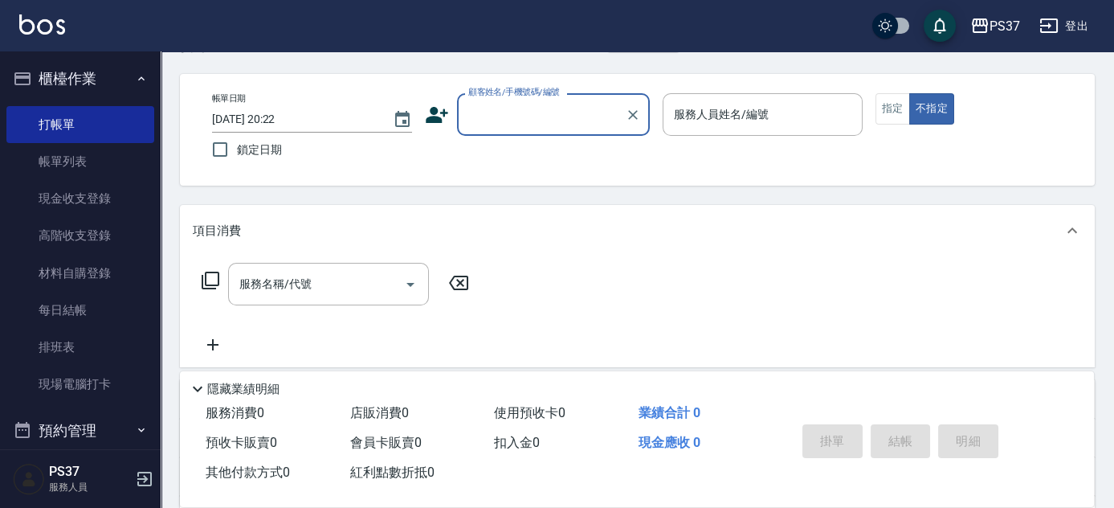
scroll to position [0, 0]
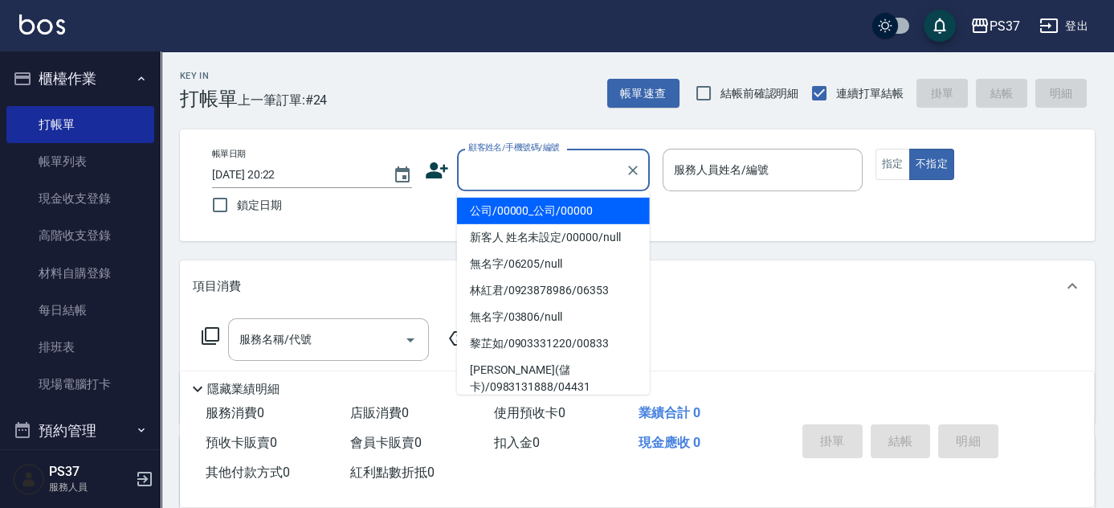
click at [549, 181] on input "顧客姓名/手機號碼/編號" at bounding box center [541, 170] width 154 height 28
click at [548, 205] on li "公司/00000_公司/00000" at bounding box center [553, 211] width 193 height 27
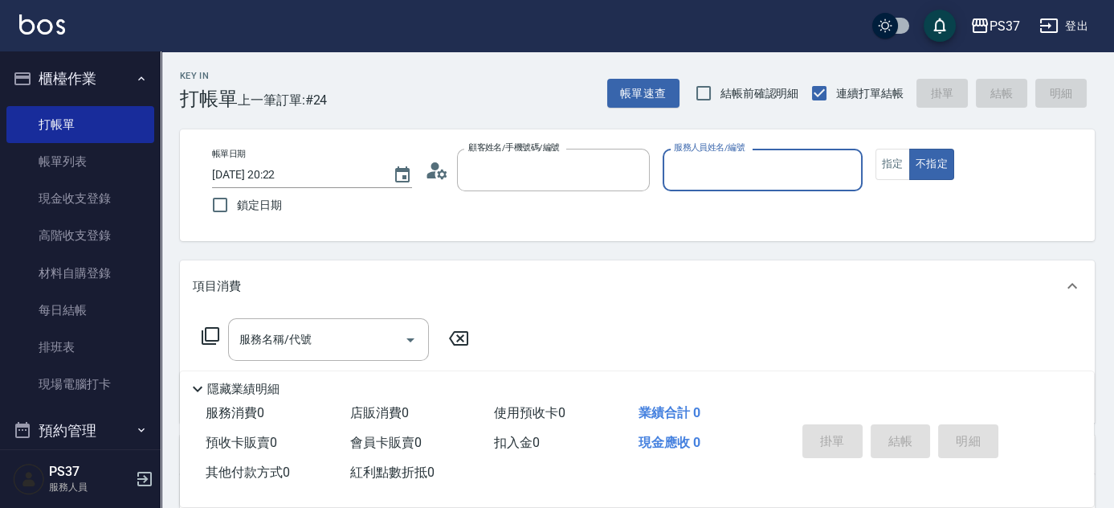
type input "公司/00000_公司/00000"
click at [699, 182] on input "服務人員姓名/編號" at bounding box center [763, 170] width 186 height 28
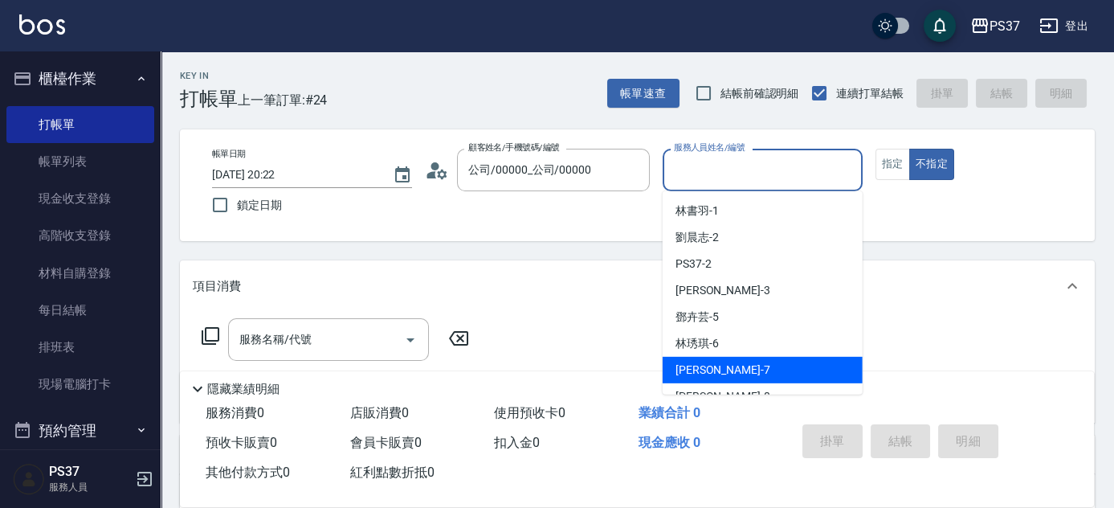
click at [735, 369] on div "黎氏萍 -7" at bounding box center [763, 370] width 200 height 27
type input "黎氏萍-7"
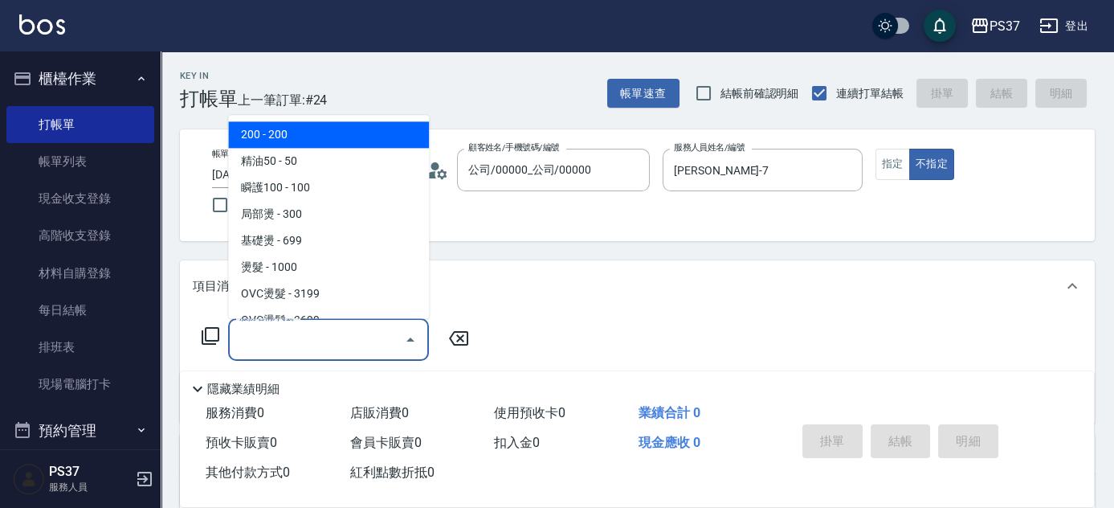
click at [271, 346] on input "服務名稱/代號" at bounding box center [316, 339] width 162 height 28
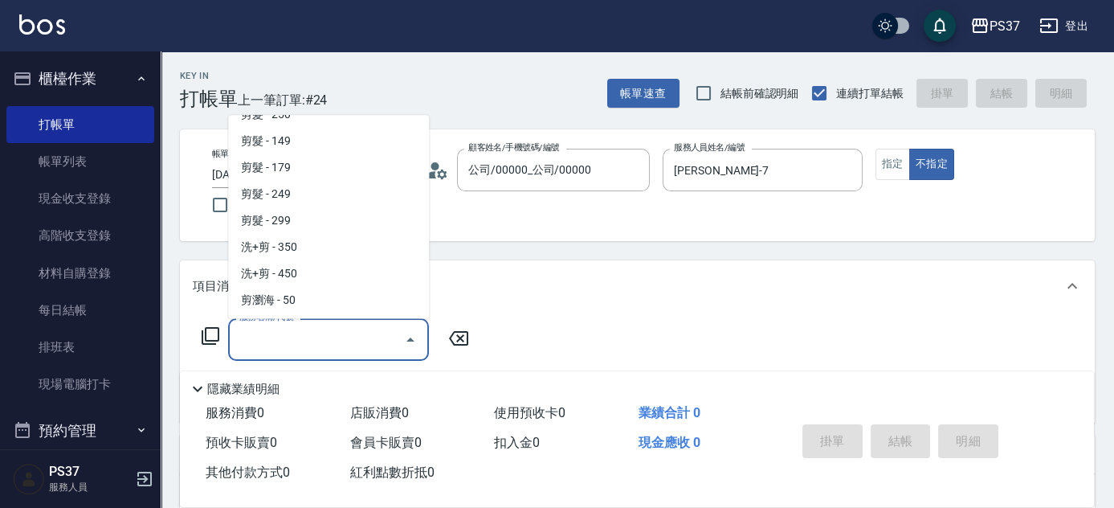
scroll to position [803, 0]
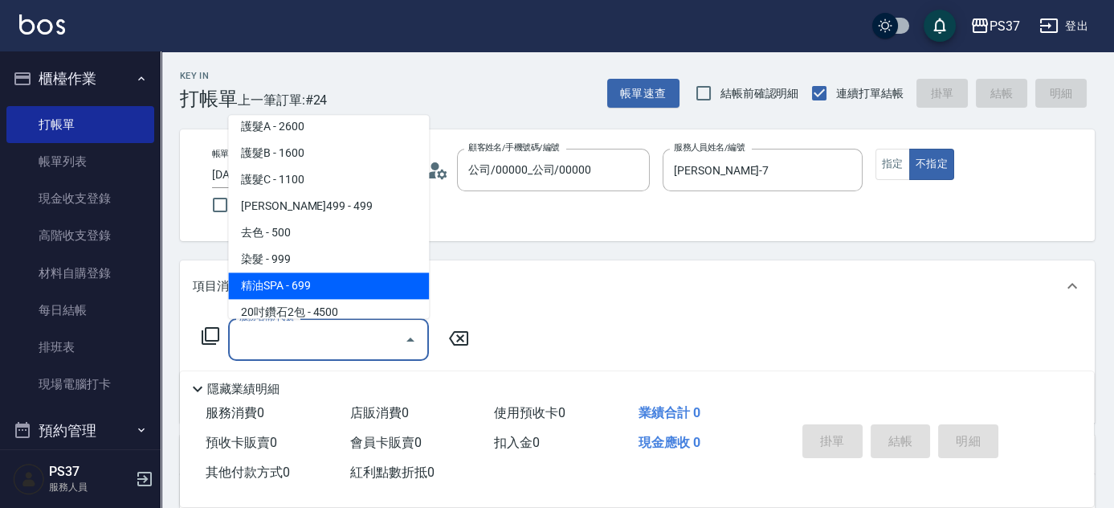
click at [342, 285] on span "精油SPA - 699" at bounding box center [328, 286] width 201 height 27
type input "精油SPA(0699)"
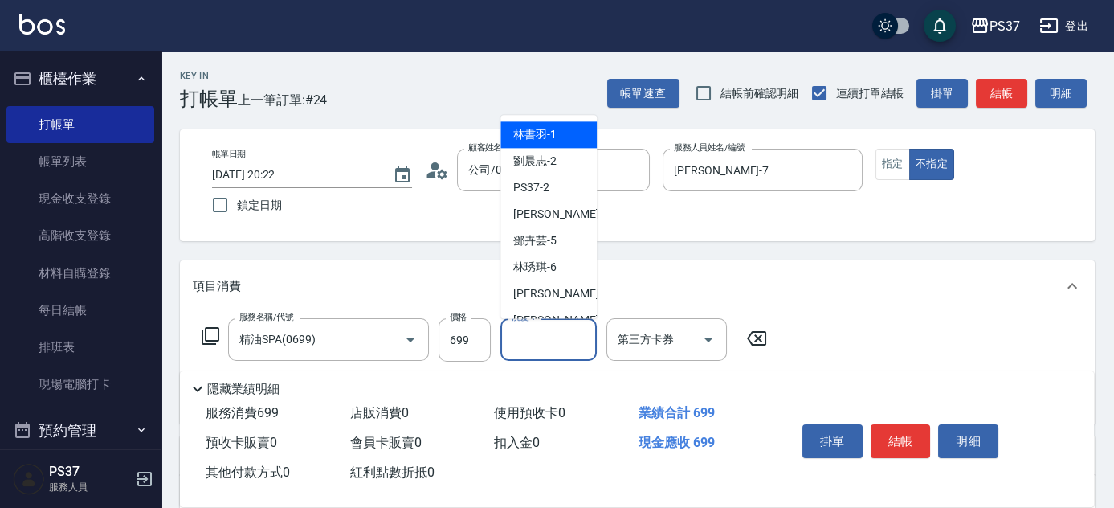
click at [554, 345] on input "洗髮-1" at bounding box center [549, 339] width 82 height 28
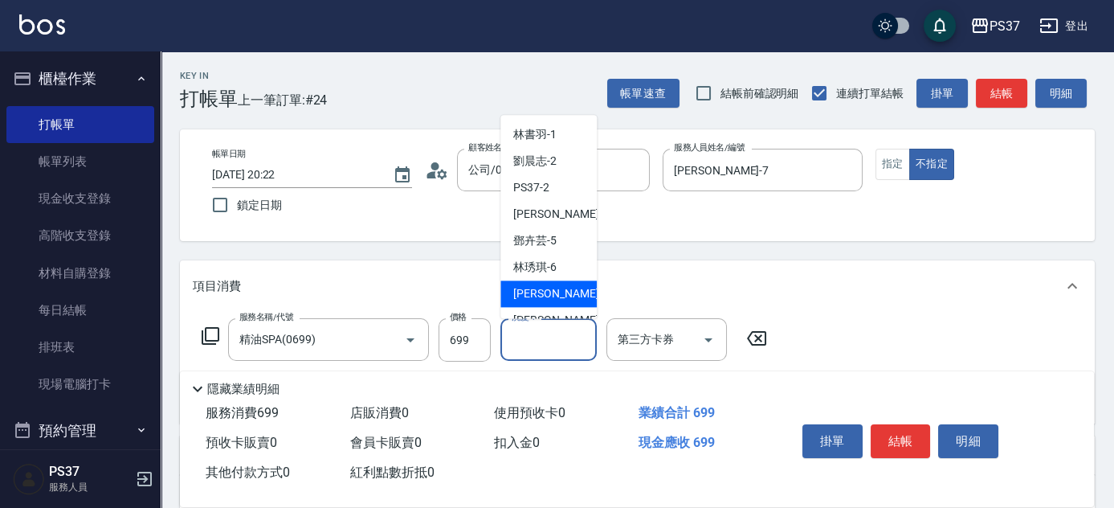
click at [544, 284] on div "黎氏萍 -7" at bounding box center [548, 294] width 96 height 27
type input "黎氏萍-7"
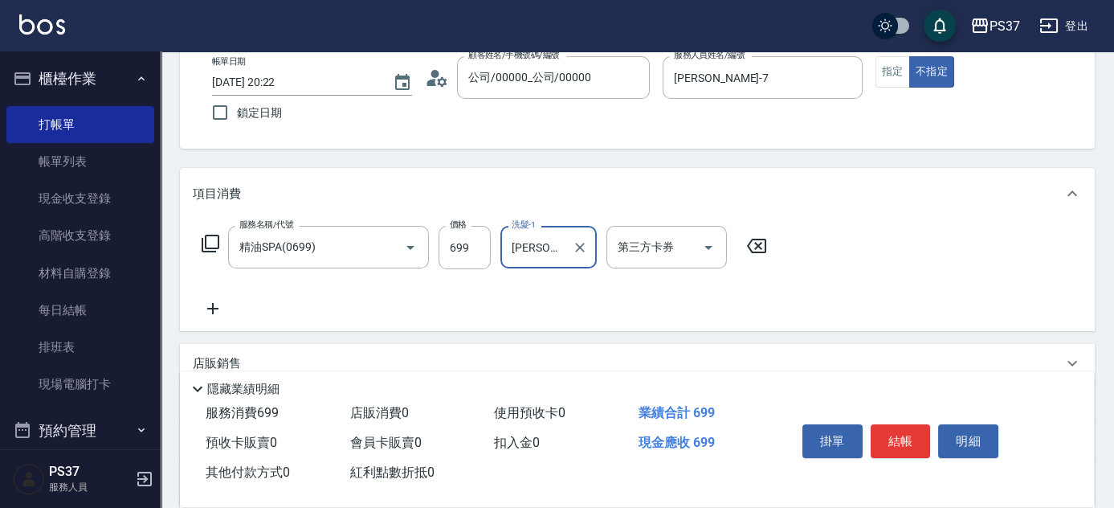
scroll to position [145, 0]
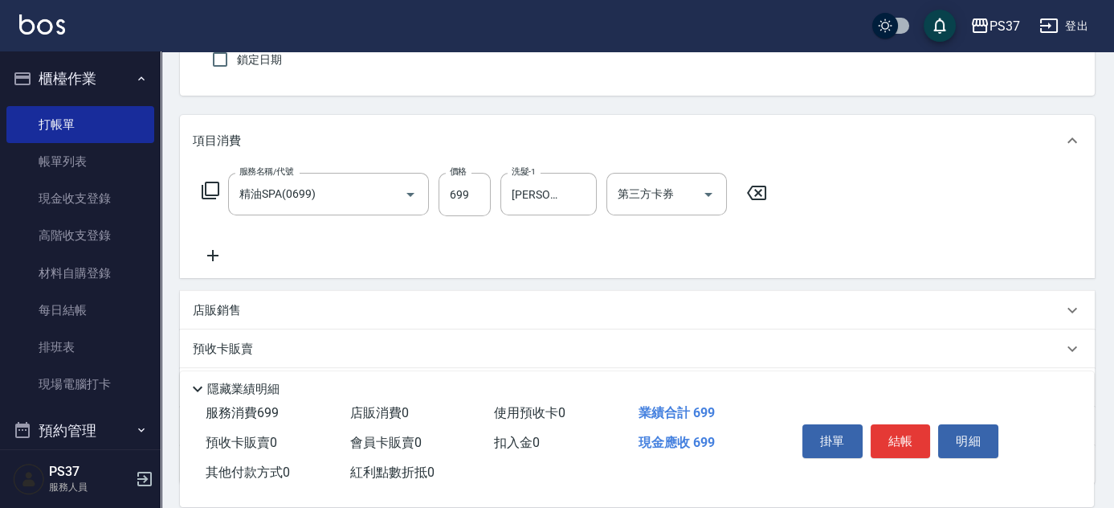
click at [222, 260] on icon at bounding box center [213, 255] width 40 height 19
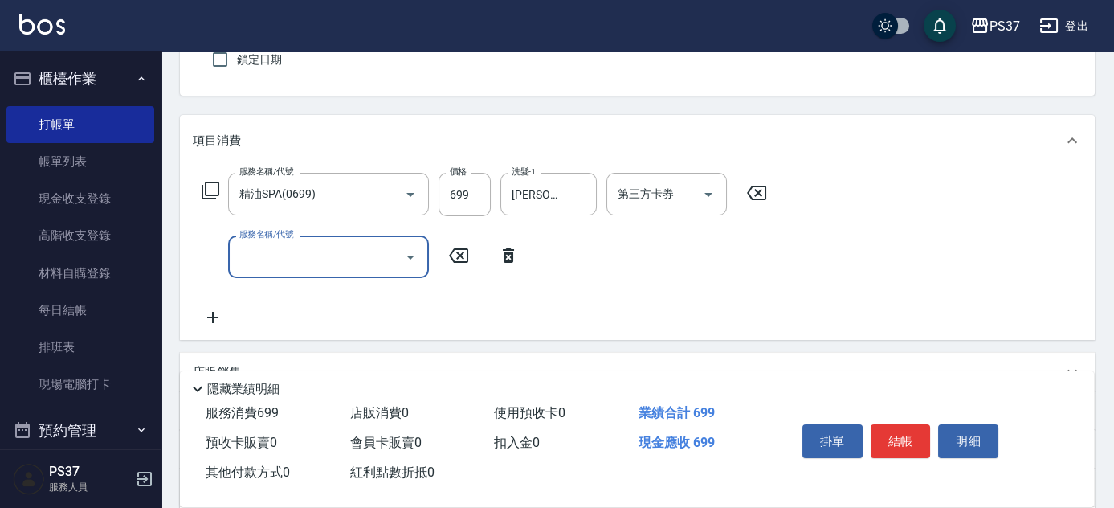
click at [509, 260] on icon at bounding box center [508, 255] width 11 height 14
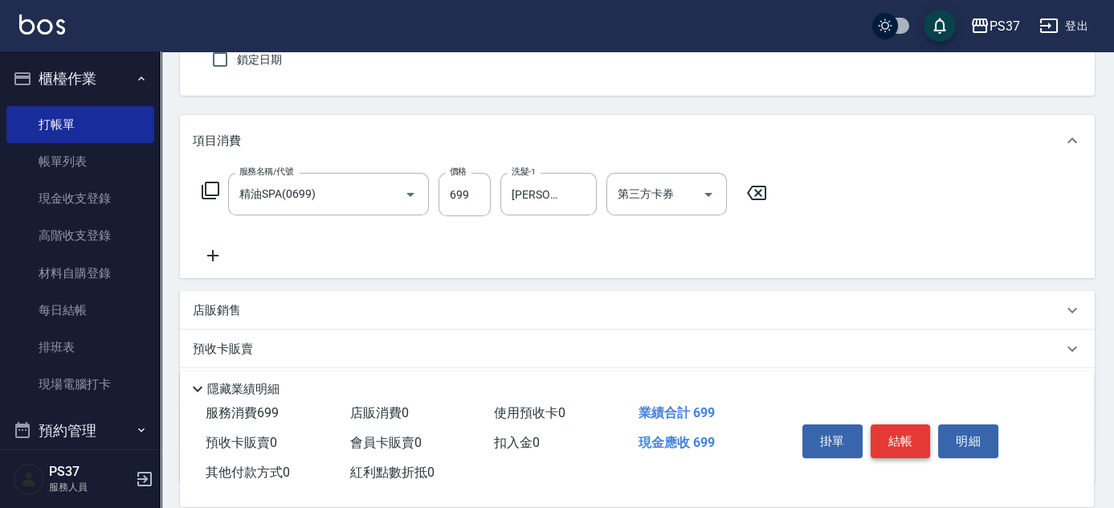
click at [892, 438] on button "結帳" at bounding box center [901, 441] width 60 height 34
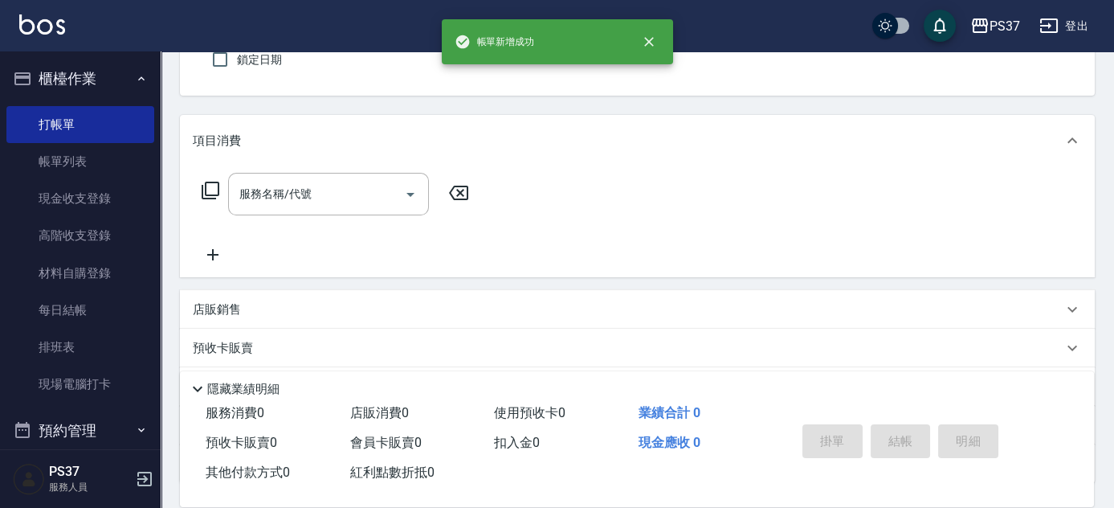
scroll to position [0, 0]
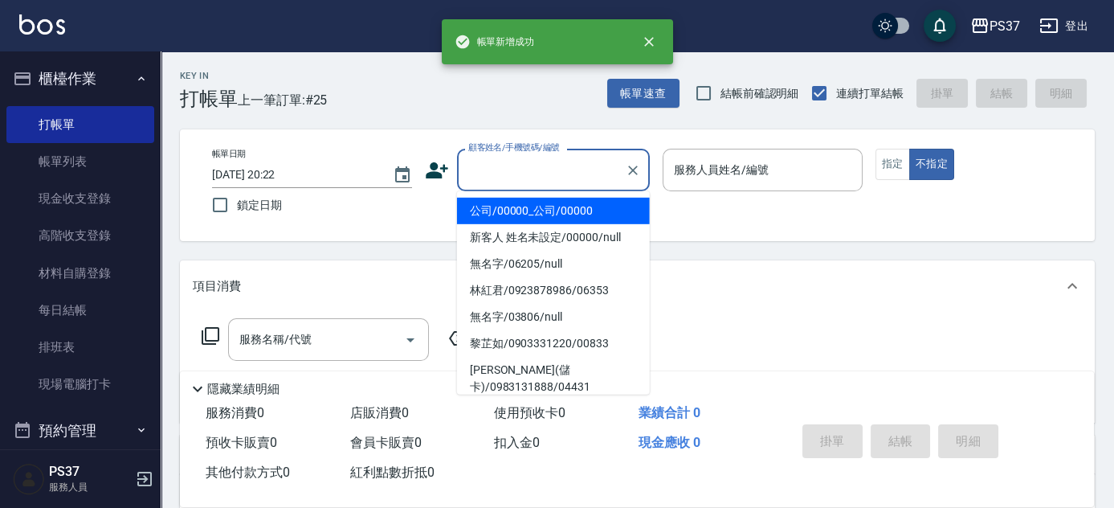
click at [562, 169] on input "顧客姓名/手機號碼/編號" at bounding box center [541, 170] width 154 height 28
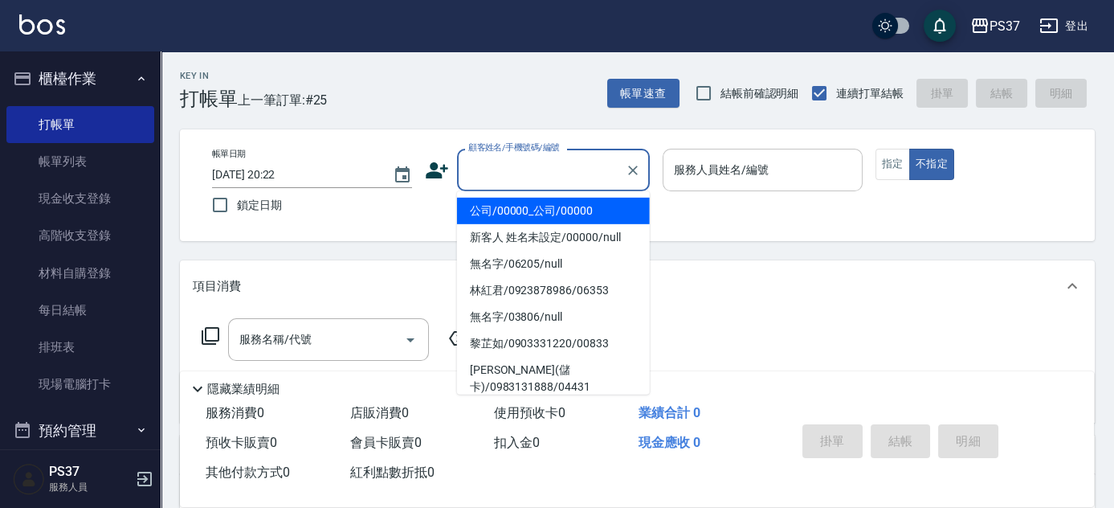
click at [545, 201] on li "公司/00000_公司/00000" at bounding box center [553, 211] width 193 height 27
type input "公司/00000_公司/00000"
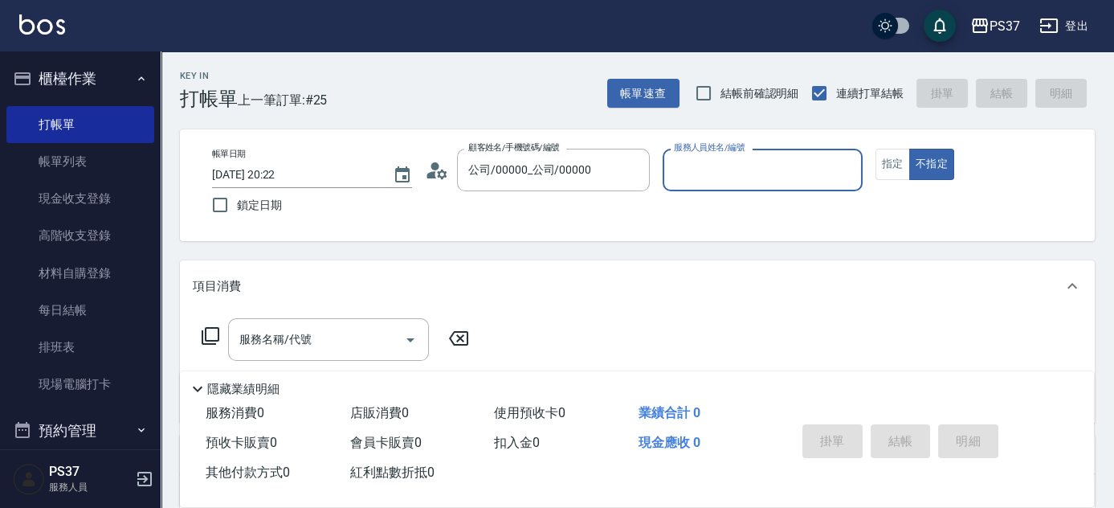
click at [732, 174] on input "服務人員姓名/編號" at bounding box center [763, 170] width 186 height 28
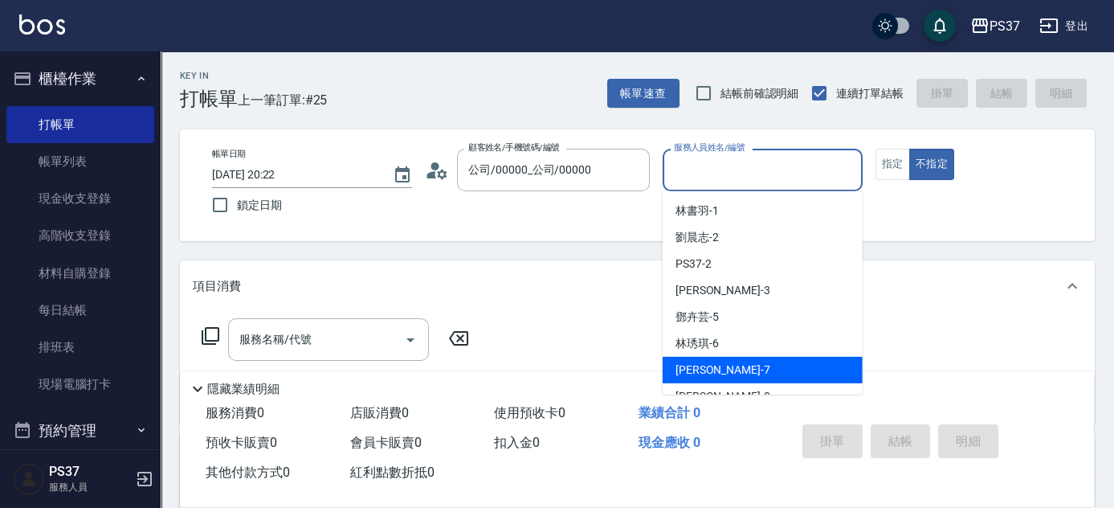
click at [745, 371] on div "黎氏萍 -7" at bounding box center [763, 370] width 200 height 27
type input "黎氏萍-7"
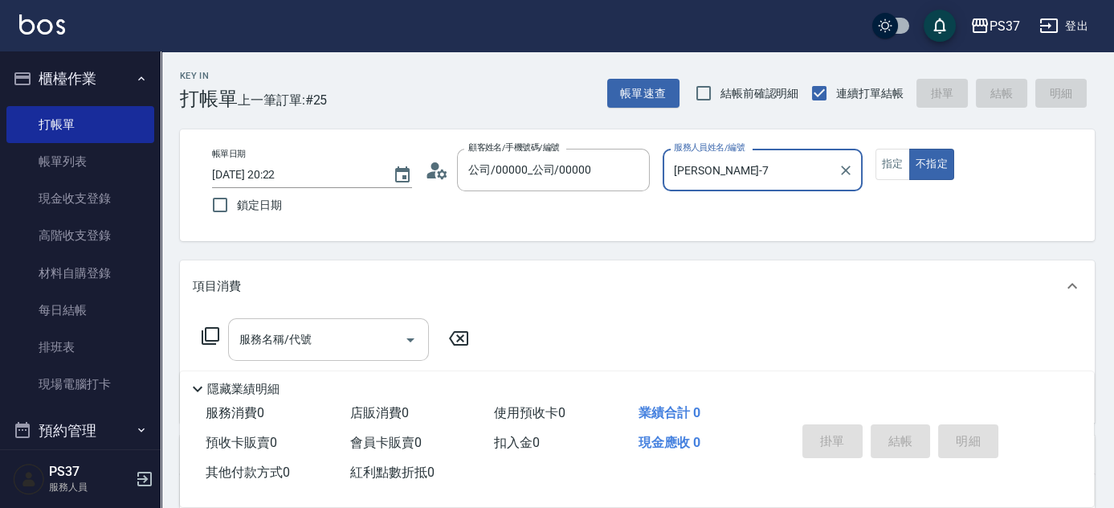
click at [334, 328] on input "服務名稱/代號" at bounding box center [316, 339] width 162 height 28
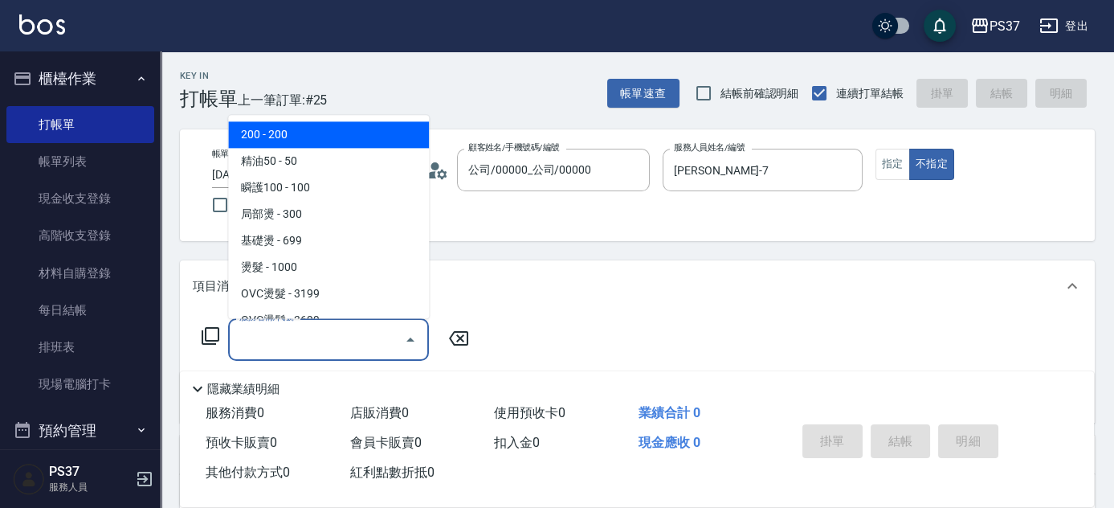
click at [299, 124] on span "200 - 200" at bounding box center [328, 135] width 201 height 27
type input "200(111)"
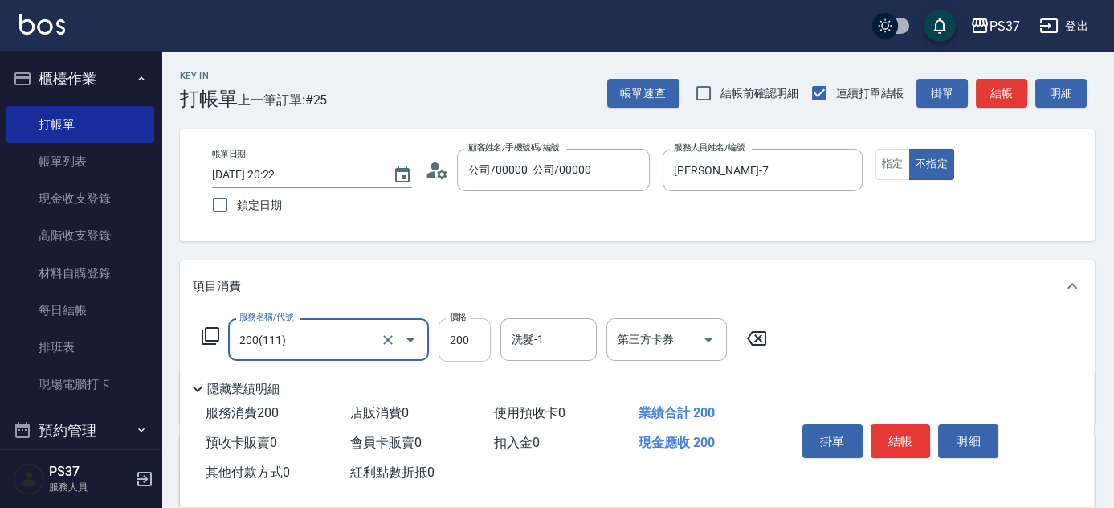
click at [463, 329] on input "200" at bounding box center [464, 339] width 52 height 43
type input "100"
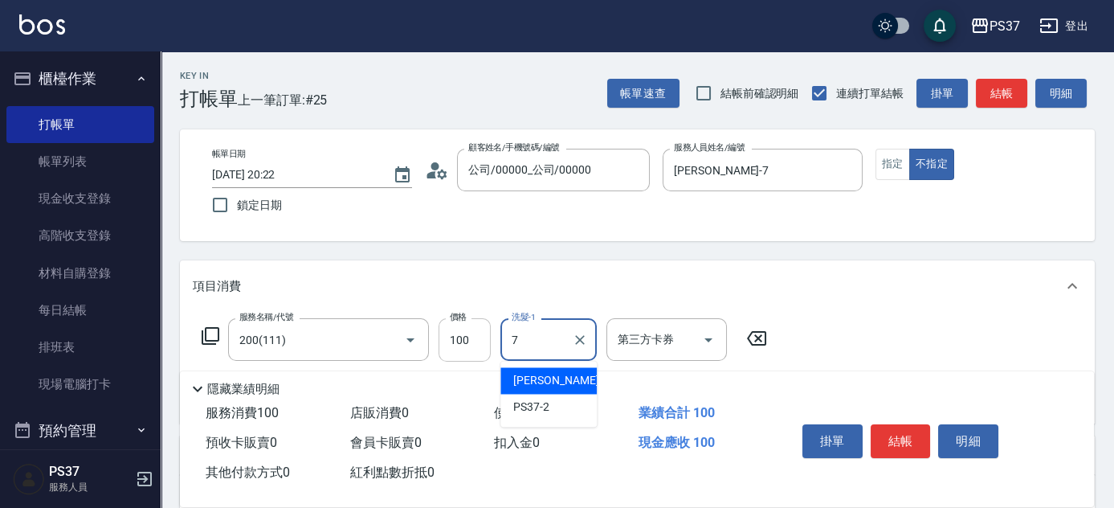
type input "黎氏萍-7"
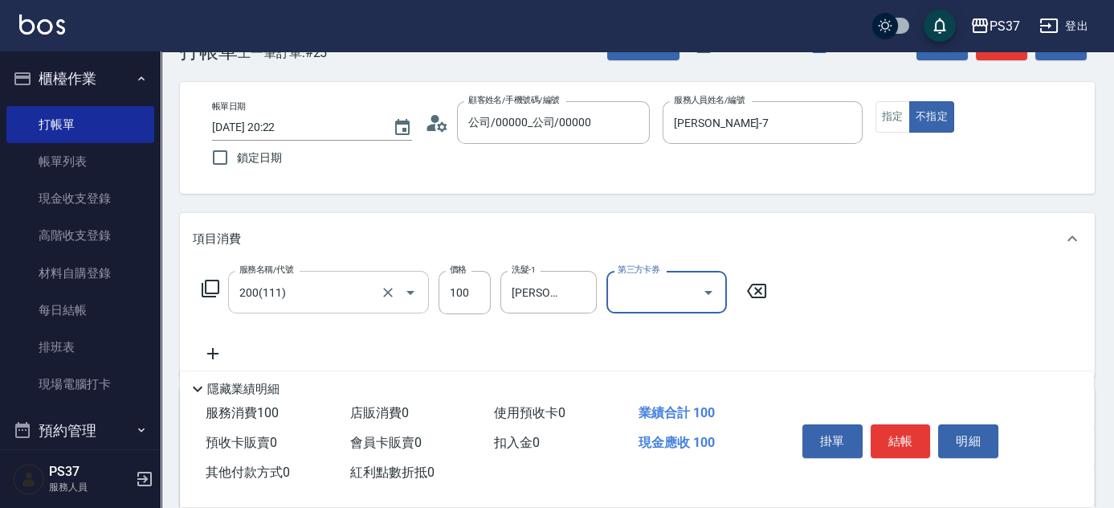
scroll to position [72, 0]
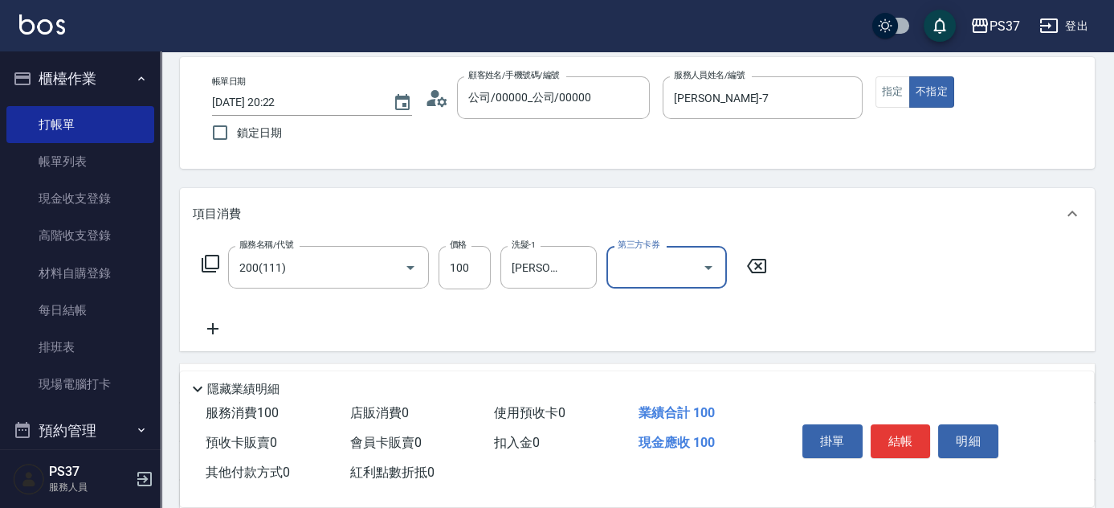
click at [216, 328] on icon at bounding box center [212, 328] width 11 height 11
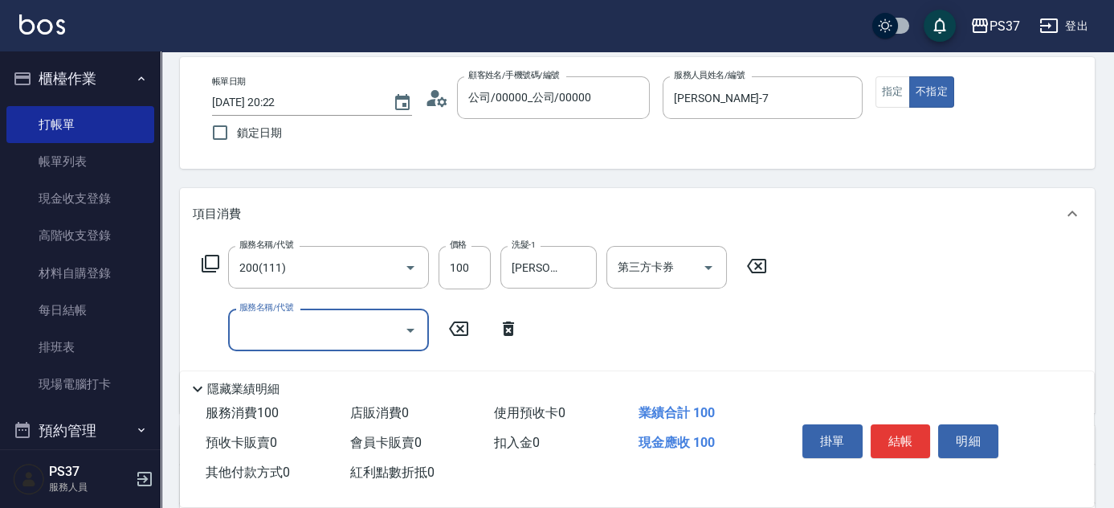
click at [298, 346] on div "服務名稱/代號" at bounding box center [328, 329] width 201 height 43
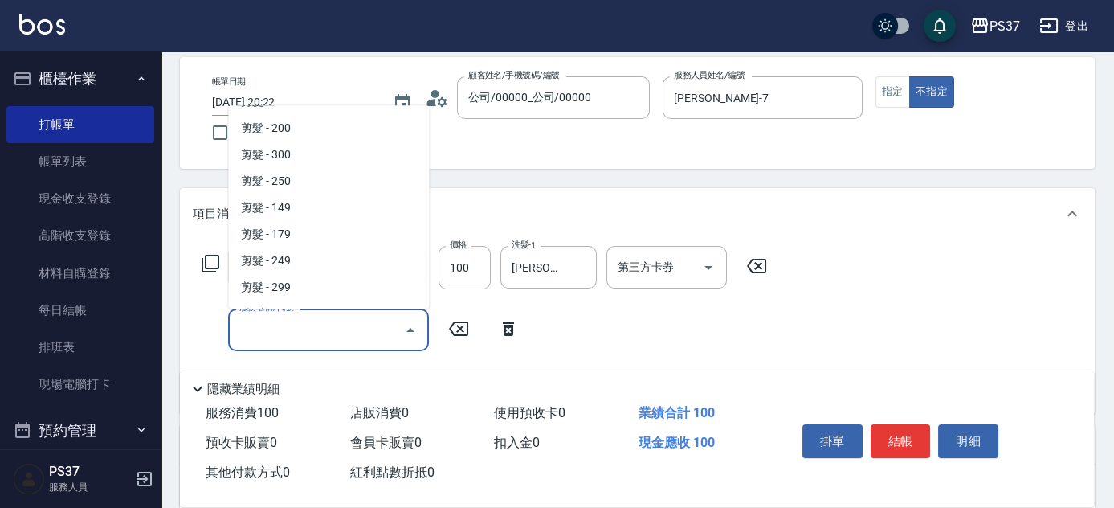
scroll to position [365, 0]
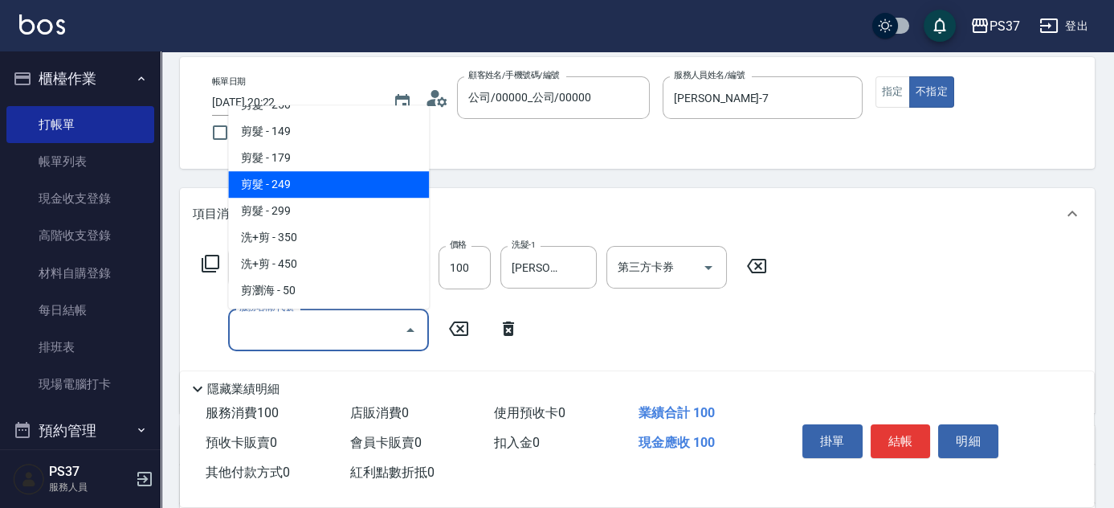
click at [321, 173] on span "剪髮 - 249" at bounding box center [328, 184] width 201 height 27
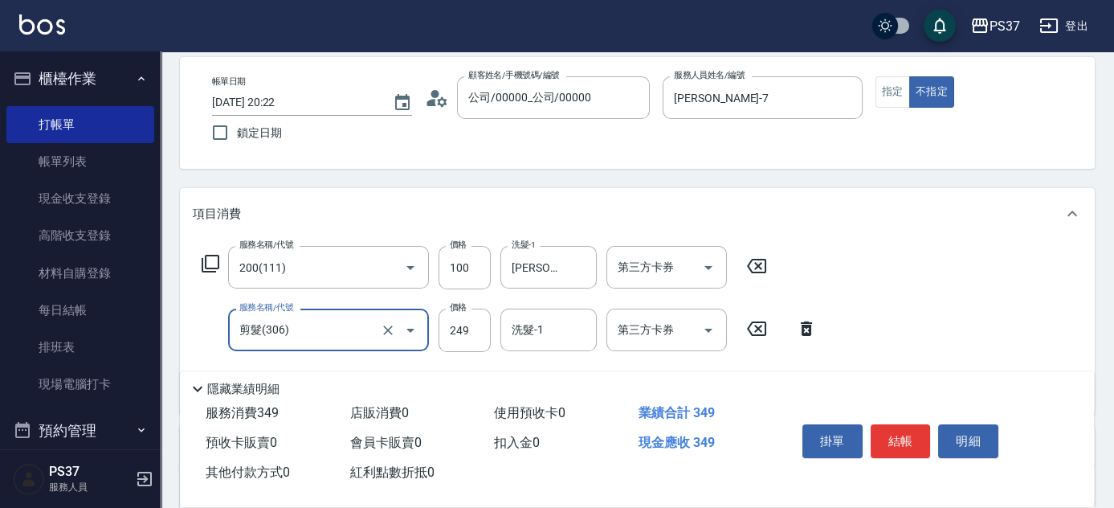
click at [318, 329] on input "剪髮(306)" at bounding box center [305, 330] width 141 height 28
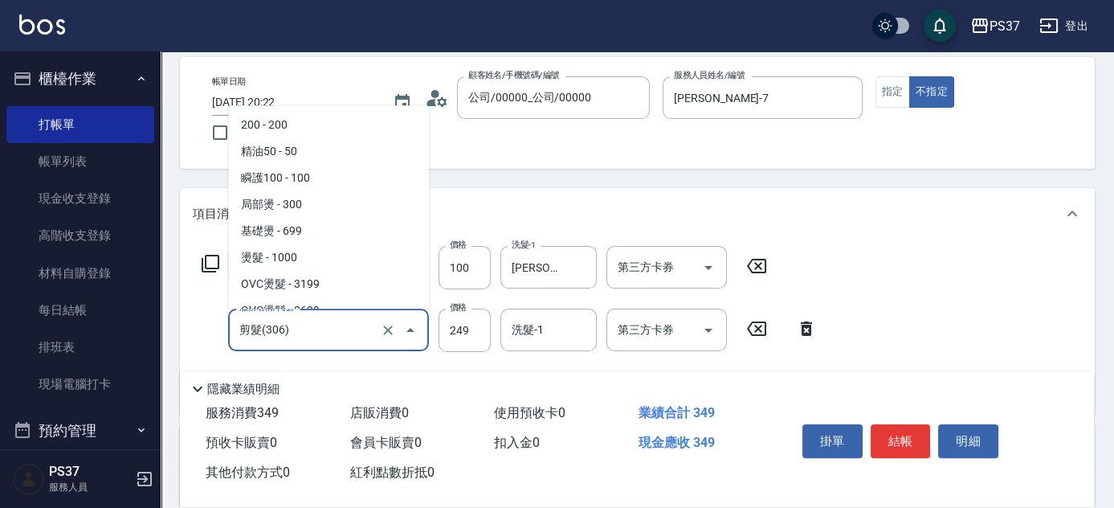
scroll to position [254, 0]
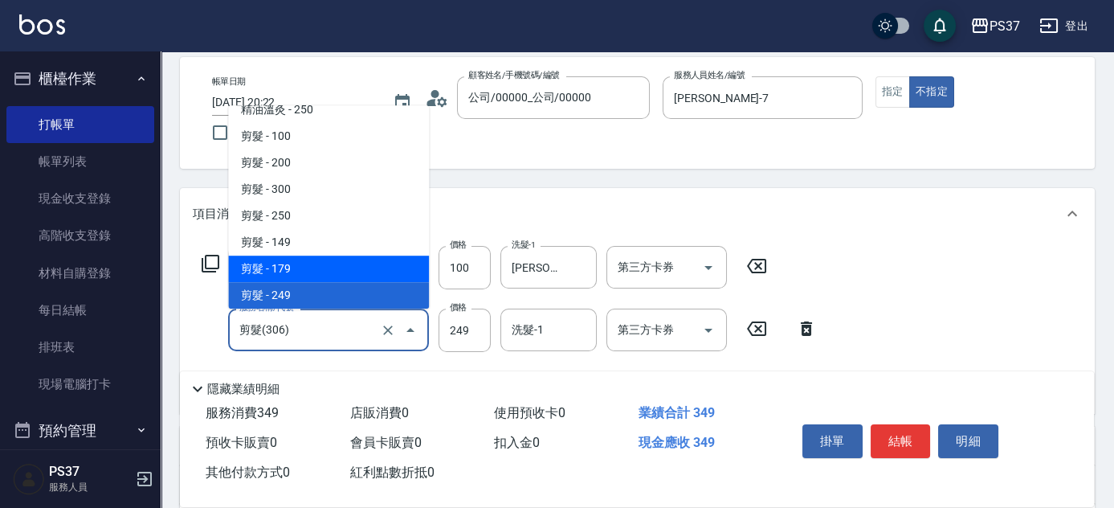
click at [328, 260] on span "剪髮 - 179" at bounding box center [328, 268] width 201 height 27
type input "剪髮(305)"
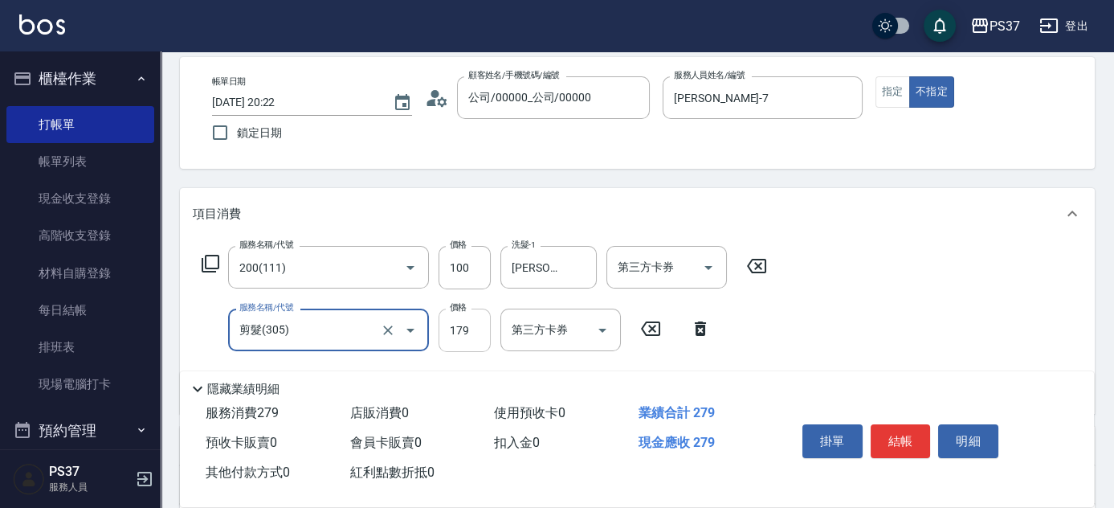
click at [483, 323] on input "179" at bounding box center [464, 329] width 52 height 43
type input "180"
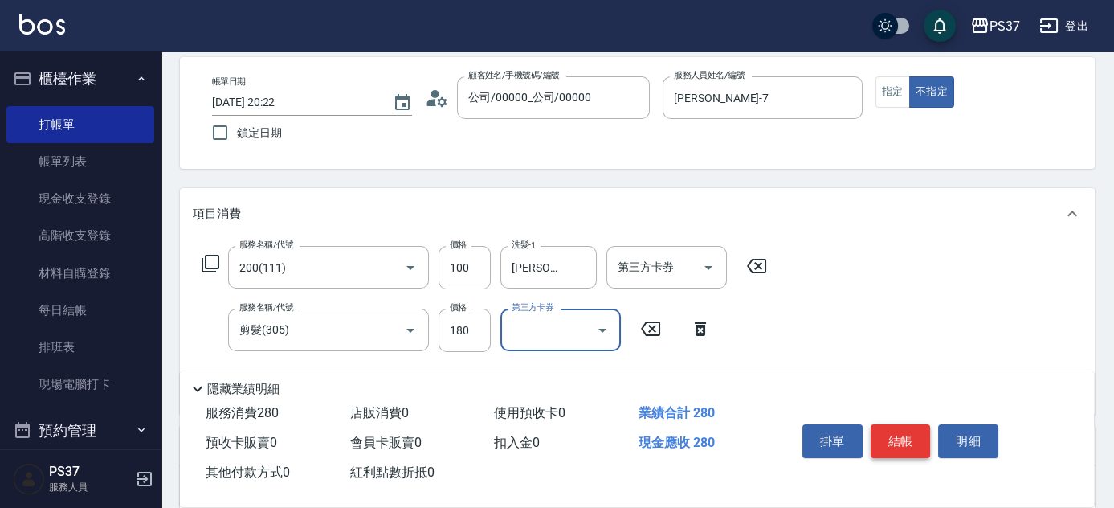
click at [896, 446] on button "結帳" at bounding box center [901, 441] width 60 height 34
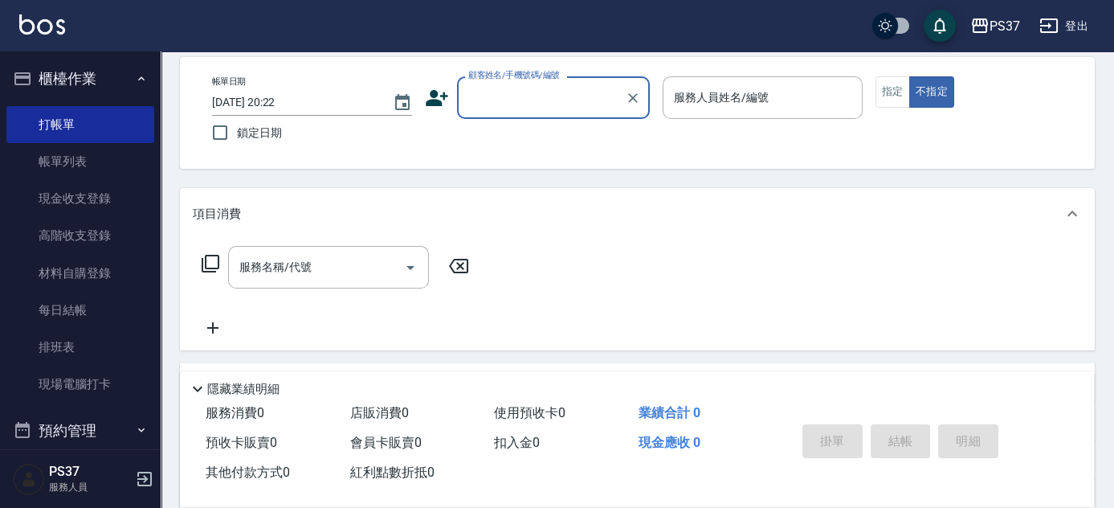
click at [540, 111] on input "顧客姓名/手機號碼/編號" at bounding box center [541, 98] width 154 height 28
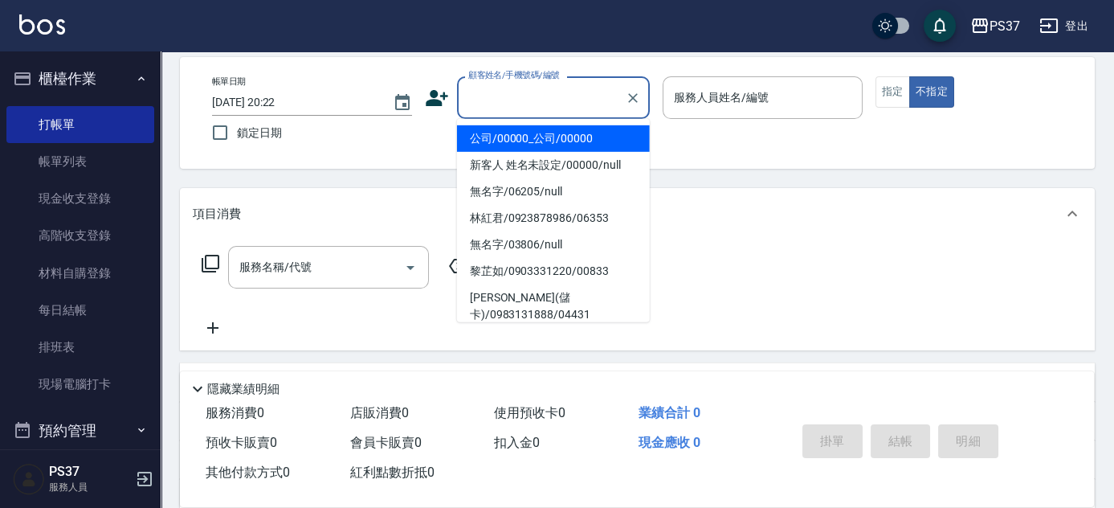
click at [561, 144] on li "公司/00000_公司/00000" at bounding box center [553, 138] width 193 height 27
type input "公司/00000_公司/00000"
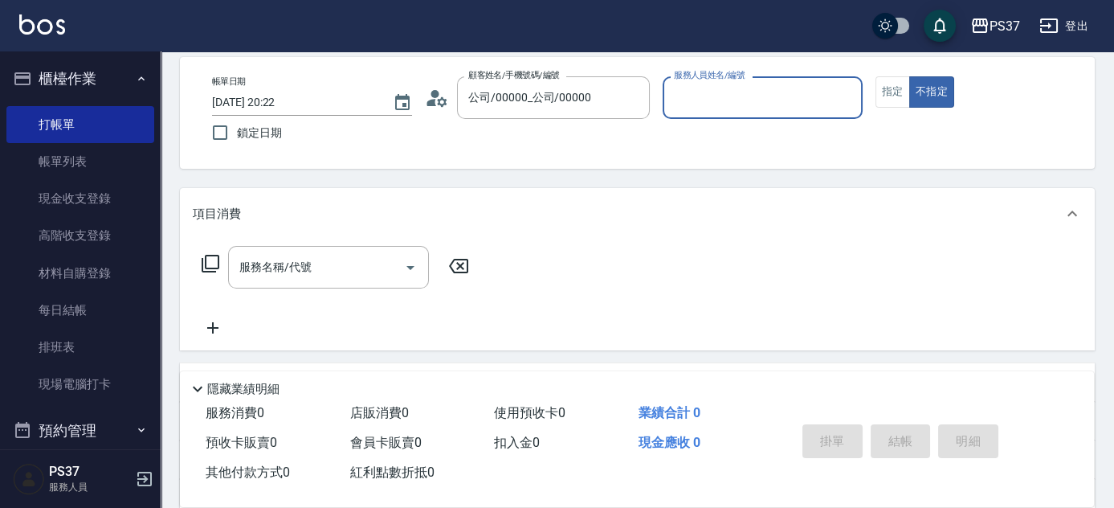
click at [695, 102] on input "服務人員姓名/編號" at bounding box center [763, 98] width 186 height 28
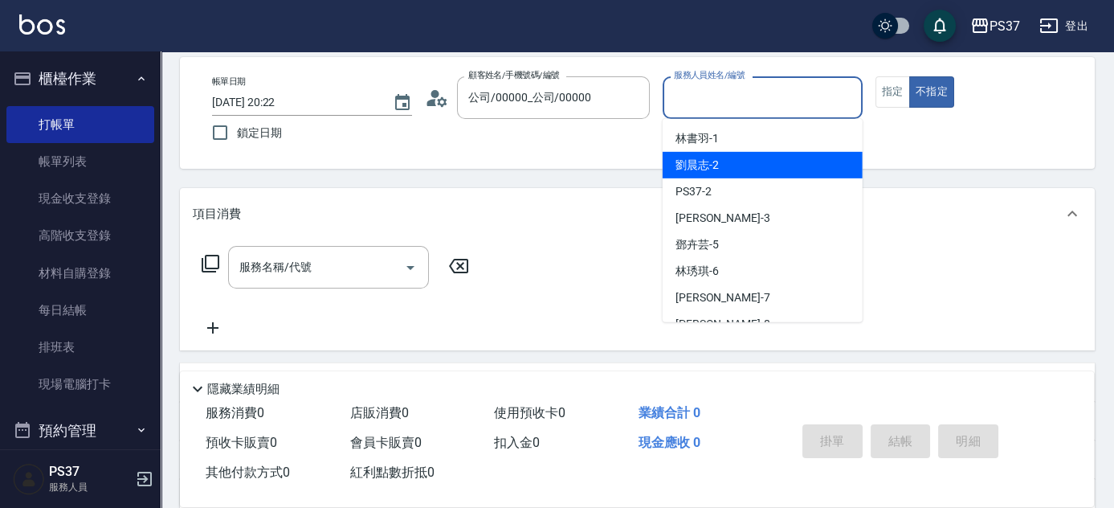
click at [702, 157] on span "劉晨志 -2" at bounding box center [696, 165] width 43 height 17
type input "劉晨志-2"
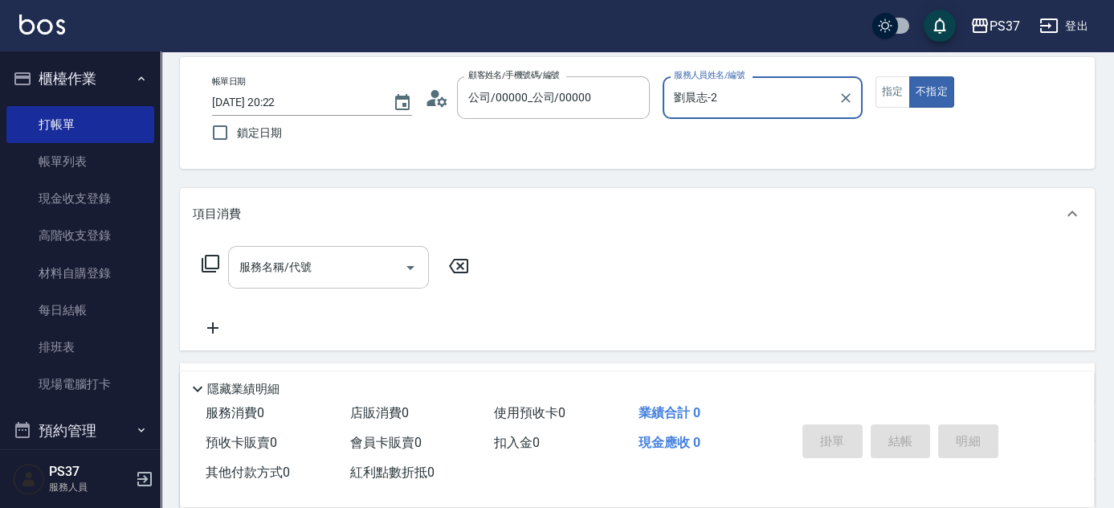
click at [338, 267] on input "服務名稱/代號" at bounding box center [316, 267] width 162 height 28
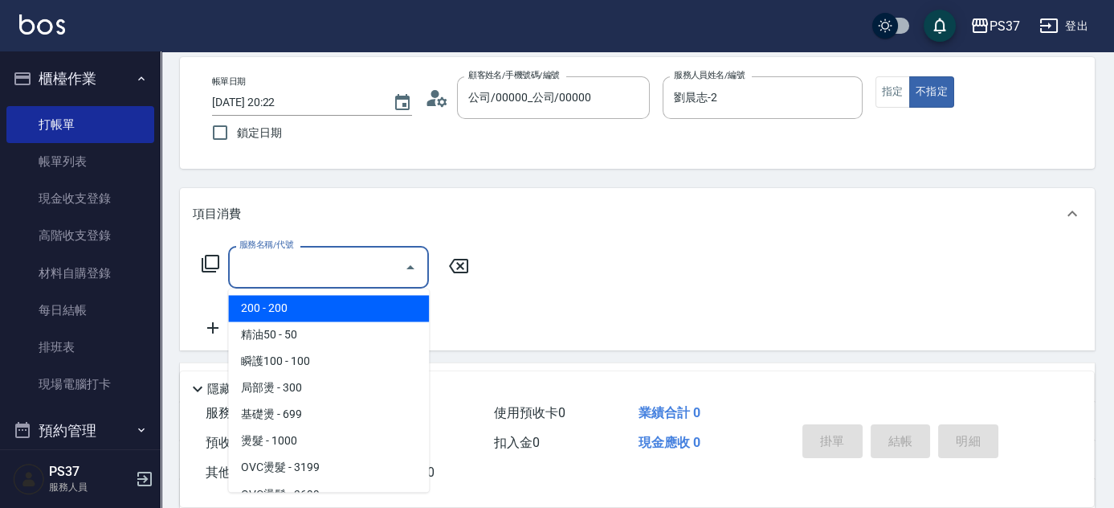
click at [343, 316] on span "200 - 200" at bounding box center [328, 308] width 201 height 27
type input "200(111)"
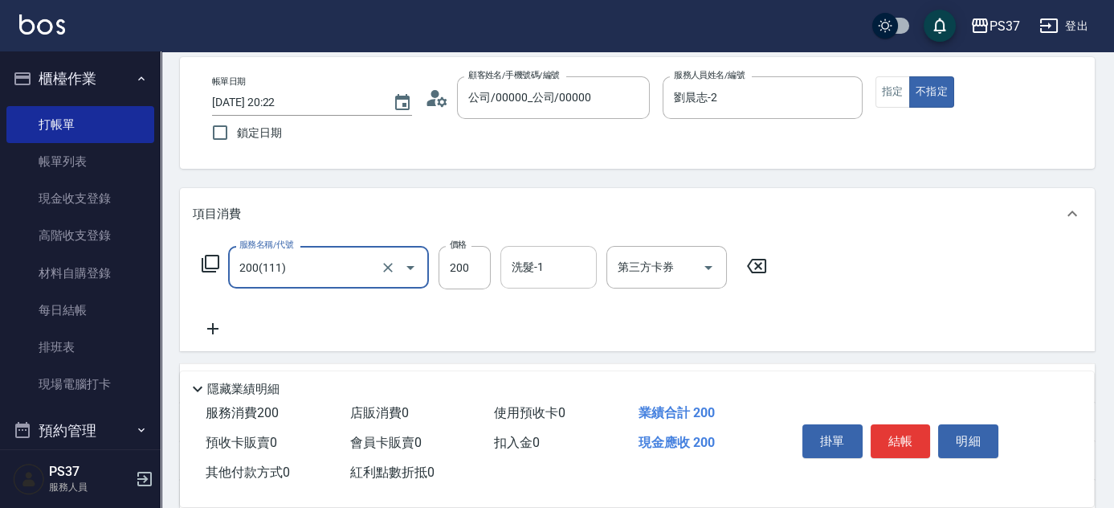
click at [529, 275] on input "洗髮-1" at bounding box center [549, 267] width 82 height 28
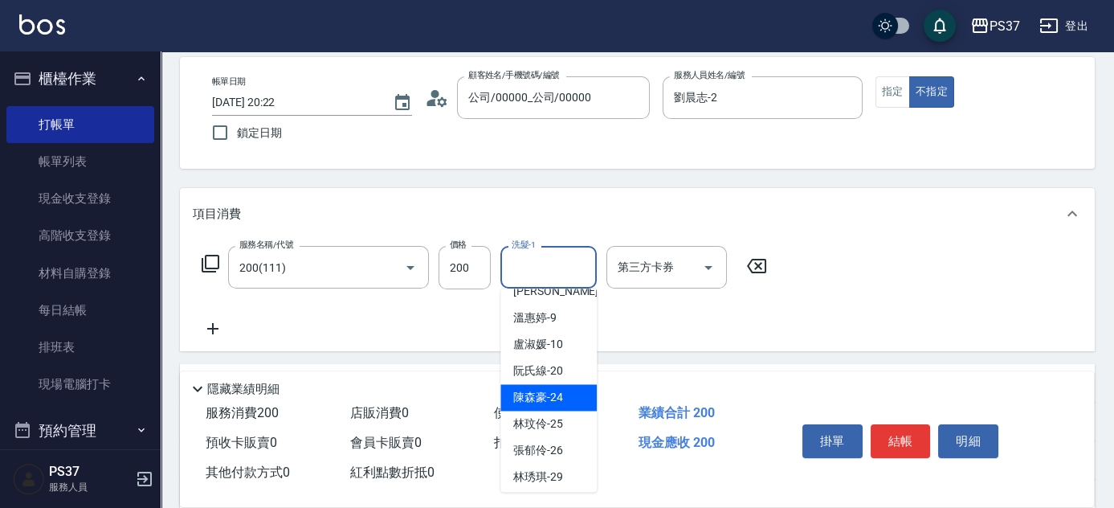
scroll to position [259, 0]
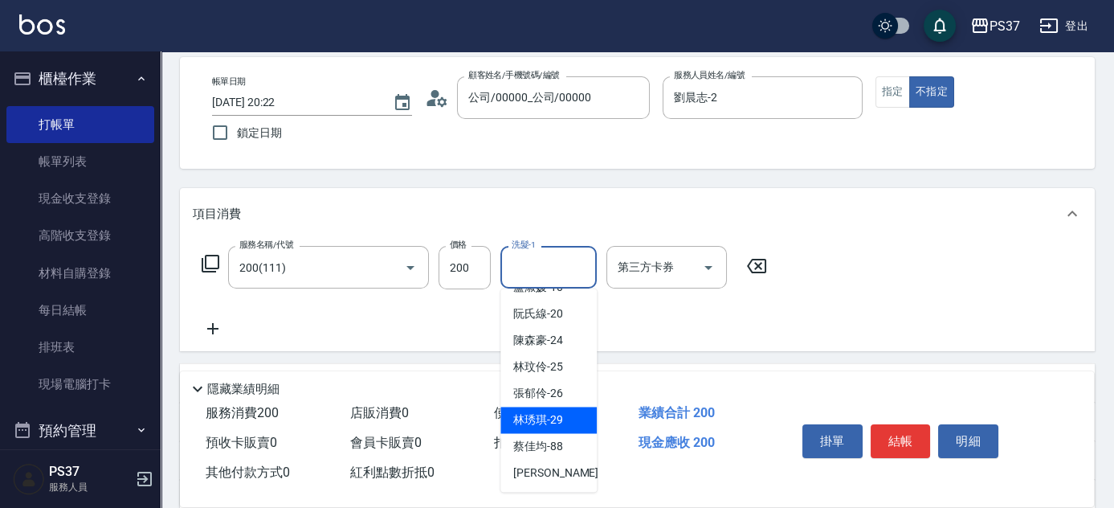
click at [534, 417] on span "林琇琪 -29" at bounding box center [538, 419] width 50 height 17
type input "林琇琪-29"
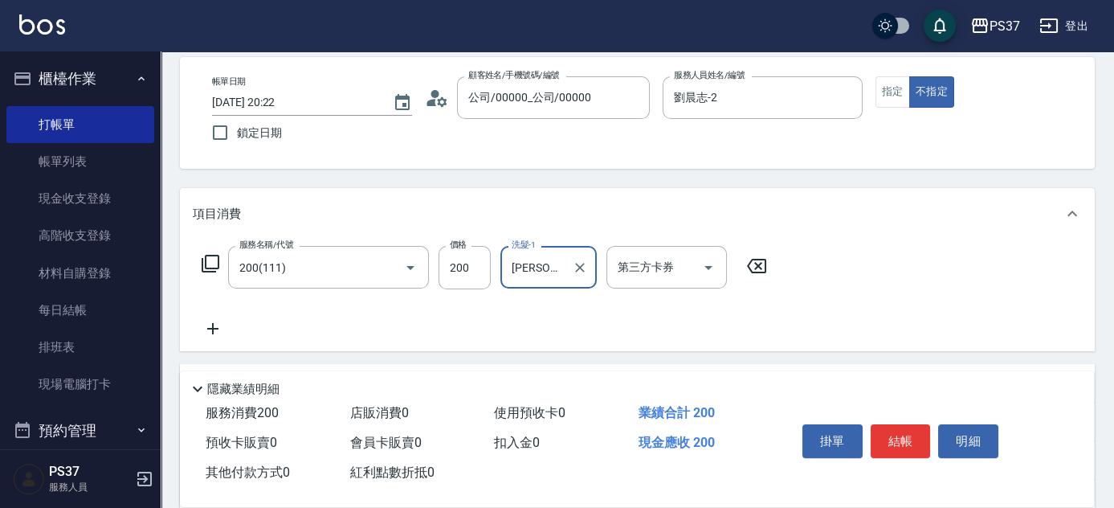
click at [214, 332] on icon at bounding box center [213, 328] width 40 height 19
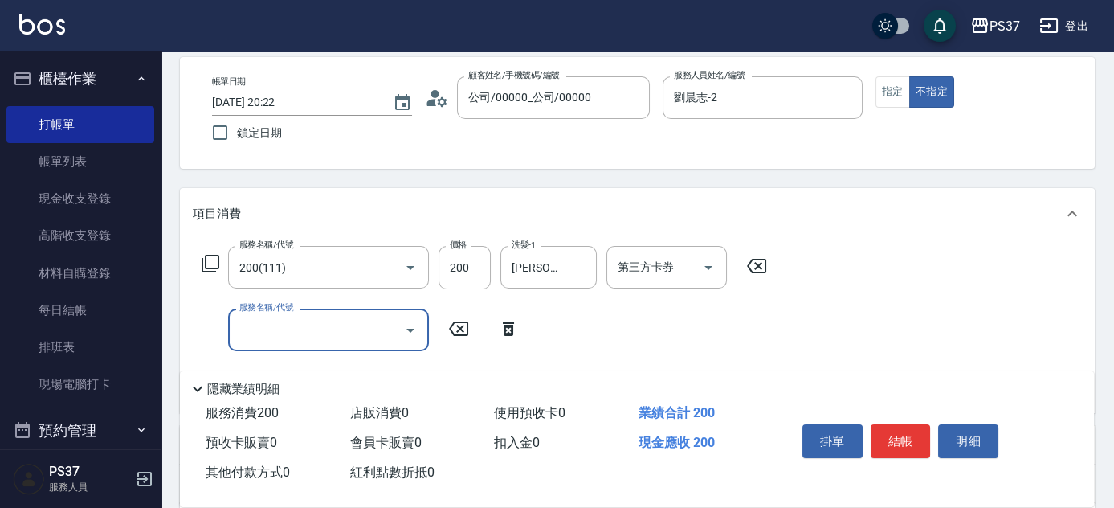
click at [265, 343] on input "服務名稱/代號" at bounding box center [316, 330] width 162 height 28
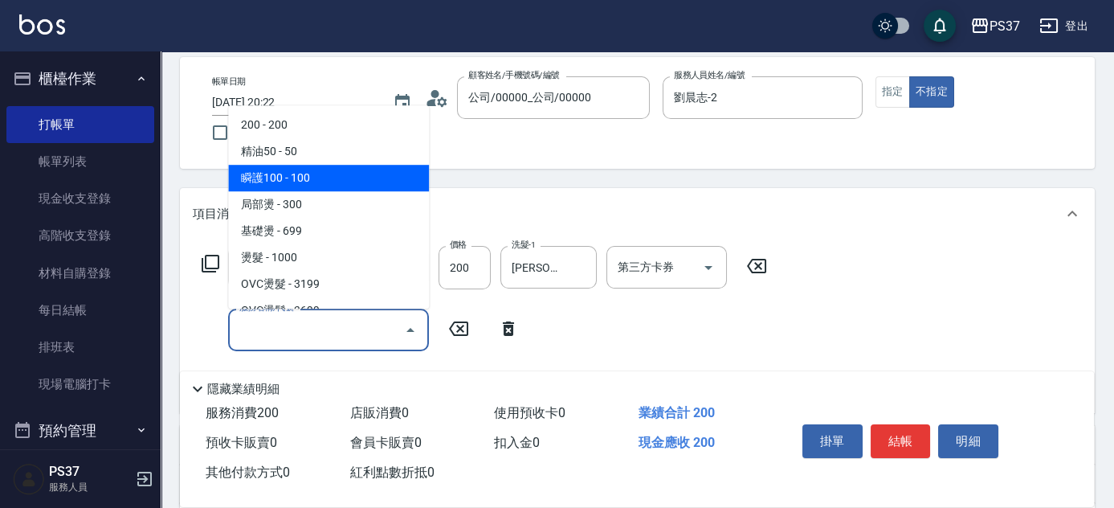
click at [359, 178] on span "瞬護100 - 100" at bounding box center [328, 178] width 201 height 27
type input "瞬護100(113)"
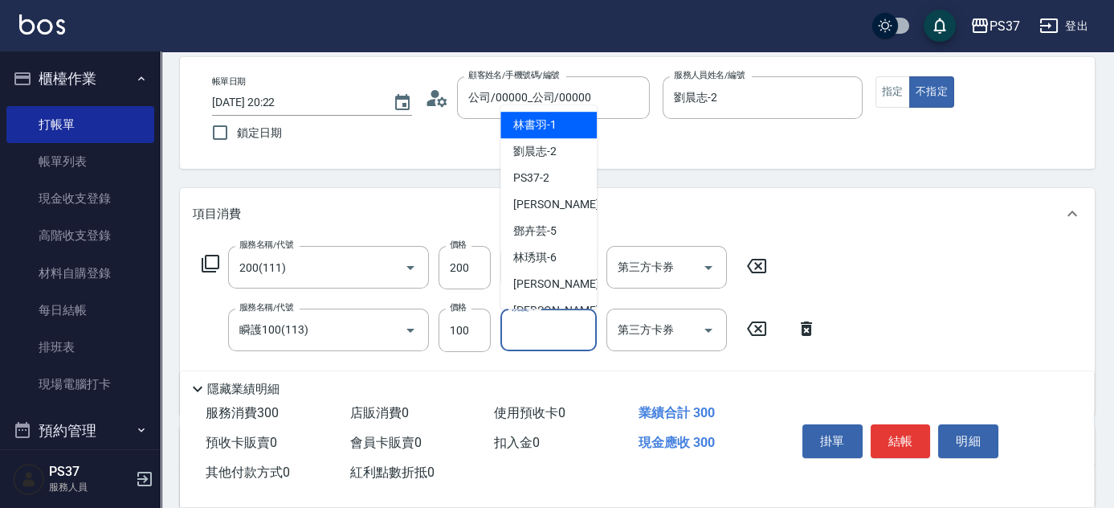
click at [533, 323] on div "洗髮-1 洗髮-1" at bounding box center [548, 329] width 96 height 43
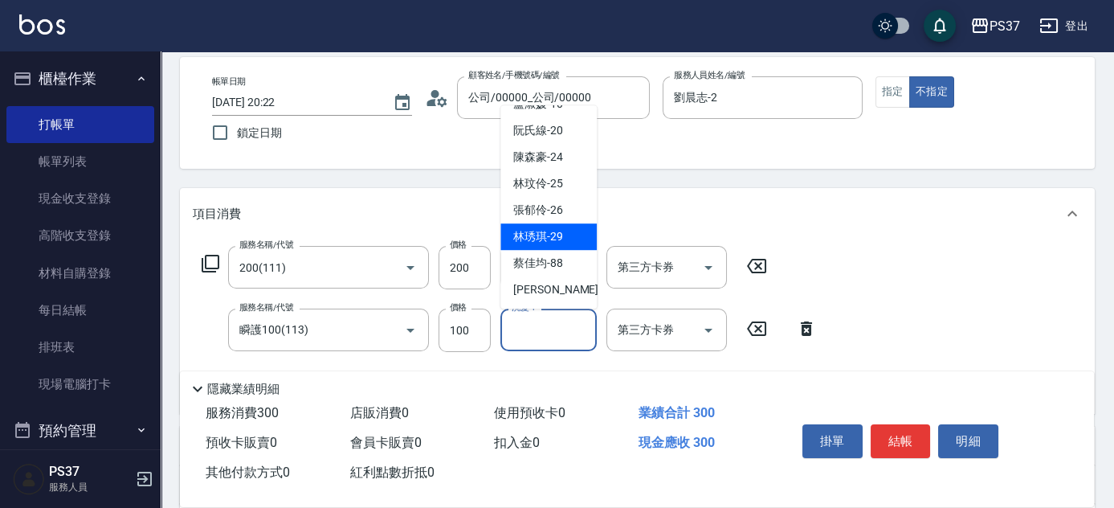
click at [553, 232] on span "林琇琪 -29" at bounding box center [538, 236] width 50 height 17
type input "林琇琪-29"
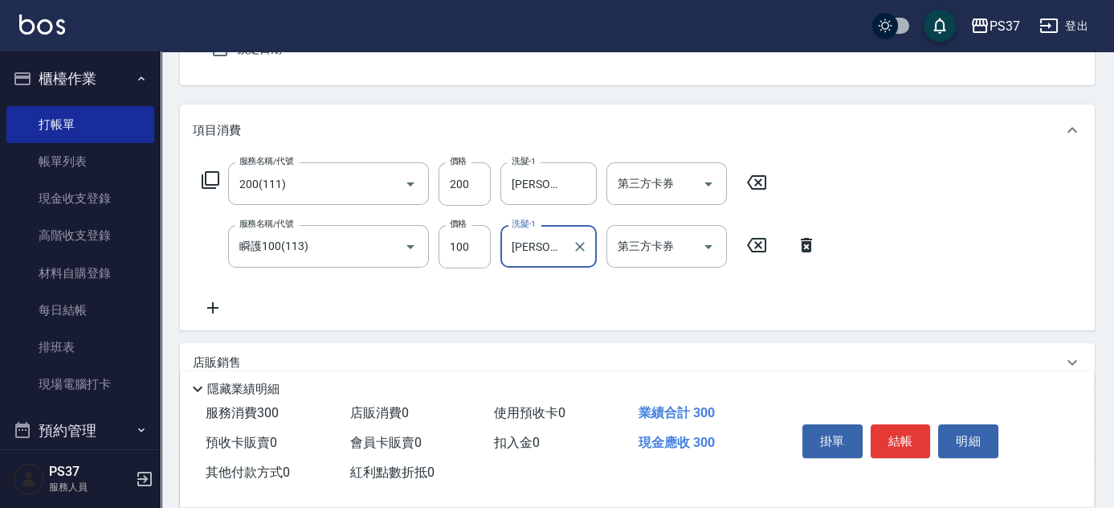
scroll to position [218, 0]
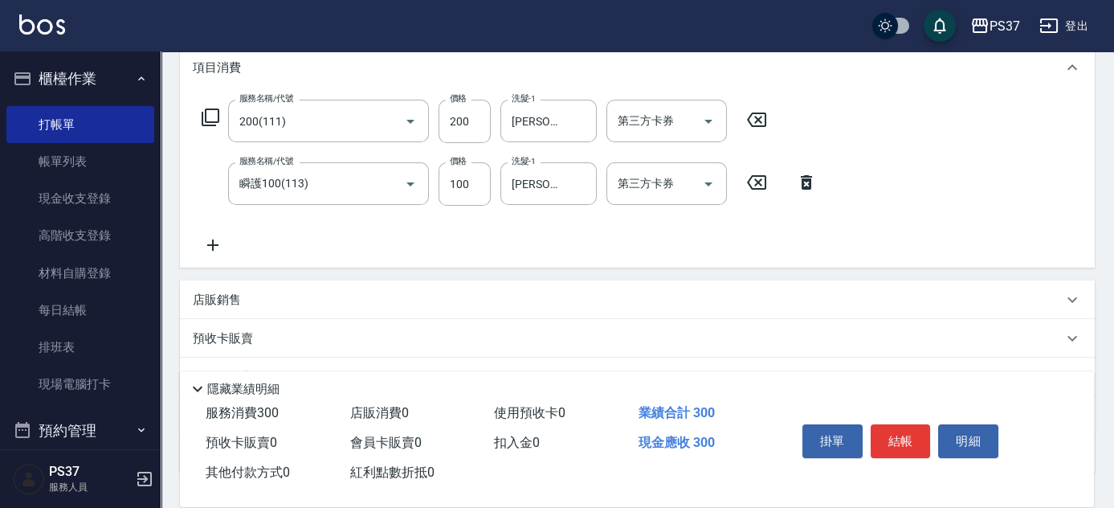
click at [222, 237] on icon at bounding box center [213, 244] width 40 height 19
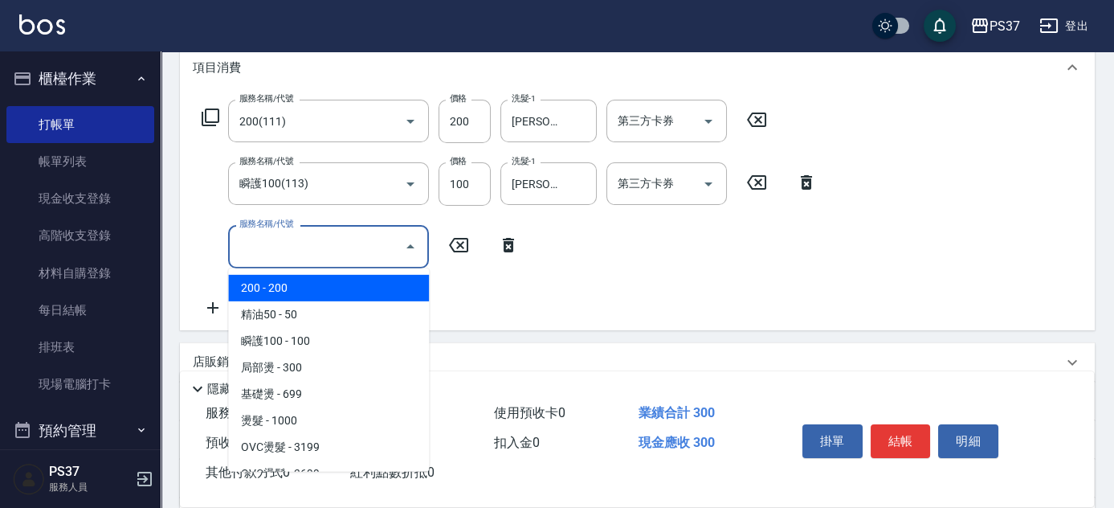
click at [275, 251] on input "服務名稱/代號" at bounding box center [316, 246] width 162 height 28
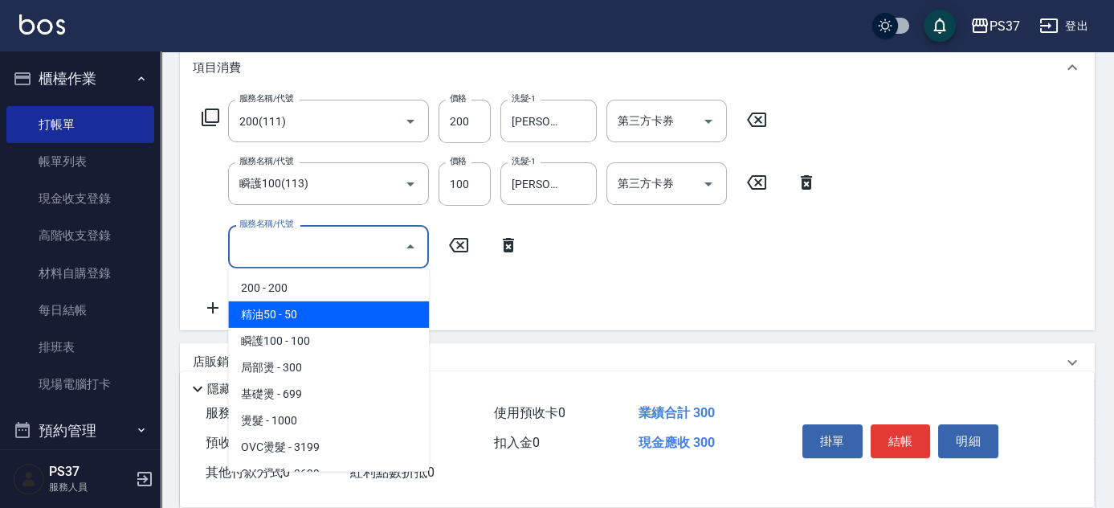
click at [323, 311] on span "精油50 - 50" at bounding box center [328, 314] width 201 height 27
type input "精油50(112)"
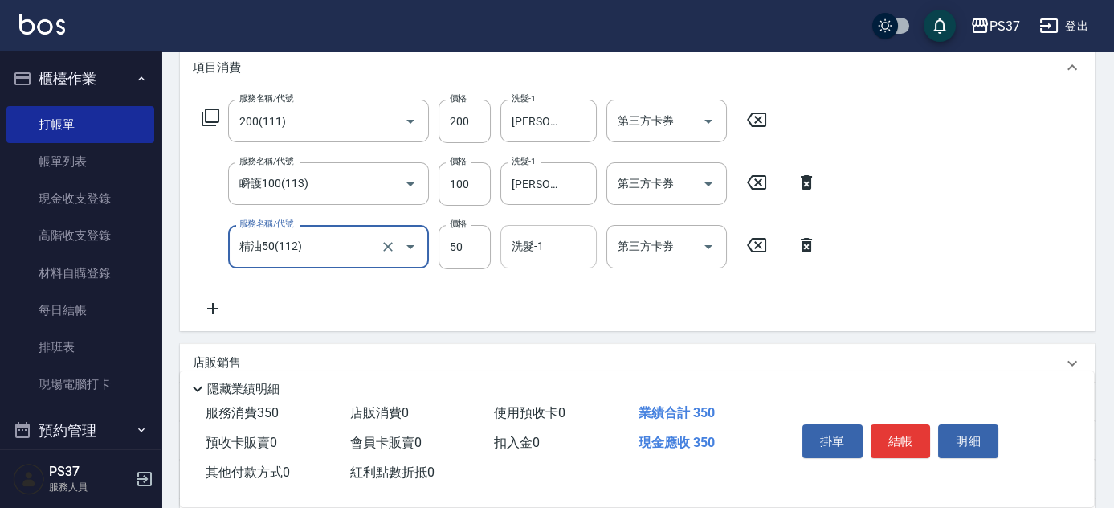
click at [540, 251] on div "洗髮-1 洗髮-1" at bounding box center [548, 246] width 96 height 43
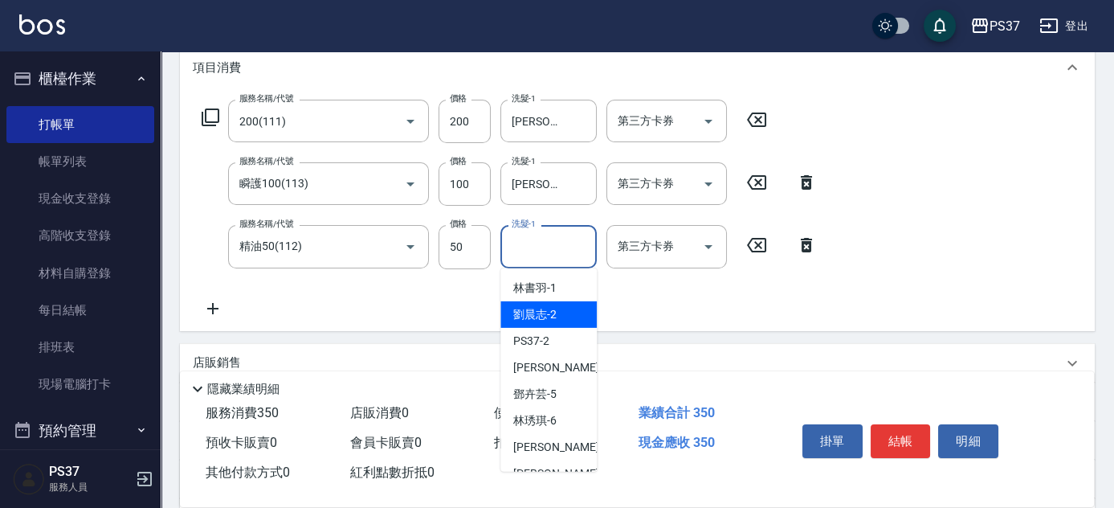
click at [553, 306] on span "劉晨志 -2" at bounding box center [534, 314] width 43 height 17
type input "劉晨志-2"
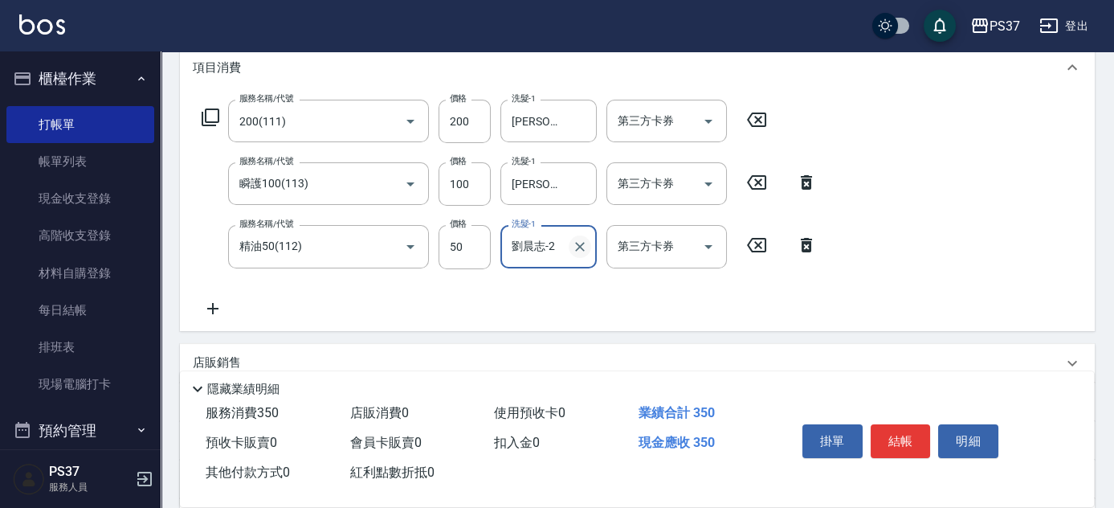
click at [571, 251] on button "Clear" at bounding box center [580, 246] width 22 height 22
click at [544, 247] on input "洗髮-1" at bounding box center [549, 246] width 82 height 28
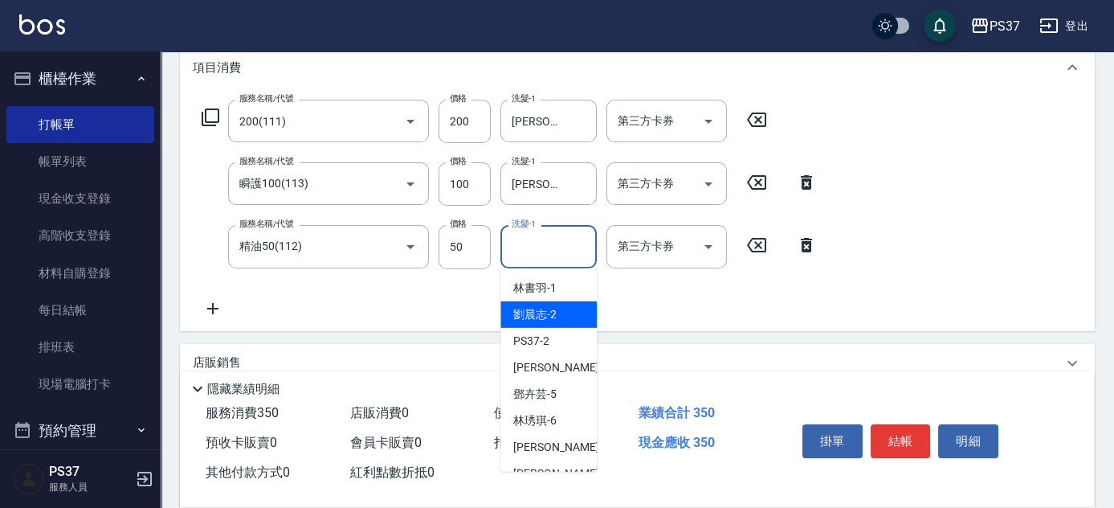
click at [549, 321] on span "劉晨志 -2" at bounding box center [534, 314] width 43 height 17
type input "劉晨志-2"
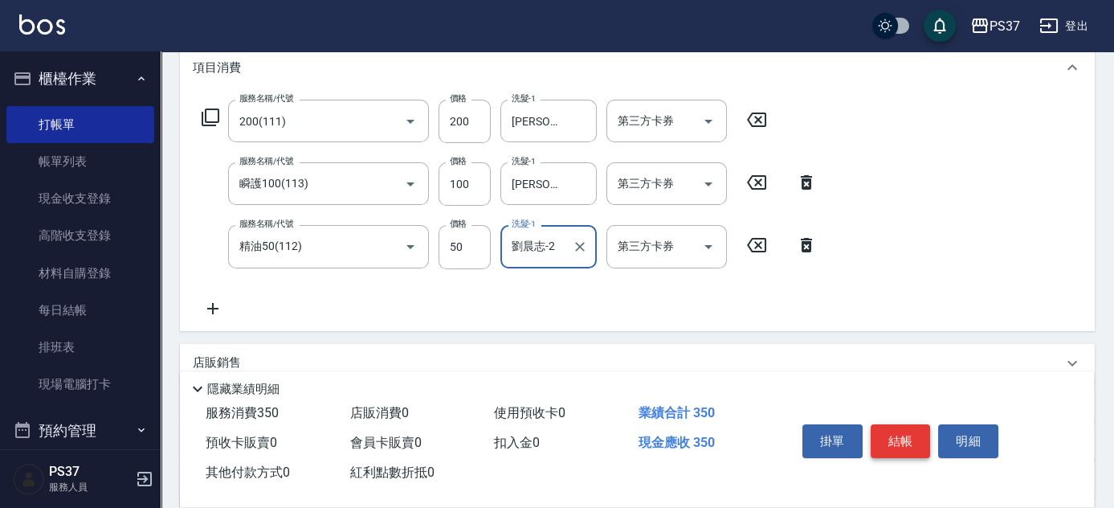
click at [895, 439] on button "結帳" at bounding box center [901, 441] width 60 height 34
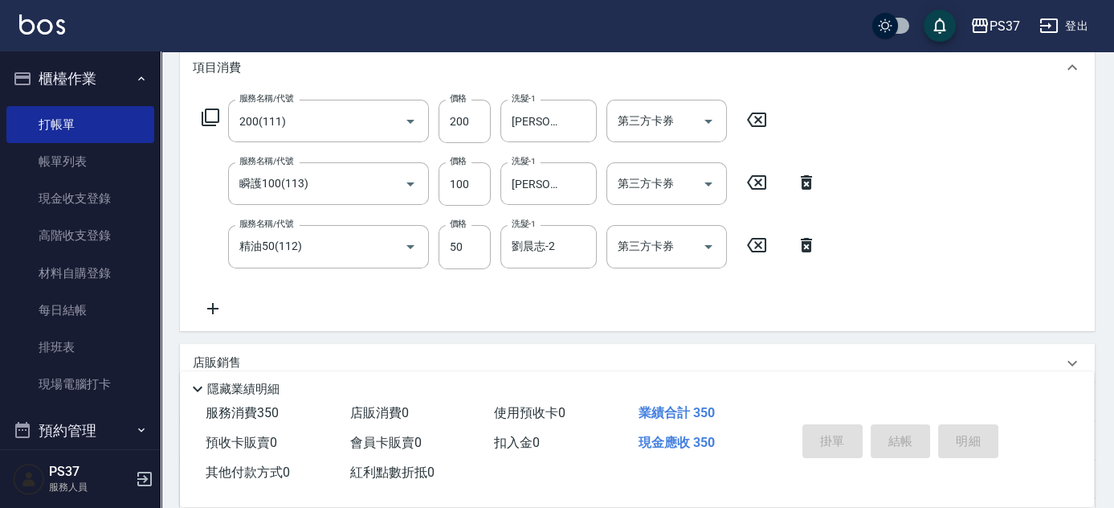
type input "2025/08/19 20:23"
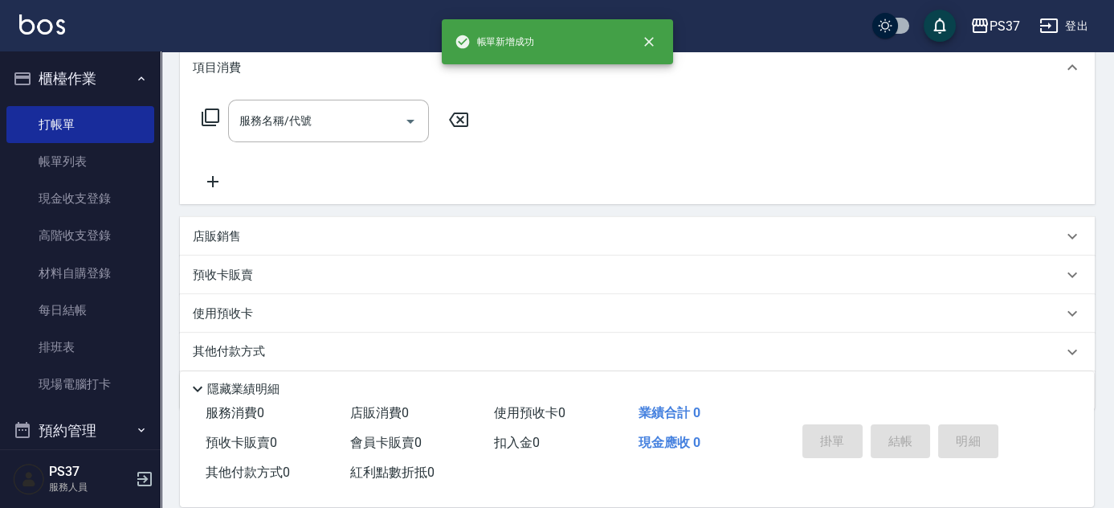
scroll to position [0, 0]
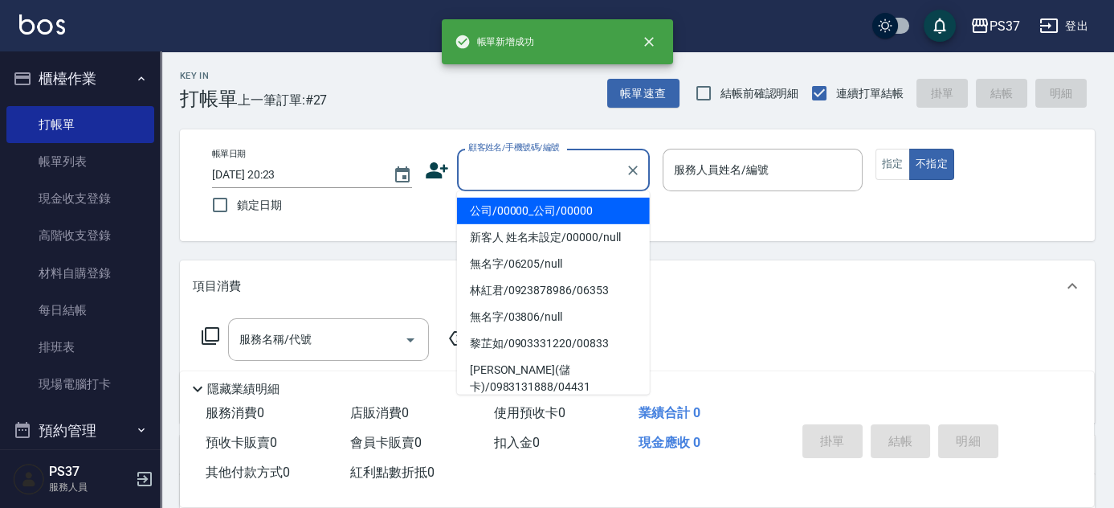
click at [528, 162] on input "顧客姓名/手機號碼/編號" at bounding box center [541, 170] width 154 height 28
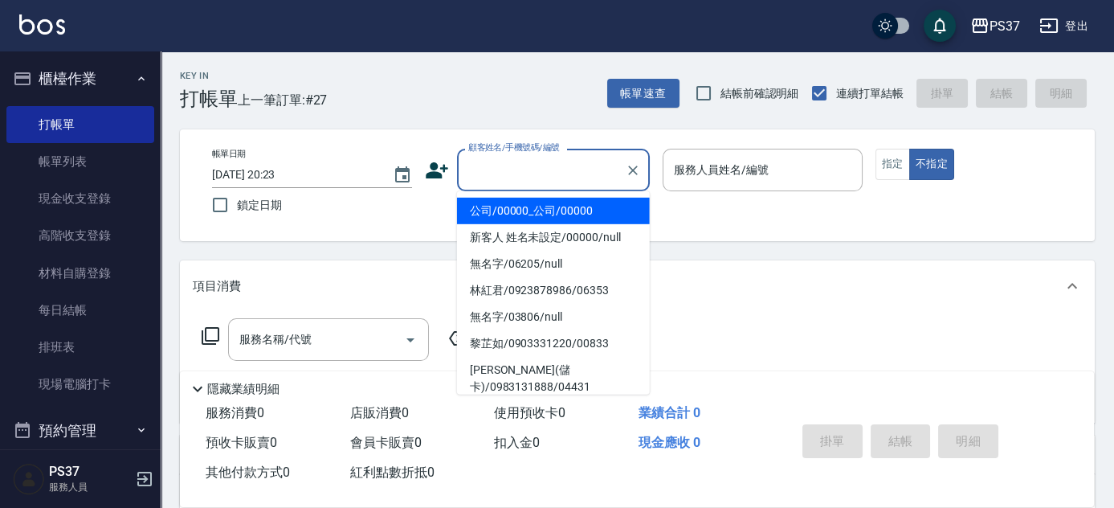
click at [540, 206] on li "公司/00000_公司/00000" at bounding box center [553, 211] width 193 height 27
type input "公司/00000_公司/00000"
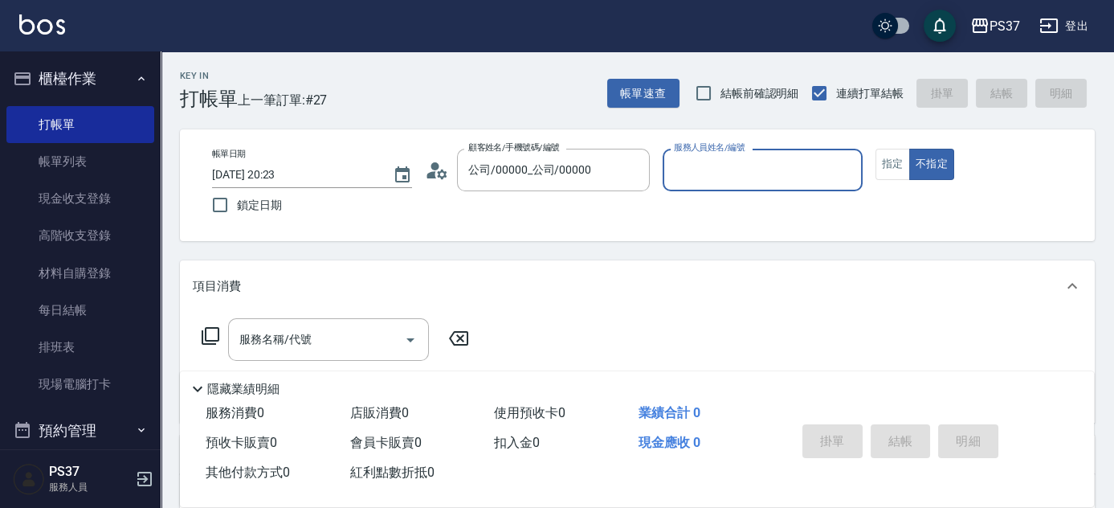
click at [711, 184] on div "服務人員姓名/編號" at bounding box center [763, 170] width 200 height 43
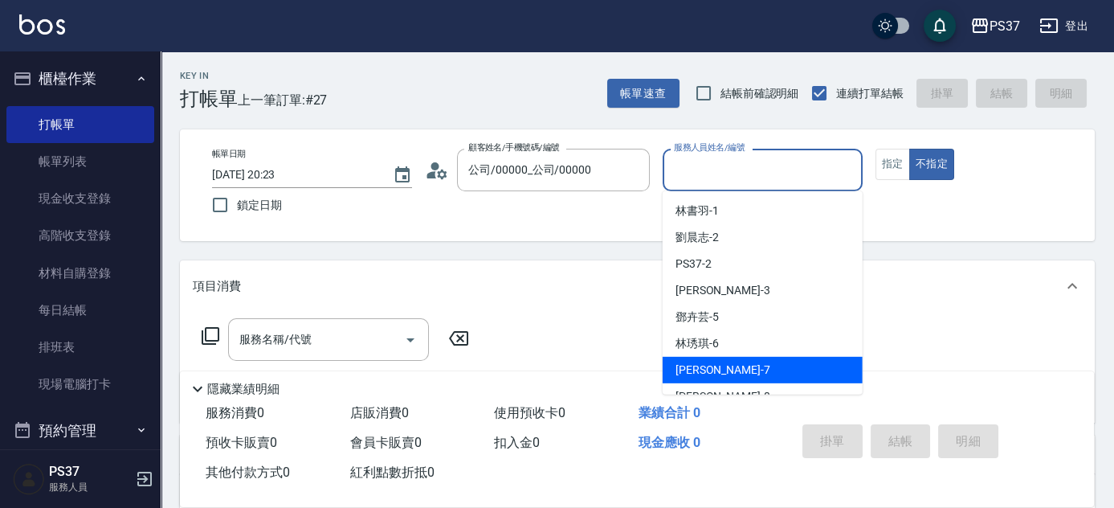
click at [745, 363] on div "黎氏萍 -7" at bounding box center [763, 370] width 200 height 27
type input "黎氏萍-7"
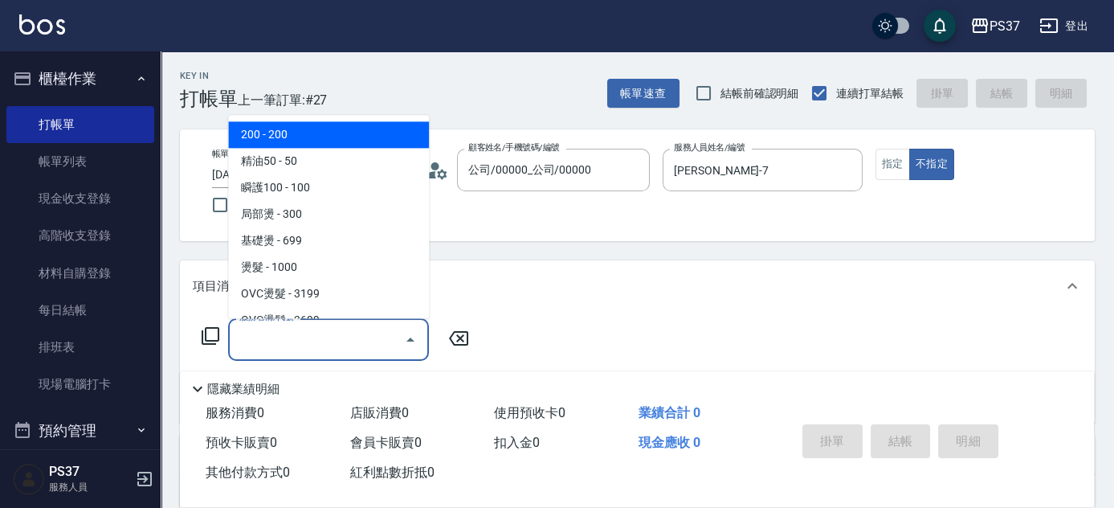
click at [319, 350] on input "服務名稱/代號" at bounding box center [316, 339] width 162 height 28
click at [329, 137] on span "200 - 200" at bounding box center [328, 135] width 201 height 27
type input "200(111)"
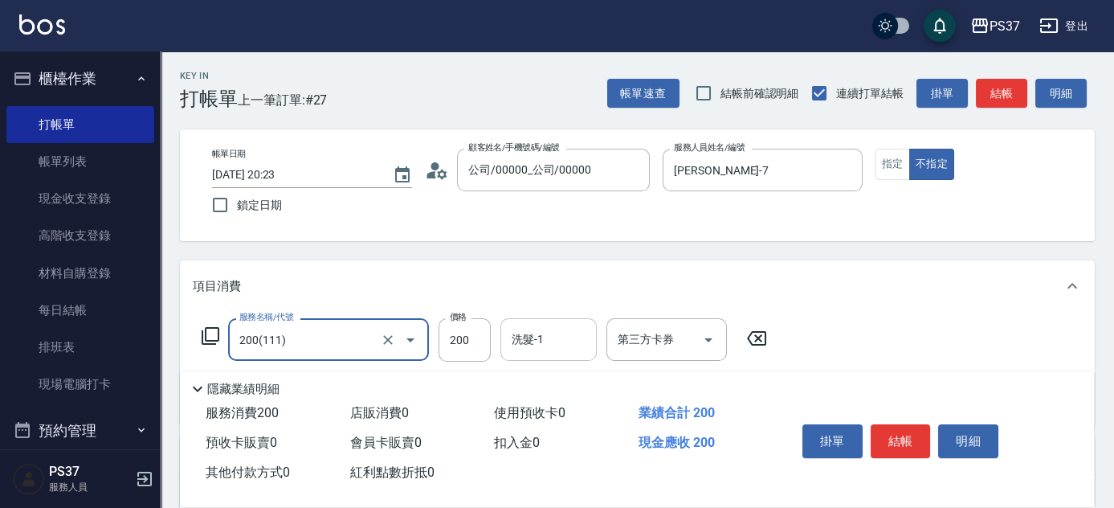
click at [527, 336] on div "洗髮-1 洗髮-1" at bounding box center [548, 339] width 96 height 43
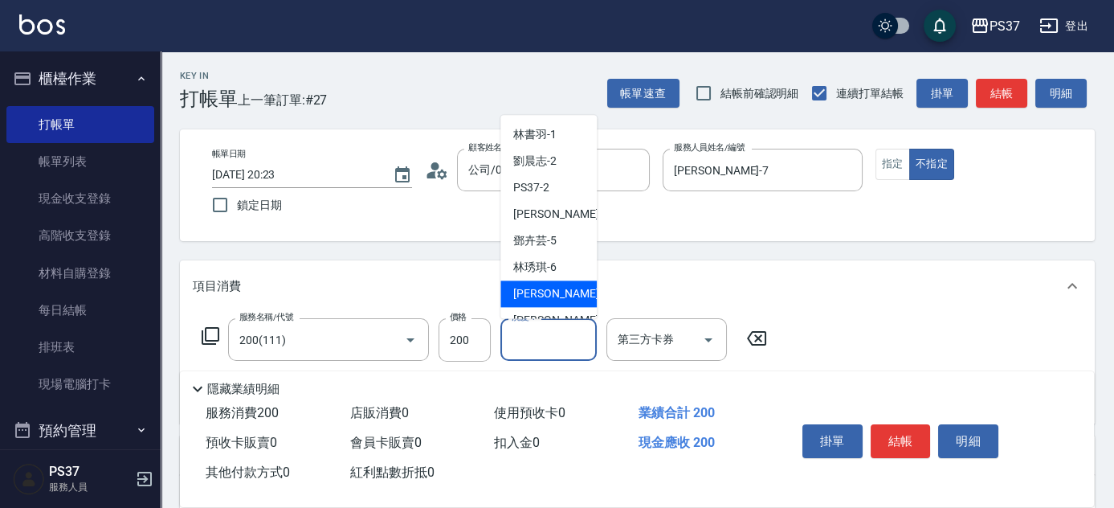
click at [535, 301] on span "黎氏萍 -7" at bounding box center [560, 294] width 95 height 17
type input "黎氏萍-7"
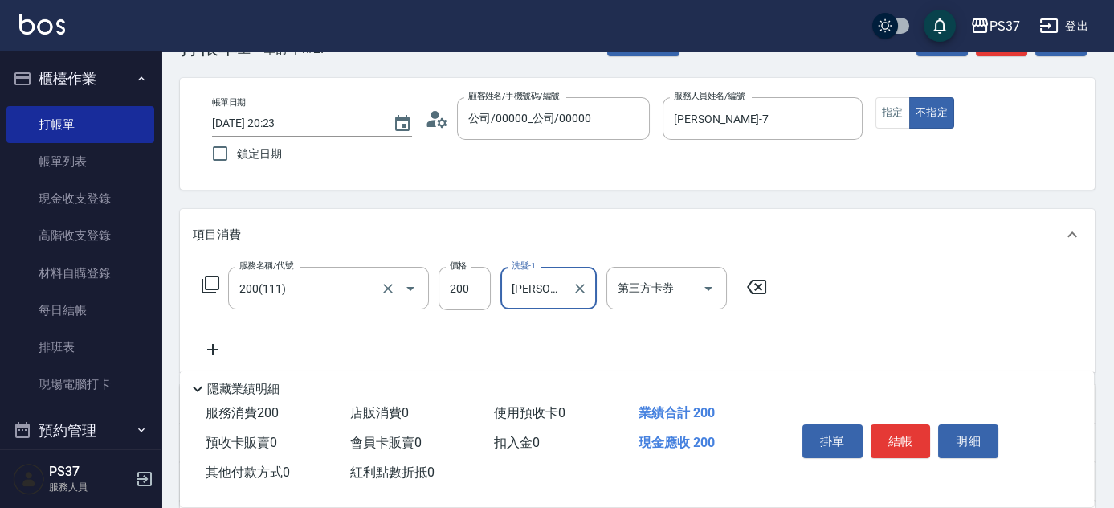
scroll to position [72, 0]
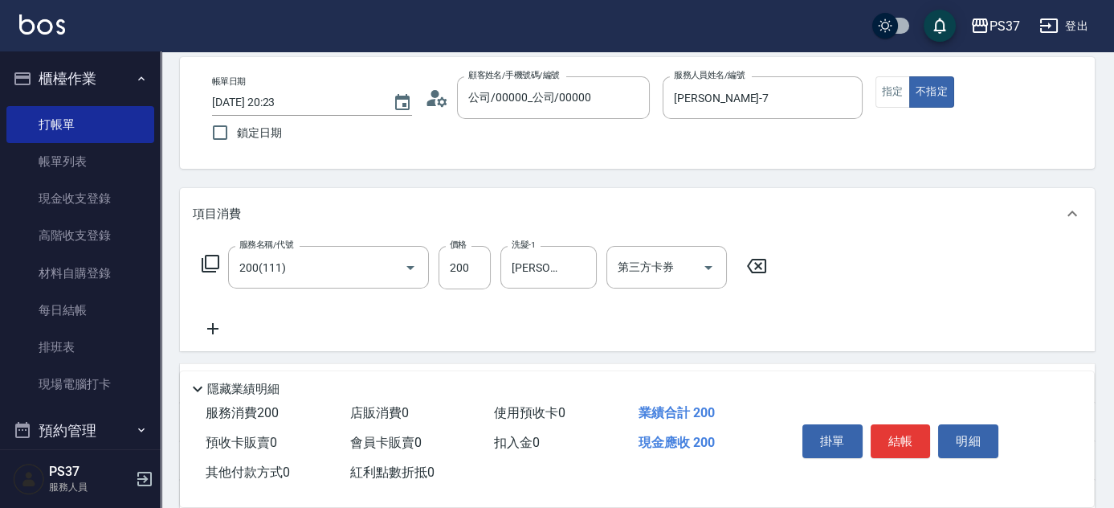
click at [214, 326] on icon at bounding box center [213, 328] width 40 height 19
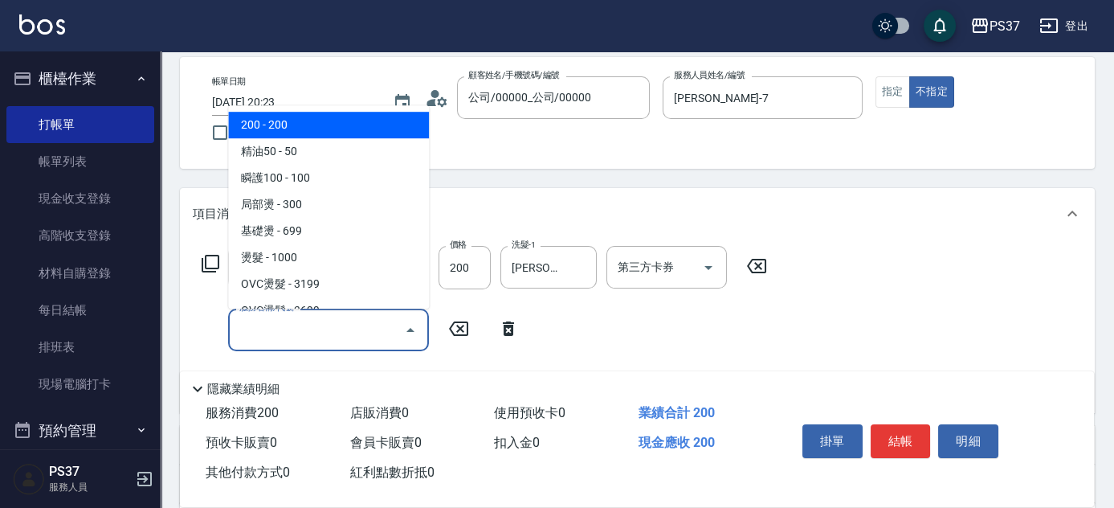
click at [287, 331] on input "服務名稱/代號" at bounding box center [316, 330] width 162 height 28
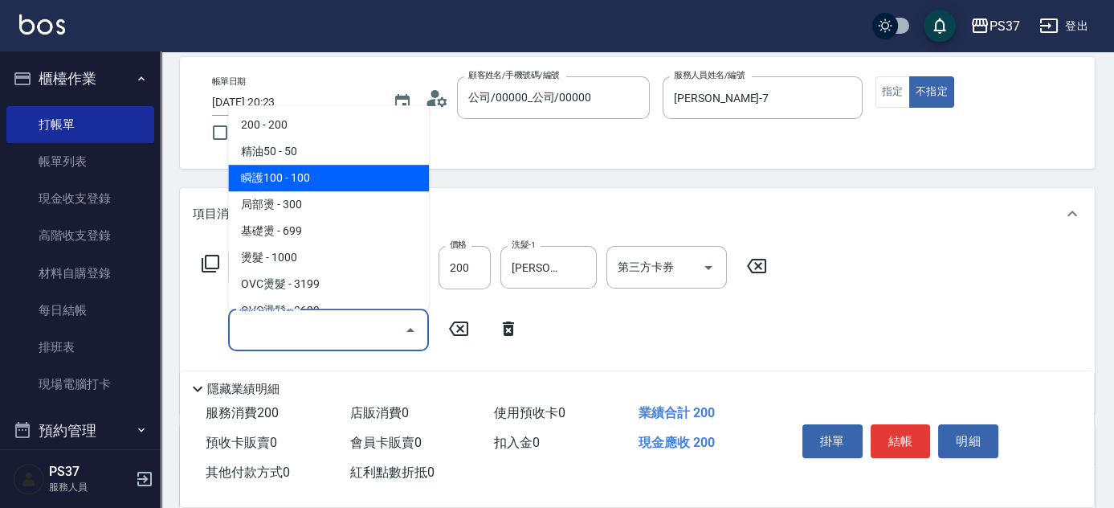
click at [332, 188] on span "瞬護100 - 100" at bounding box center [328, 178] width 201 height 27
type input "瞬護100(113)"
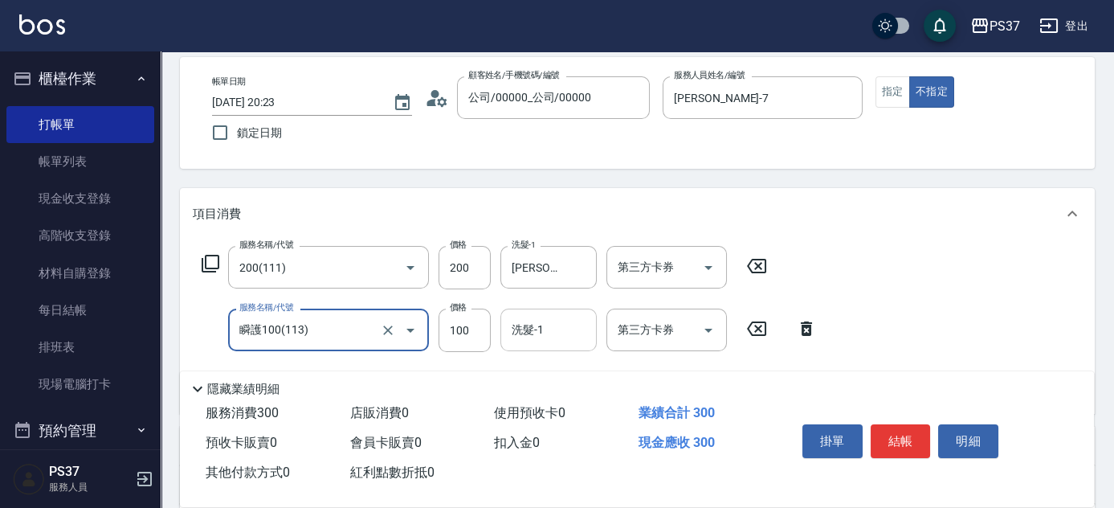
click at [551, 332] on input "洗髮-1" at bounding box center [549, 330] width 82 height 28
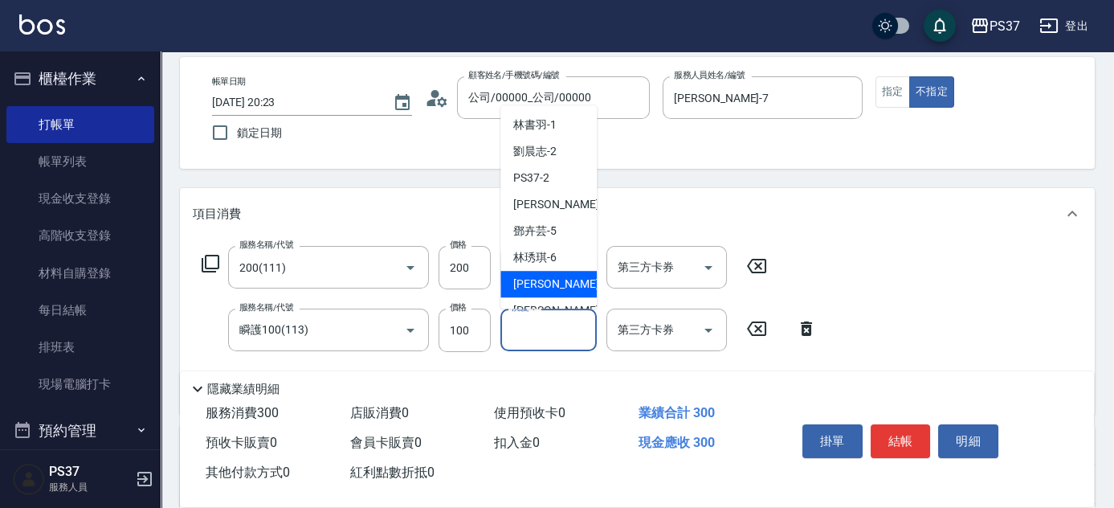
click at [545, 291] on span "黎氏萍 -7" at bounding box center [560, 283] width 95 height 17
type input "黎氏萍-7"
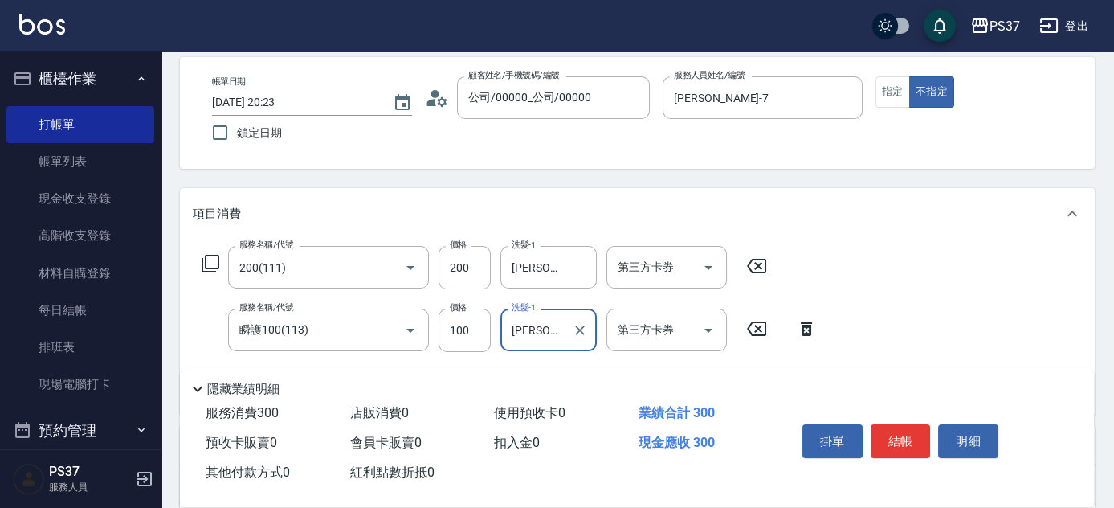
drag, startPoint x: 924, startPoint y: 438, endPoint x: 915, endPoint y: 437, distance: 8.9
click at [922, 438] on button "結帳" at bounding box center [901, 441] width 60 height 34
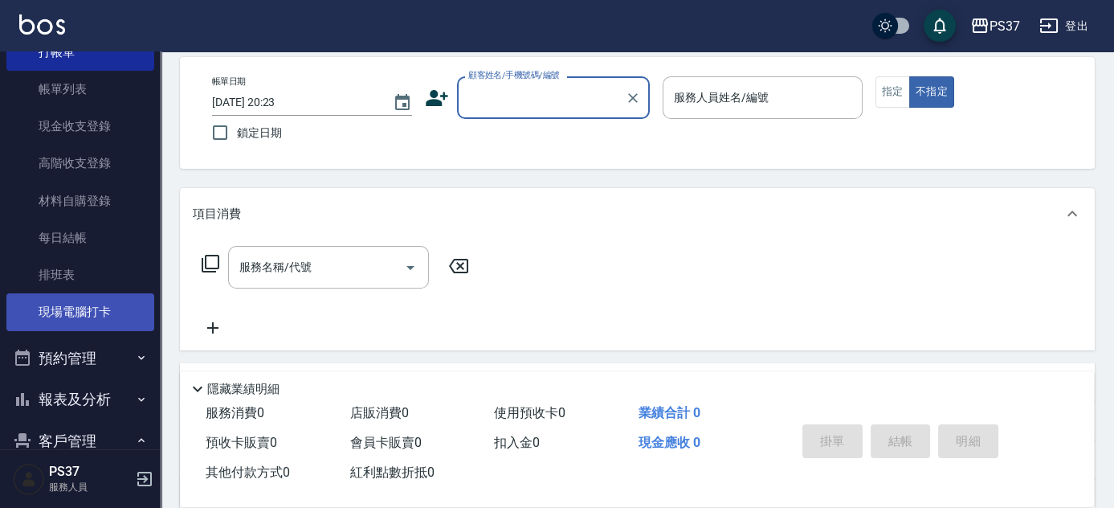
scroll to position [269, 0]
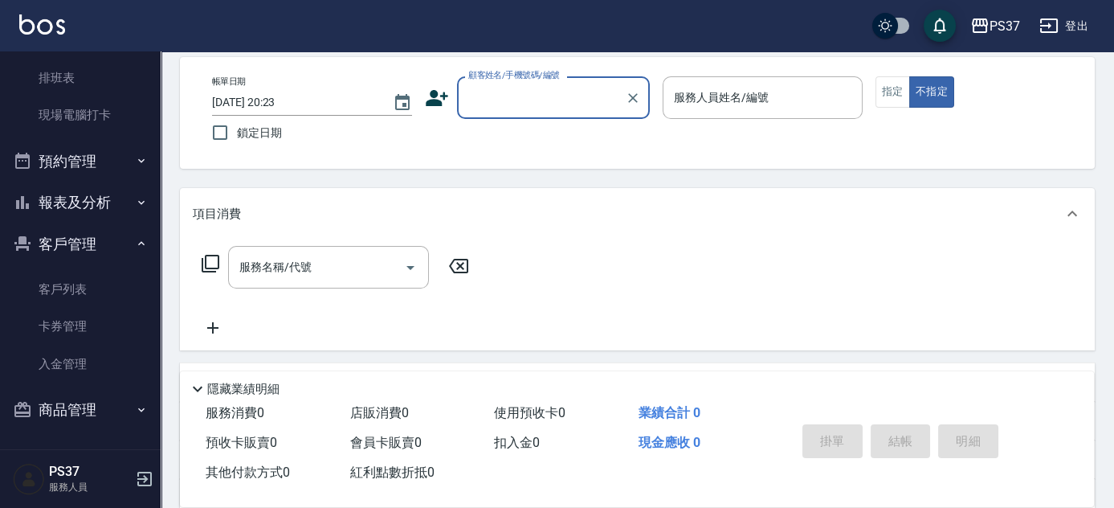
click at [96, 214] on button "報表及分析" at bounding box center [80, 202] width 148 height 42
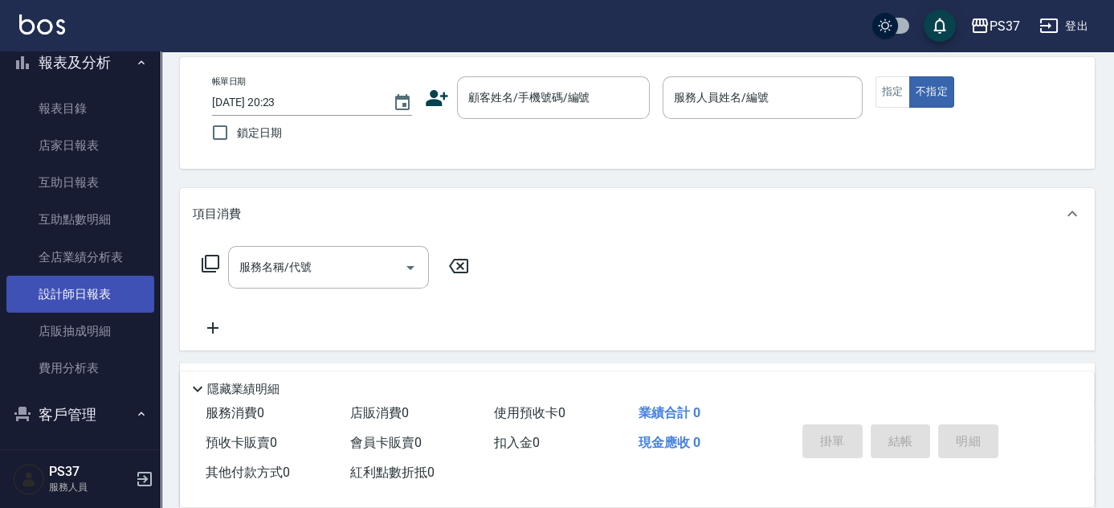
scroll to position [415, 0]
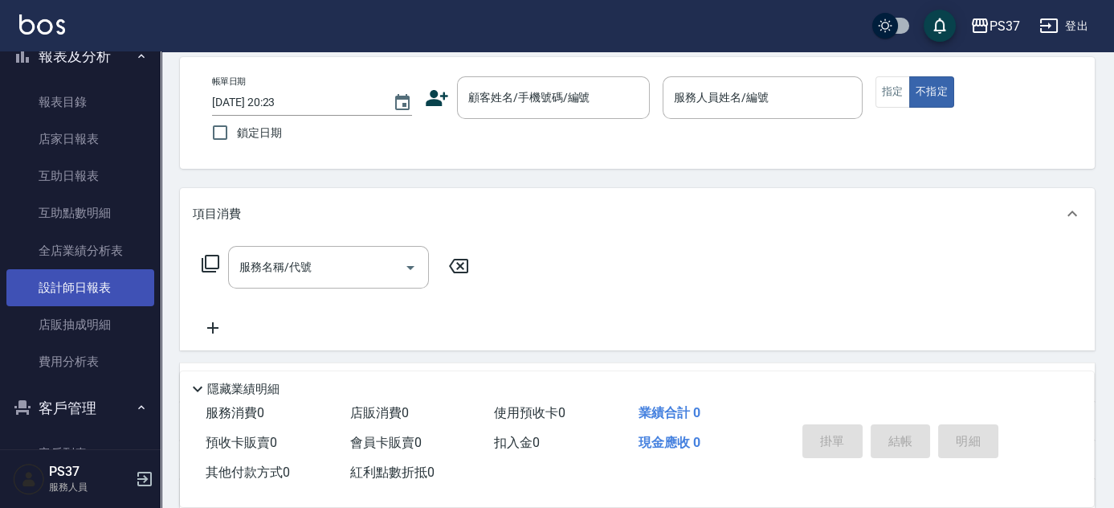
click at [92, 293] on link "設計師日報表" at bounding box center [80, 287] width 148 height 37
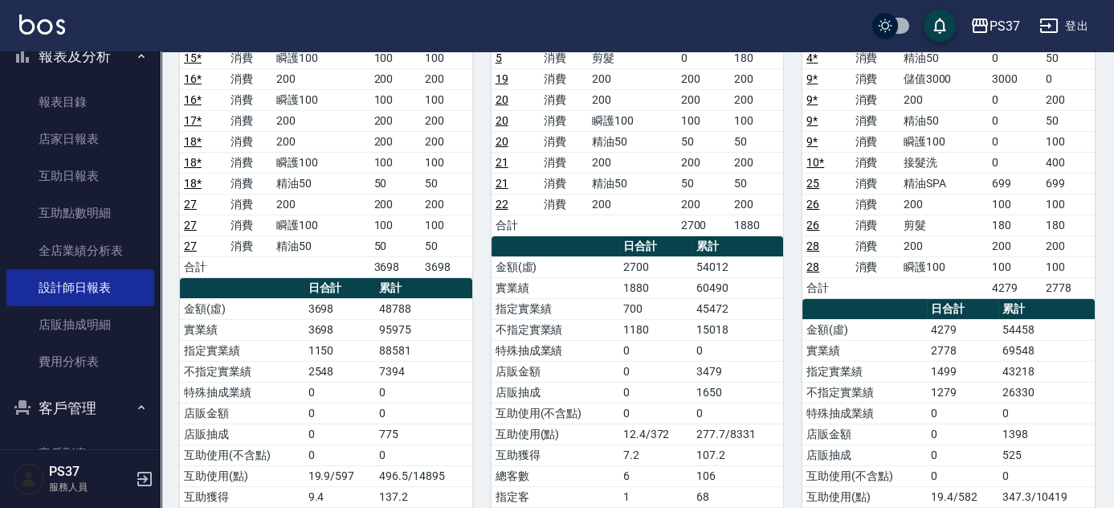
scroll to position [72, 0]
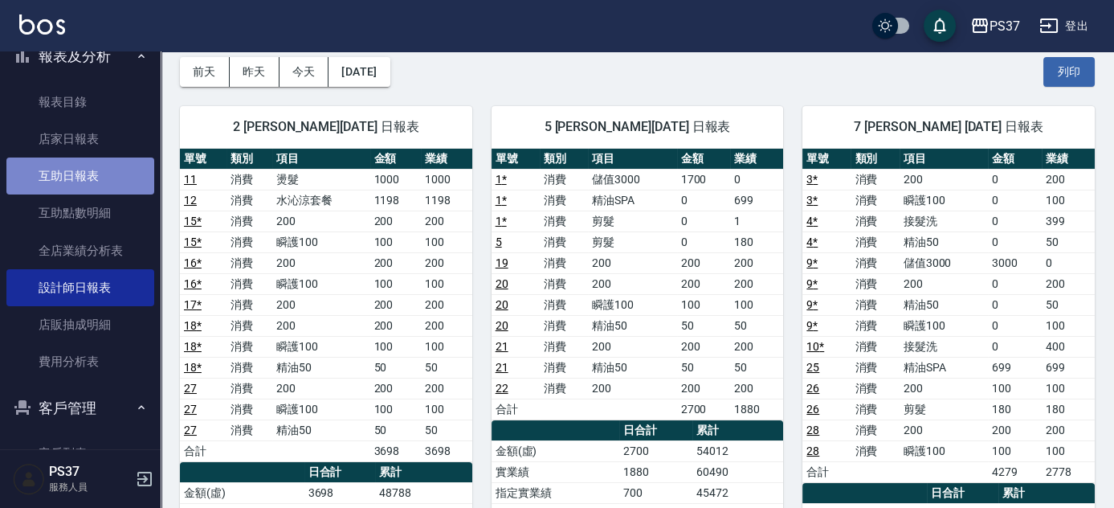
click at [91, 177] on link "互助日報表" at bounding box center [80, 175] width 148 height 37
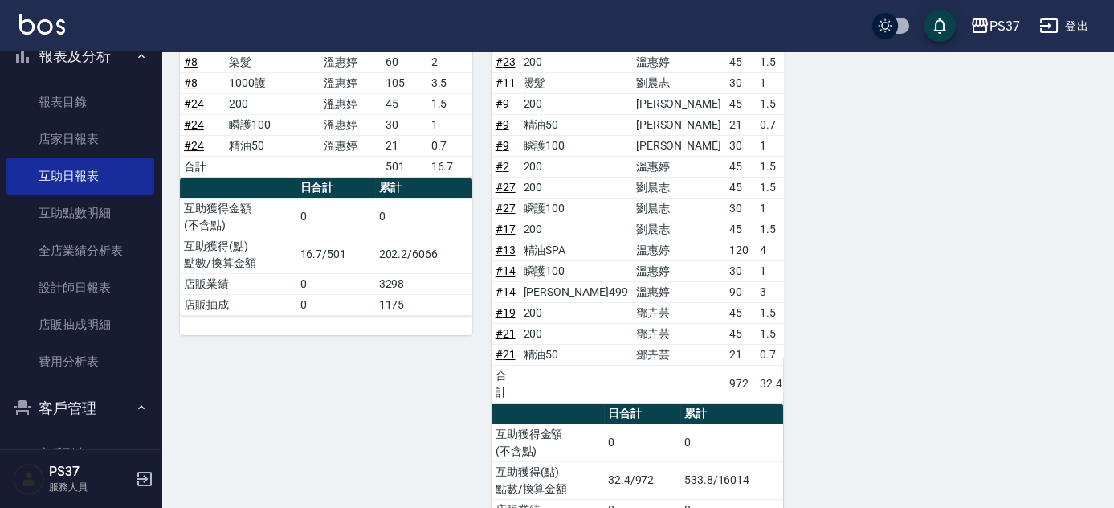
scroll to position [785, 0]
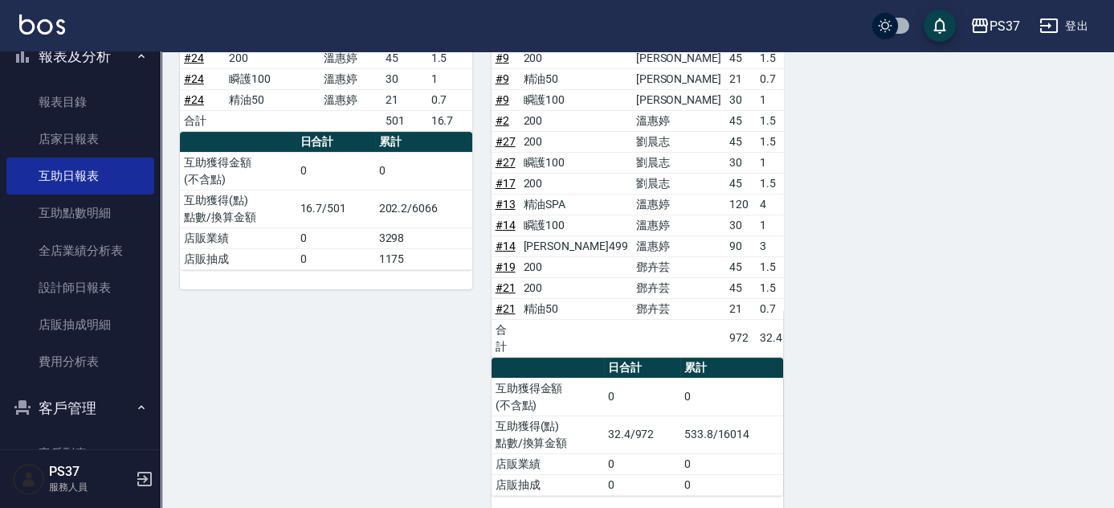
click at [334, 357] on div "9 溫惠婷 08/19/2025 互助報表 # 項目 設計師 金額 點 # 7 水沁涼套餐 溫惠婷 90 3 # 6 水沁涼套餐 溫惠婷 90 3 # 2 瞬…" at bounding box center [317, 177] width 312 height 675
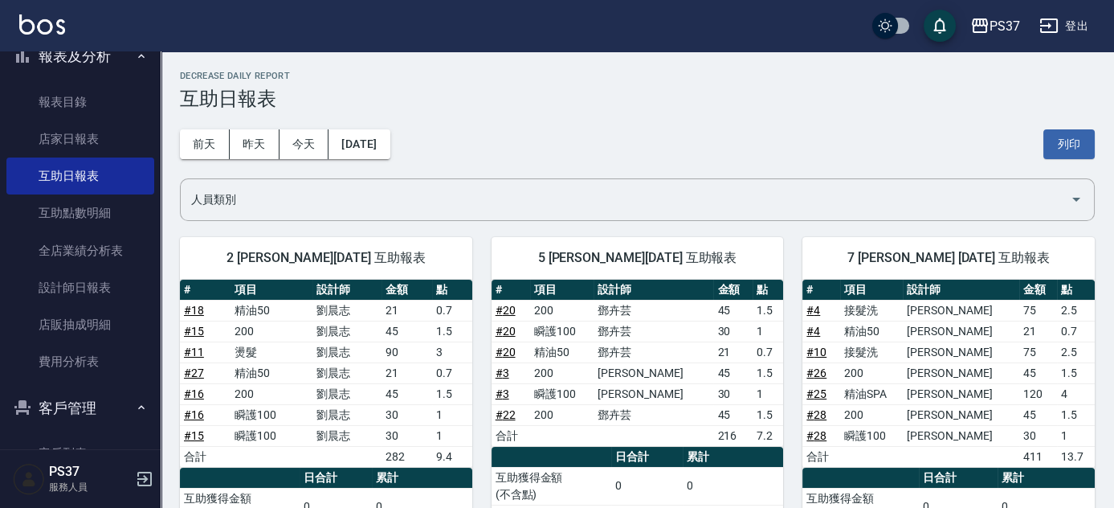
scroll to position [145, 0]
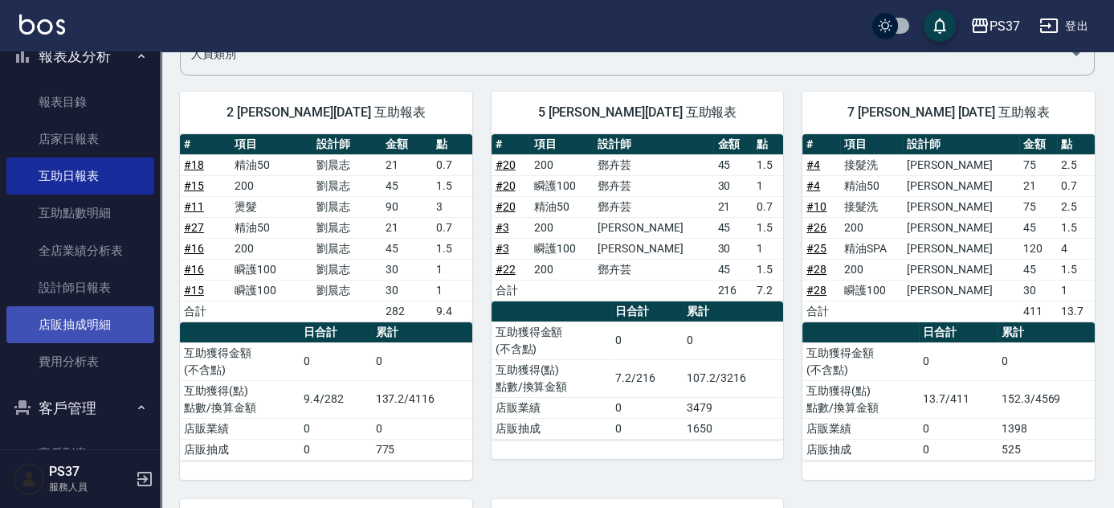
click at [60, 319] on link "店販抽成明細" at bounding box center [80, 324] width 148 height 37
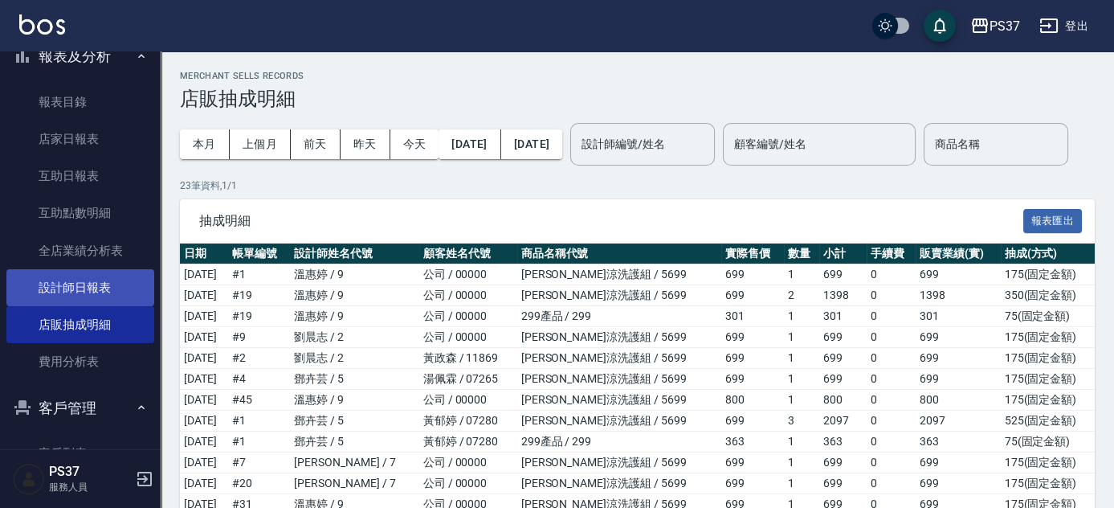
click at [92, 297] on link "設計師日報表" at bounding box center [80, 287] width 148 height 37
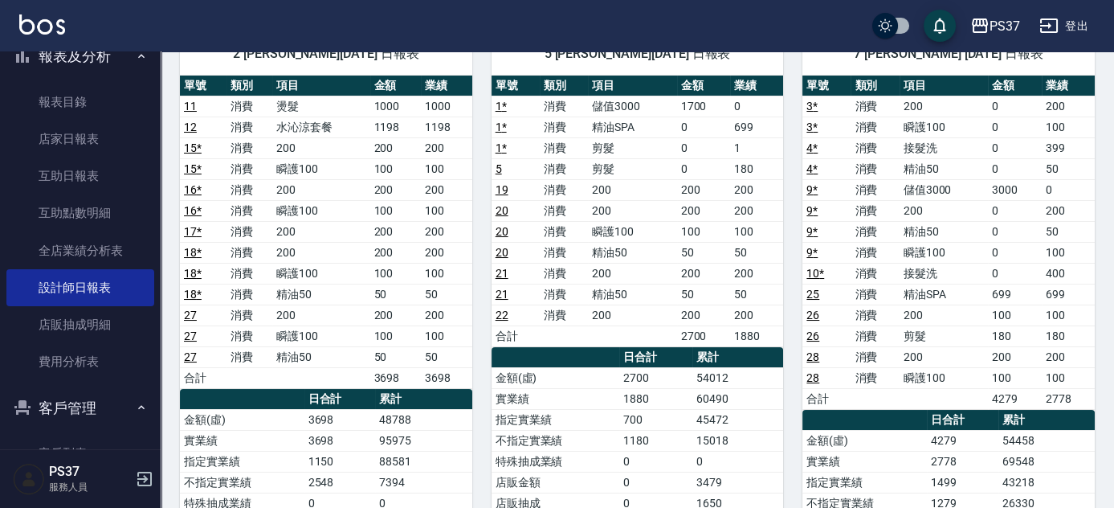
scroll to position [72, 0]
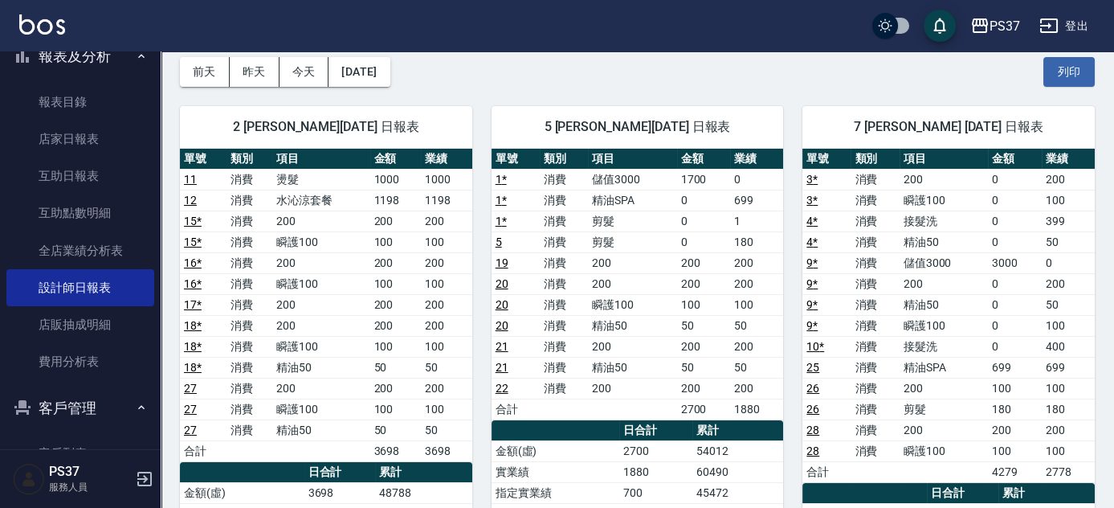
click at [193, 262] on link "16 *" at bounding box center [193, 262] width 18 height 13
click at [193, 222] on link "15 *" at bounding box center [193, 220] width 18 height 13
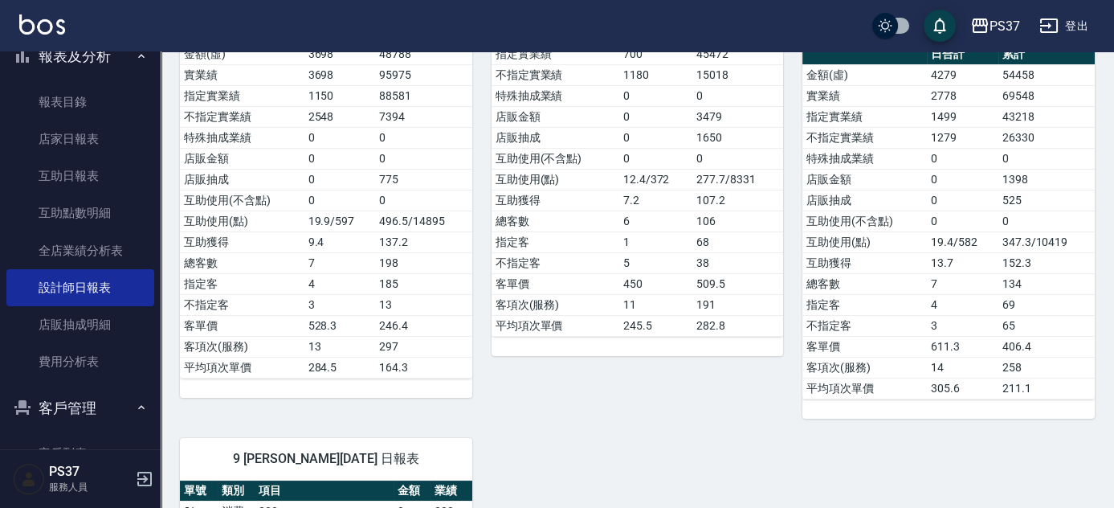
scroll to position [875, 0]
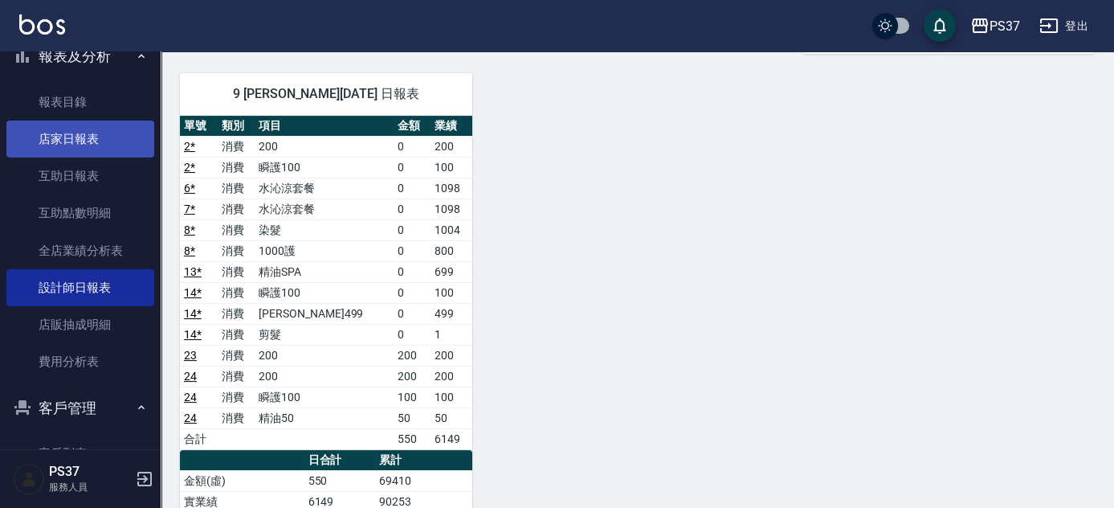
click at [66, 146] on link "店家日報表" at bounding box center [80, 138] width 148 height 37
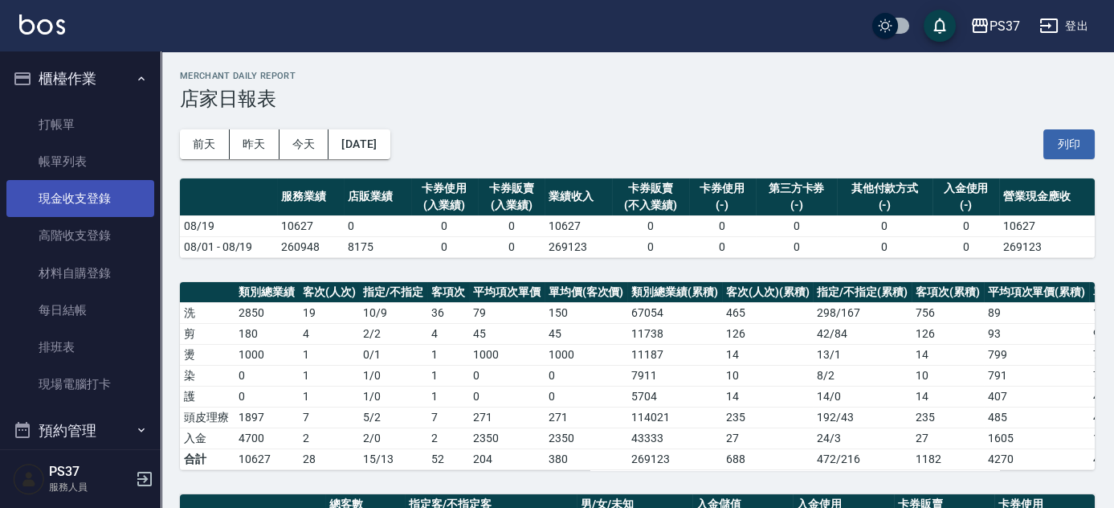
click at [88, 194] on link "現金收支登錄" at bounding box center [80, 198] width 148 height 37
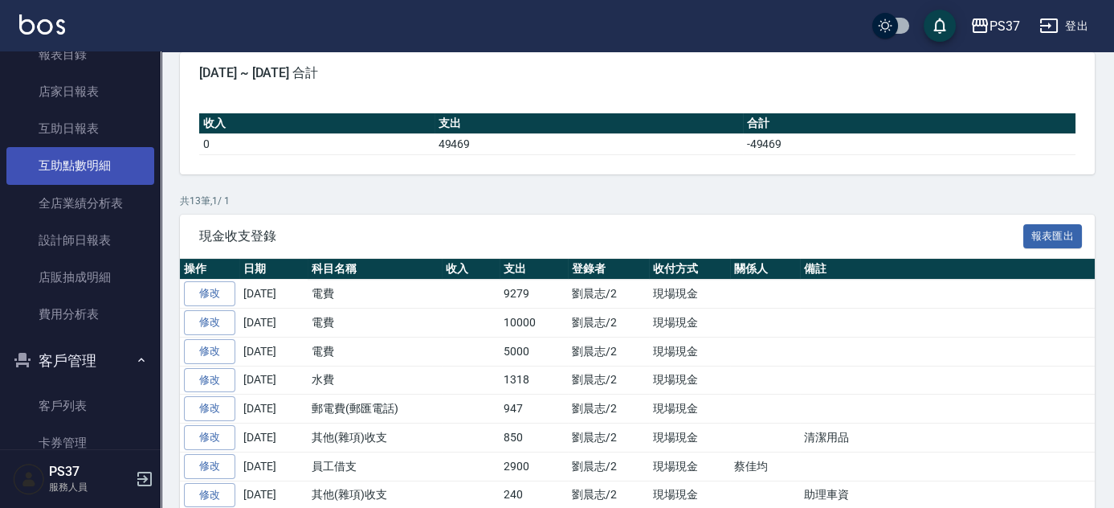
scroll to position [438, 0]
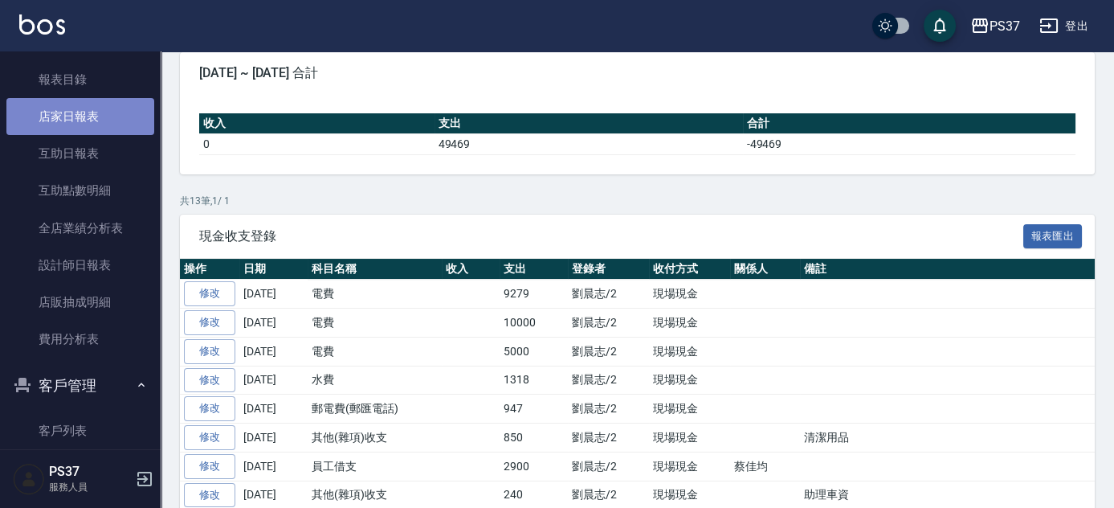
click at [97, 124] on link "店家日報表" at bounding box center [80, 116] width 148 height 37
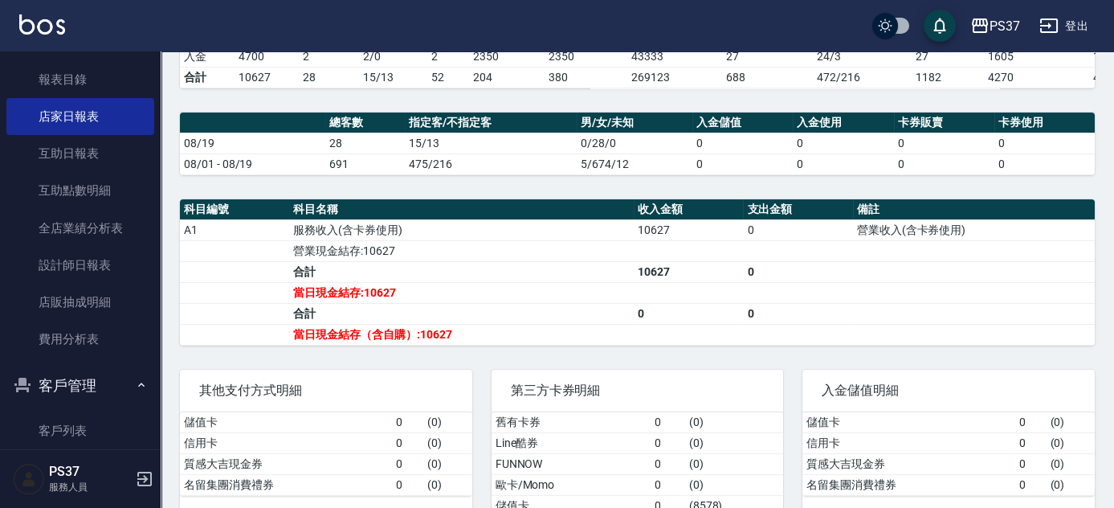
scroll to position [433, 0]
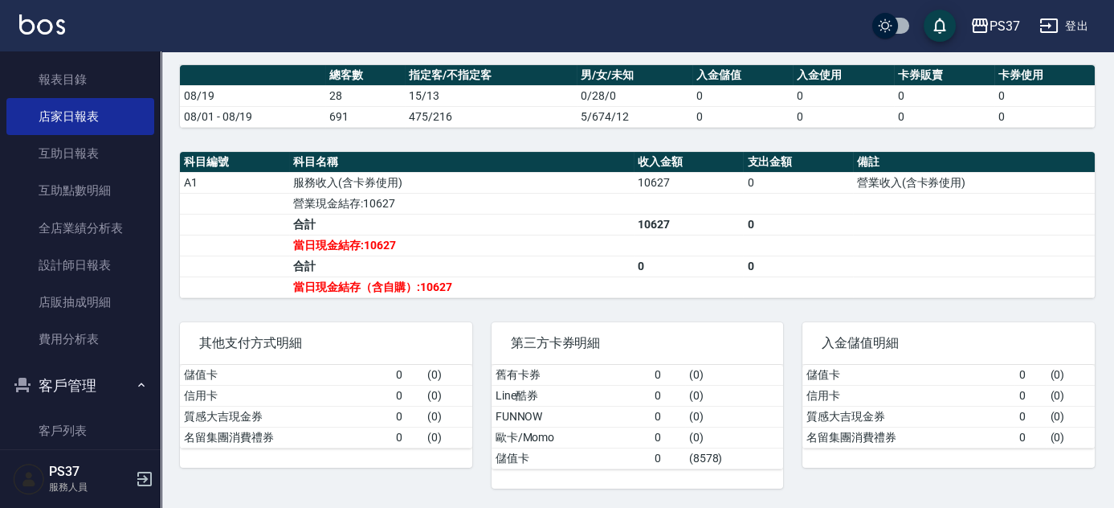
click at [410, 305] on div "其他支付方式明細 儲值卡 0 ( 0 ) 信用卡 0 ( 0 ) 質感大吉現金券 0 ( 0 ) 名留集團消費禮券 0 ( 0 )" at bounding box center [317, 396] width 312 height 186
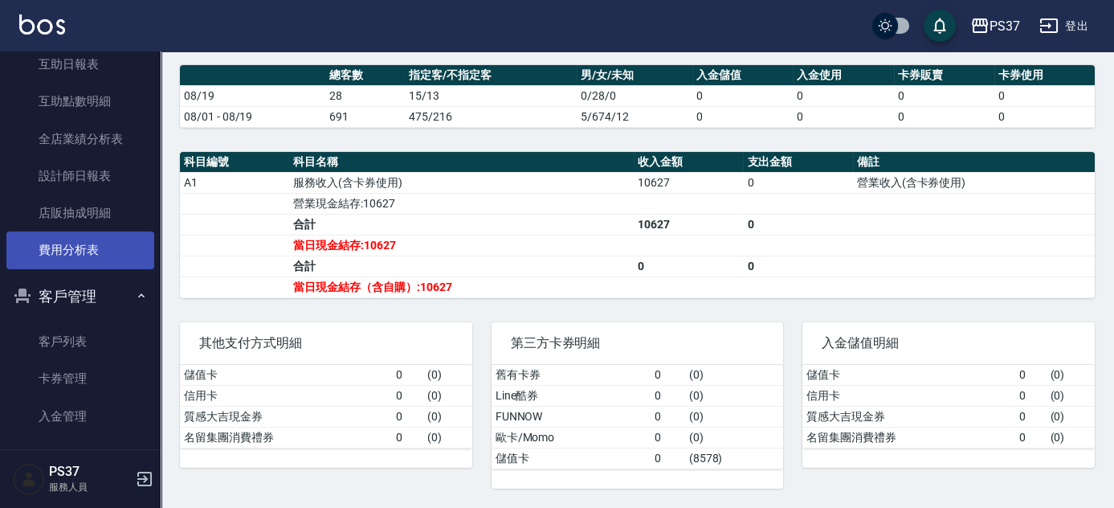
scroll to position [505, 0]
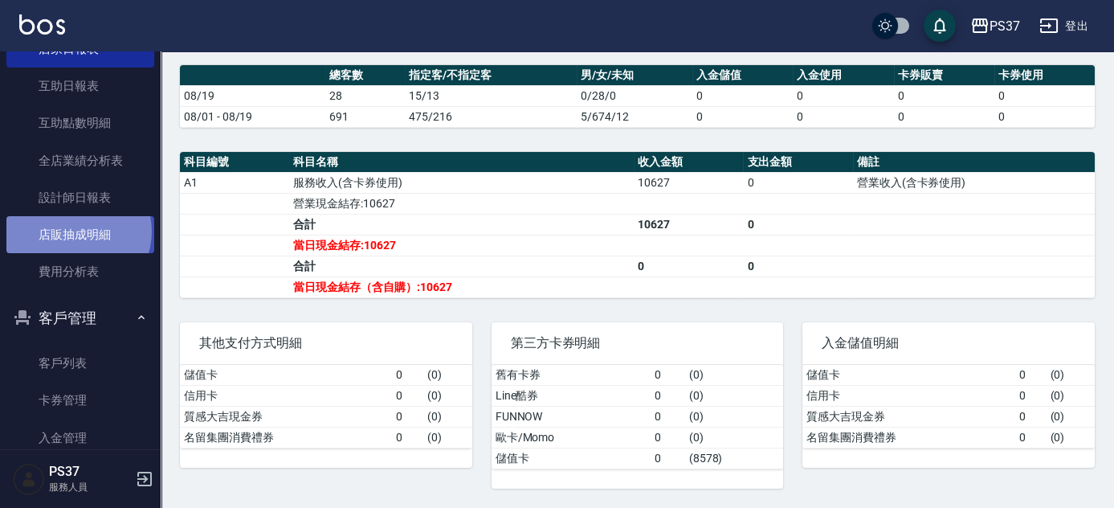
click at [77, 230] on link "店販抽成明細" at bounding box center [80, 234] width 148 height 37
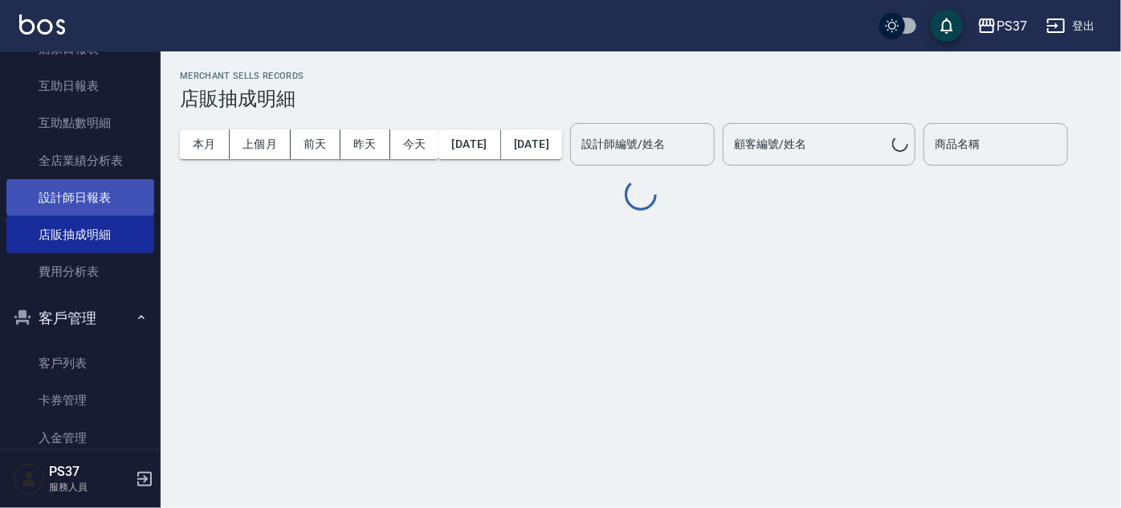
click at [92, 196] on link "設計師日報表" at bounding box center [80, 197] width 148 height 37
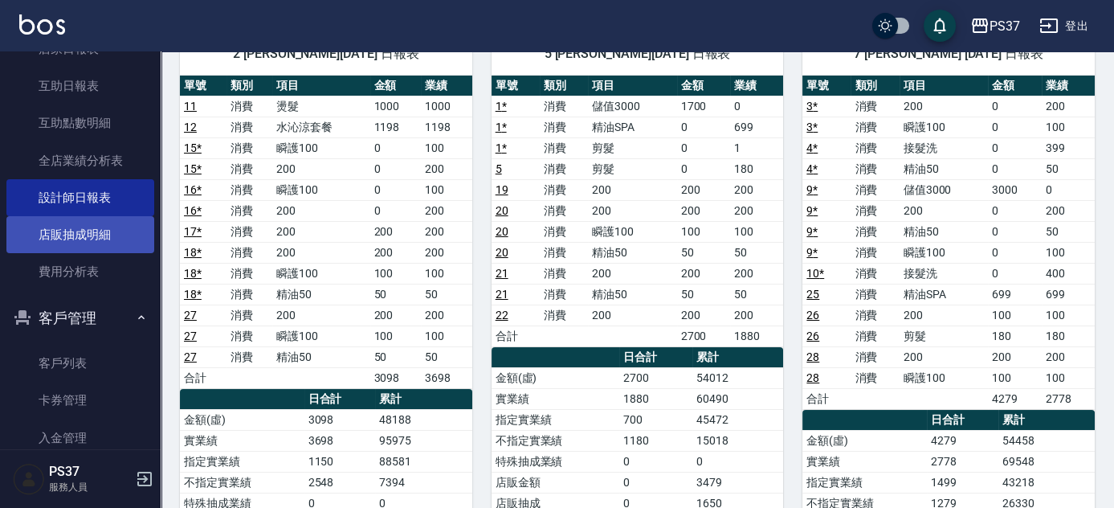
scroll to position [360, 0]
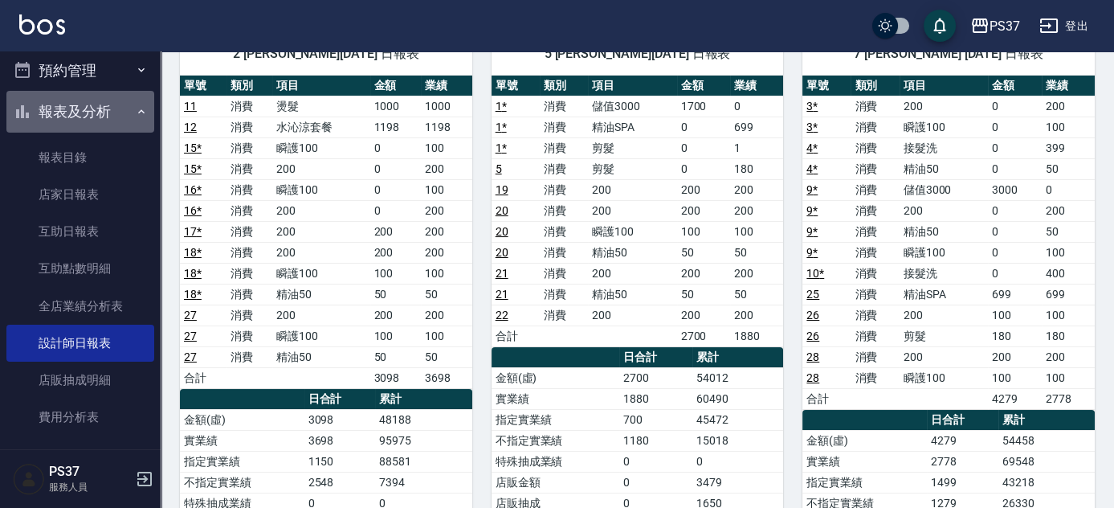
click at [95, 112] on button "報表及分析" at bounding box center [80, 112] width 148 height 42
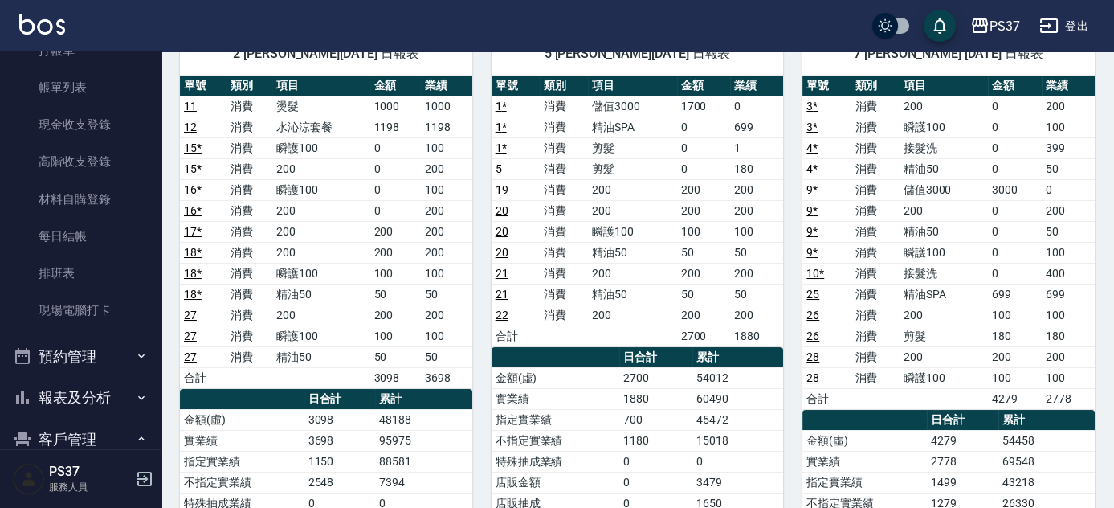
scroll to position [0, 0]
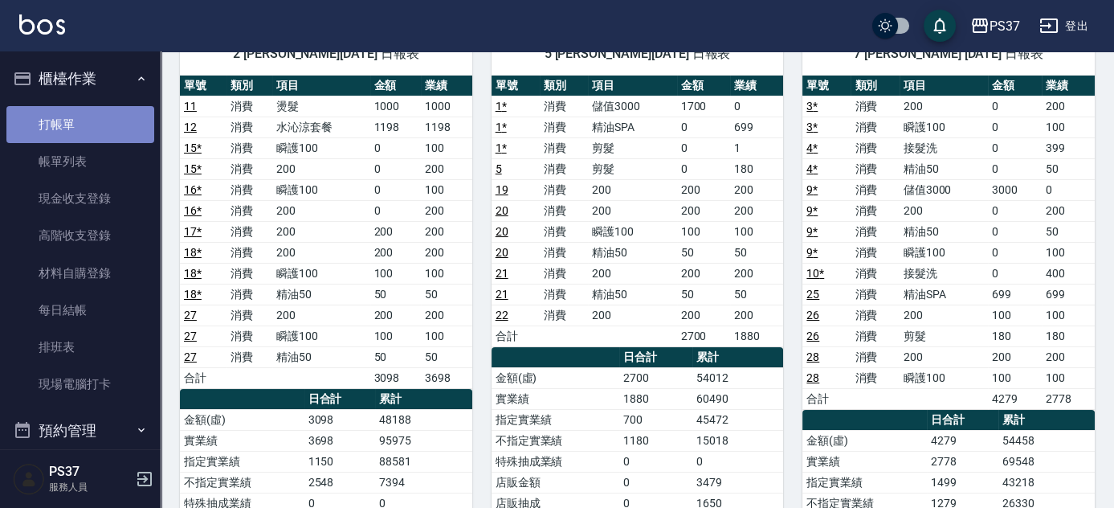
click at [89, 122] on link "打帳單" at bounding box center [80, 124] width 148 height 37
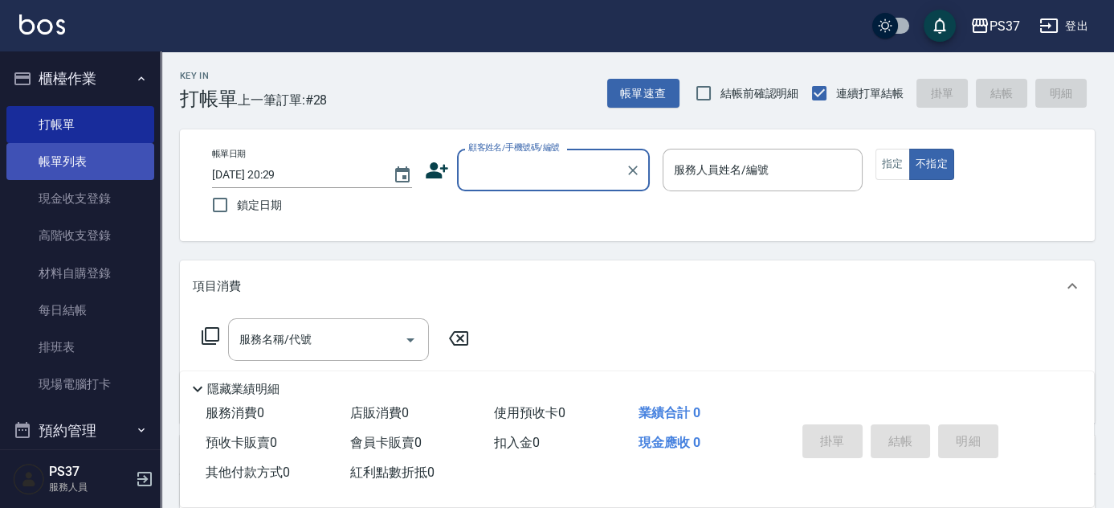
scroll to position [72, 0]
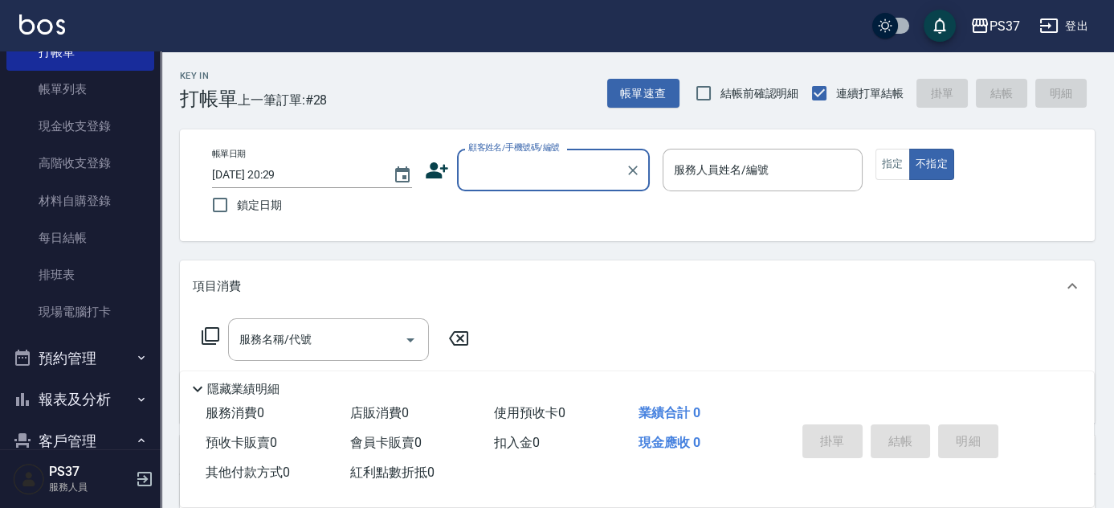
click at [554, 183] on input "顧客姓名/手機號碼/編號" at bounding box center [541, 170] width 154 height 28
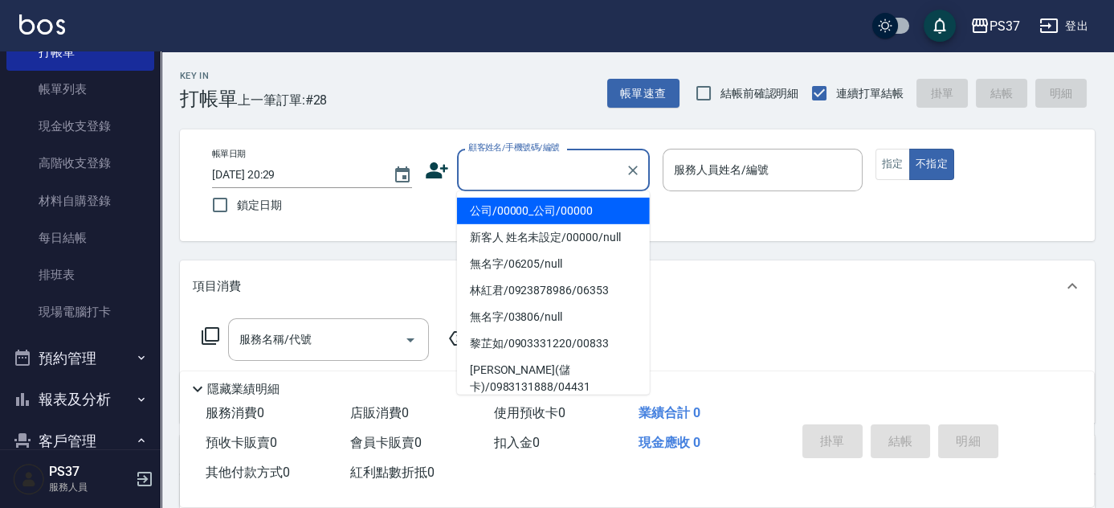
click at [559, 212] on li "公司/00000_公司/00000" at bounding box center [553, 211] width 193 height 27
type input "公司/00000_公司/00000"
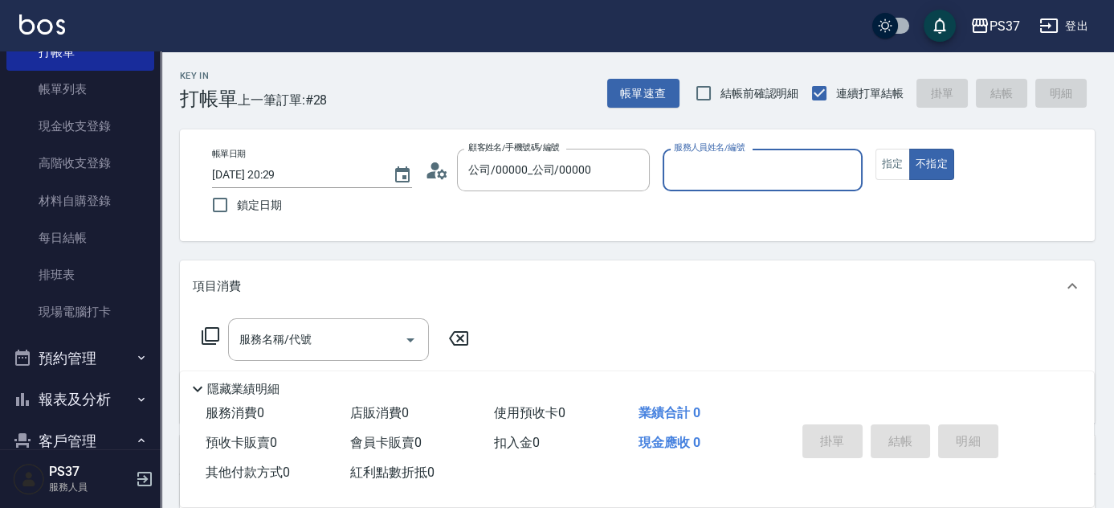
click at [732, 185] on div "服務人員姓名/編號" at bounding box center [763, 170] width 200 height 43
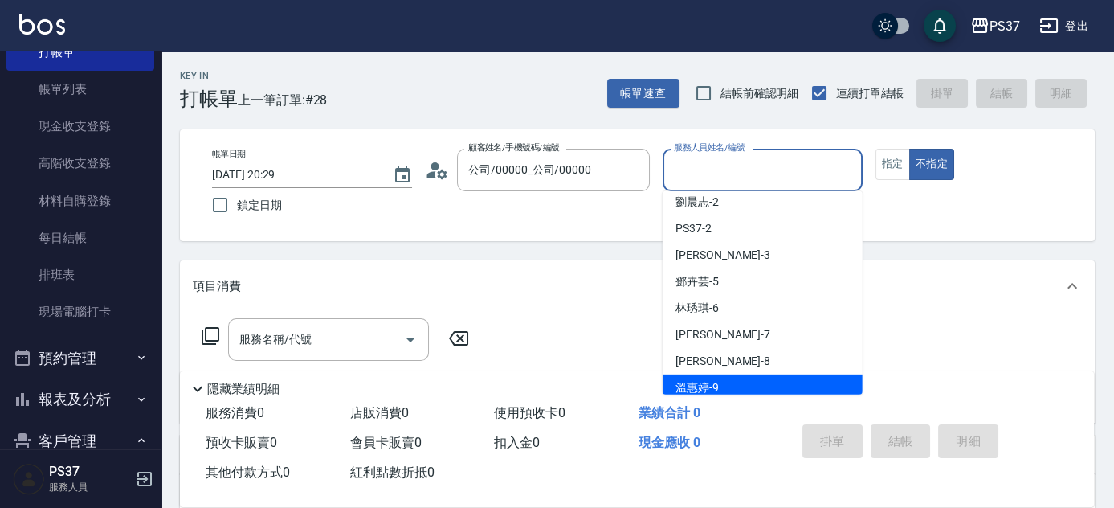
scroll to position [0, 0]
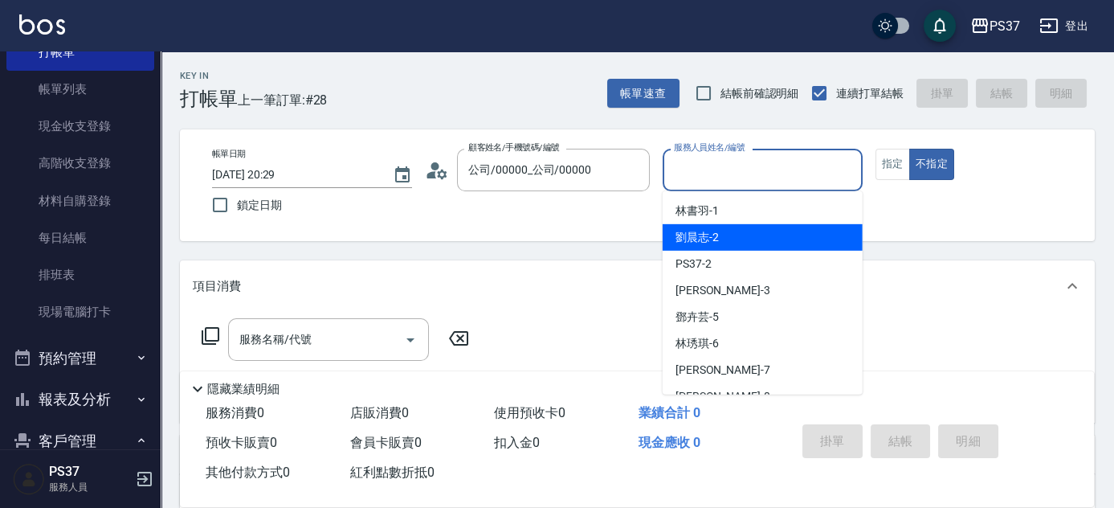
click at [740, 237] on div "劉晨志 -2" at bounding box center [763, 237] width 200 height 27
type input "劉晨志-2"
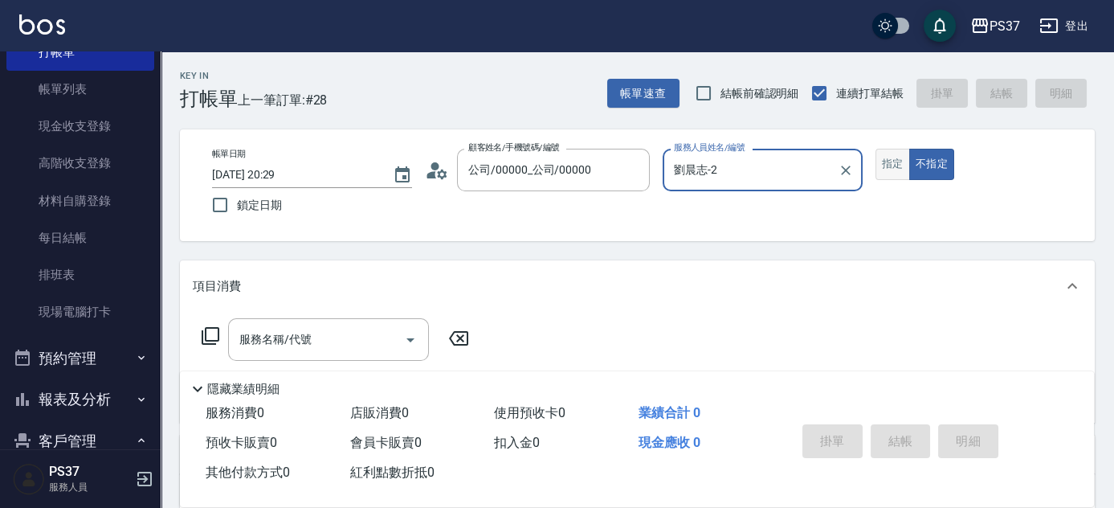
click at [884, 169] on button "指定" at bounding box center [892, 164] width 35 height 31
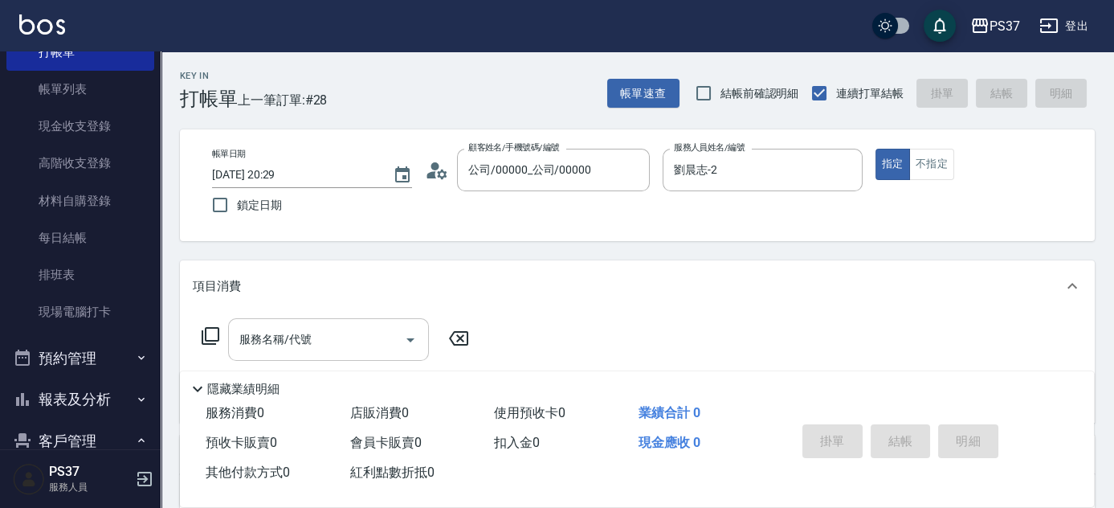
click at [318, 344] on input "服務名稱/代號" at bounding box center [316, 339] width 162 height 28
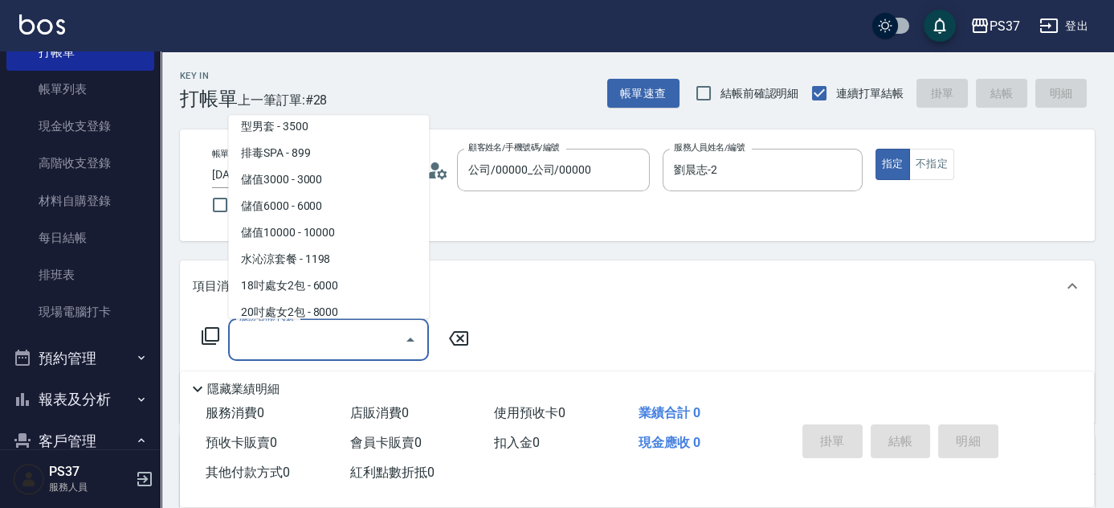
scroll to position [1684, 0]
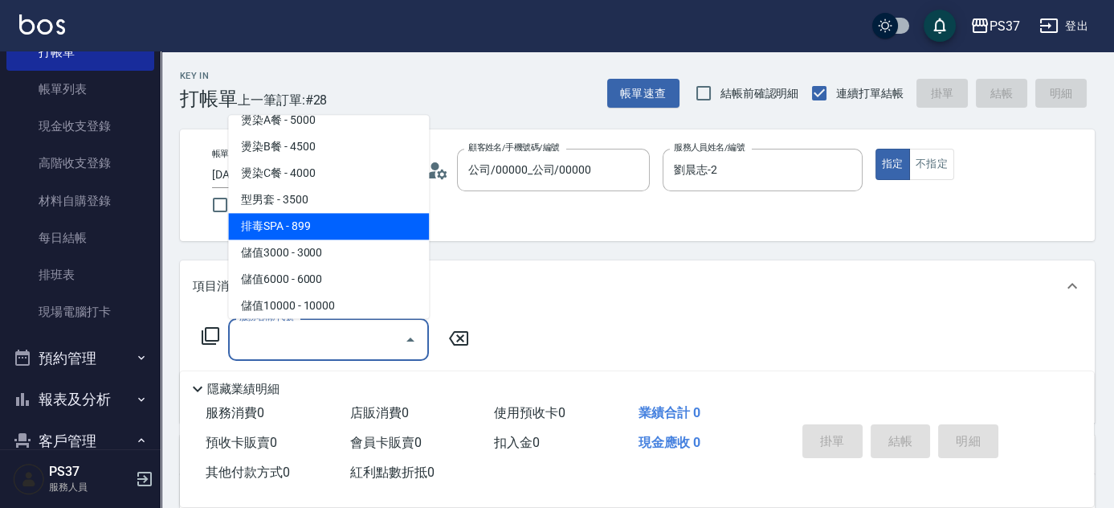
click at [356, 227] on span "排毒SPA - 899" at bounding box center [328, 227] width 201 height 27
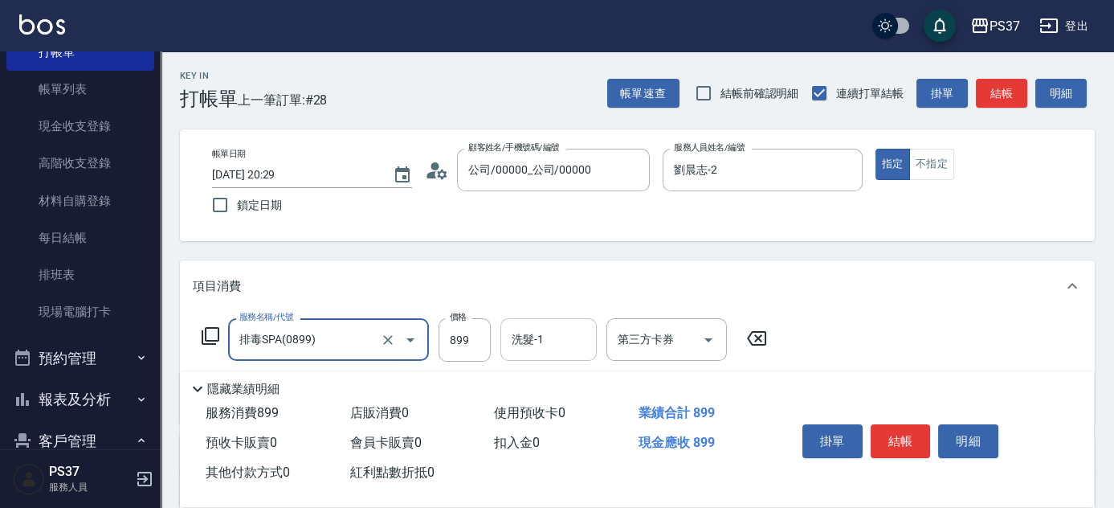
click at [553, 355] on div "洗髮-1" at bounding box center [548, 339] width 96 height 43
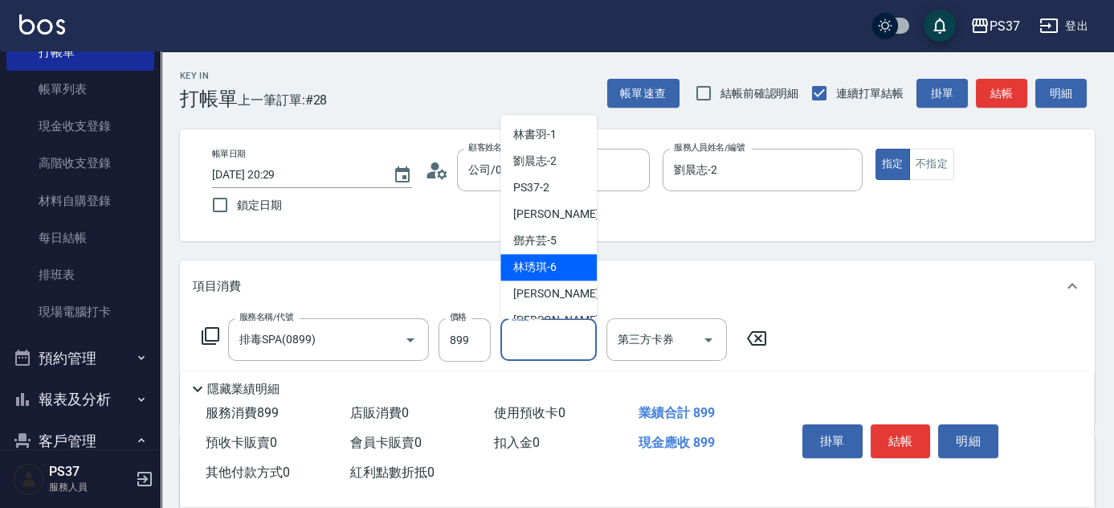
scroll to position [259, 0]
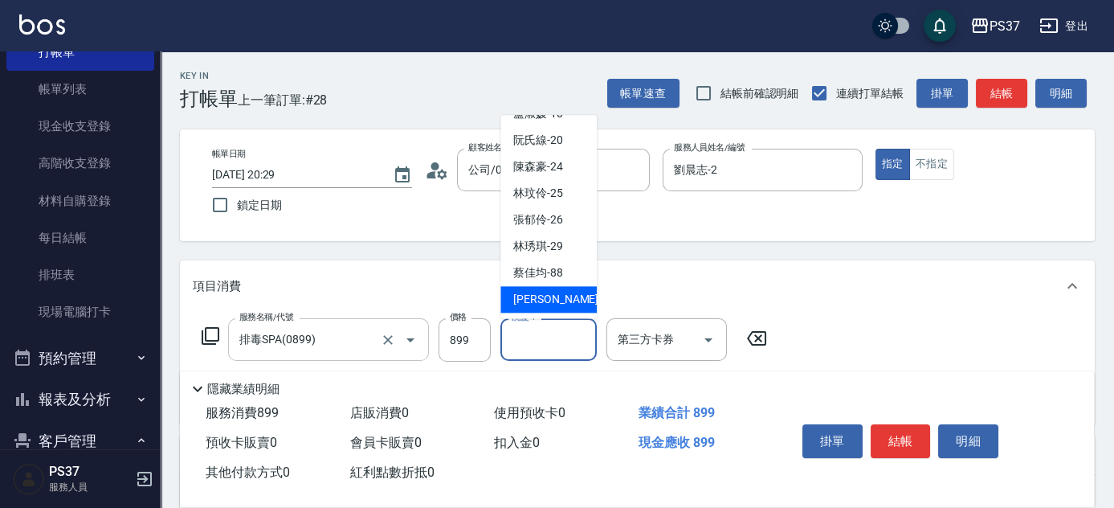
click at [332, 342] on input "排毒SPA(0899)" at bounding box center [305, 339] width 141 height 28
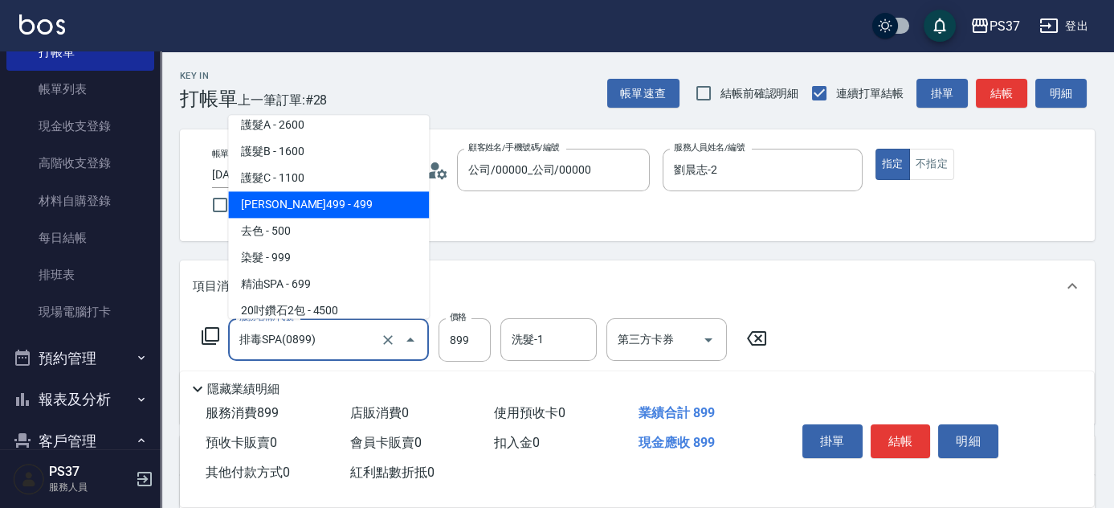
scroll to position [875, 0]
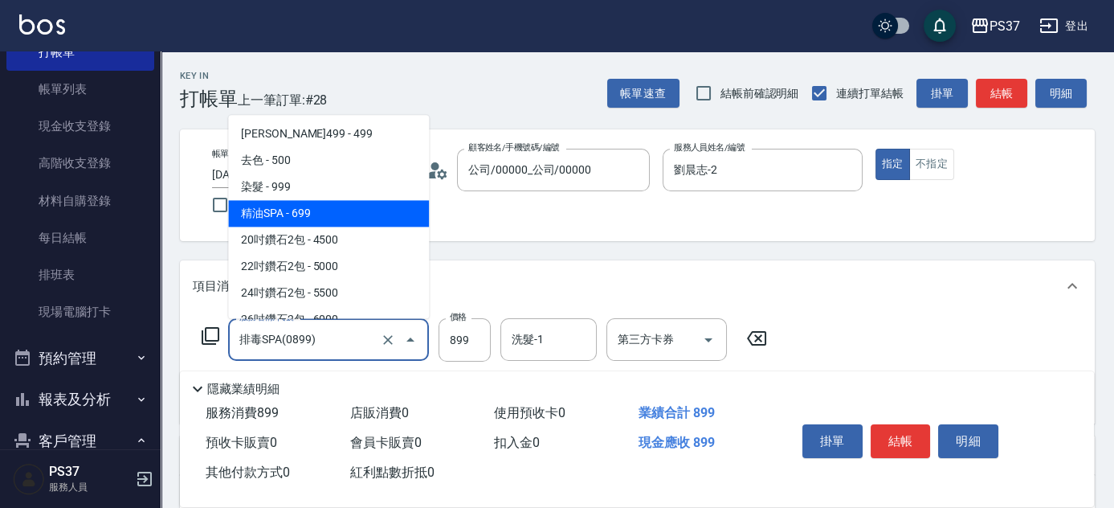
click at [321, 207] on span "精油SPA - 699" at bounding box center [328, 214] width 201 height 27
type input "精油SPA(0699)"
type input "699"
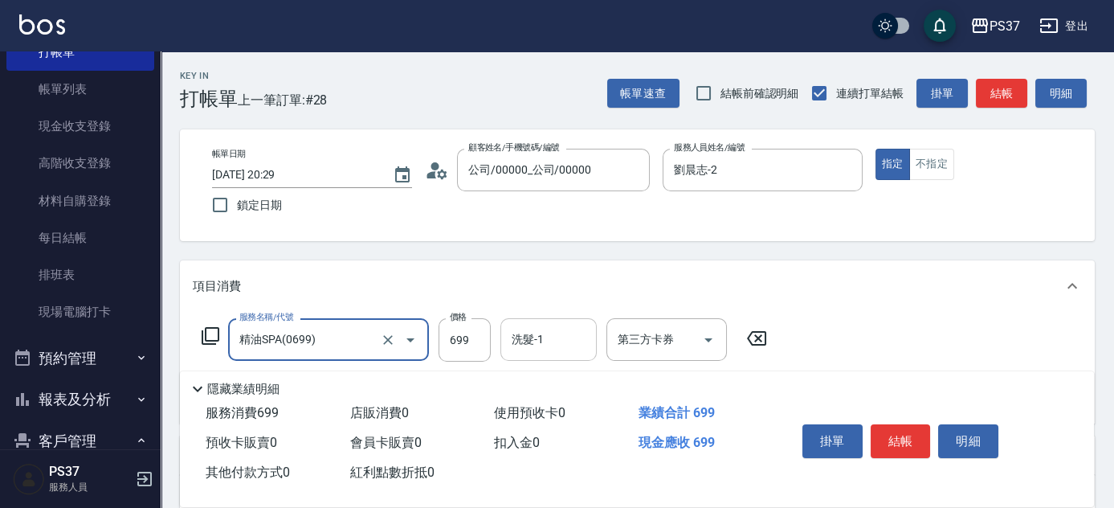
drag, startPoint x: 546, startPoint y: 349, endPoint x: 547, endPoint y: 331, distance: 17.7
click at [546, 347] on input "洗髮-1" at bounding box center [549, 339] width 82 height 28
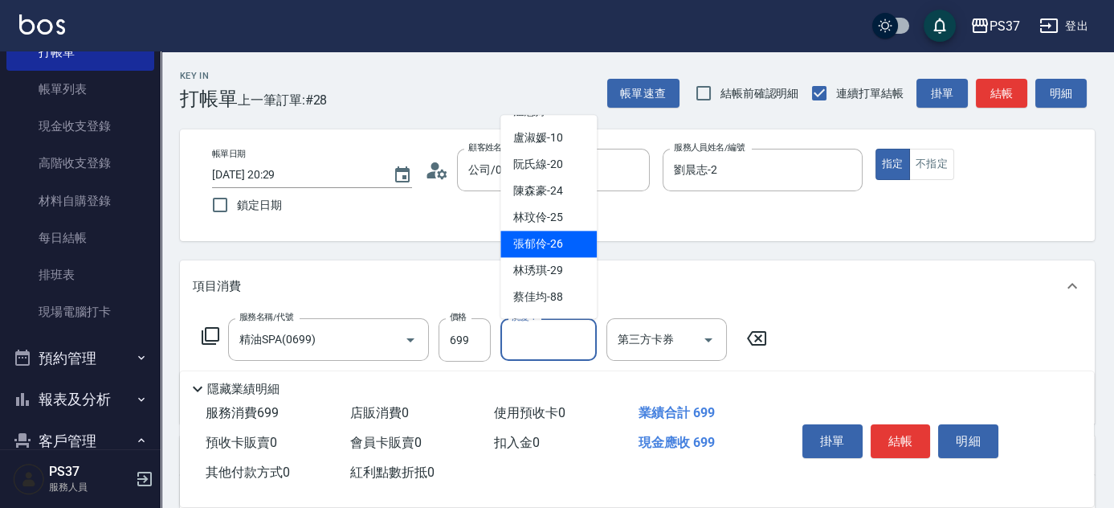
scroll to position [259, 0]
click at [528, 251] on span "林琇琪 -29" at bounding box center [538, 247] width 50 height 17
type input "林琇琪-29"
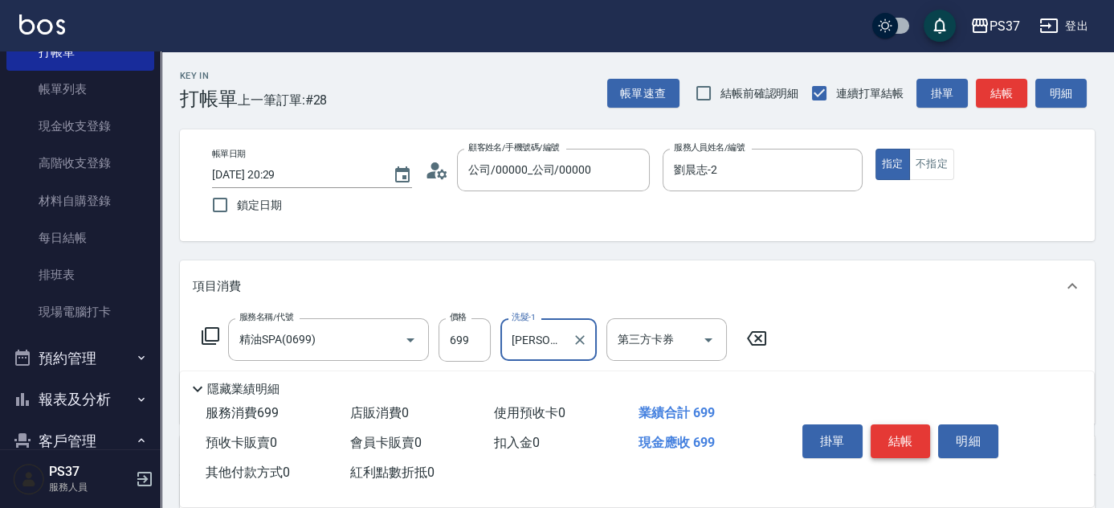
click at [895, 430] on button "結帳" at bounding box center [901, 441] width 60 height 34
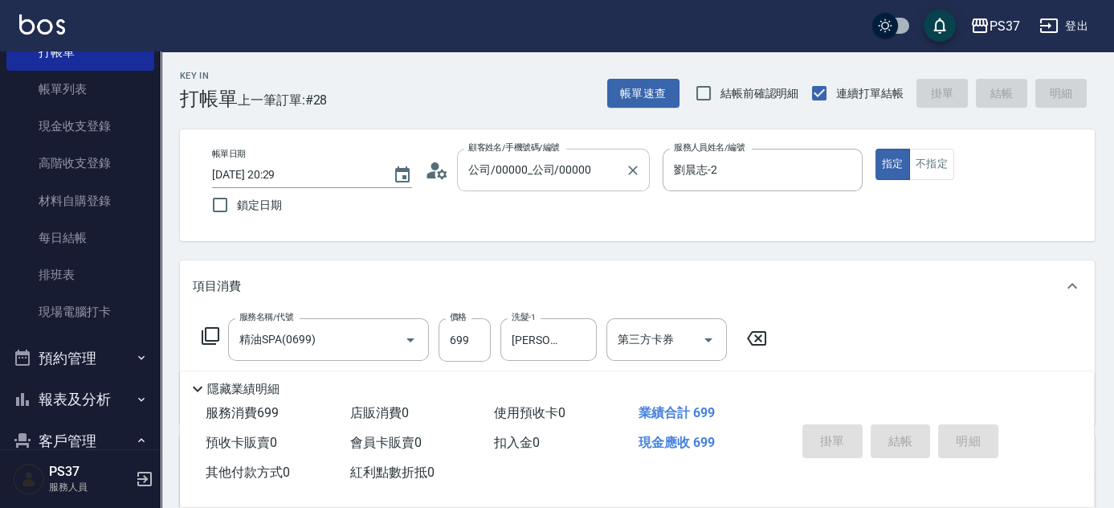
type input "2025/08/19 20:59"
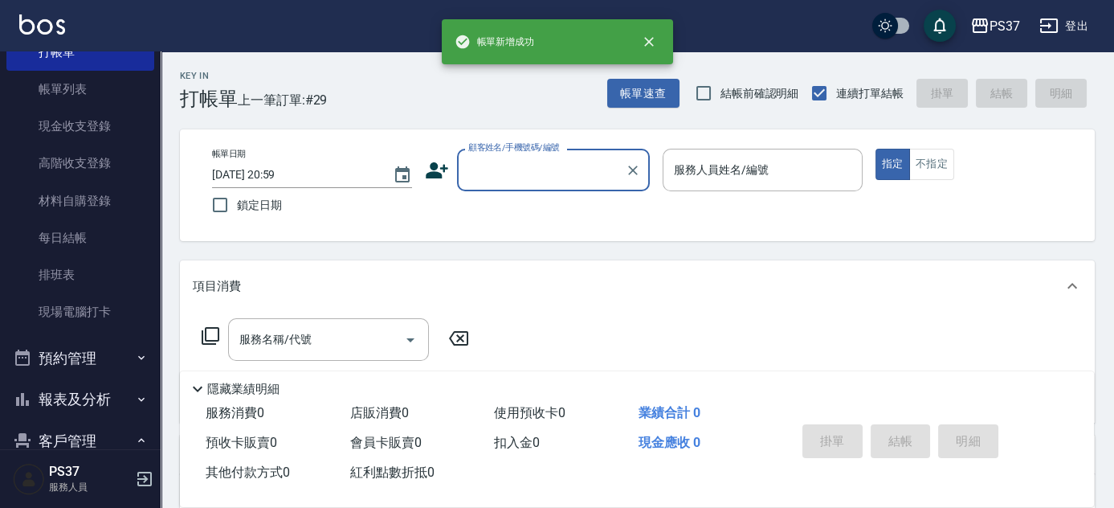
click at [541, 175] on input "顧客姓名/手機號碼/編號" at bounding box center [541, 170] width 154 height 28
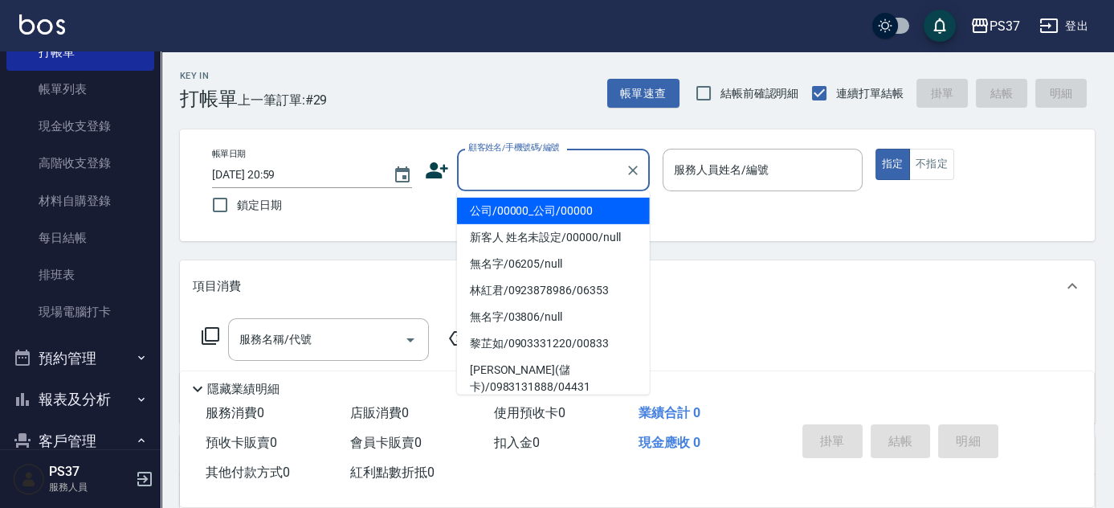
click at [563, 207] on li "公司/00000_公司/00000" at bounding box center [553, 211] width 193 height 27
type input "公司/00000_公司/00000"
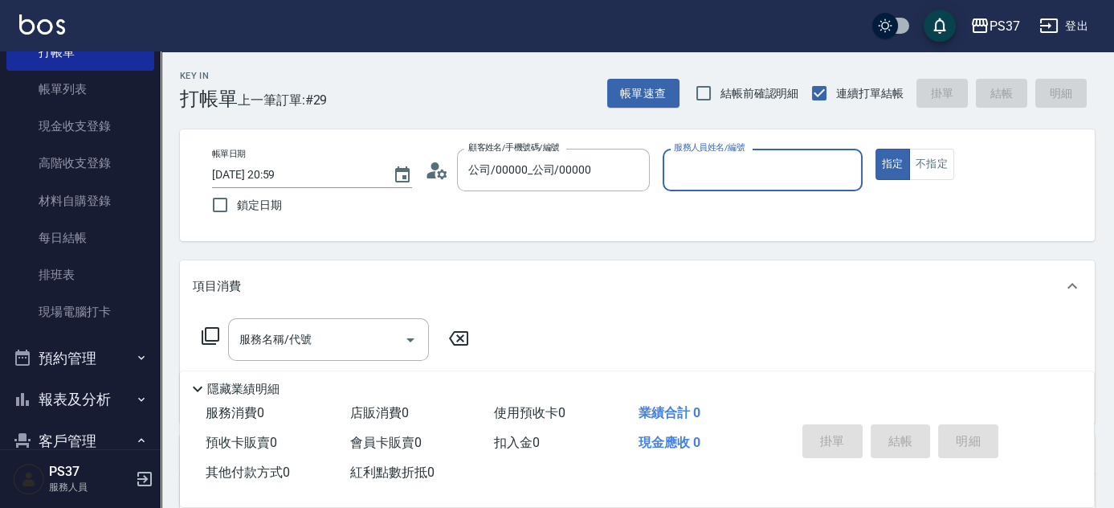
click at [751, 182] on input "服務人員姓名/編號" at bounding box center [763, 170] width 186 height 28
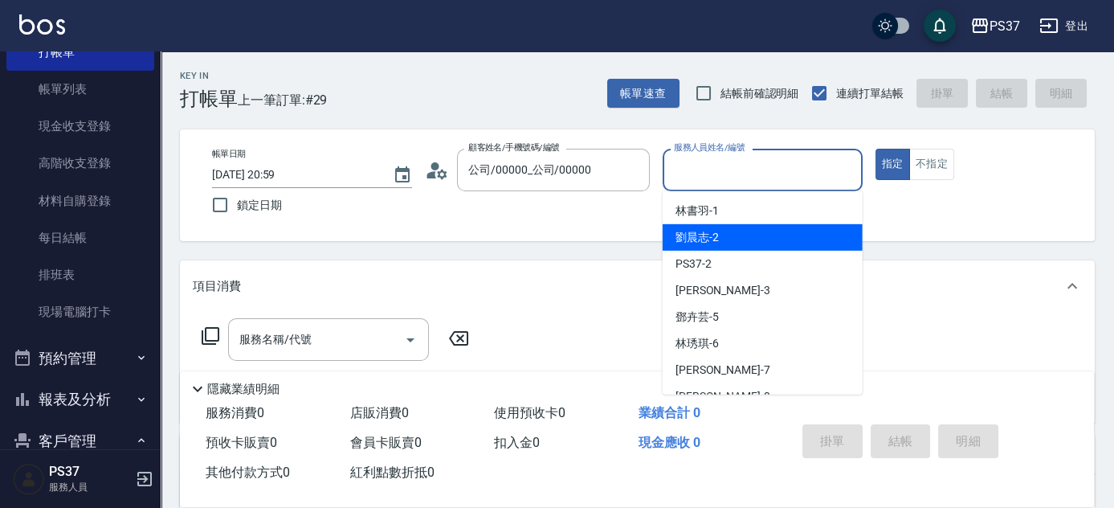
click at [746, 233] on div "劉晨志 -2" at bounding box center [763, 237] width 200 height 27
type input "劉晨志-2"
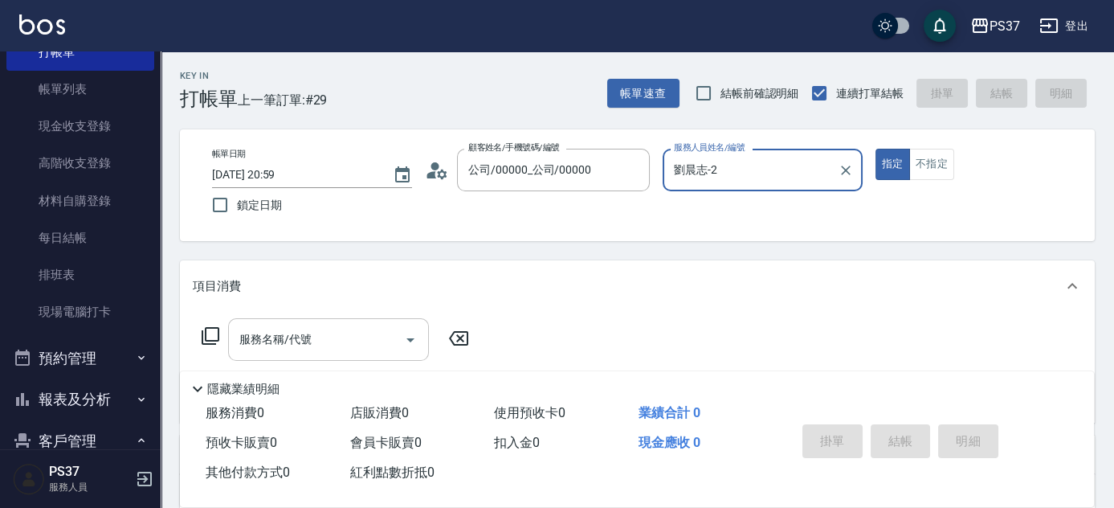
click at [316, 336] on input "服務名稱/代號" at bounding box center [316, 339] width 162 height 28
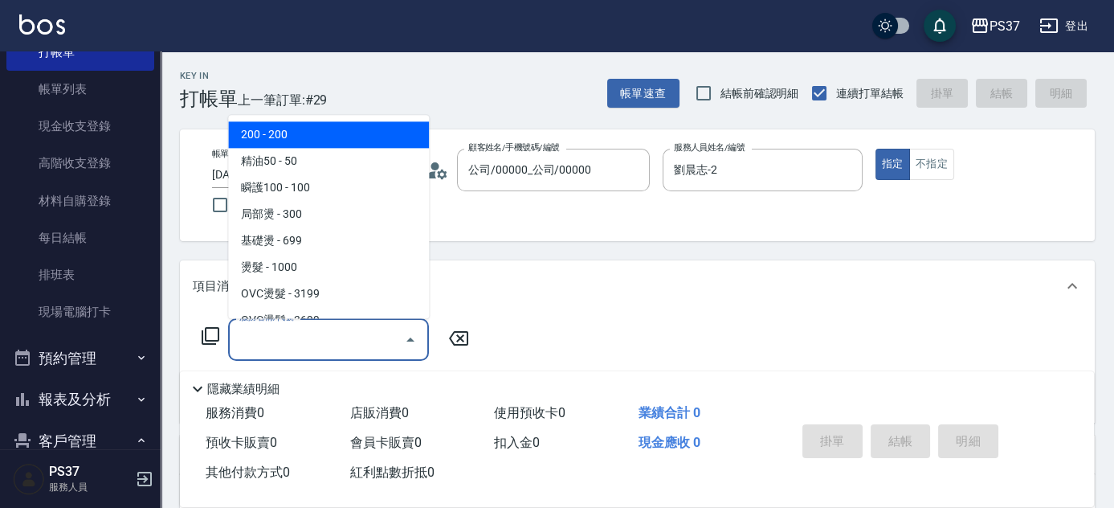
click at [321, 137] on span "200 - 200" at bounding box center [328, 135] width 201 height 27
type input "200(111)"
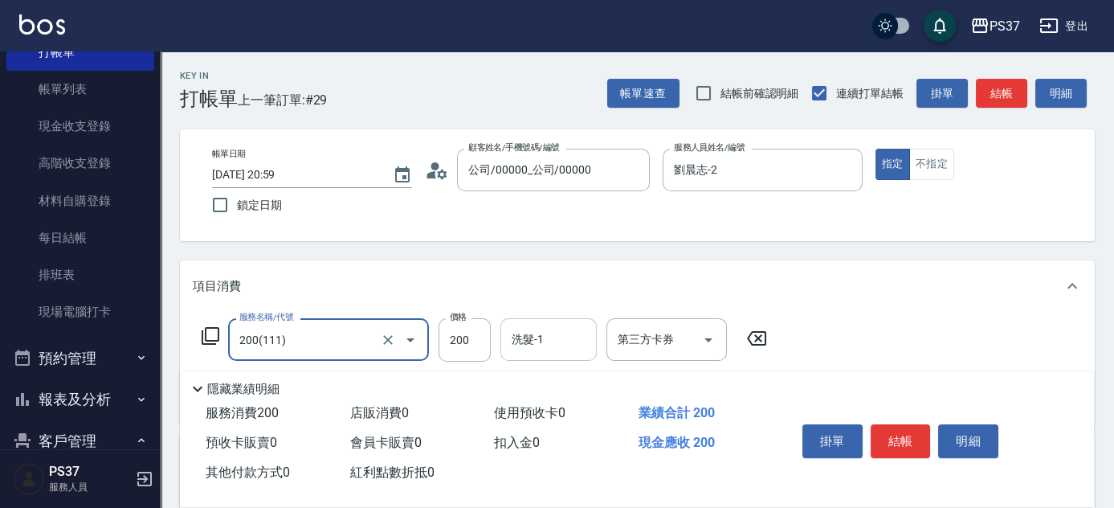
click at [560, 341] on input "洗髮-1" at bounding box center [549, 339] width 82 height 28
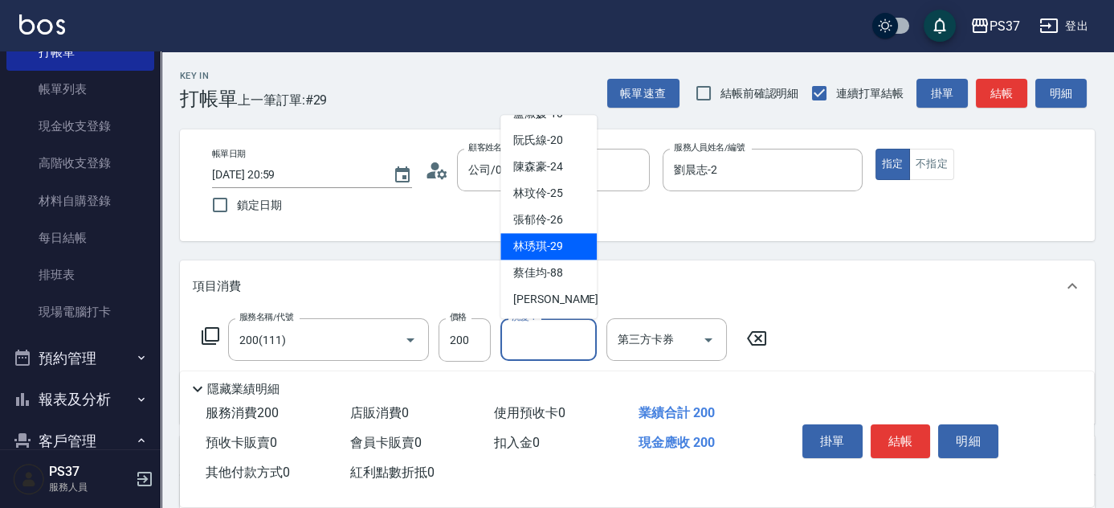
click at [557, 242] on span "林琇琪 -29" at bounding box center [538, 247] width 50 height 17
type input "林琇琪-29"
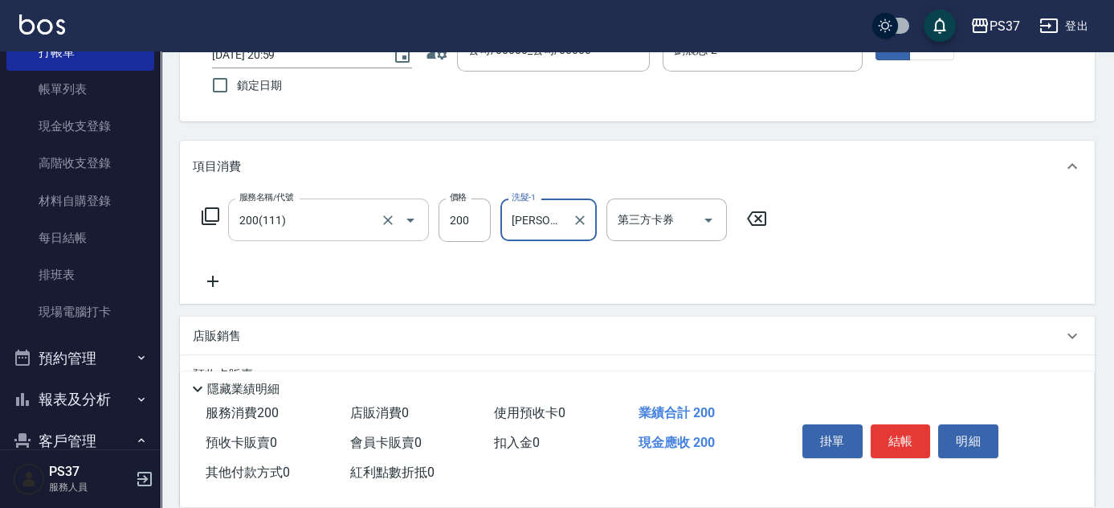
scroll to position [145, 0]
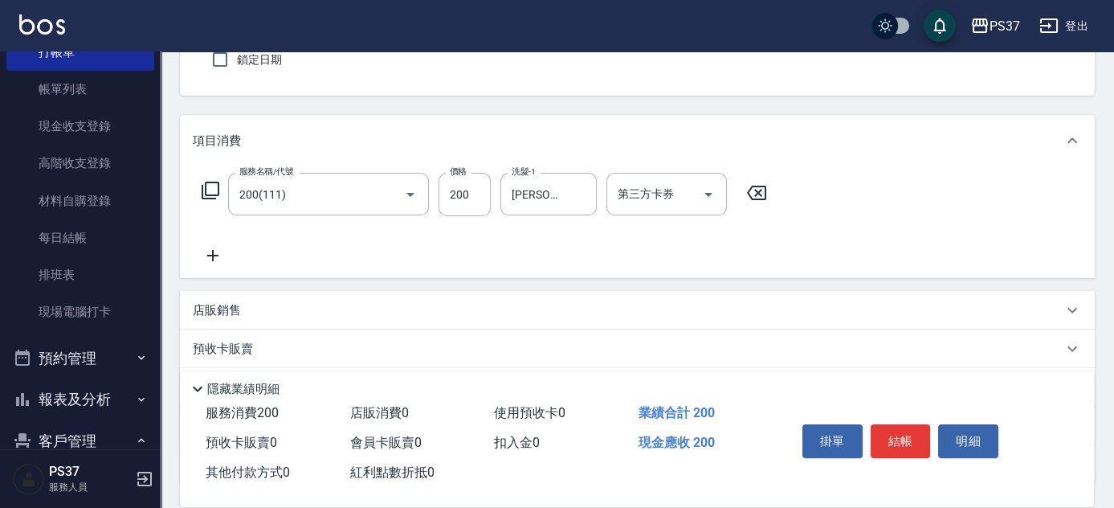
click at [210, 255] on icon at bounding box center [213, 255] width 40 height 19
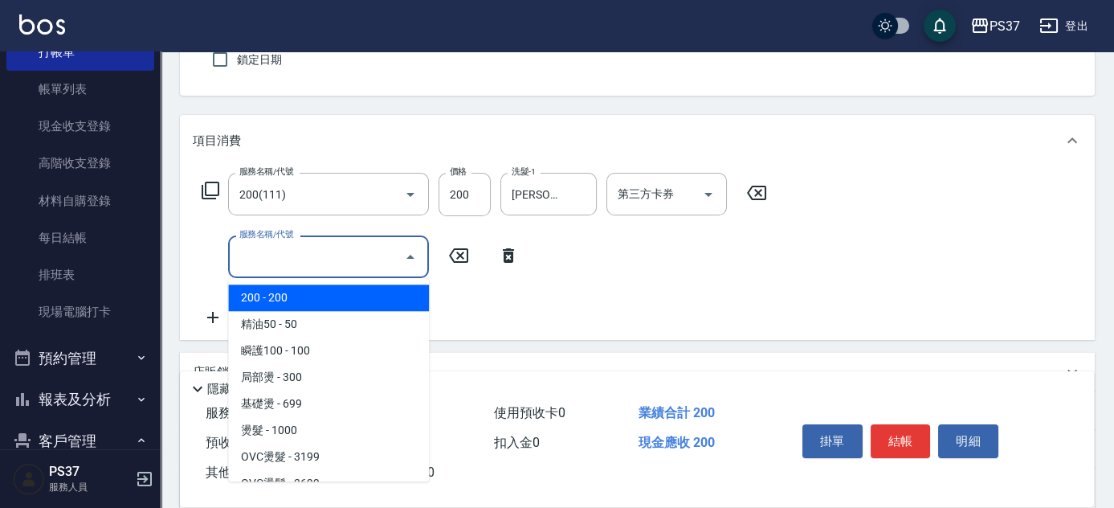
click at [288, 259] on input "服務名稱/代號" at bounding box center [316, 257] width 162 height 28
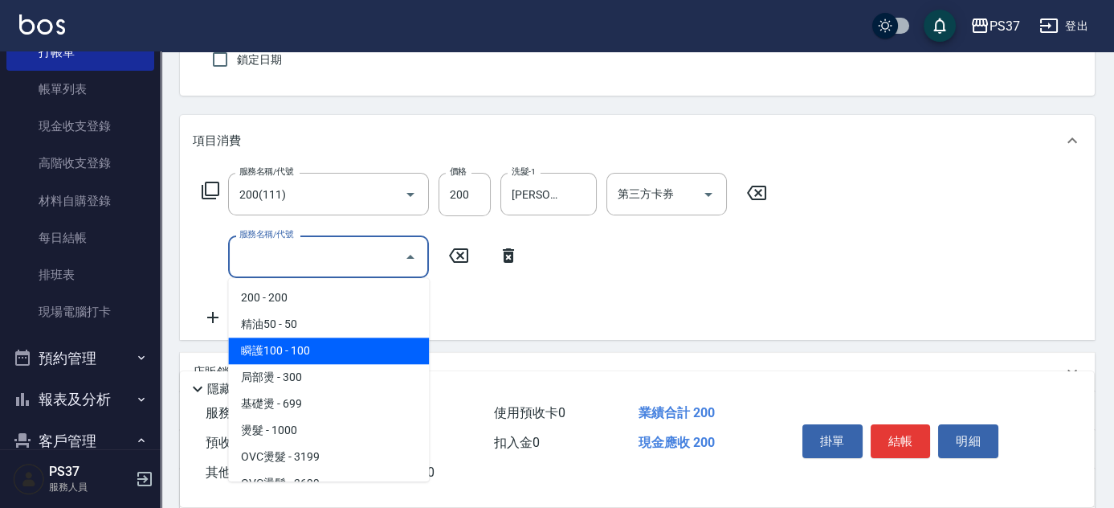
click at [325, 340] on span "瞬護100 - 100" at bounding box center [328, 350] width 201 height 27
type input "瞬護100(113)"
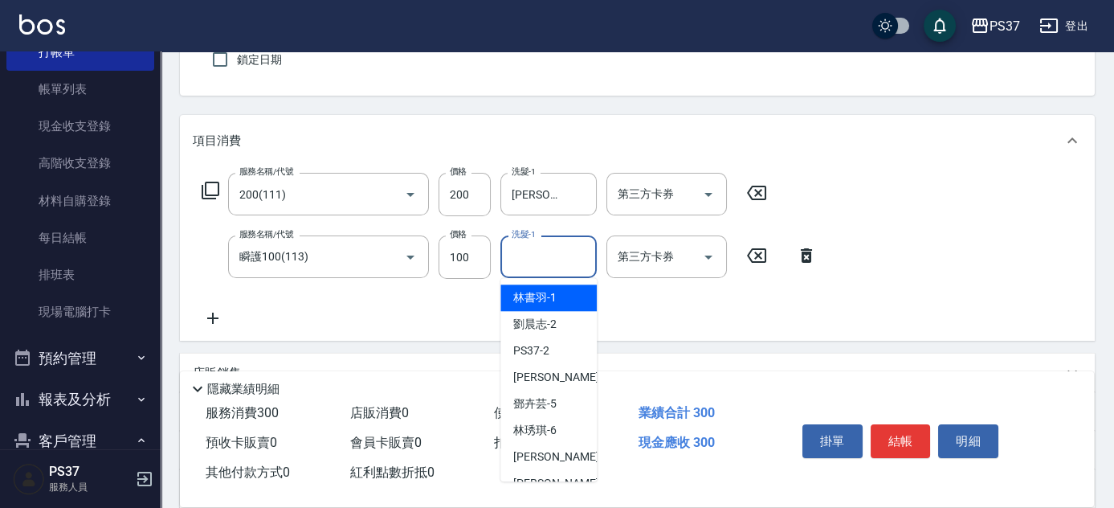
click at [537, 254] on div "洗髮-1 洗髮-1" at bounding box center [548, 256] width 96 height 43
click at [548, 325] on span "劉晨志 -2" at bounding box center [534, 324] width 43 height 17
type input "劉晨志-2"
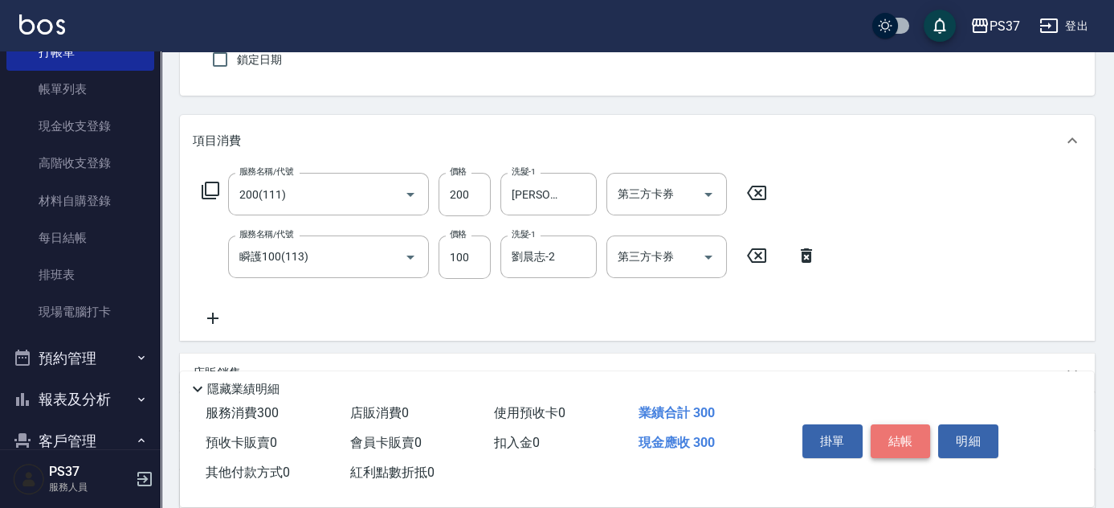
click at [891, 436] on button "結帳" at bounding box center [901, 441] width 60 height 34
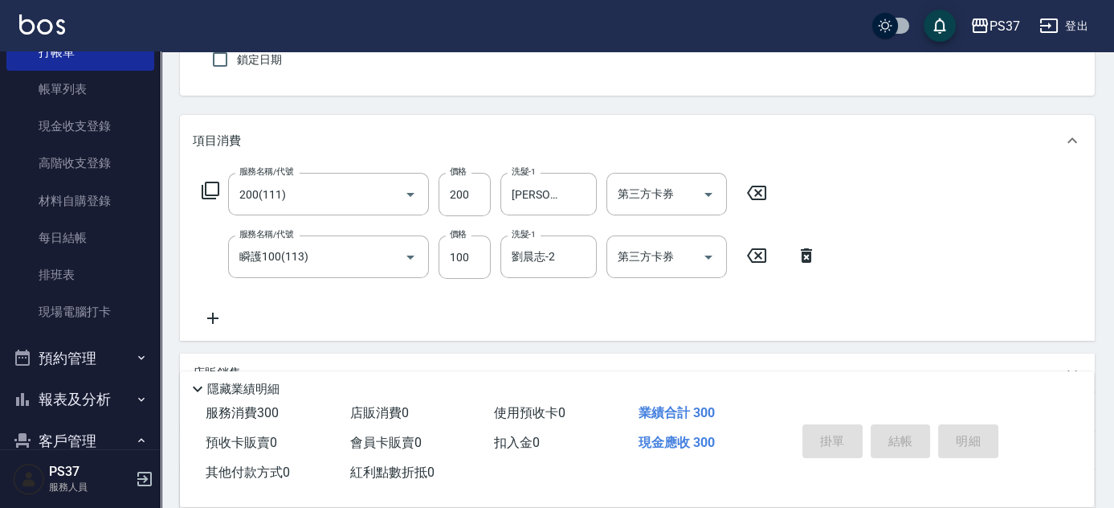
type input "2025/08/19 21:00"
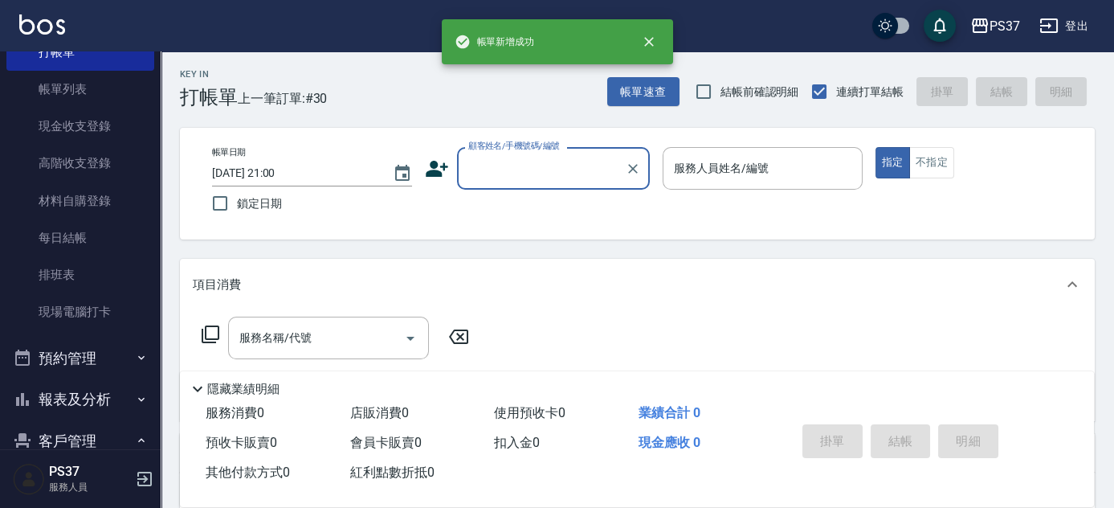
scroll to position [0, 0]
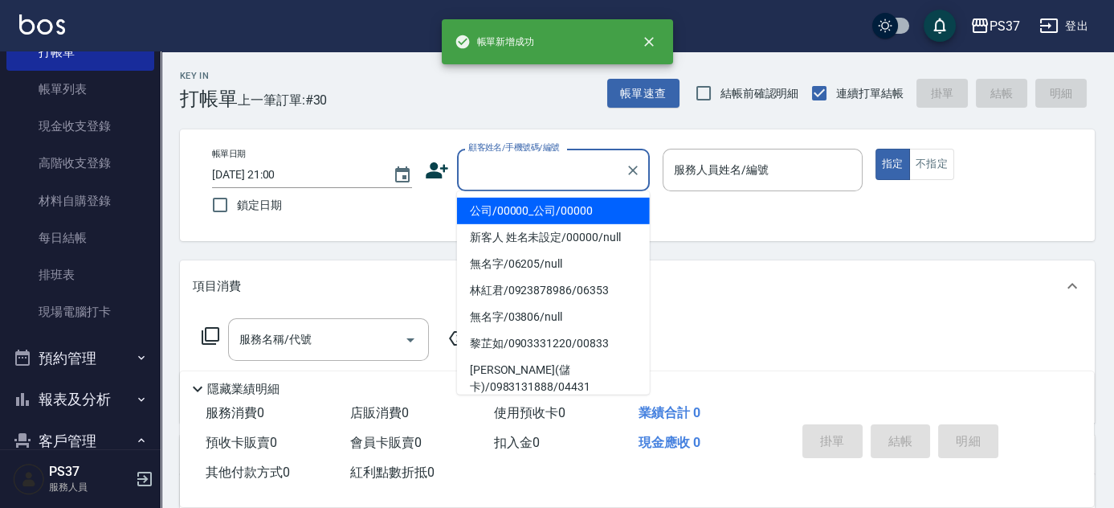
click at [536, 165] on input "顧客姓名/手機號碼/編號" at bounding box center [541, 170] width 154 height 28
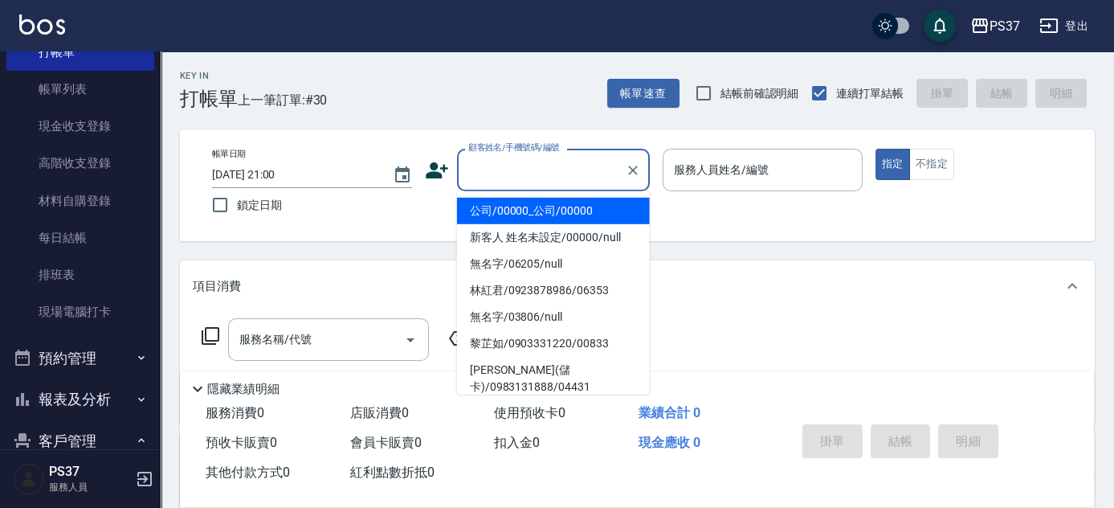
click at [541, 211] on li "公司/00000_公司/00000" at bounding box center [553, 211] width 193 height 27
type input "公司/00000_公司/00000"
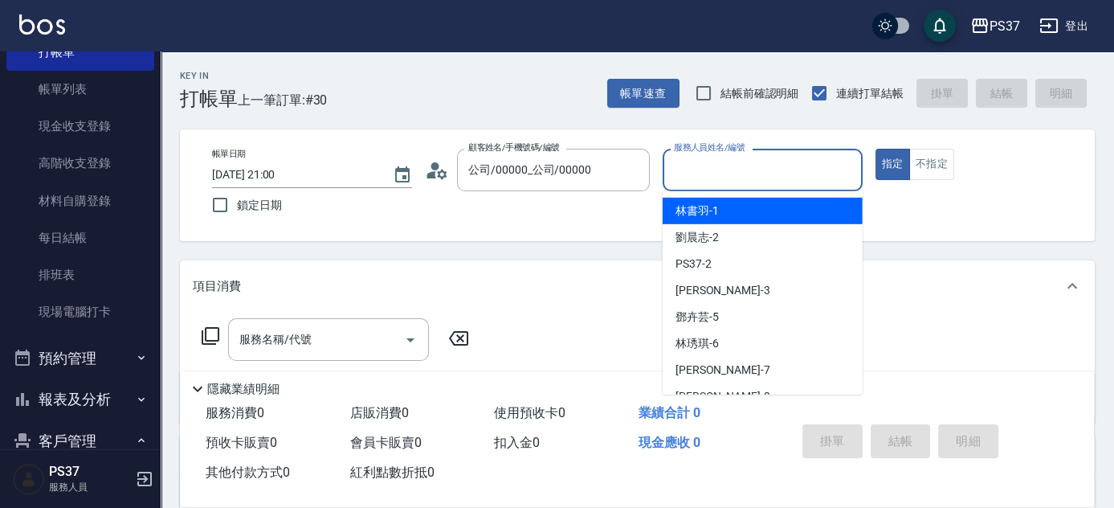
click at [775, 177] on input "服務人員姓名/編號" at bounding box center [763, 170] width 186 height 28
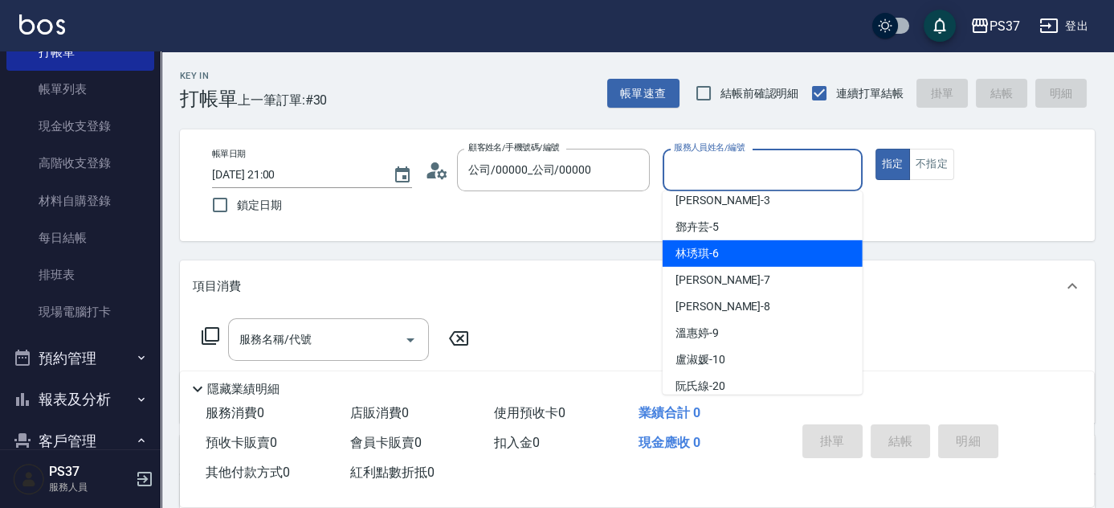
scroll to position [145, 0]
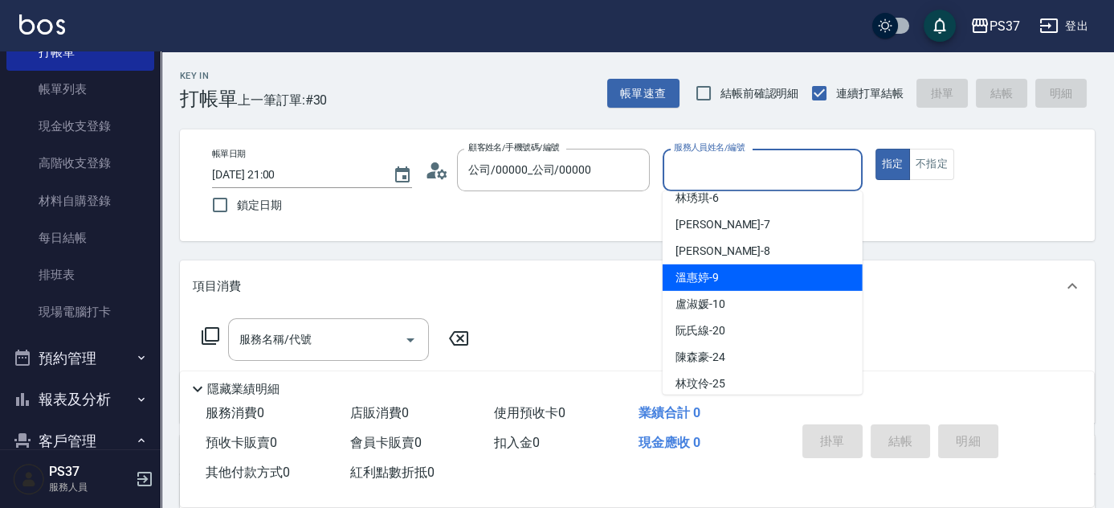
click at [750, 282] on div "溫惠婷 -9" at bounding box center [763, 277] width 200 height 27
type input "溫惠婷-9"
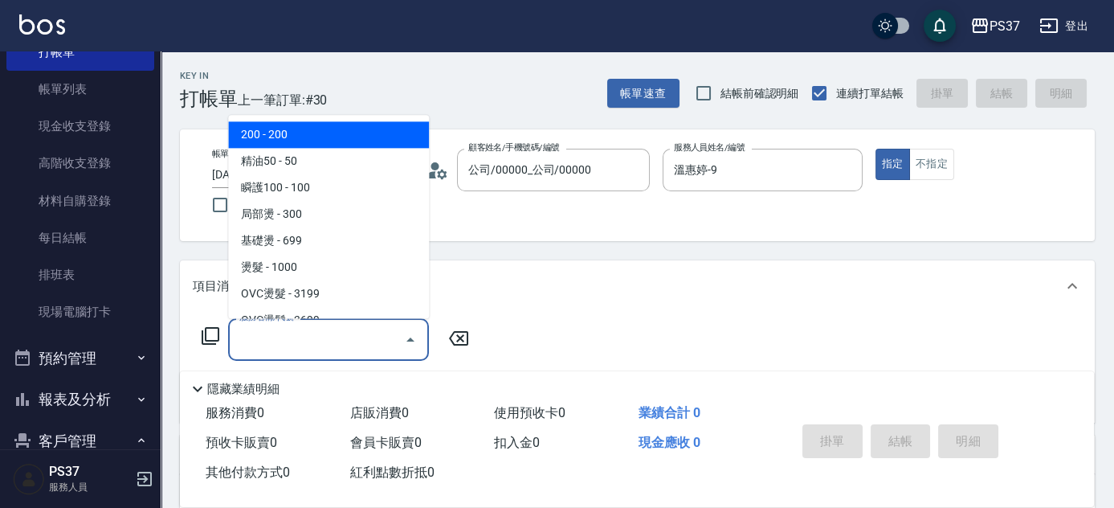
click at [296, 345] on input "服務名稱/代號" at bounding box center [316, 339] width 162 height 28
click at [939, 166] on button "不指定" at bounding box center [931, 164] width 45 height 31
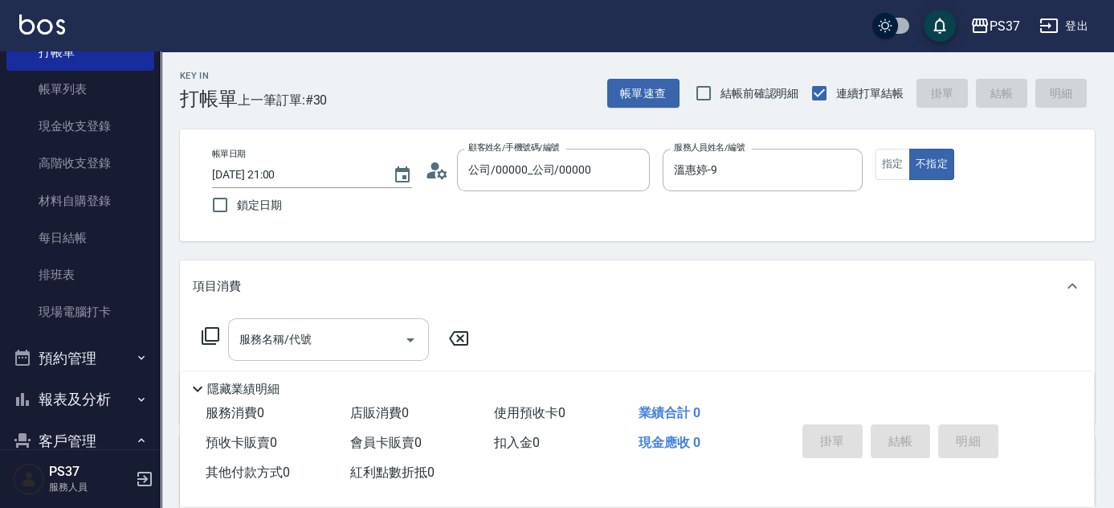
click at [353, 341] on input "服務名稱/代號" at bounding box center [316, 339] width 162 height 28
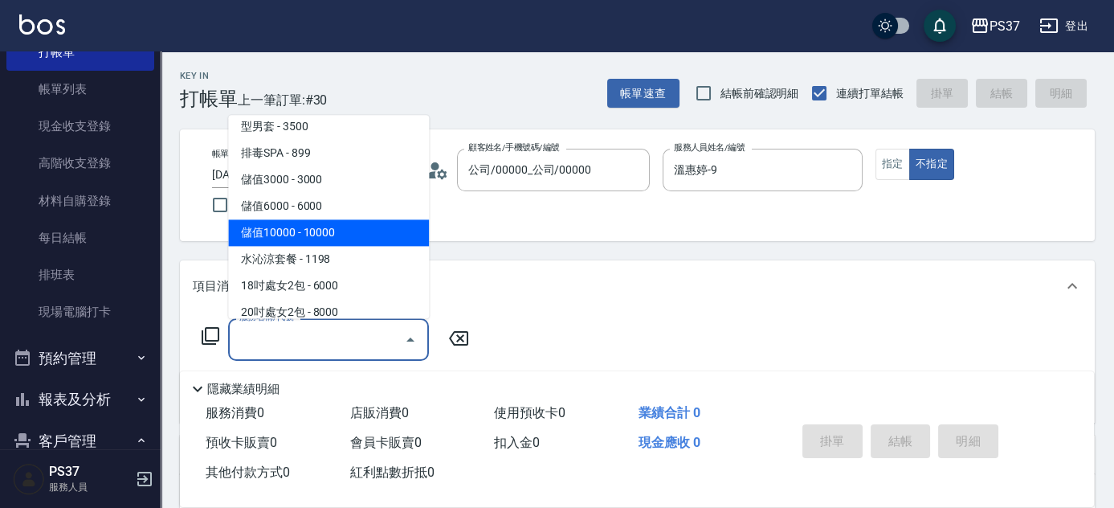
scroll to position [1684, 0]
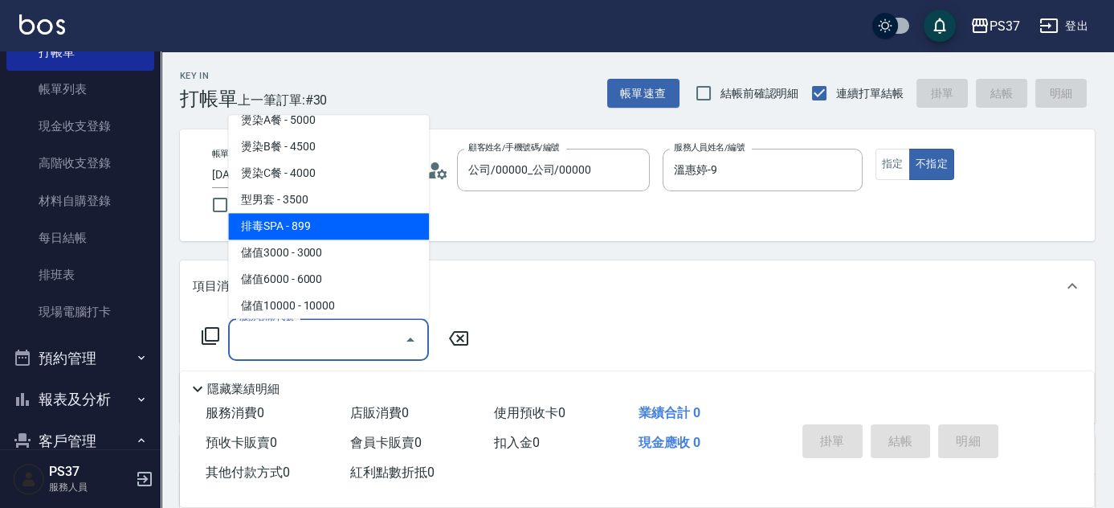
click at [351, 228] on span "排毒SPA - 899" at bounding box center [328, 227] width 201 height 27
type input "排毒SPA(0899)"
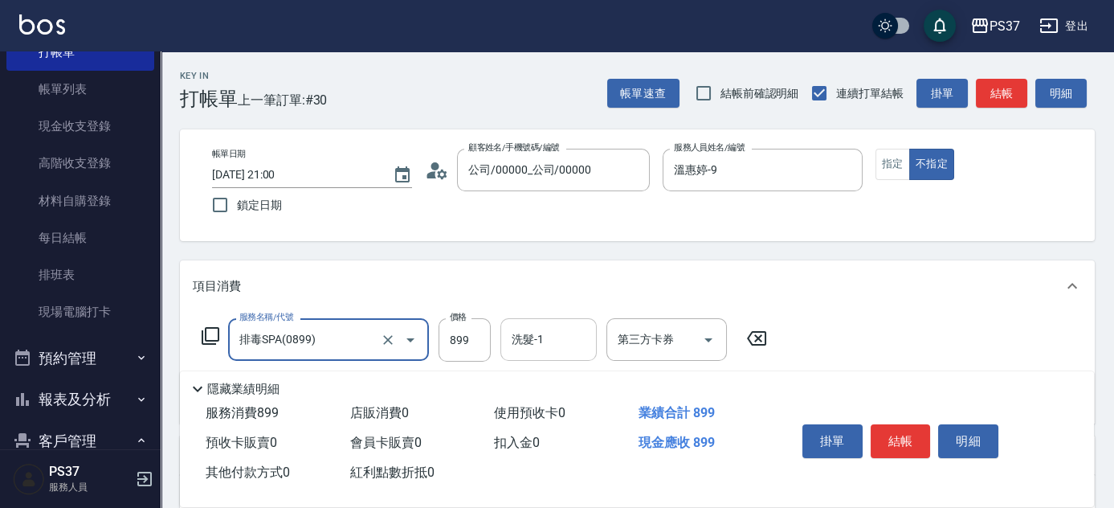
click at [561, 349] on input "洗髮-1" at bounding box center [549, 339] width 82 height 28
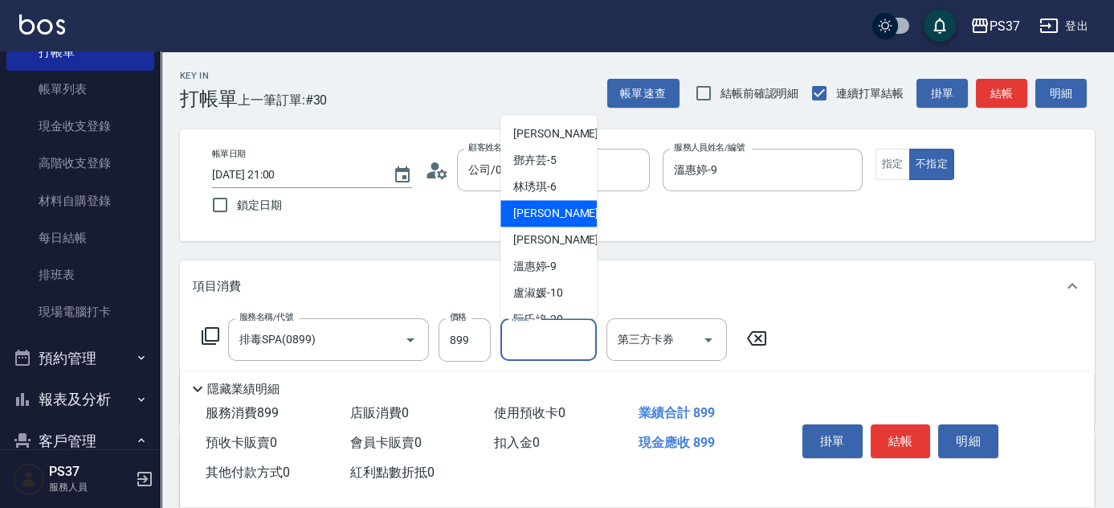
scroll to position [259, 0]
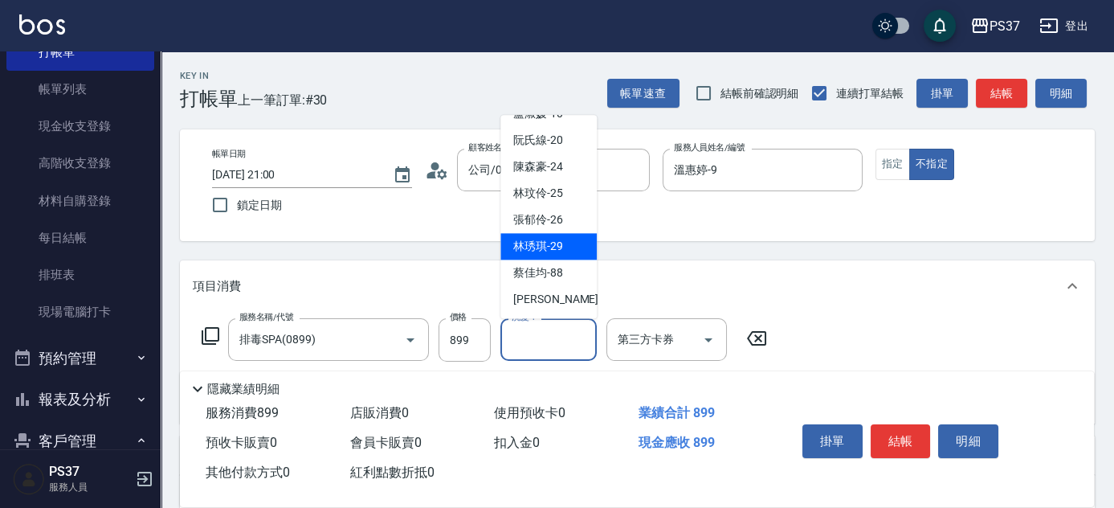
click at [559, 236] on div "林琇琪 -29" at bounding box center [548, 247] width 96 height 27
type input "林琇琪-29"
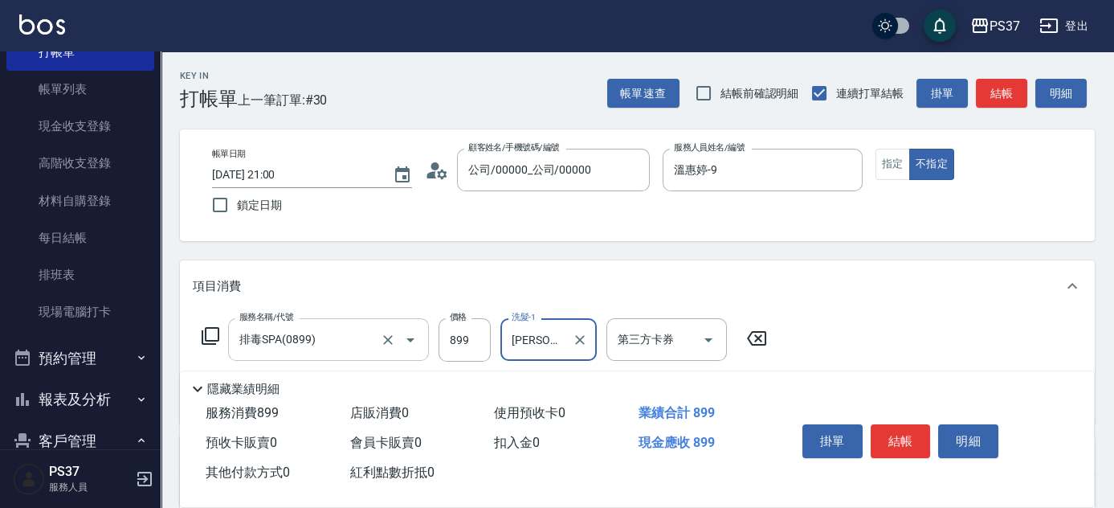
click at [351, 344] on input "排毒SPA(0899)" at bounding box center [305, 339] width 141 height 28
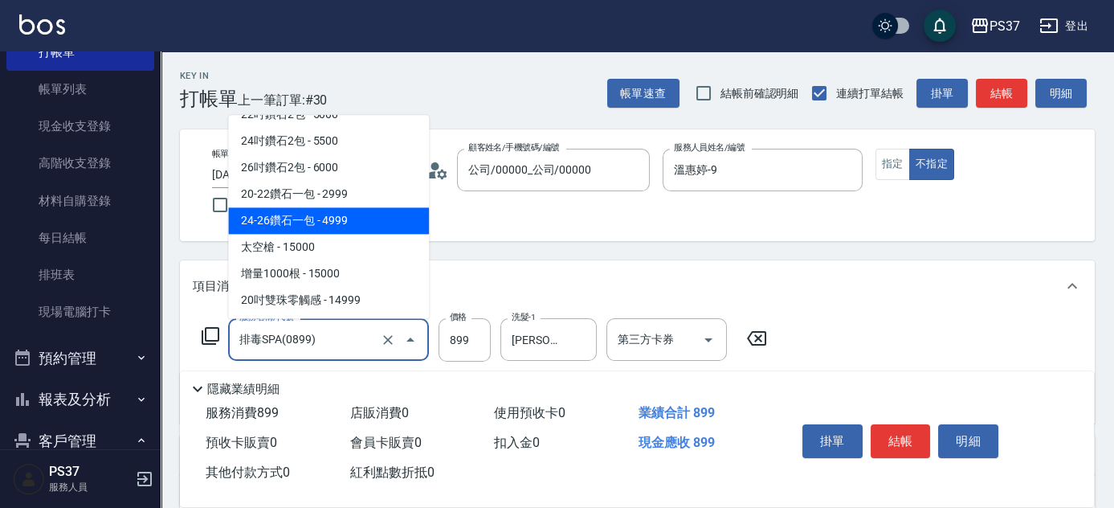
scroll to position [881, 0]
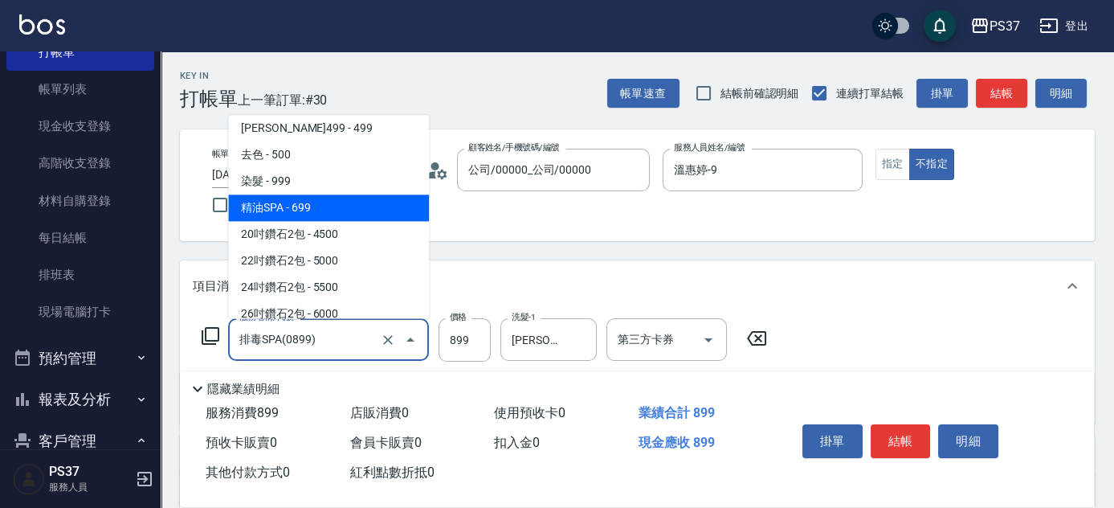
click at [333, 212] on span "精油SPA - 699" at bounding box center [328, 208] width 201 height 27
type input "精油SPA(0699)"
type input "699"
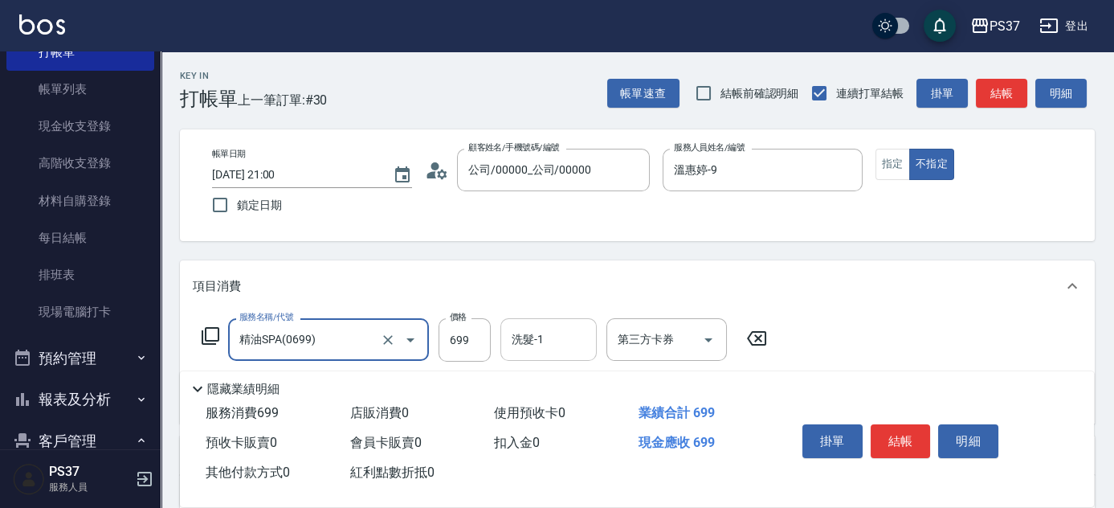
click at [563, 342] on input "洗髮-1" at bounding box center [549, 339] width 82 height 28
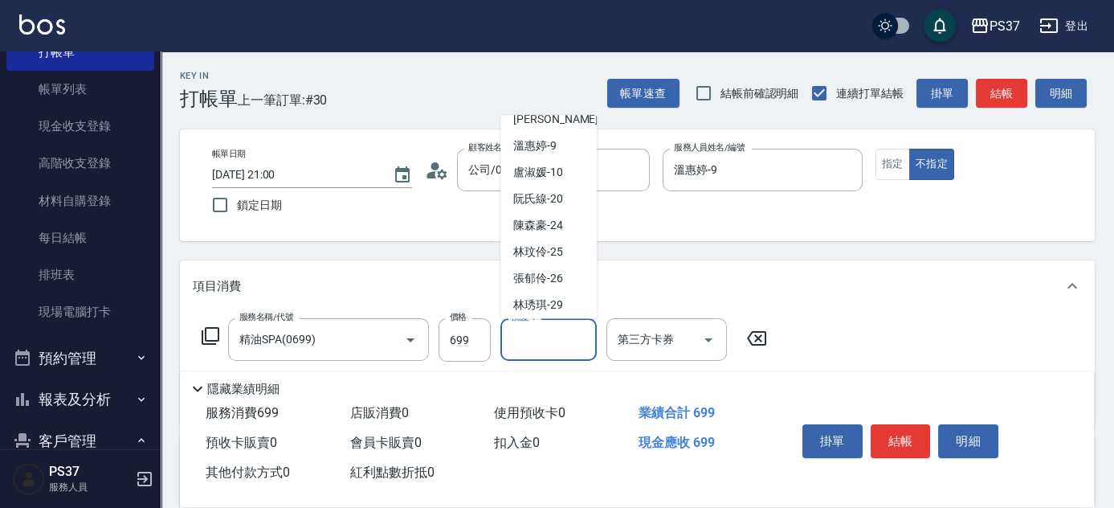
scroll to position [259, 0]
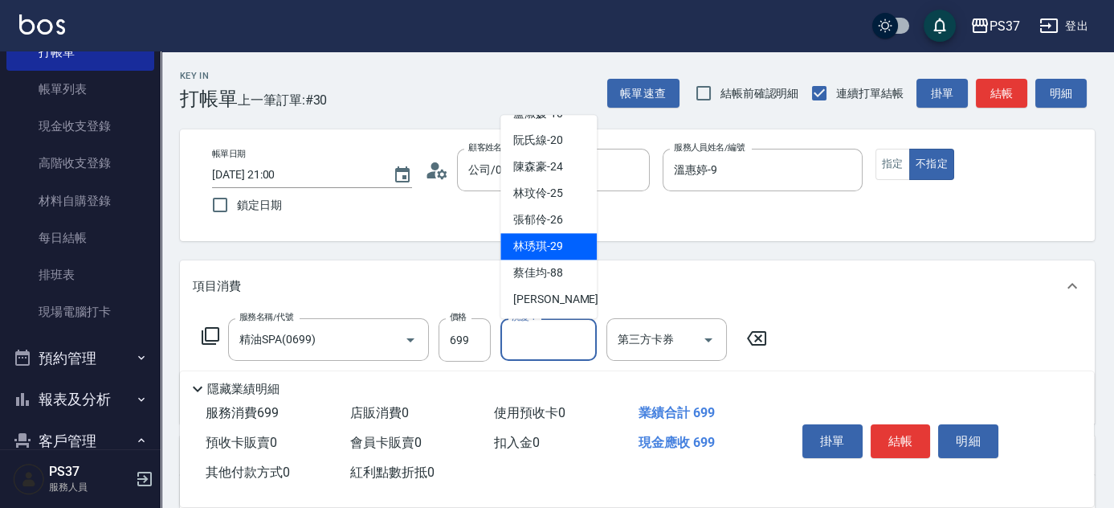
click at [555, 248] on span "林琇琪 -29" at bounding box center [538, 247] width 50 height 17
type input "林琇琪-29"
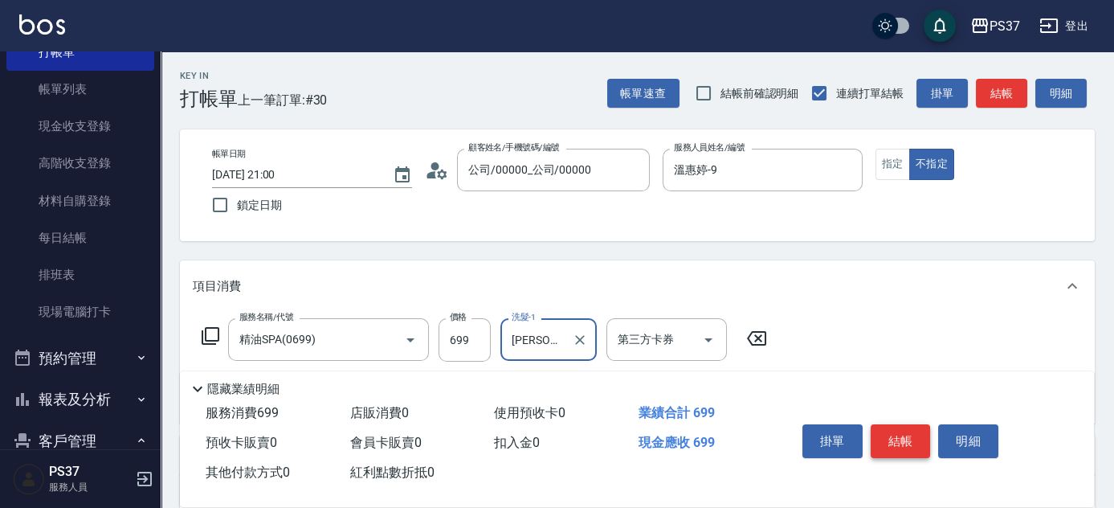
click at [888, 430] on button "結帳" at bounding box center [901, 441] width 60 height 34
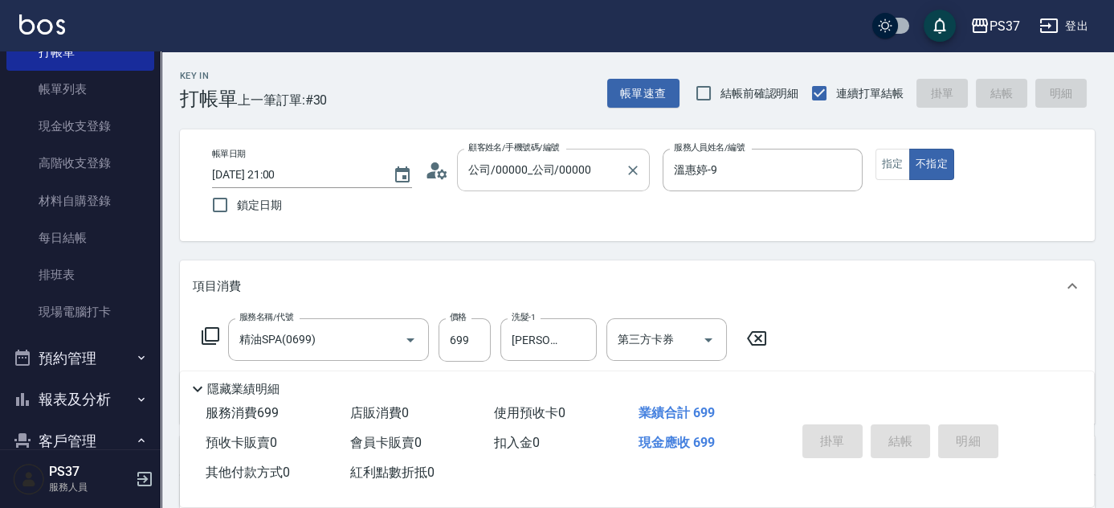
type input "2025/08/19 21:01"
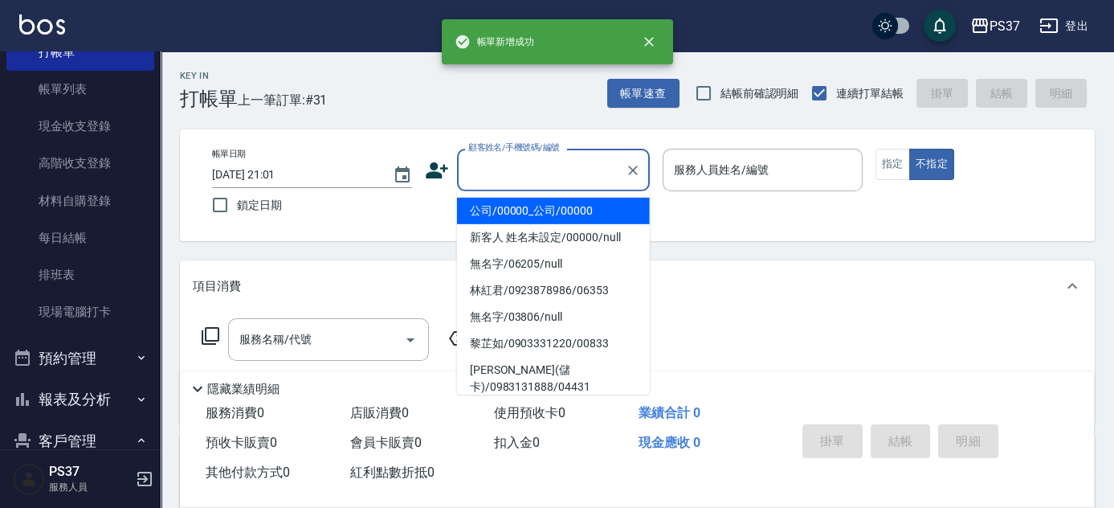
click at [557, 177] on input "顧客姓名/手機號碼/編號" at bounding box center [541, 170] width 154 height 28
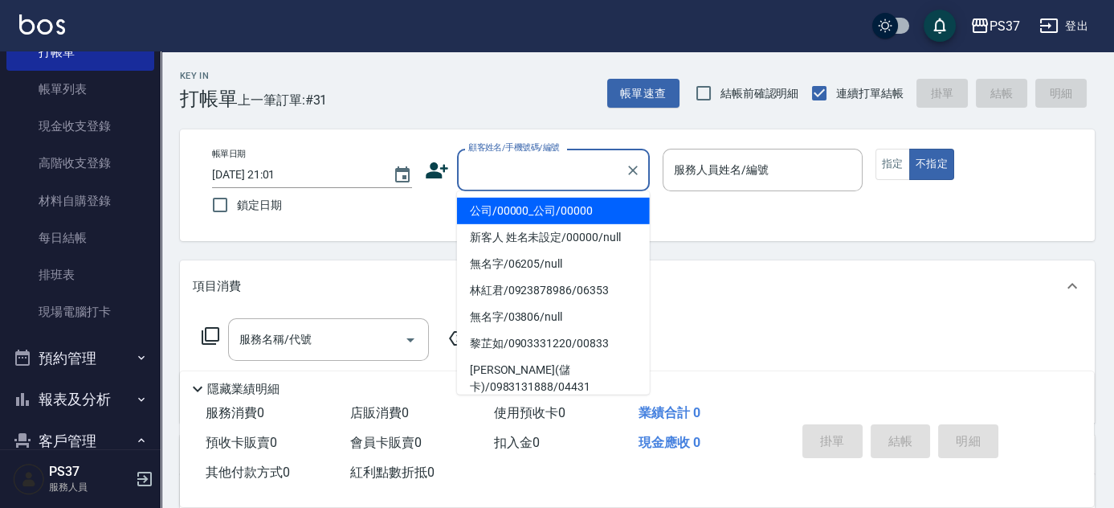
click at [558, 208] on li "公司/00000_公司/00000" at bounding box center [553, 211] width 193 height 27
type input "公司/00000_公司/00000"
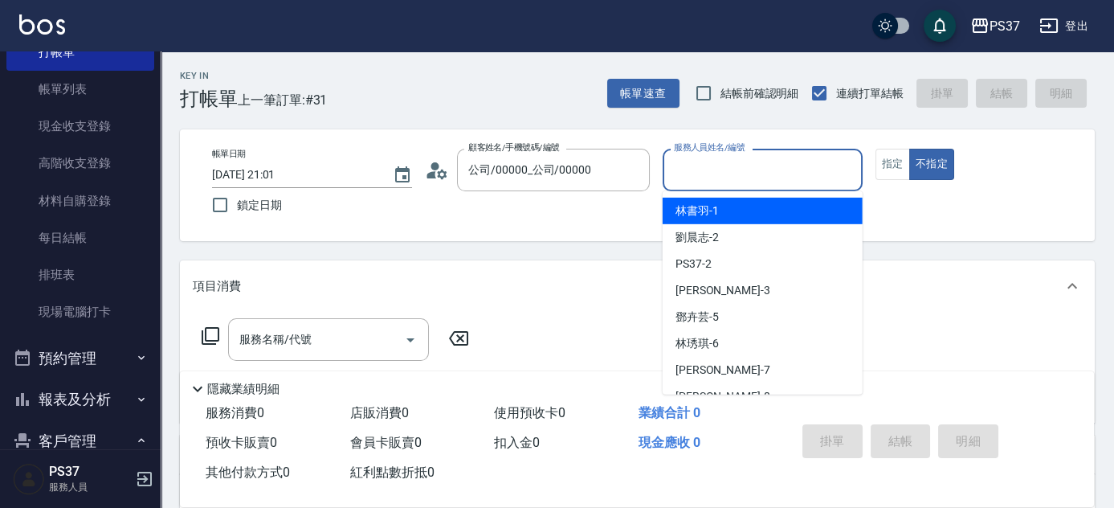
click at [720, 179] on input "服務人員姓名/編號" at bounding box center [763, 170] width 186 height 28
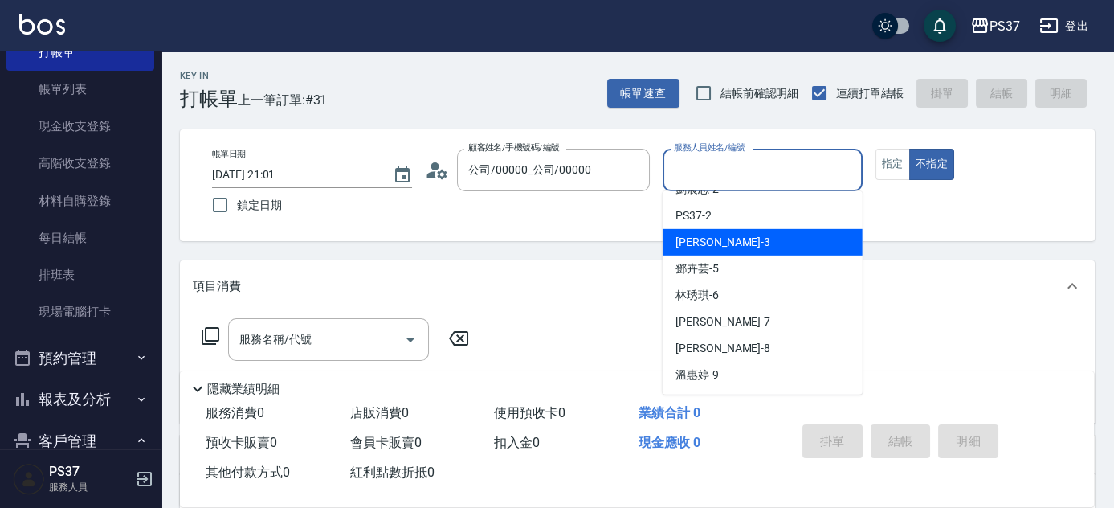
scroll to position [72, 0]
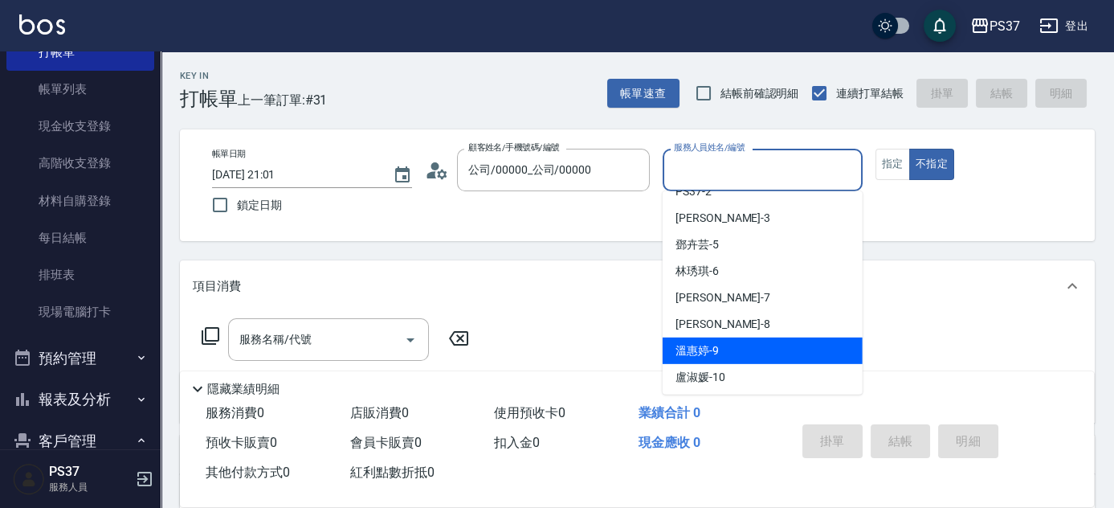
click at [733, 346] on div "溫惠婷 -9" at bounding box center [763, 350] width 200 height 27
type input "溫惠婷-9"
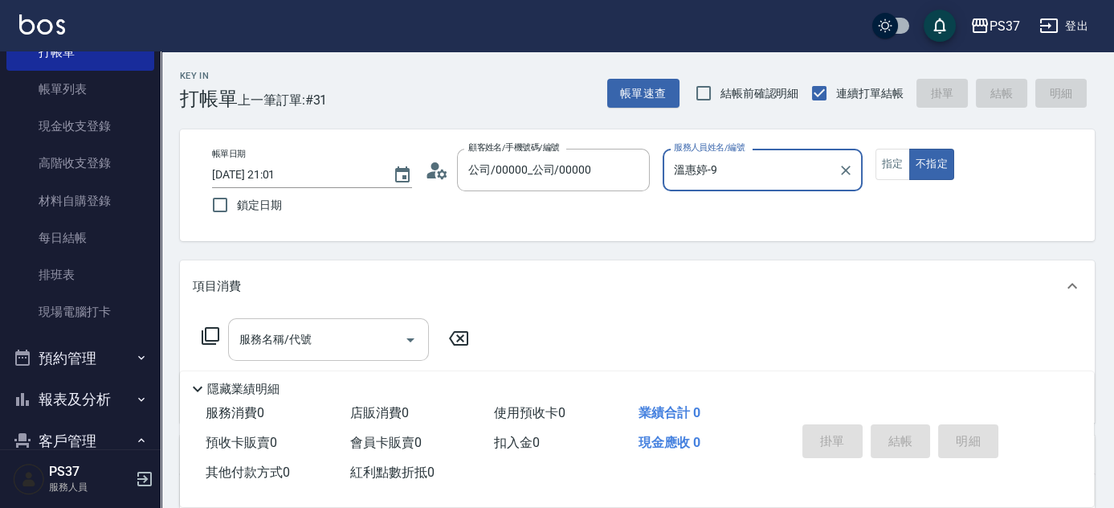
click at [328, 340] on input "服務名稱/代號" at bounding box center [316, 339] width 162 height 28
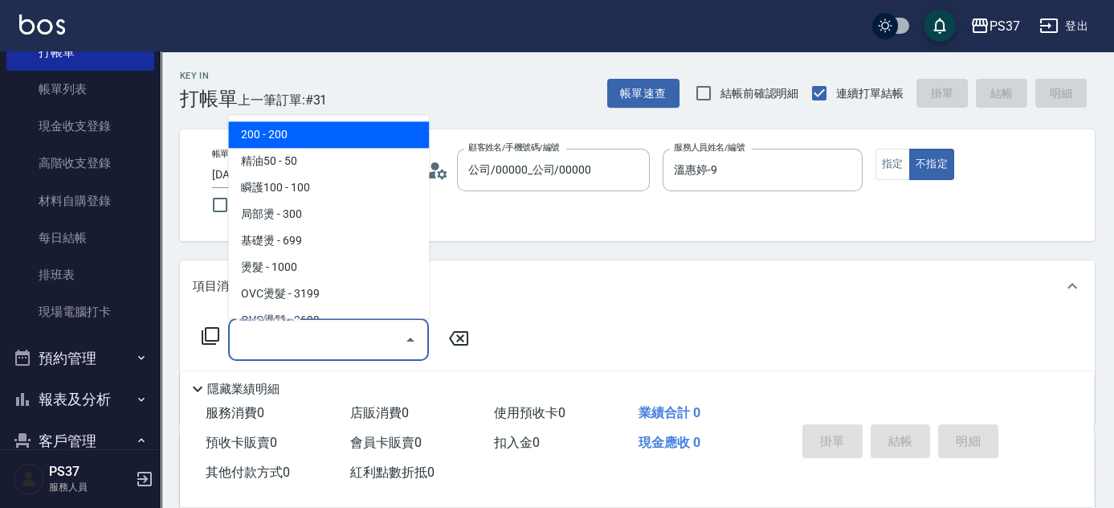
click at [340, 145] on span "200 - 200" at bounding box center [328, 135] width 201 height 27
type input "200(111)"
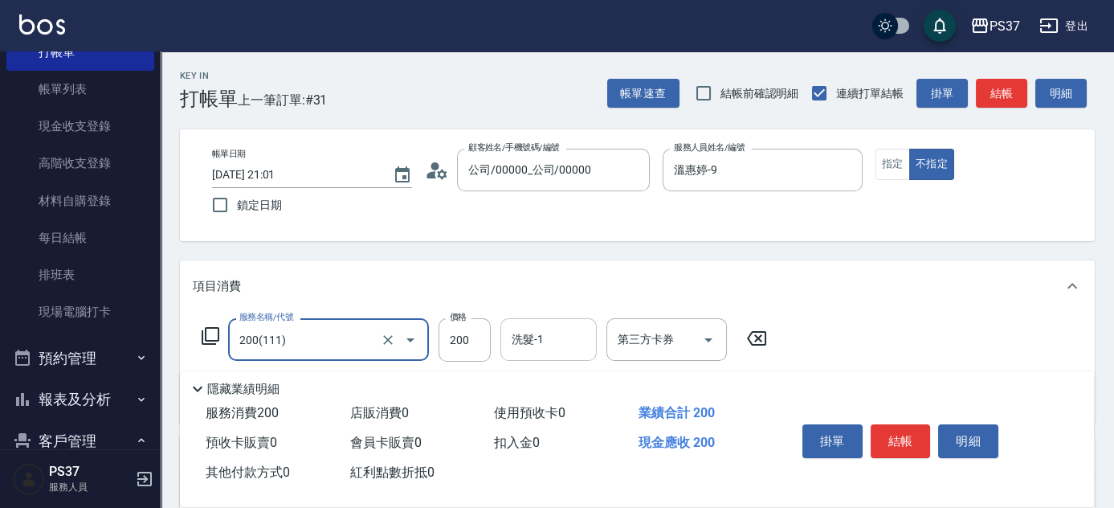
click at [529, 343] on input "洗髮-1" at bounding box center [549, 339] width 82 height 28
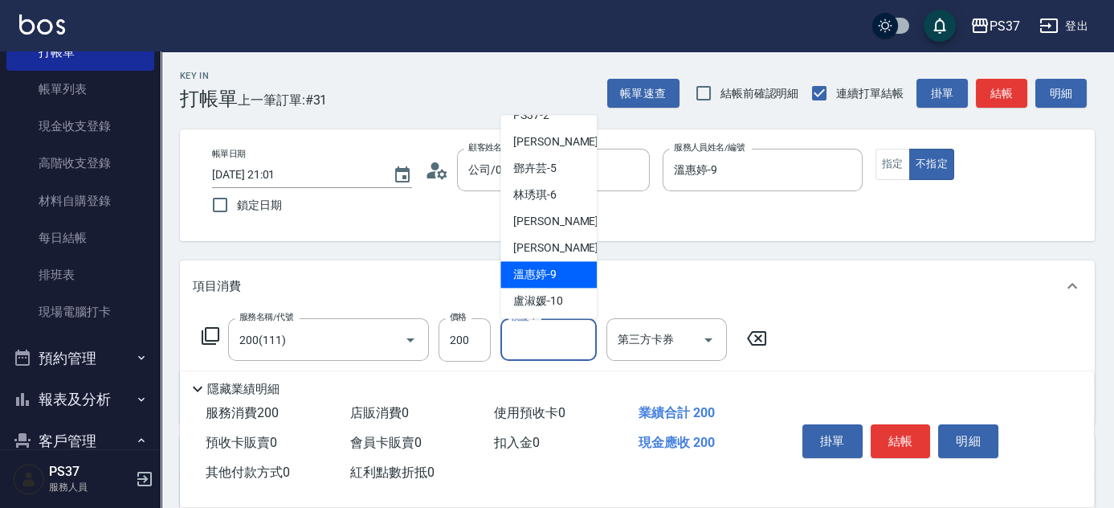
click at [548, 282] on div "溫惠婷 -9" at bounding box center [548, 275] width 96 height 27
type input "溫惠婷-9"
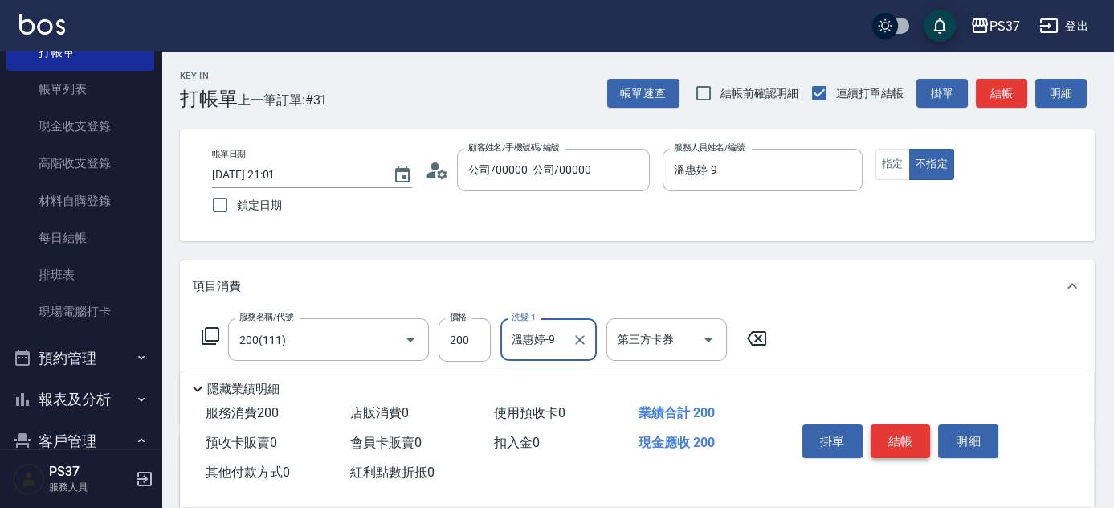
click at [901, 438] on button "結帳" at bounding box center [901, 441] width 60 height 34
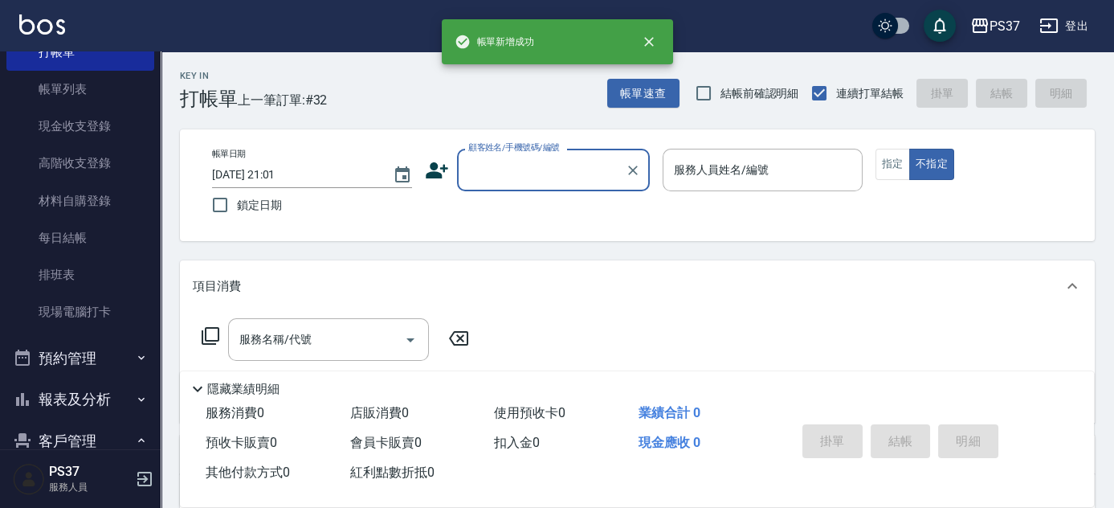
click at [561, 171] on input "顧客姓名/手機號碼/編號" at bounding box center [541, 170] width 154 height 28
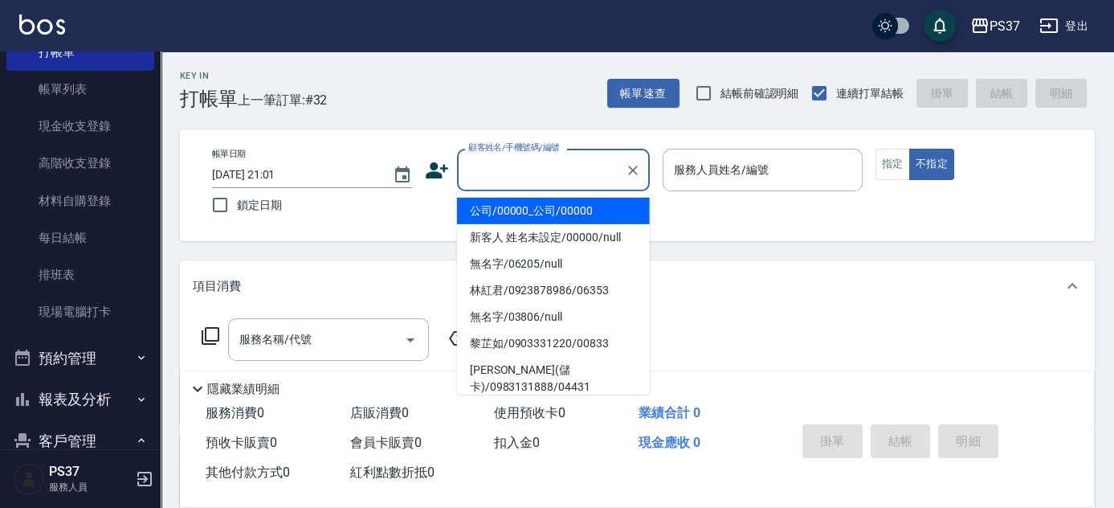
click at [558, 213] on li "公司/00000_公司/00000" at bounding box center [553, 211] width 193 height 27
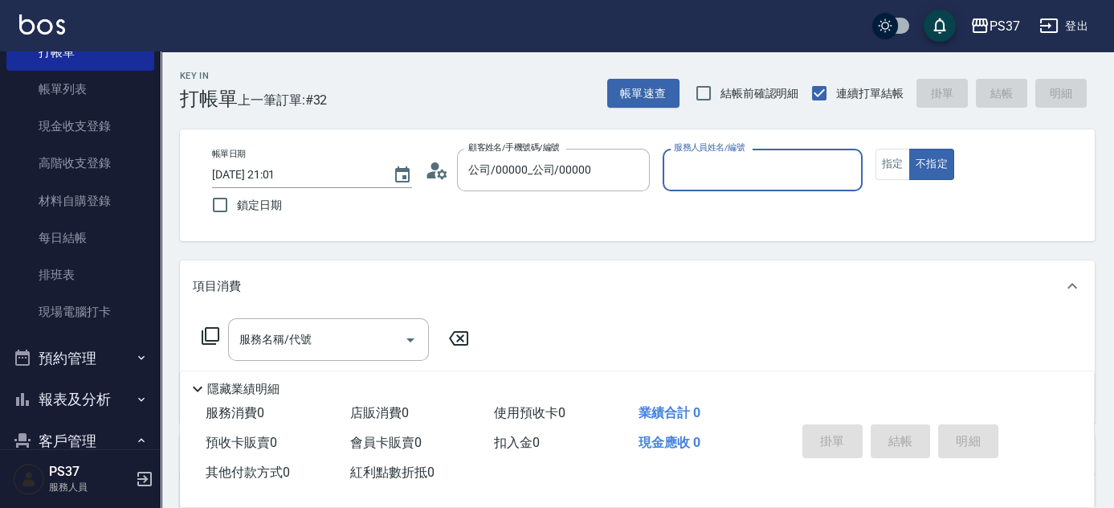
click at [804, 174] on input "服務人員姓名/編號" at bounding box center [763, 170] width 186 height 28
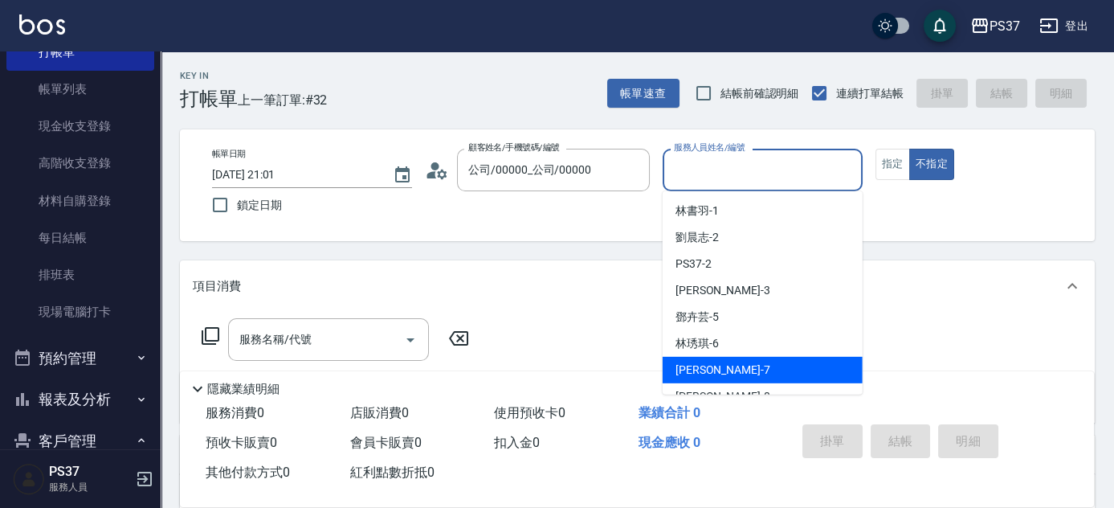
click at [785, 376] on div "黎氏萍 -7" at bounding box center [763, 370] width 200 height 27
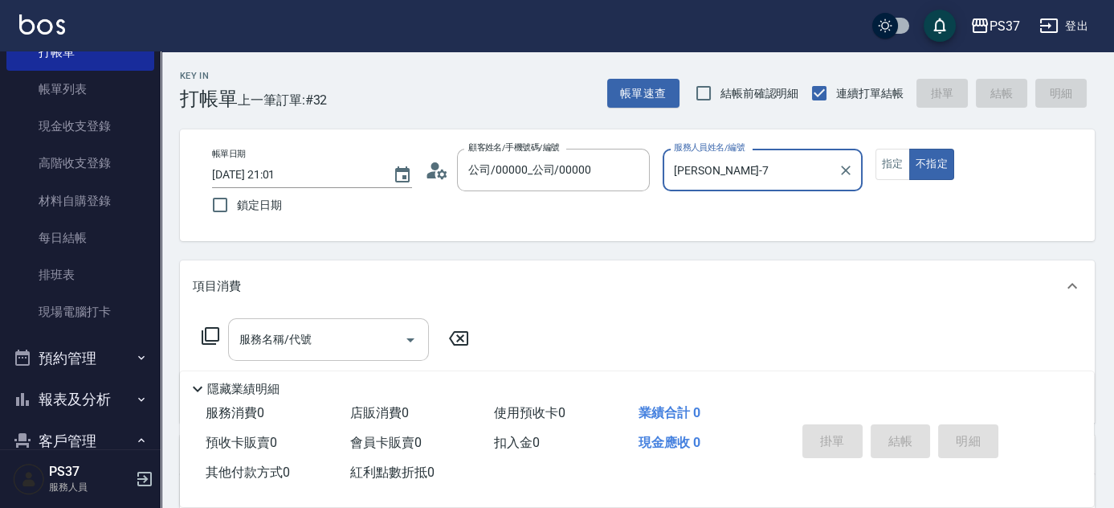
click at [338, 333] on input "服務名稱/代號" at bounding box center [316, 339] width 162 height 28
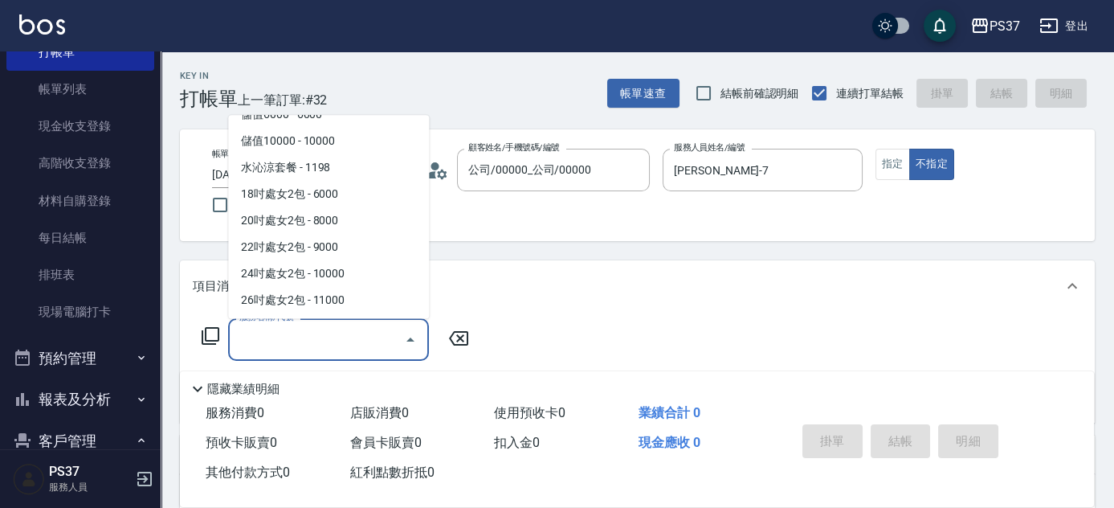
scroll to position [1757, 0]
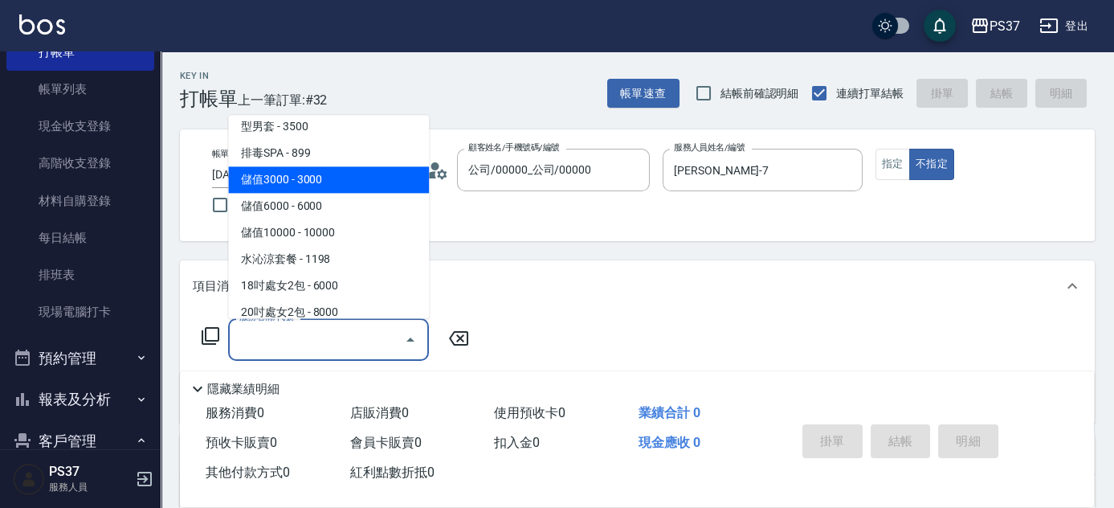
click at [338, 150] on span "排毒SPA - 899" at bounding box center [328, 154] width 201 height 27
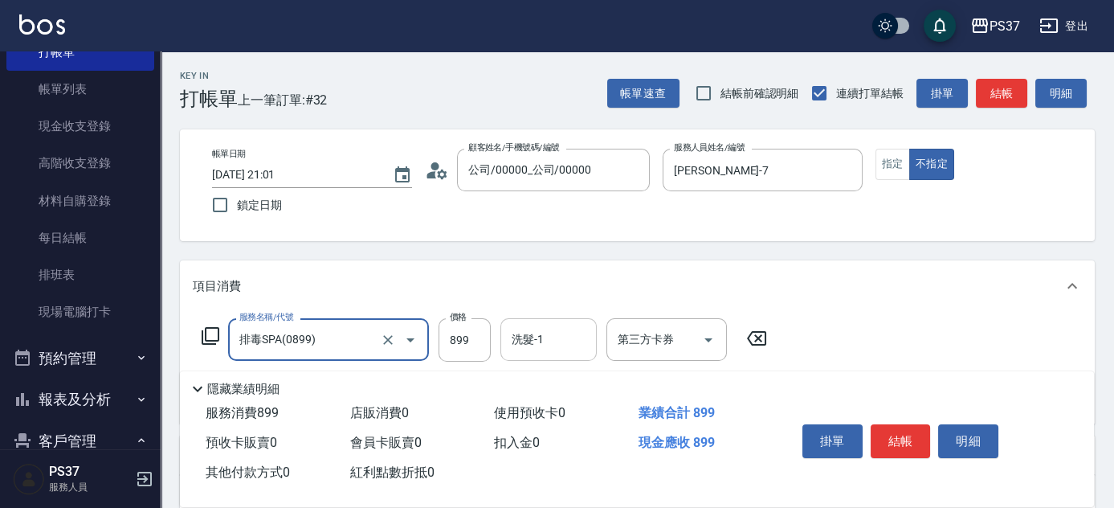
click at [541, 336] on input "洗髮-1" at bounding box center [549, 339] width 82 height 28
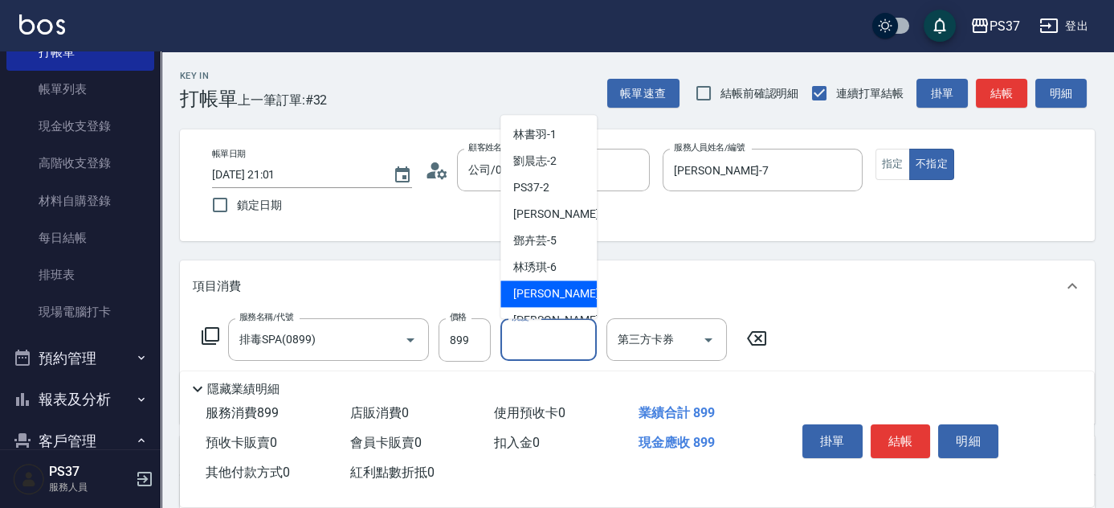
click at [550, 297] on span "黎氏萍 -7" at bounding box center [560, 294] width 95 height 17
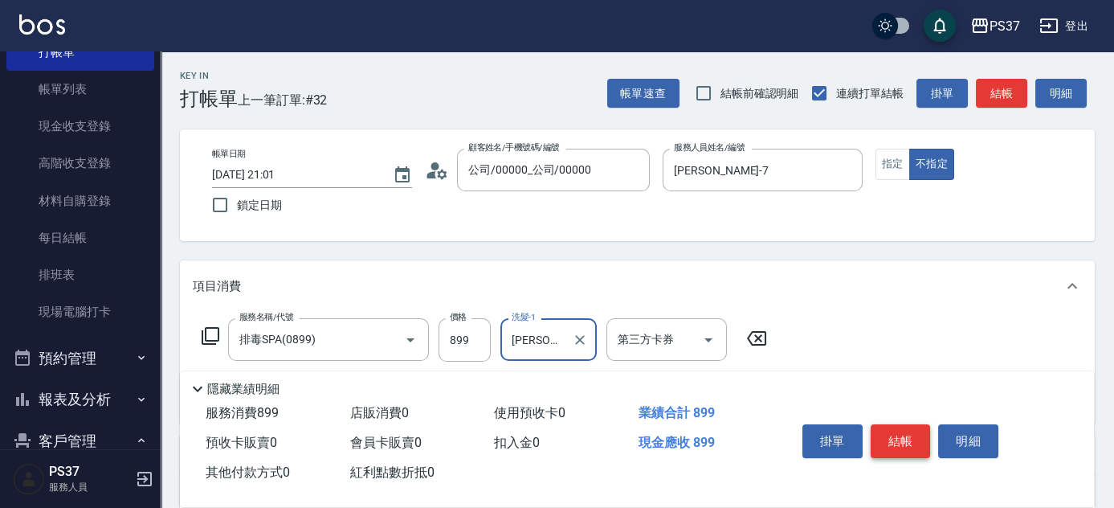
click at [894, 438] on button "結帳" at bounding box center [901, 441] width 60 height 34
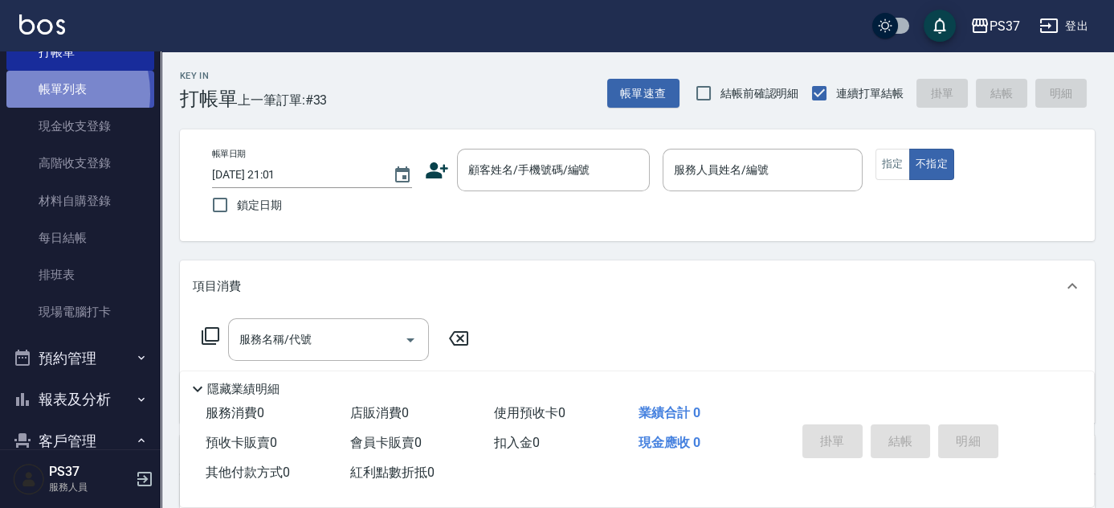
click at [43, 93] on link "帳單列表" at bounding box center [80, 89] width 148 height 37
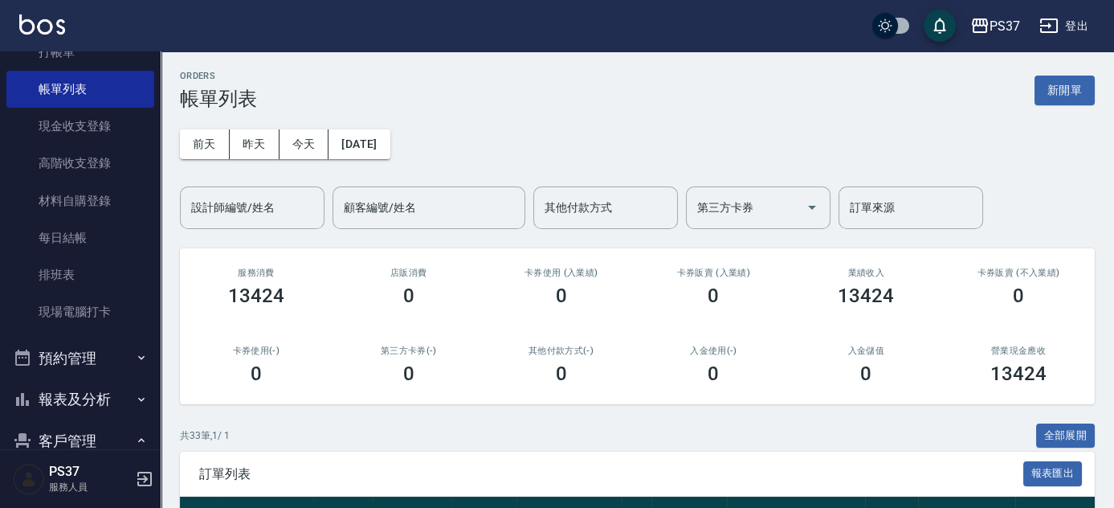
click at [530, 161] on div "前天 昨天 今天 2025/08/19 設計師編號/姓名 設計師編號/姓名 顧客編號/姓名 顧客編號/姓名 其他付款方式 其他付款方式 第三方卡券 第三方卡券…" at bounding box center [637, 169] width 915 height 119
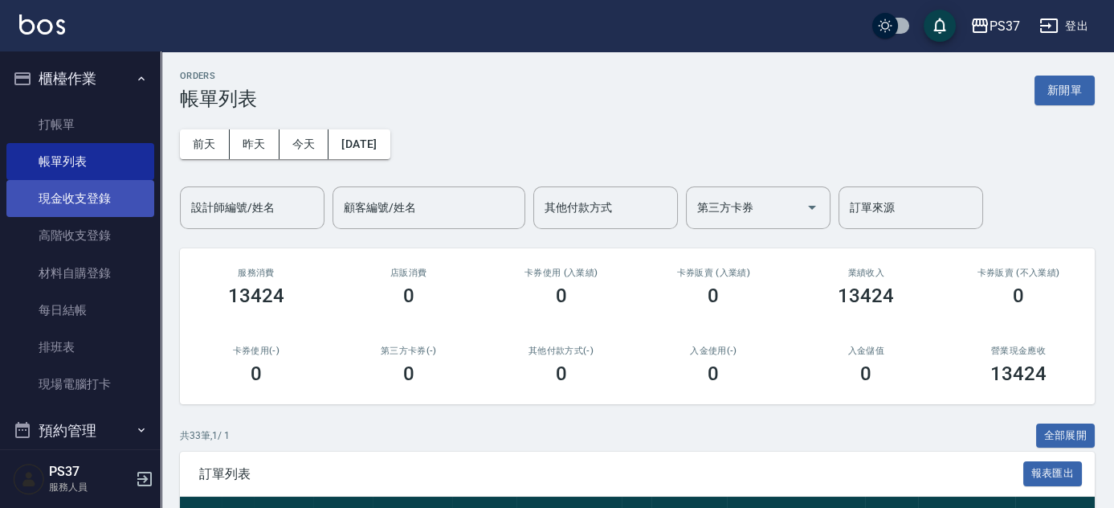
click at [101, 190] on link "現金收支登錄" at bounding box center [80, 198] width 148 height 37
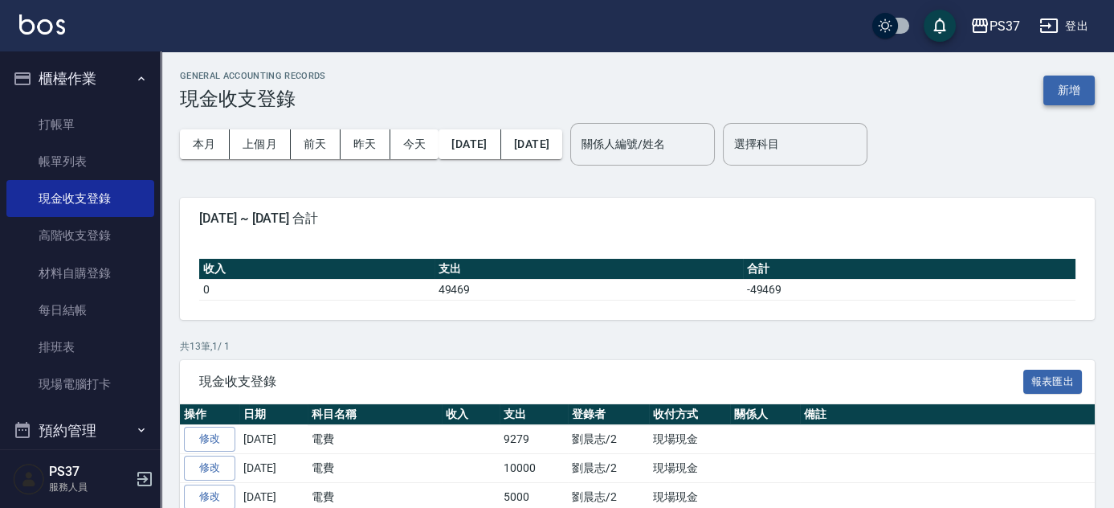
click at [1073, 100] on button "新增" at bounding box center [1068, 90] width 51 height 30
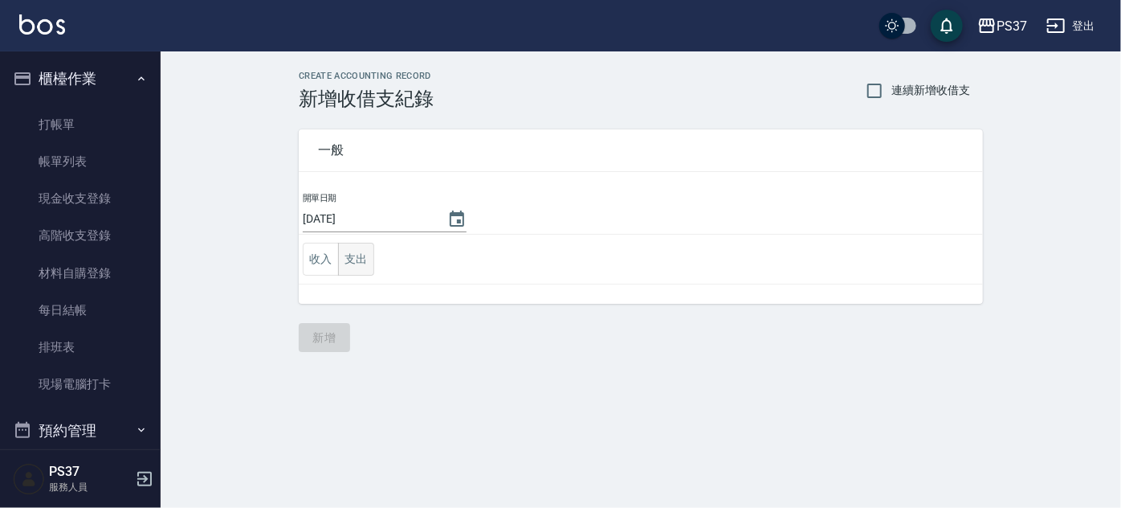
click at [364, 265] on button "支出" at bounding box center [356, 259] width 36 height 33
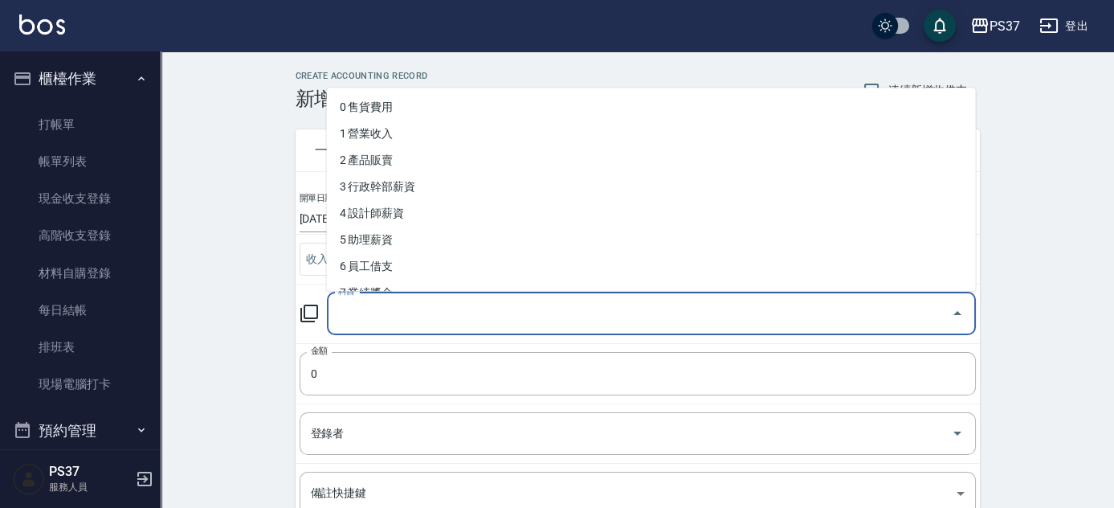
click at [365, 321] on input "科目" at bounding box center [639, 314] width 610 height 28
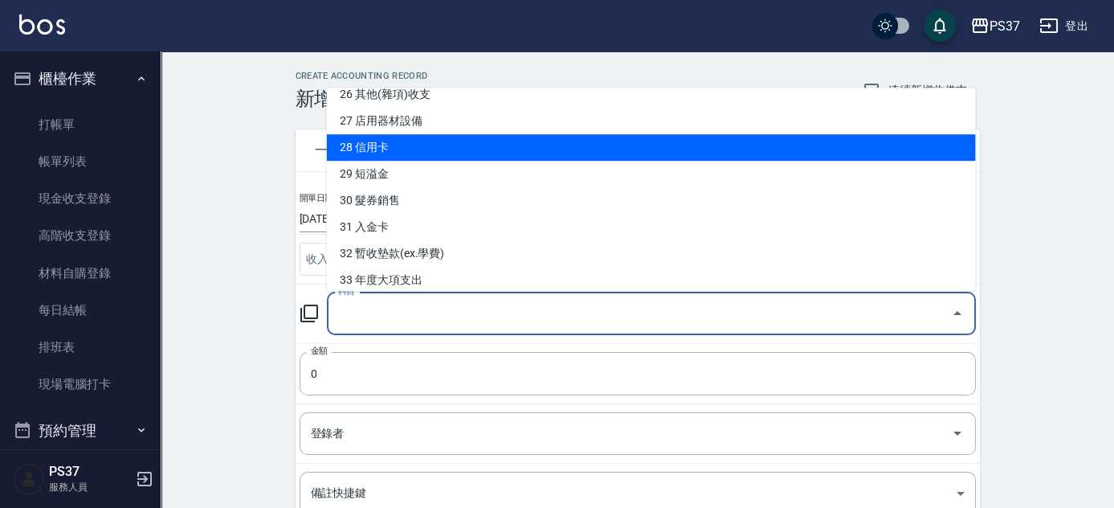
scroll to position [816, 0]
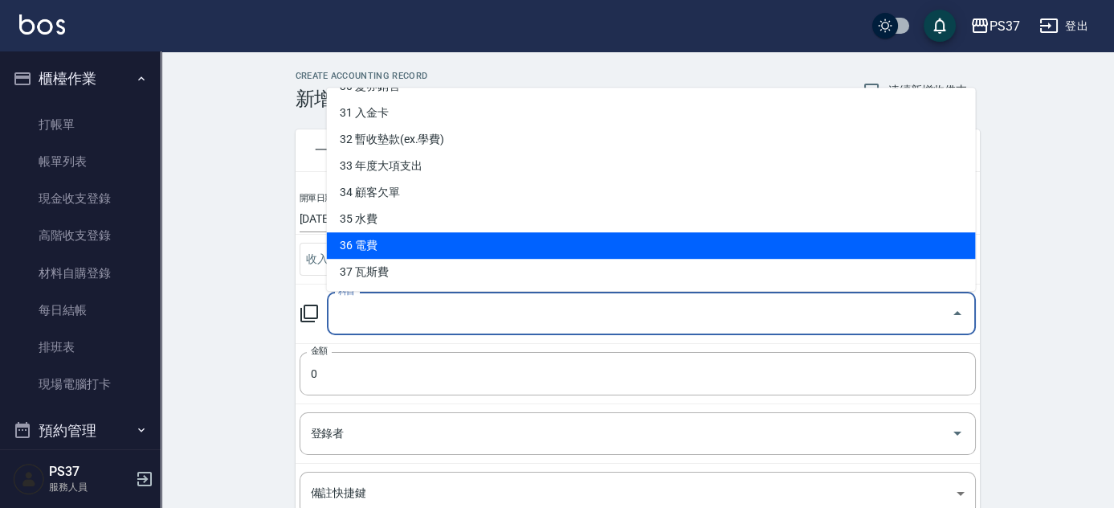
click at [481, 243] on li "36 電費" at bounding box center [651, 245] width 649 height 27
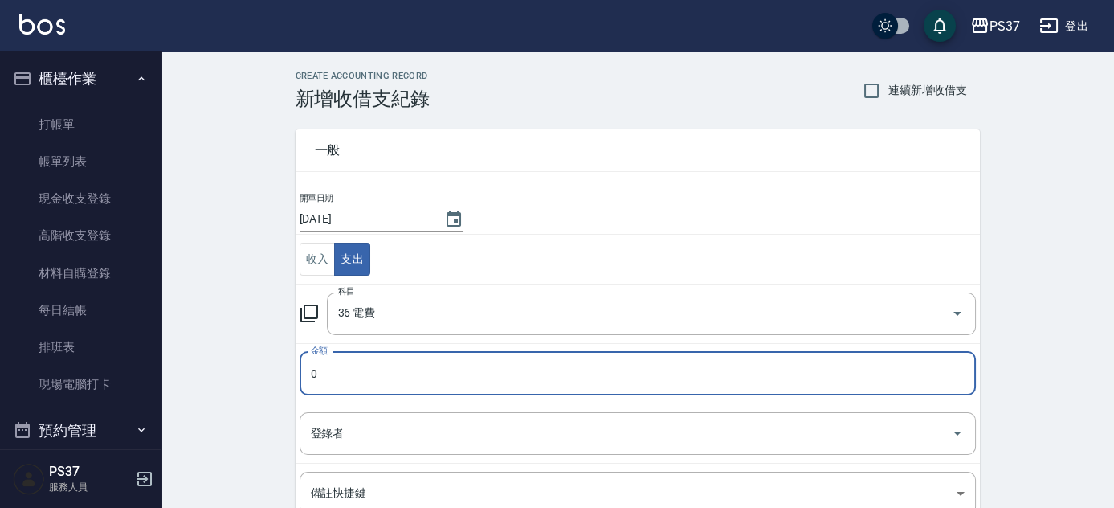
click at [408, 389] on input "0" at bounding box center [638, 373] width 676 height 43
click at [315, 372] on input "010000" at bounding box center [638, 373] width 676 height 43
click at [358, 426] on input "登錄者" at bounding box center [626, 433] width 638 height 28
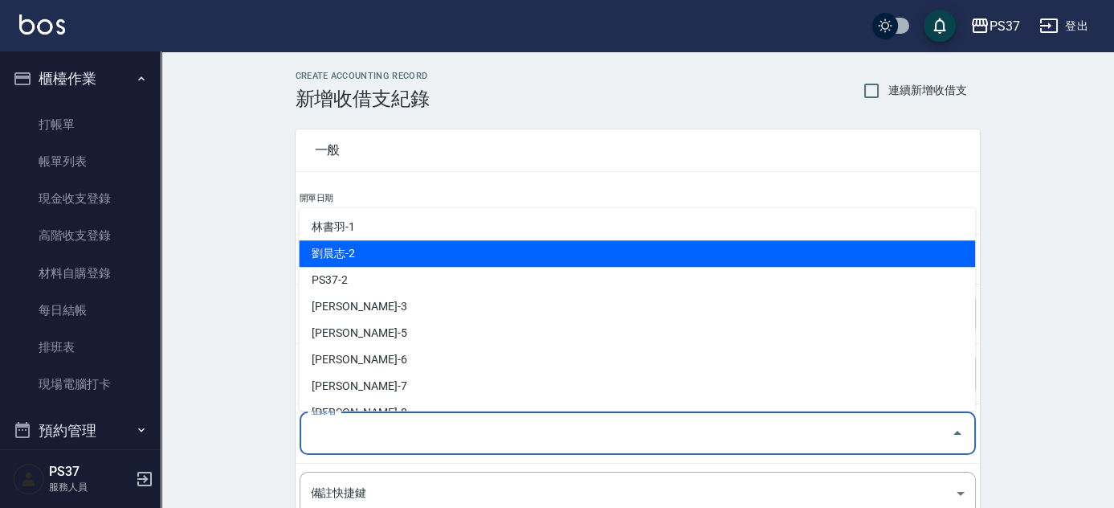
click at [401, 251] on li "劉晨志-2" at bounding box center [637, 253] width 676 height 27
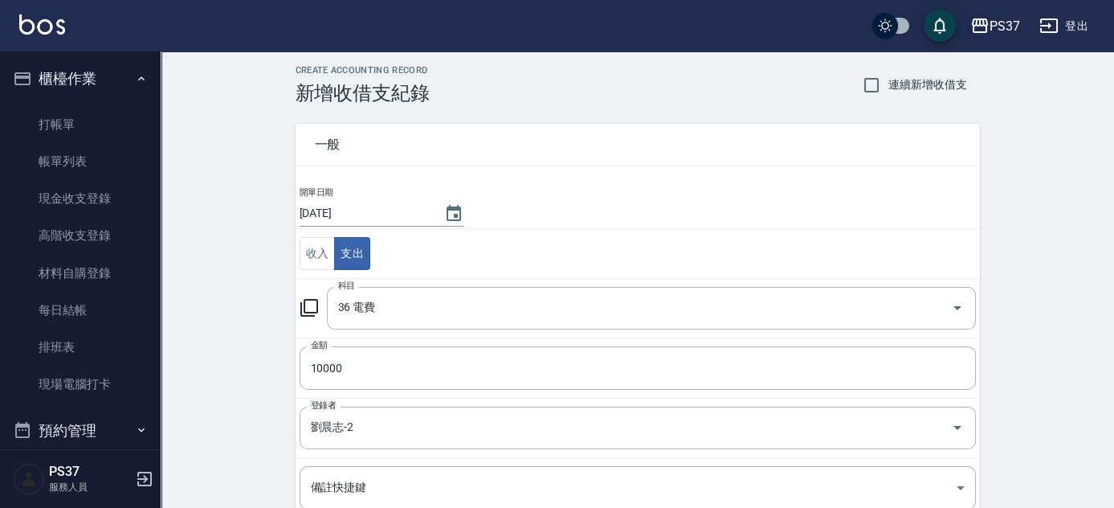
click at [222, 336] on div "CREATE ACCOUNTING RECORD 新增收借支紀錄 連續新增收借支 一般 開單日期 2025/08/19 收入 支出 科目 36 電費 科目 金…" at bounding box center [637, 375] width 953 height 658
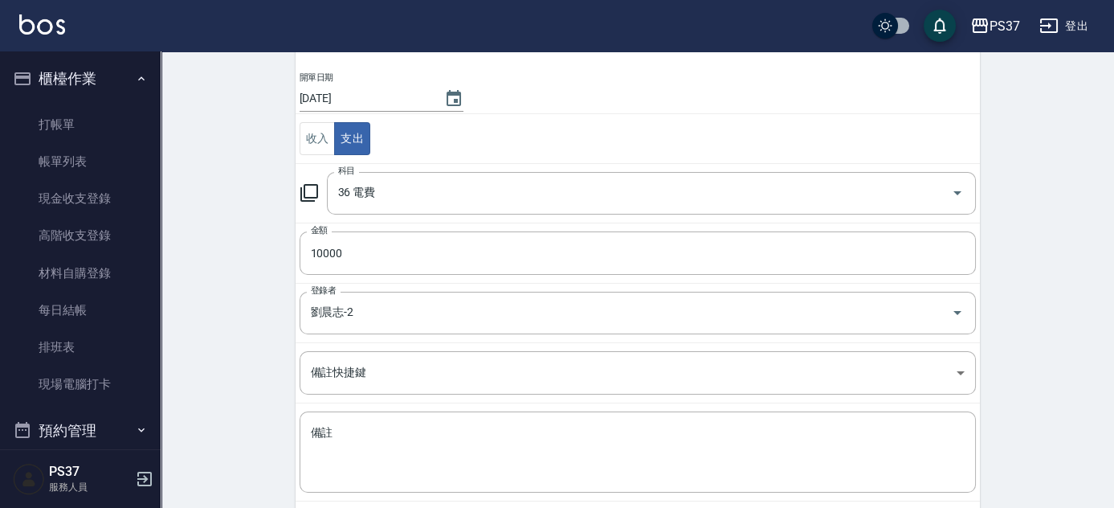
scroll to position [199, 0]
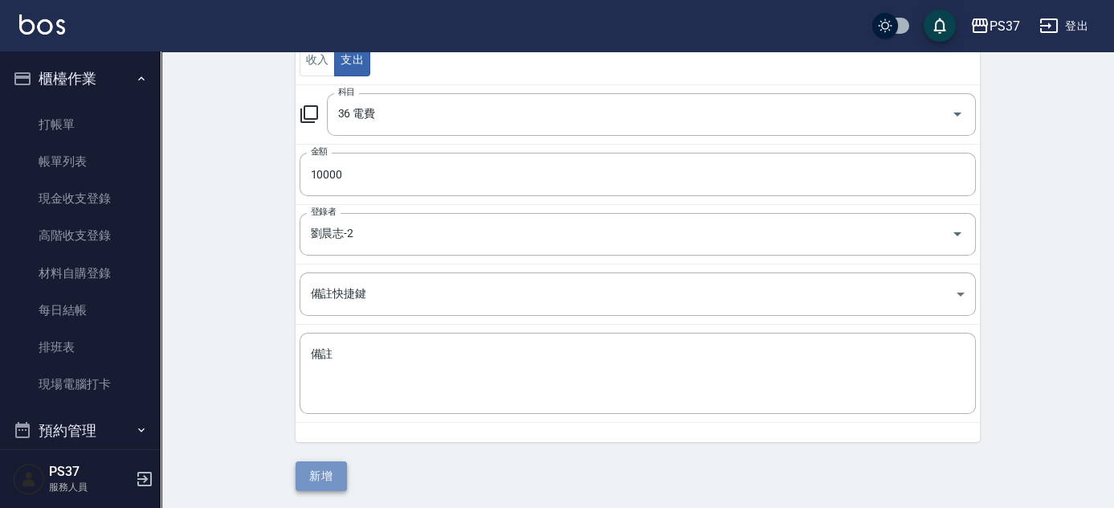
click at [316, 482] on button "新增" at bounding box center [321, 476] width 51 height 30
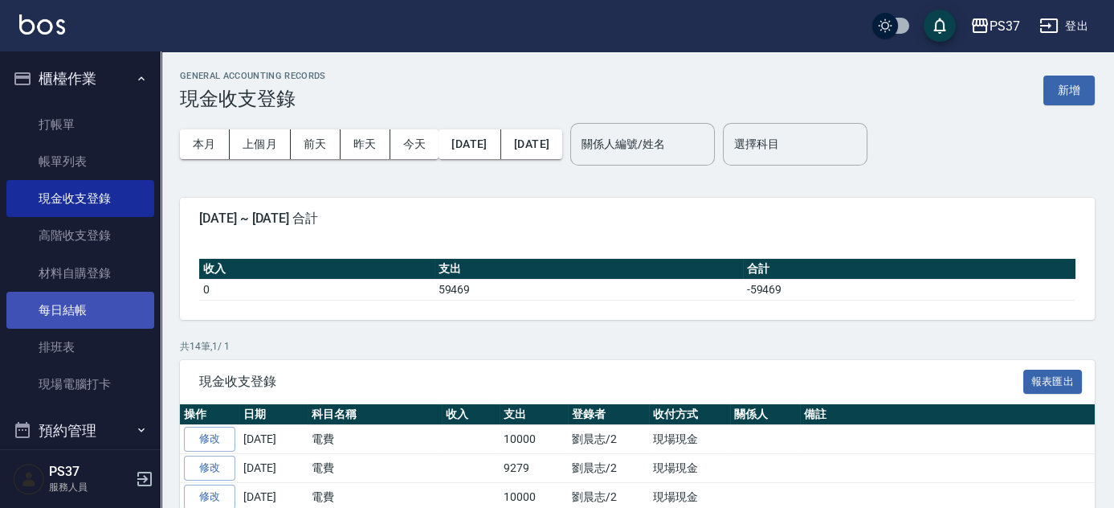
click at [67, 297] on link "每日結帳" at bounding box center [80, 310] width 148 height 37
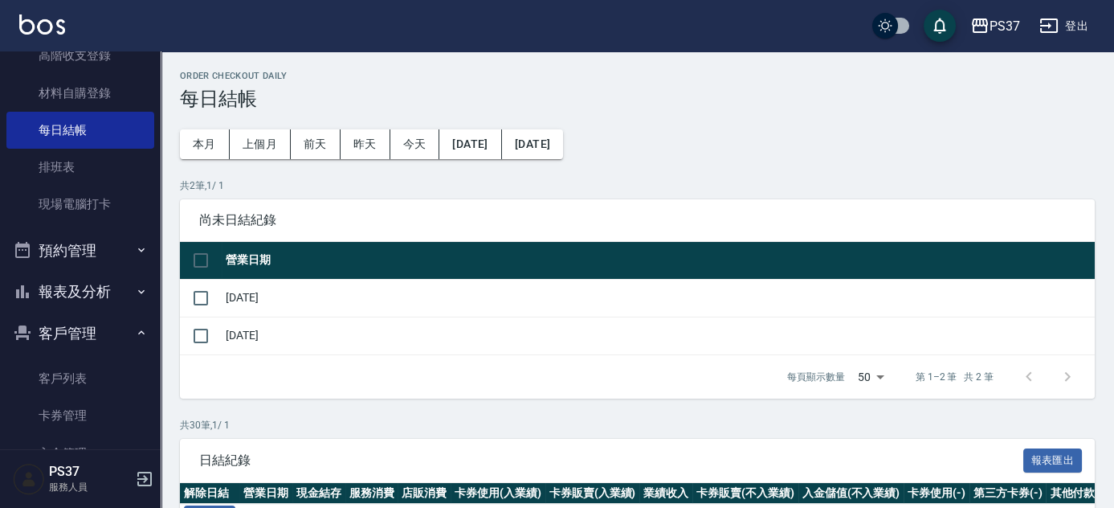
scroll to position [218, 0]
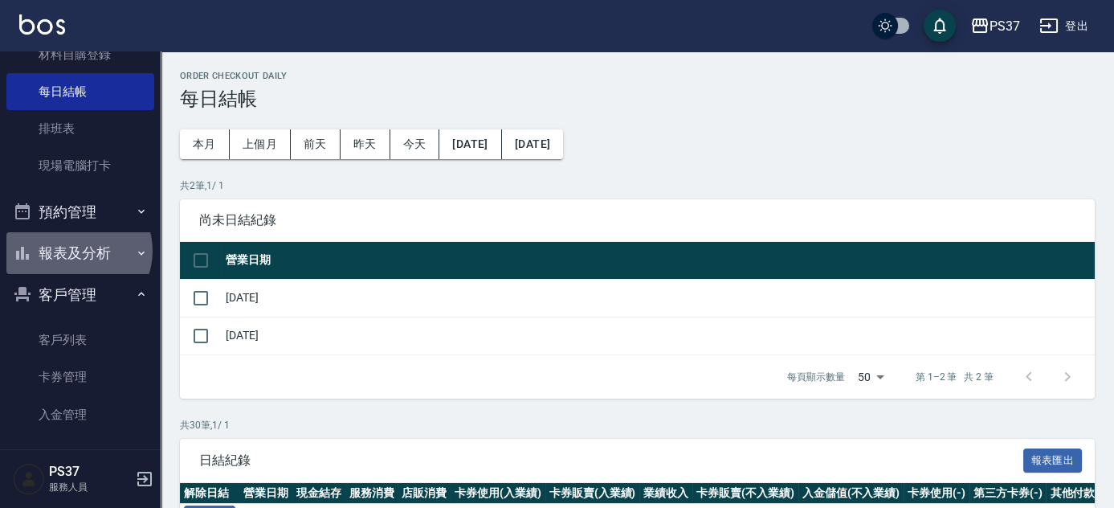
click at [77, 250] on button "報表及分析" at bounding box center [80, 253] width 148 height 42
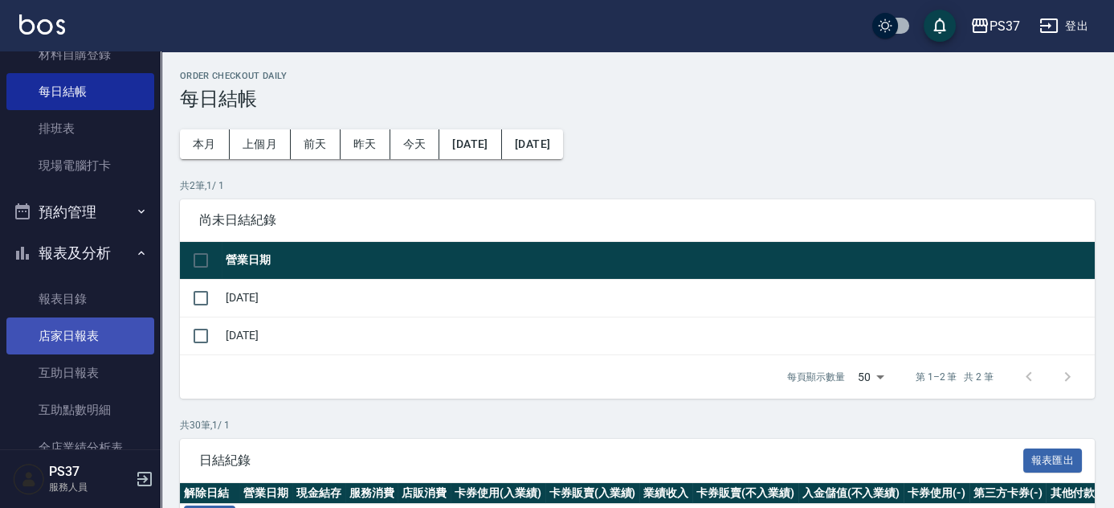
click at [81, 337] on link "店家日報表" at bounding box center [80, 335] width 148 height 37
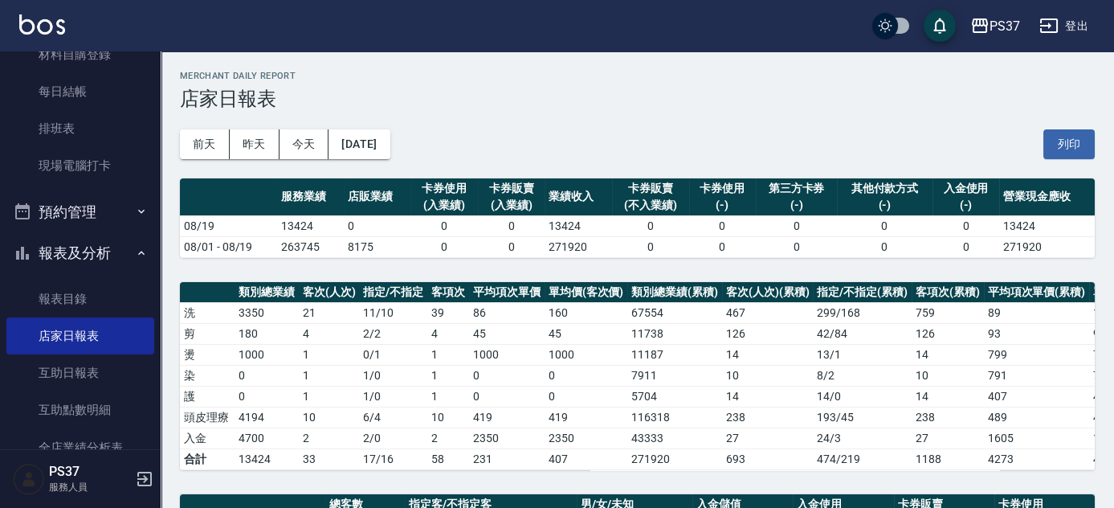
click at [624, 137] on div "前天 昨天 今天 2025/08/19 列印" at bounding box center [637, 144] width 915 height 68
click at [483, 127] on div "前天 昨天 今天 2025/08/19 列印" at bounding box center [637, 144] width 915 height 68
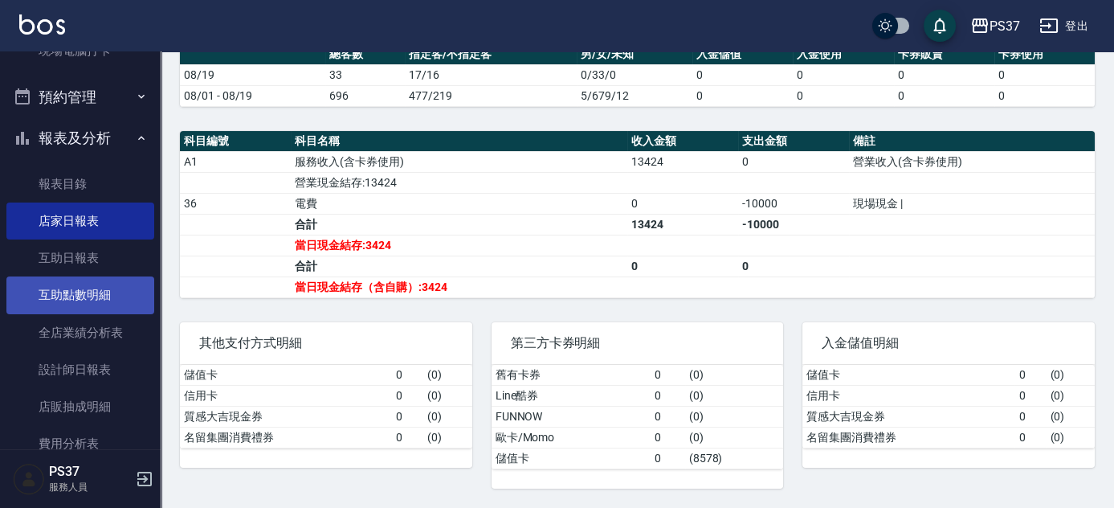
scroll to position [438, 0]
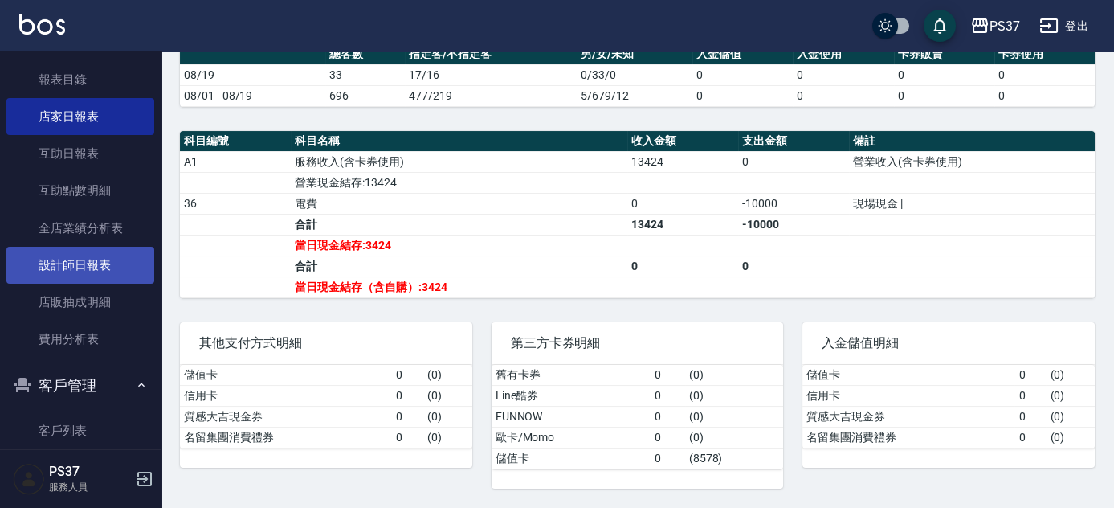
click at [94, 263] on link "設計師日報表" at bounding box center [80, 265] width 148 height 37
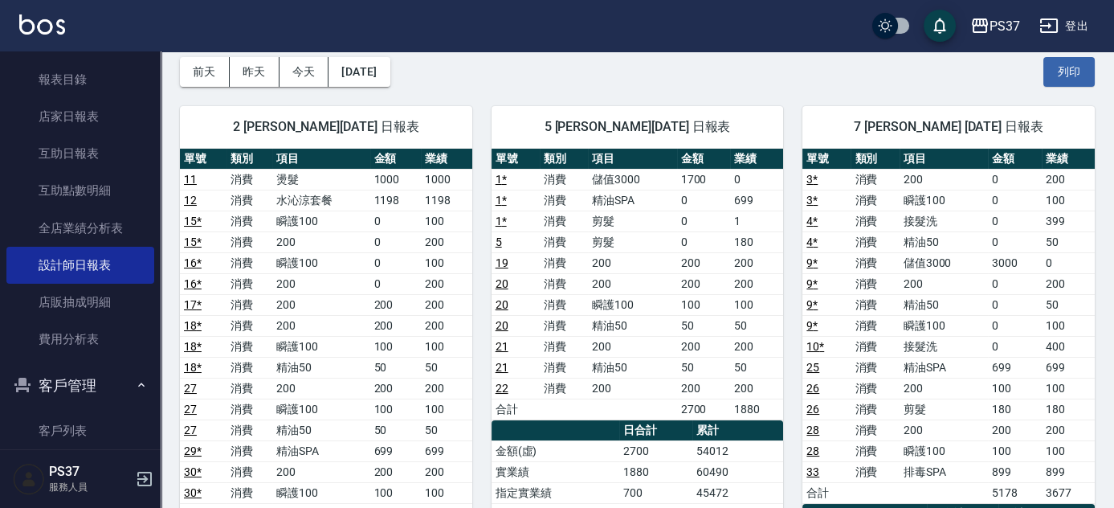
scroll to position [145, 0]
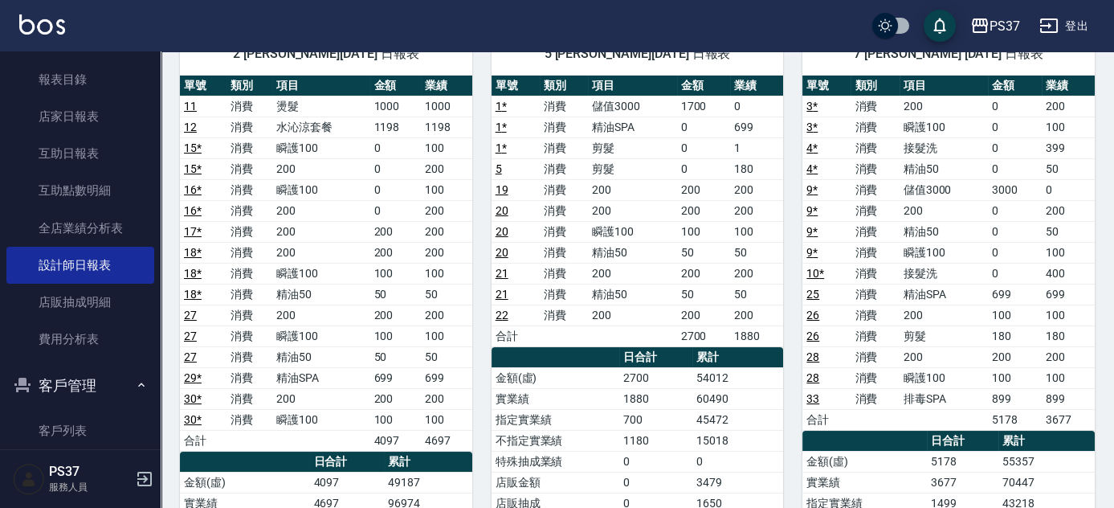
click at [481, 393] on div "5 鄧卉芸 08/19/2025 日報表 單號 類別 項目 金額 業績 1 * 消費 儲值3000 1700 0 1 * 消費 精油SPA 0 699 1 *…" at bounding box center [628, 420] width 312 height 812
click at [98, 128] on link "店家日報表" at bounding box center [80, 116] width 148 height 37
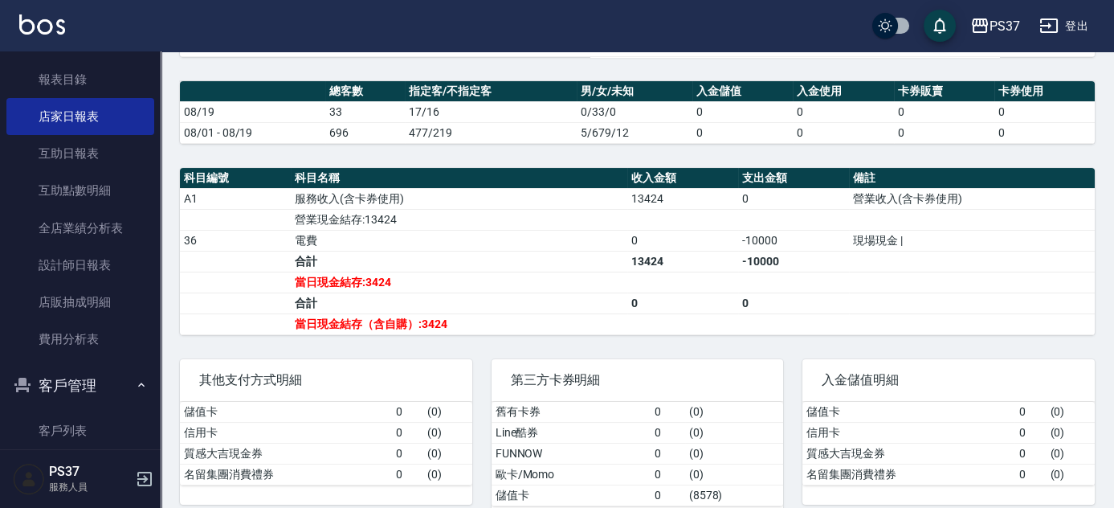
scroll to position [454, 0]
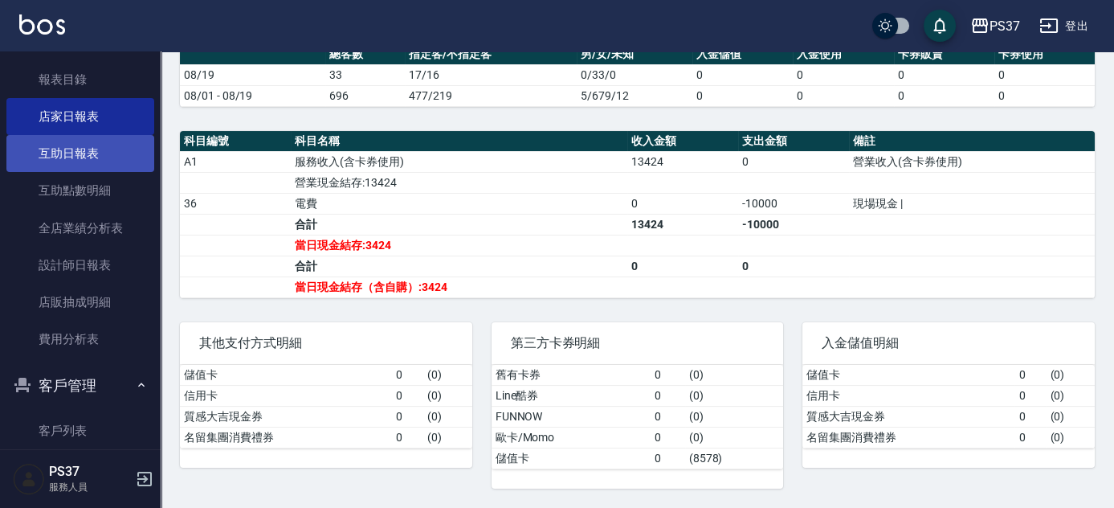
click at [53, 151] on link "互助日報表" at bounding box center [80, 153] width 148 height 37
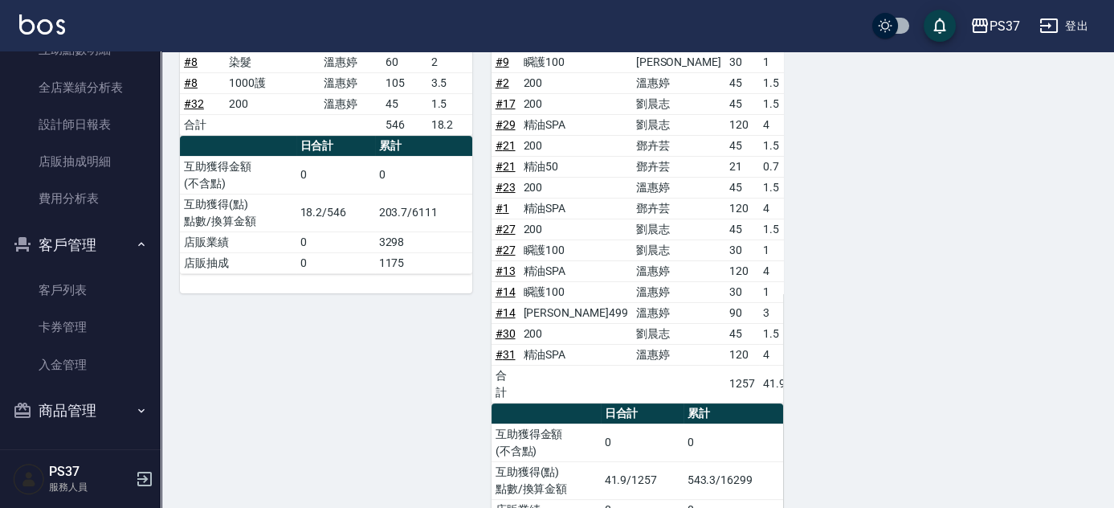
scroll to position [867, 0]
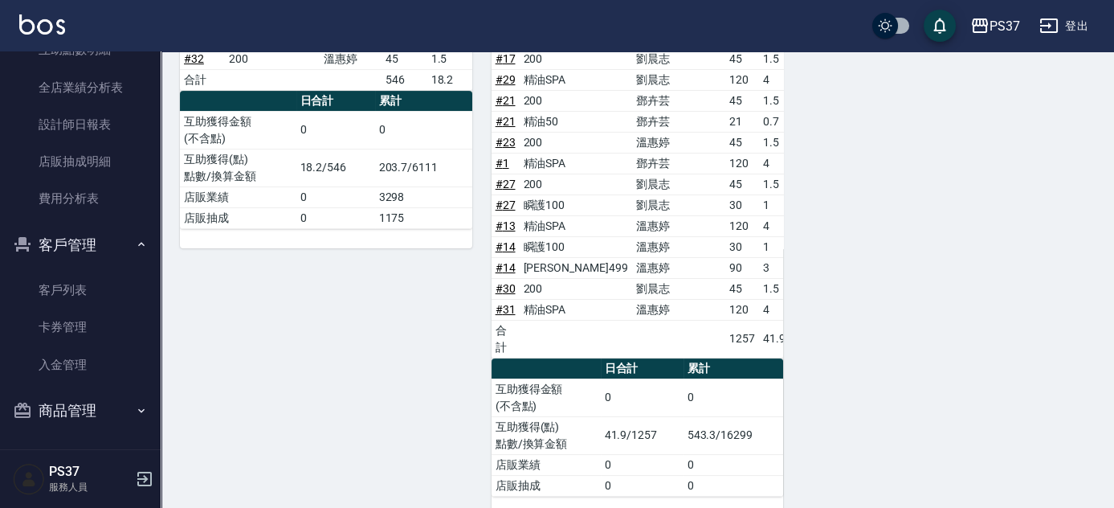
click at [349, 296] on div "9 溫惠婷 08/19/2025 互助報表 # 項目 設計師 金額 點 # 2 瞬護100 溫惠婷 30 1 # 24 200 溫惠婷 45 1.5 # 24…" at bounding box center [317, 146] width 312 height 737
click at [340, 298] on div "9 溫惠婷 08/19/2025 互助報表 # 項目 設計師 金額 點 # 2 瞬護100 溫惠婷 30 1 # 24 200 溫惠婷 45 1.5 # 24…" at bounding box center [317, 146] width 312 height 737
click at [345, 291] on div "9 溫惠婷 08/19/2025 互助報表 # 項目 設計師 金額 點 # 2 瞬護100 溫惠婷 30 1 # 24 200 溫惠婷 45 1.5 # 24…" at bounding box center [317, 146] width 312 height 737
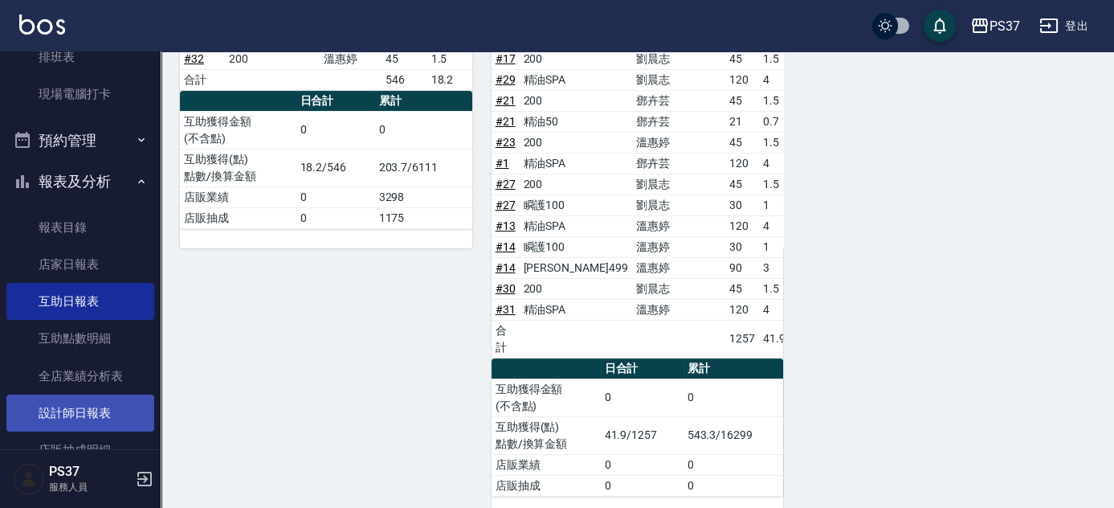
scroll to position [141, 0]
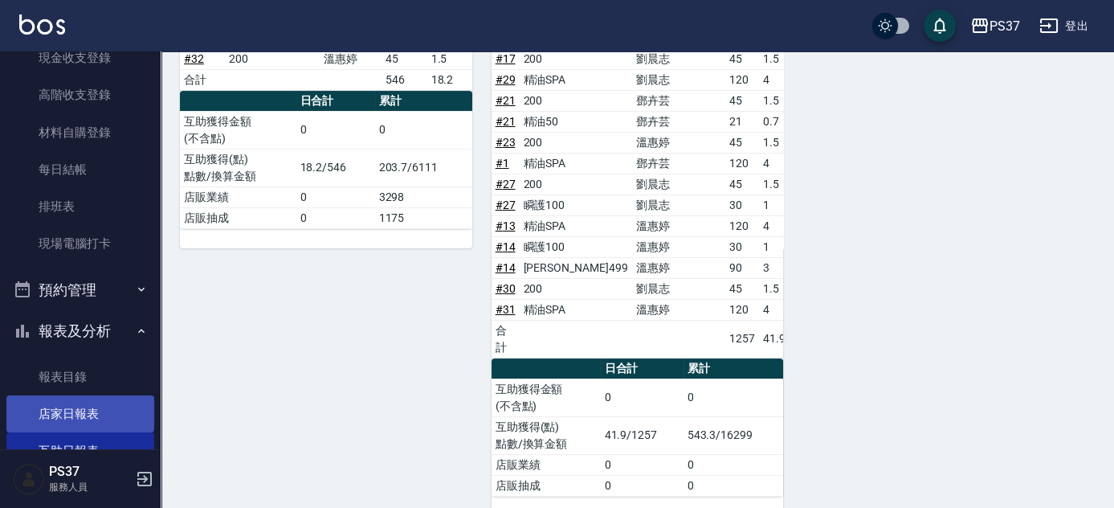
click at [84, 404] on link "店家日報表" at bounding box center [80, 413] width 148 height 37
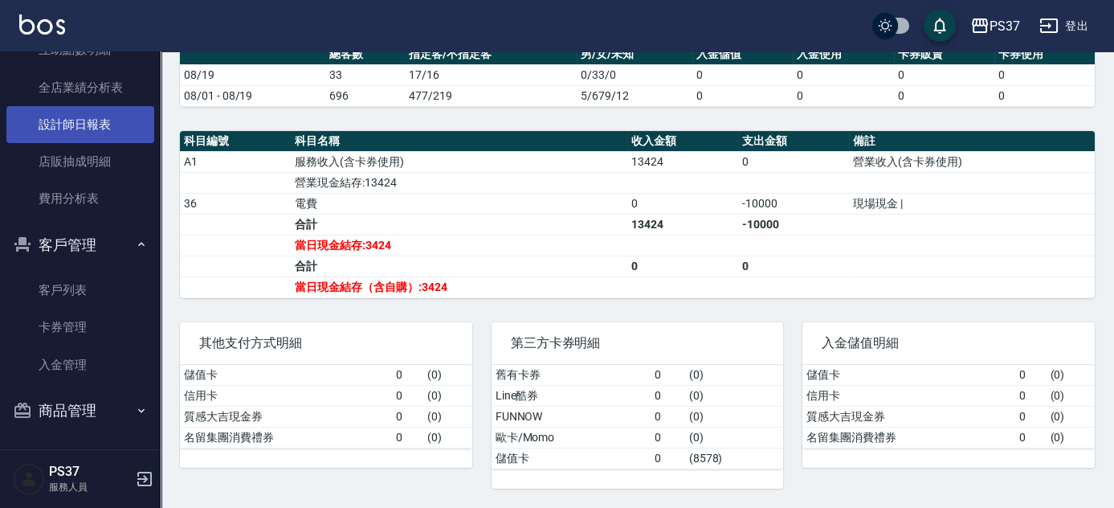
scroll to position [505, 0]
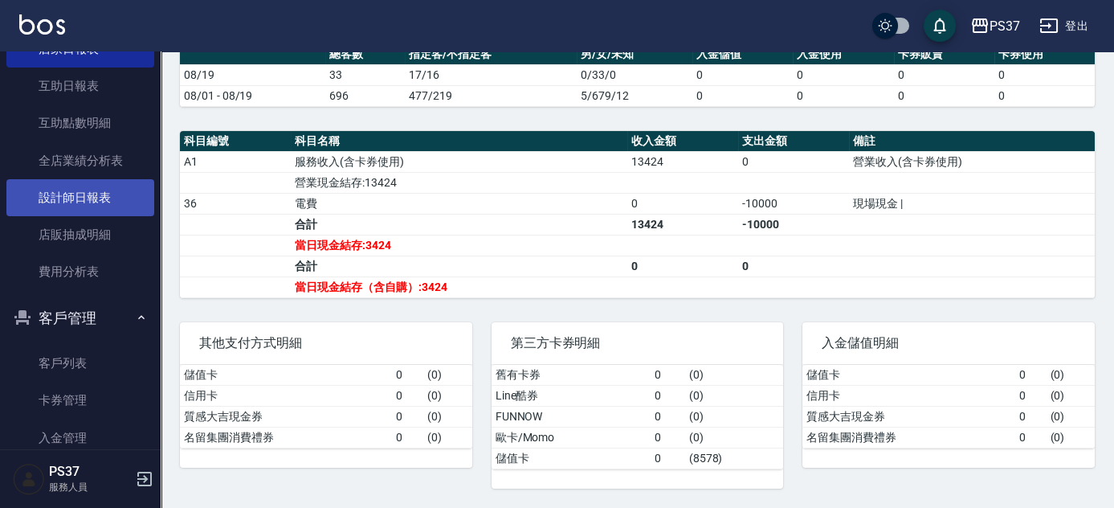
click at [104, 208] on link "設計師日報表" at bounding box center [80, 197] width 148 height 37
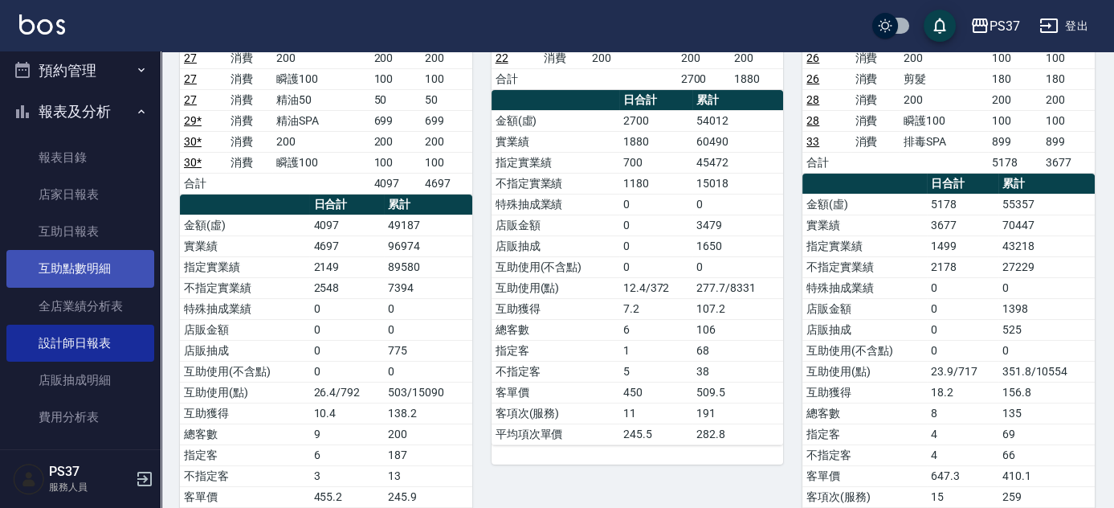
scroll to position [505, 0]
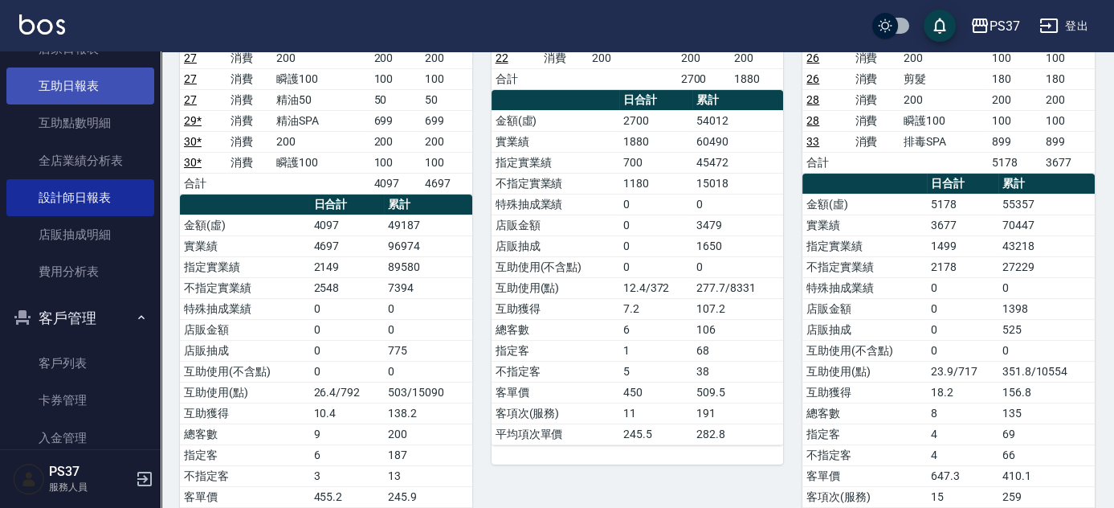
click at [92, 88] on link "互助日報表" at bounding box center [80, 85] width 148 height 37
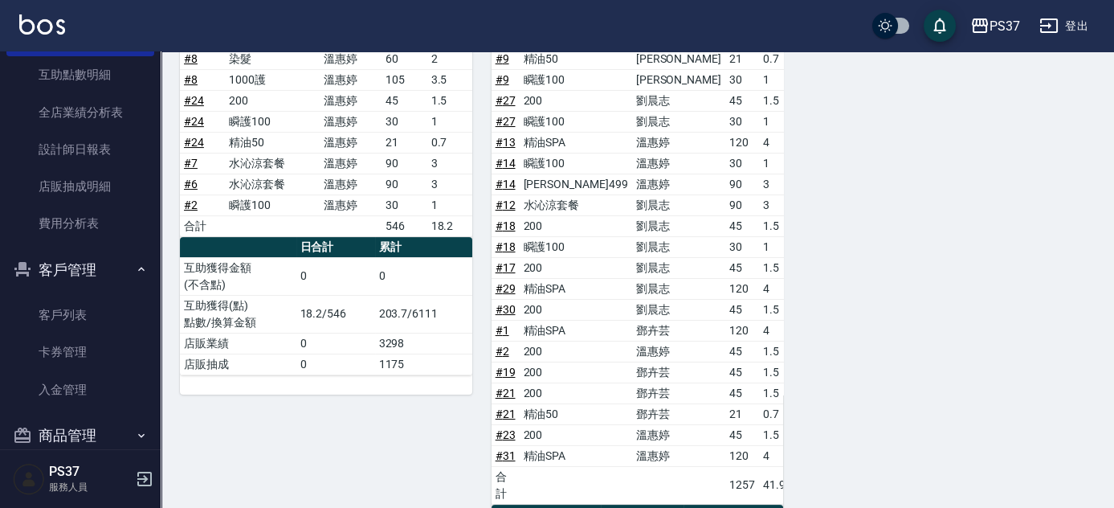
scroll to position [578, 0]
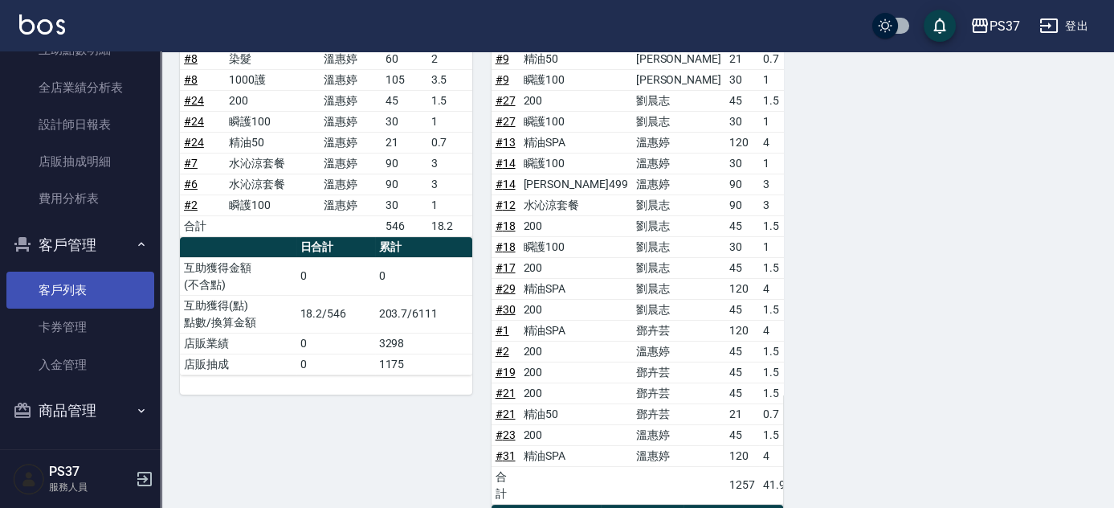
click at [108, 287] on link "客戶列表" at bounding box center [80, 289] width 148 height 37
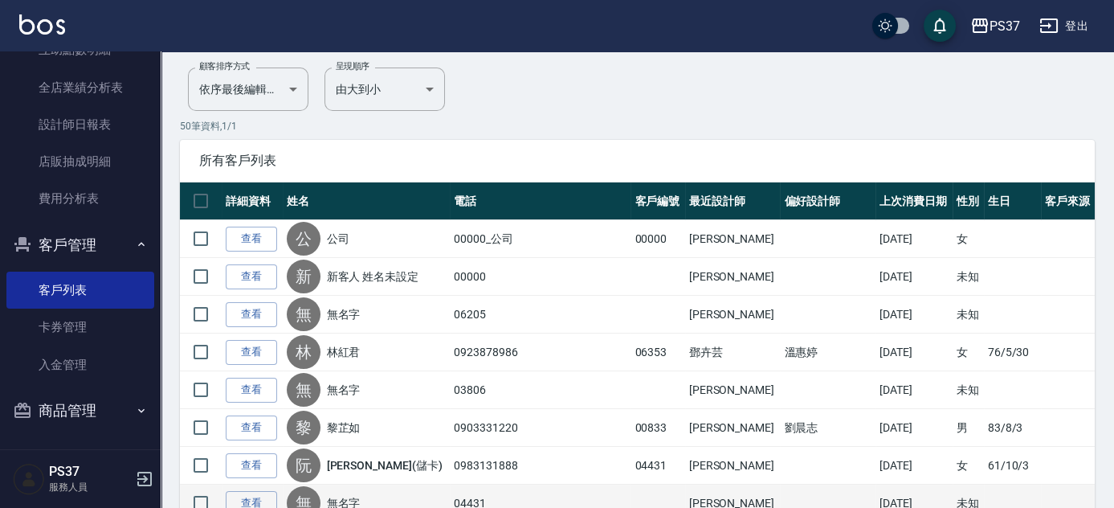
scroll to position [292, 0]
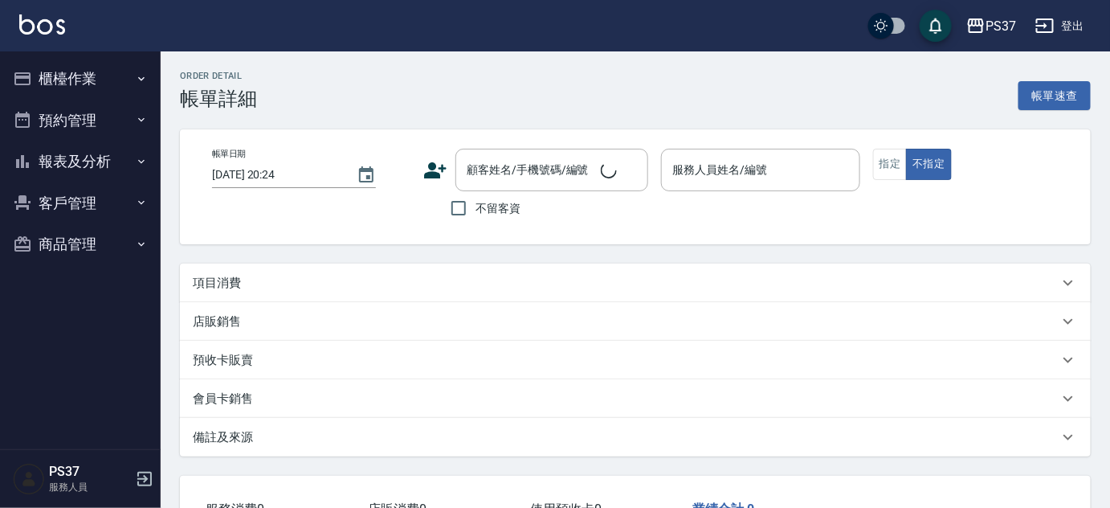
type input "[DATE] 20:19"
type input "劉晨志-2"
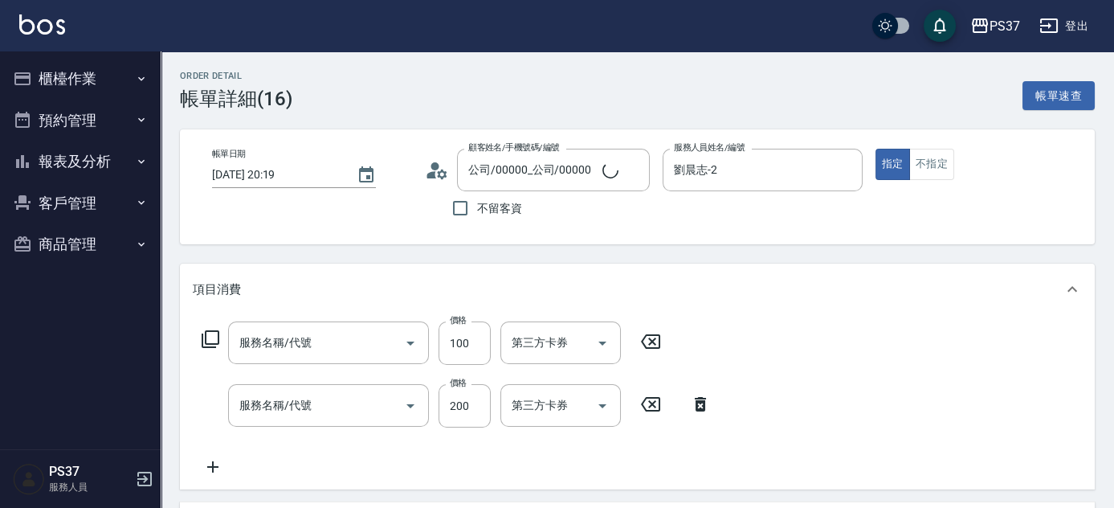
type input "公司/00000_公司/00000"
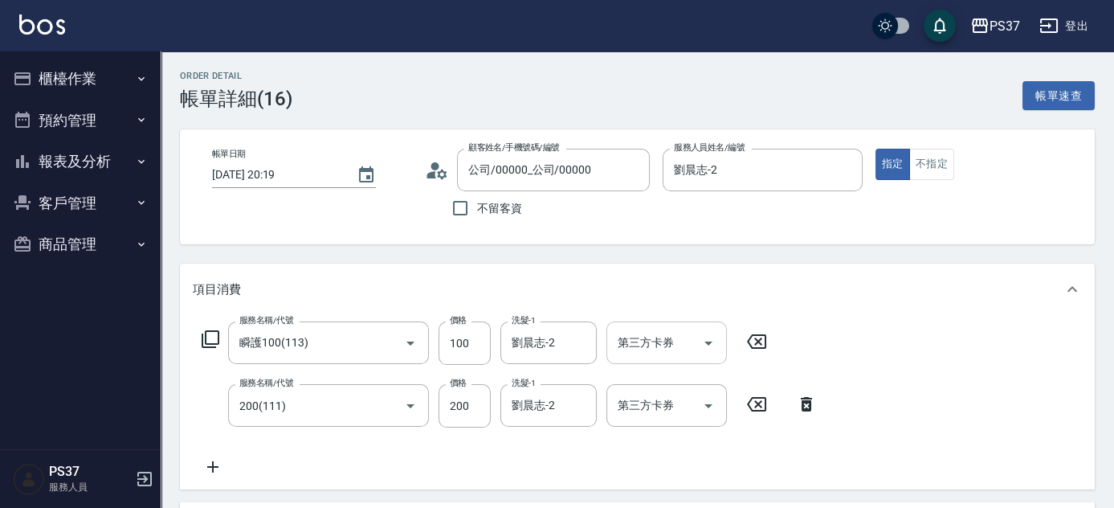
type input "瞬護100(113)"
type input "200(111)"
click at [703, 345] on icon "Open" at bounding box center [708, 342] width 19 height 19
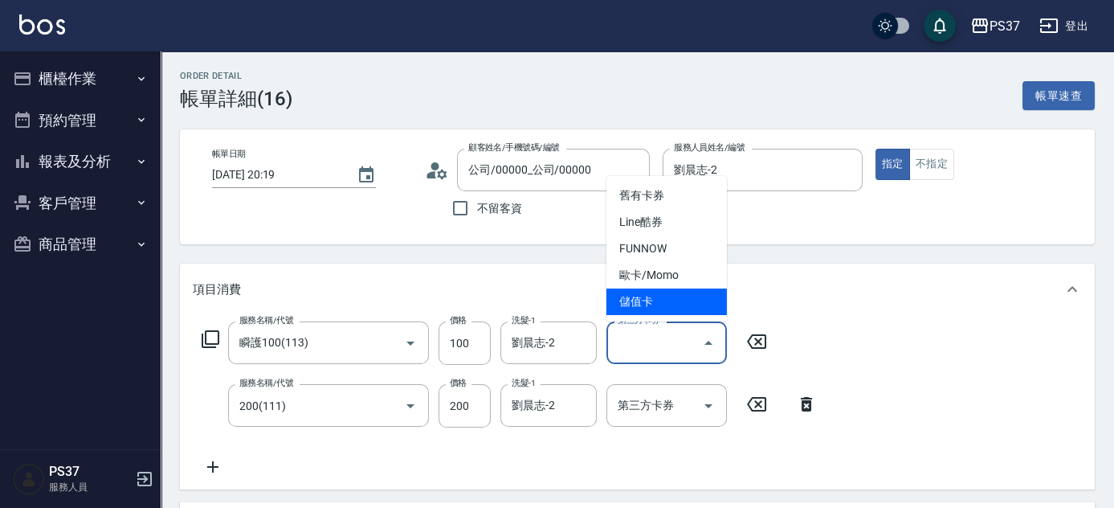
click at [668, 312] on span "儲值卡" at bounding box center [666, 301] width 120 height 27
type input "儲值卡"
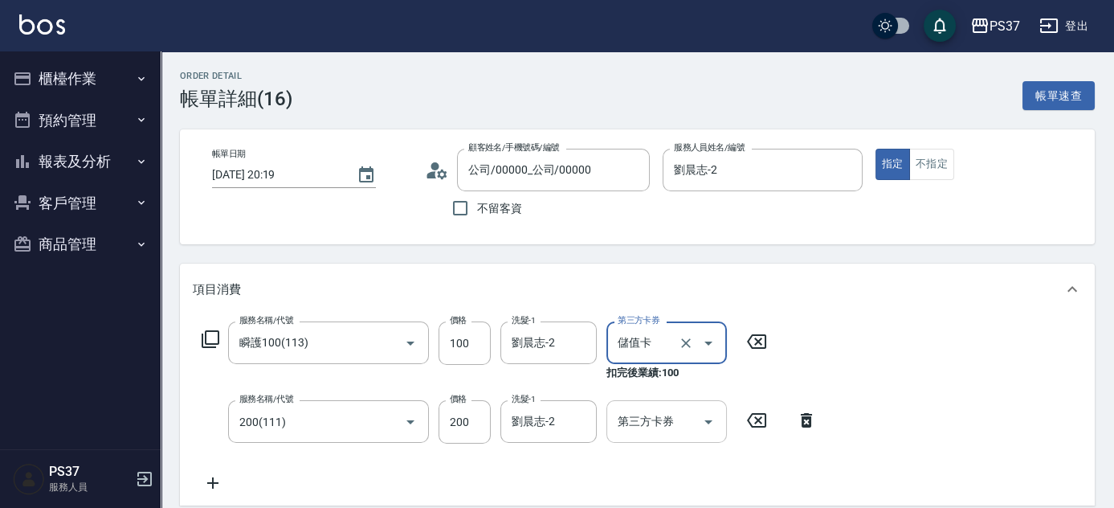
click at [715, 413] on icon "Open" at bounding box center [708, 421] width 19 height 19
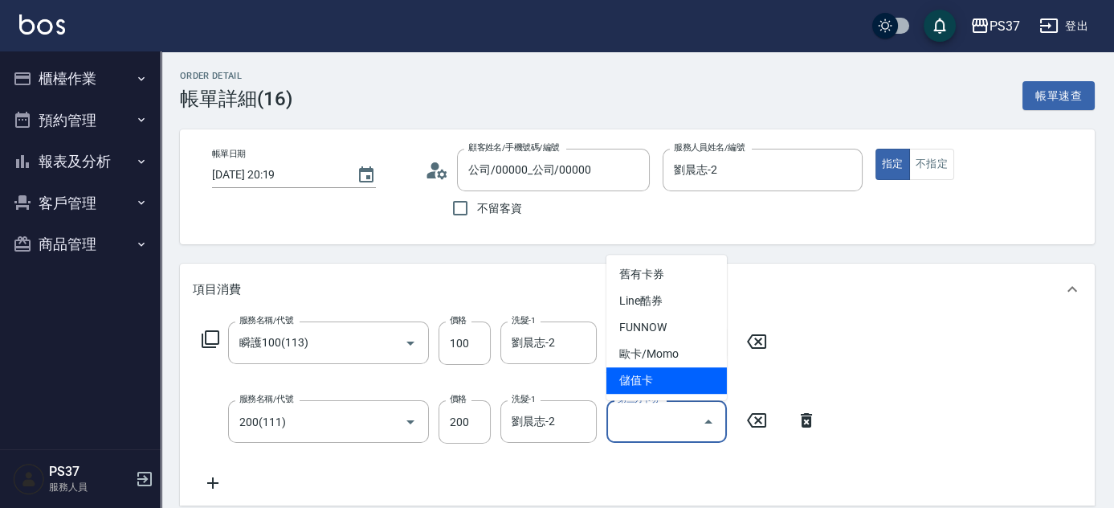
click at [692, 390] on span "儲值卡" at bounding box center [666, 380] width 120 height 27
type input "儲值卡"
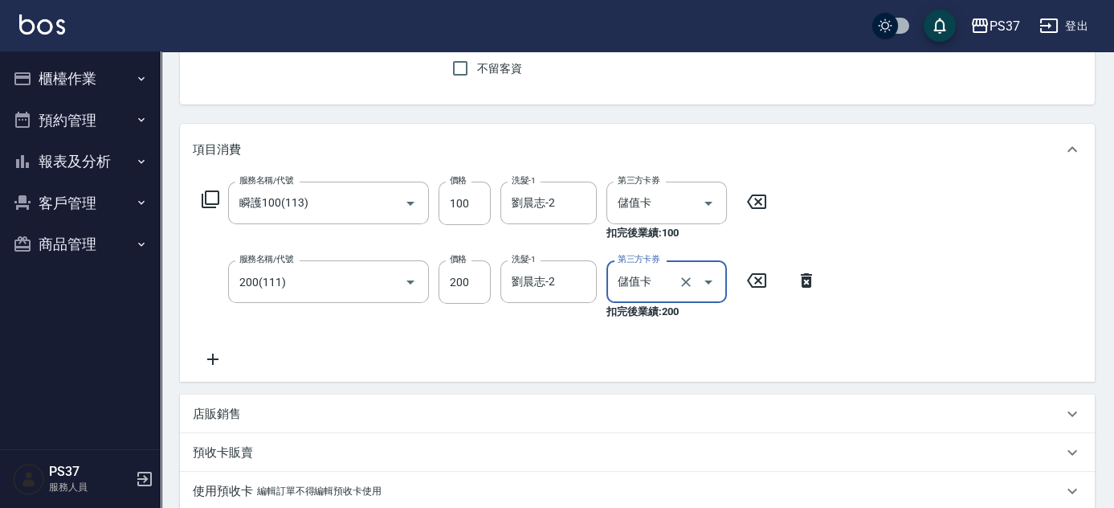
scroll to position [365, 0]
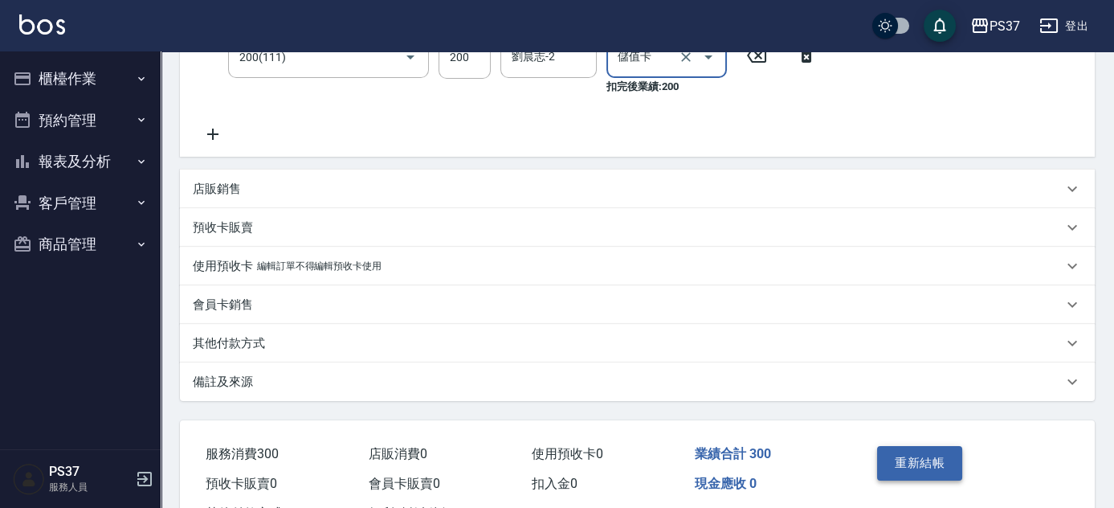
click at [925, 459] on button "重新結帳" at bounding box center [919, 463] width 85 height 34
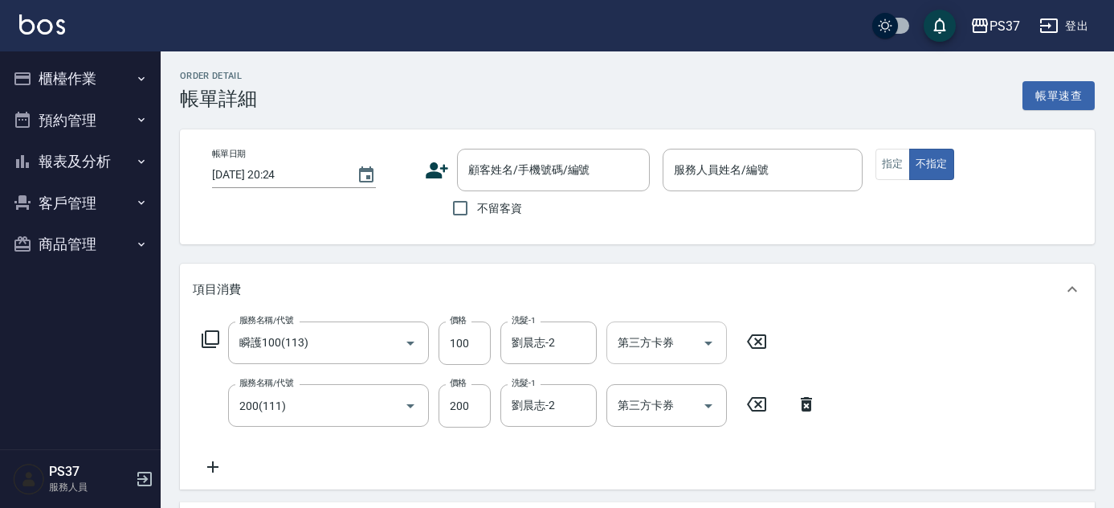
type input "[DATE] 20:08"
type input "劉晨志-2"
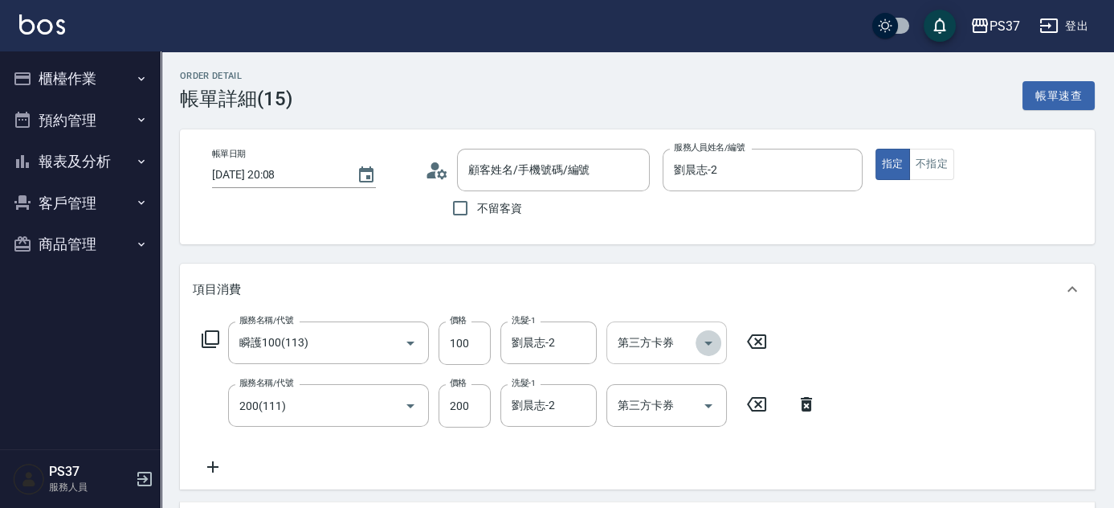
type input "公司/00000_公司/00000"
click at [716, 349] on icon "Open" at bounding box center [708, 342] width 19 height 19
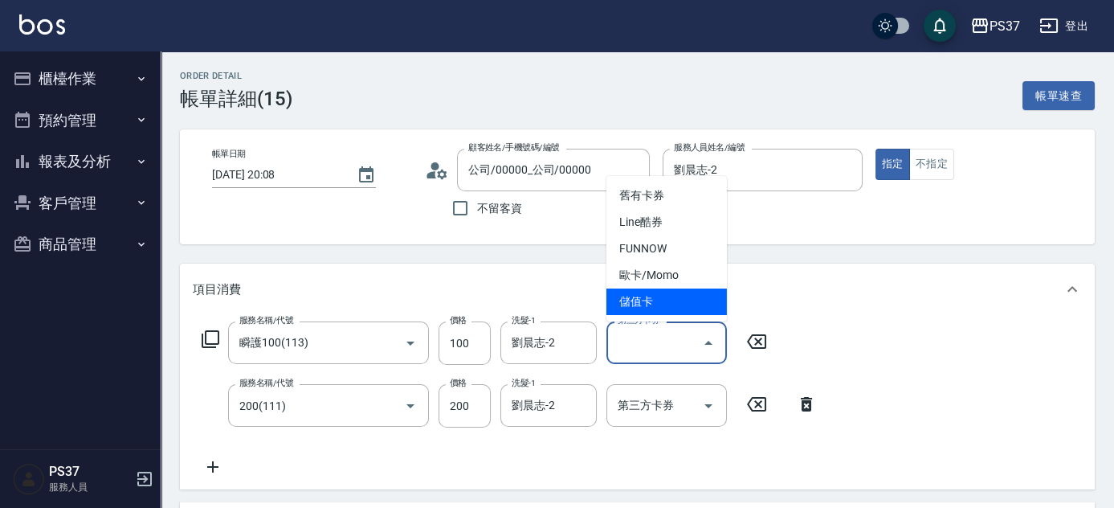
click at [676, 294] on span "儲值卡" at bounding box center [666, 301] width 120 height 27
type input "儲值卡"
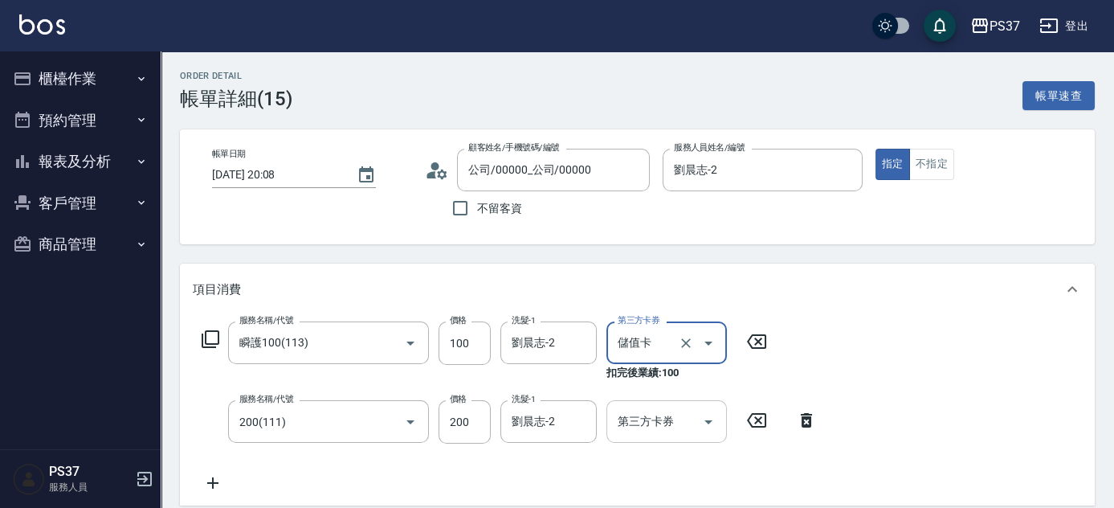
click at [717, 422] on icon "Open" at bounding box center [708, 421] width 19 height 19
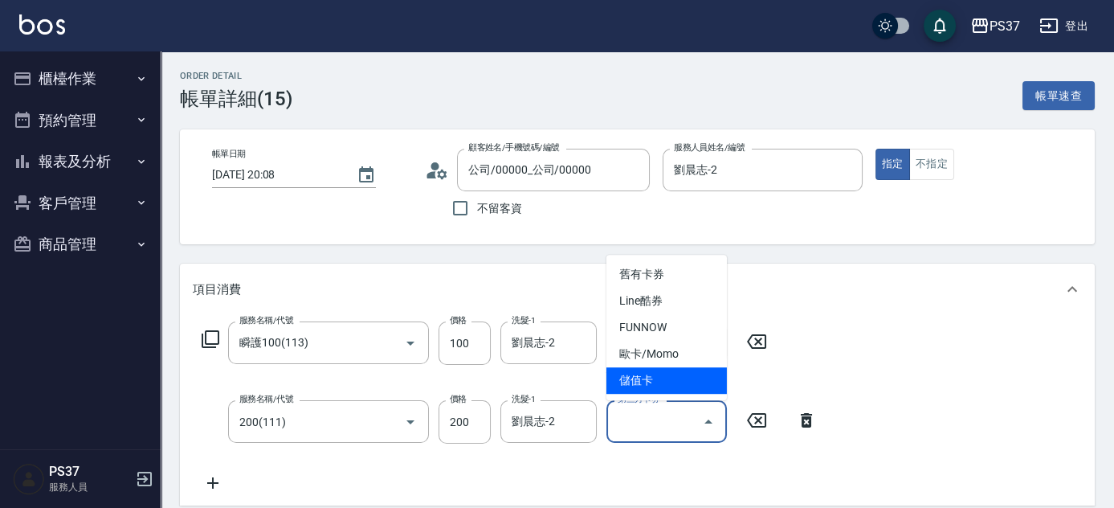
click at [695, 375] on span "儲值卡" at bounding box center [666, 380] width 120 height 27
type input "儲值卡"
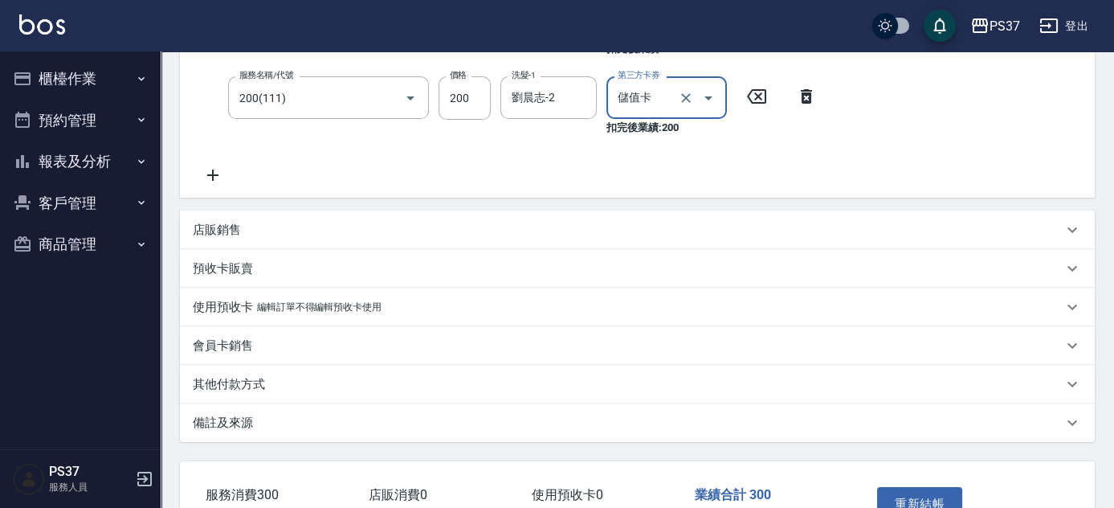
scroll to position [430, 0]
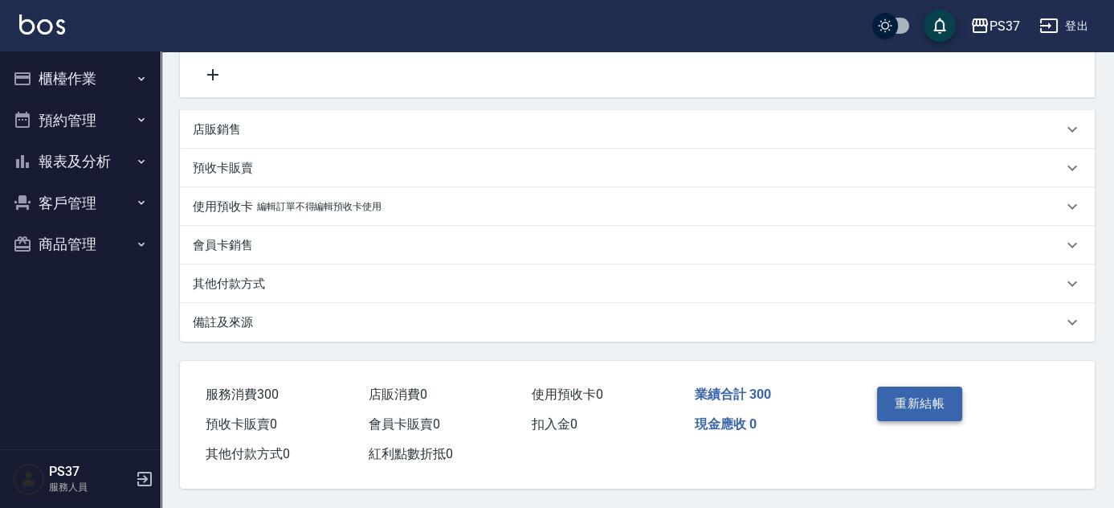
click at [893, 391] on button "重新結帳" at bounding box center [919, 403] width 85 height 34
